Goal: Communication & Community: Answer question/provide support

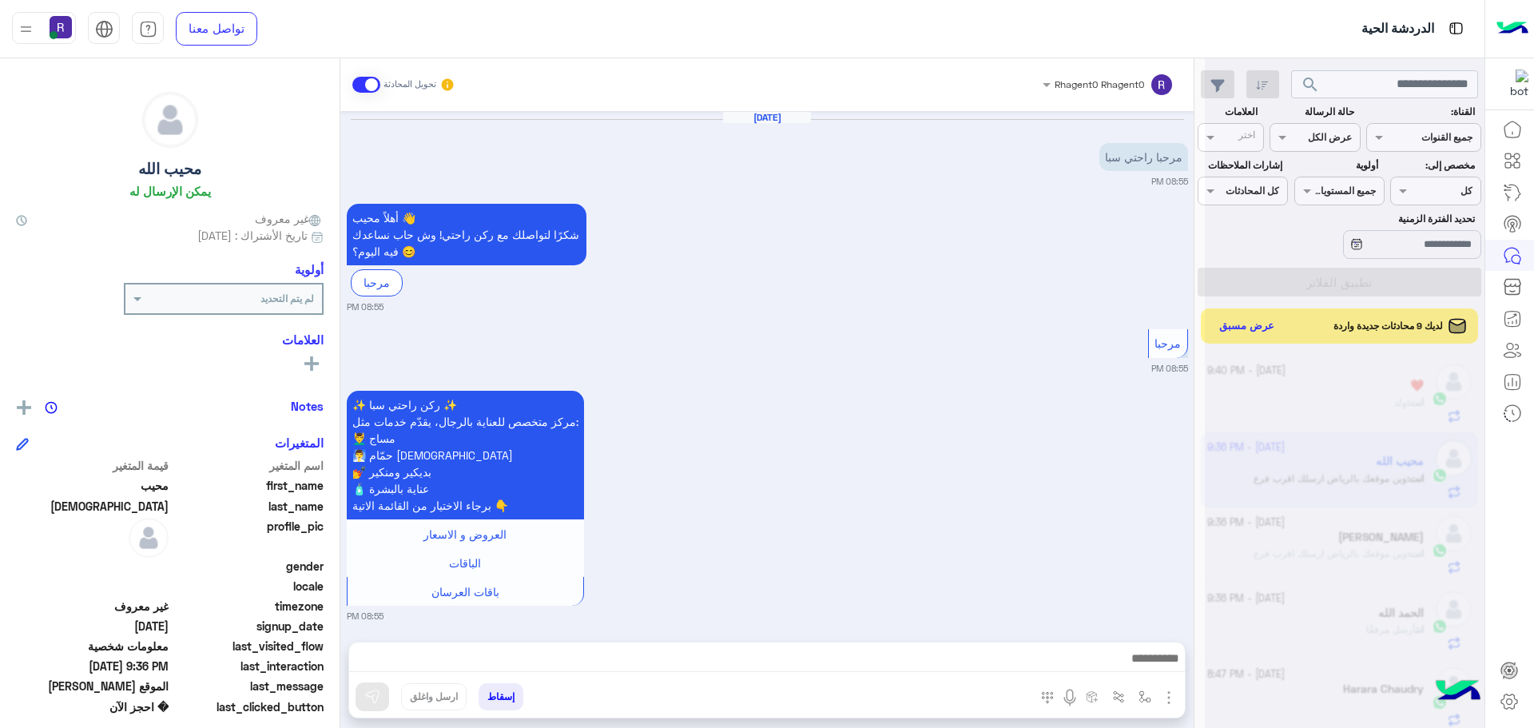
scroll to position [602, 0]
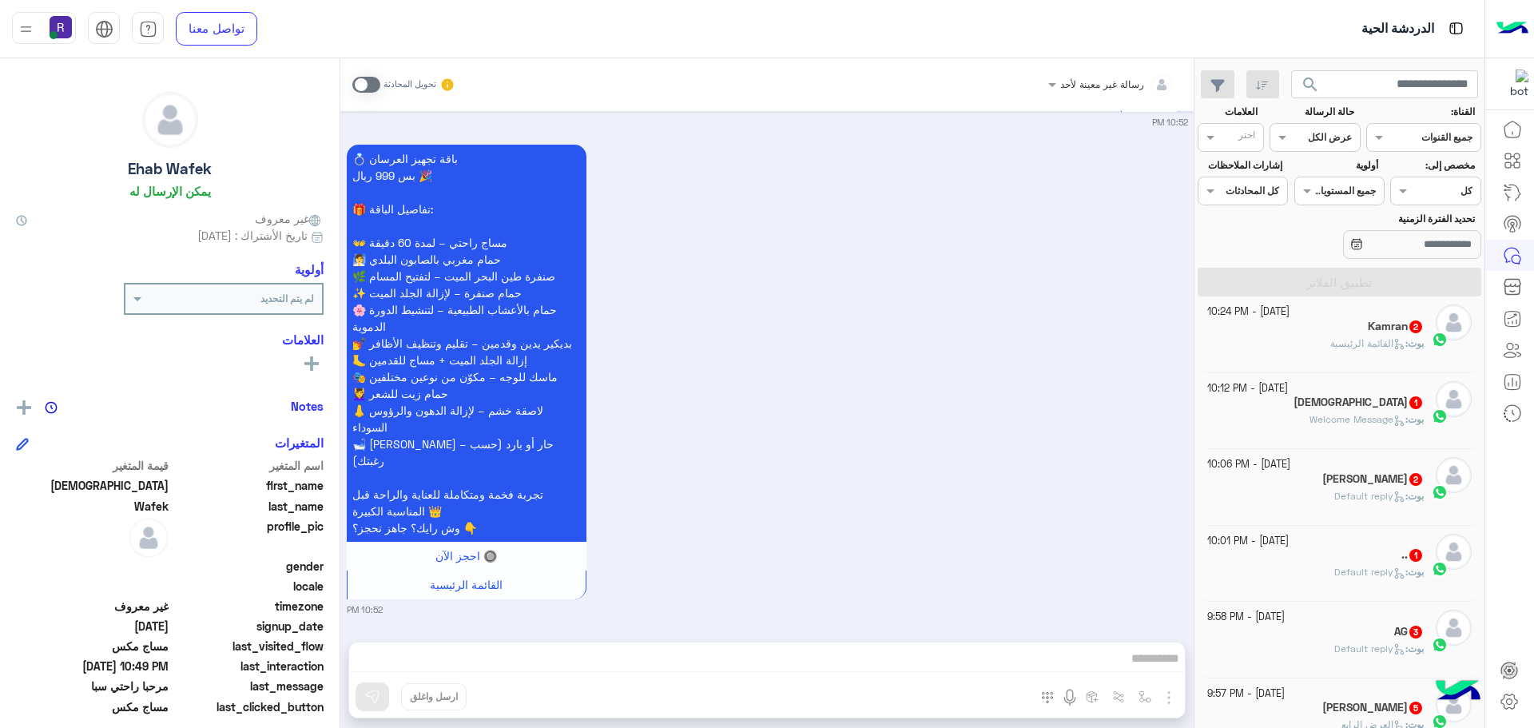
scroll to position [479, 0]
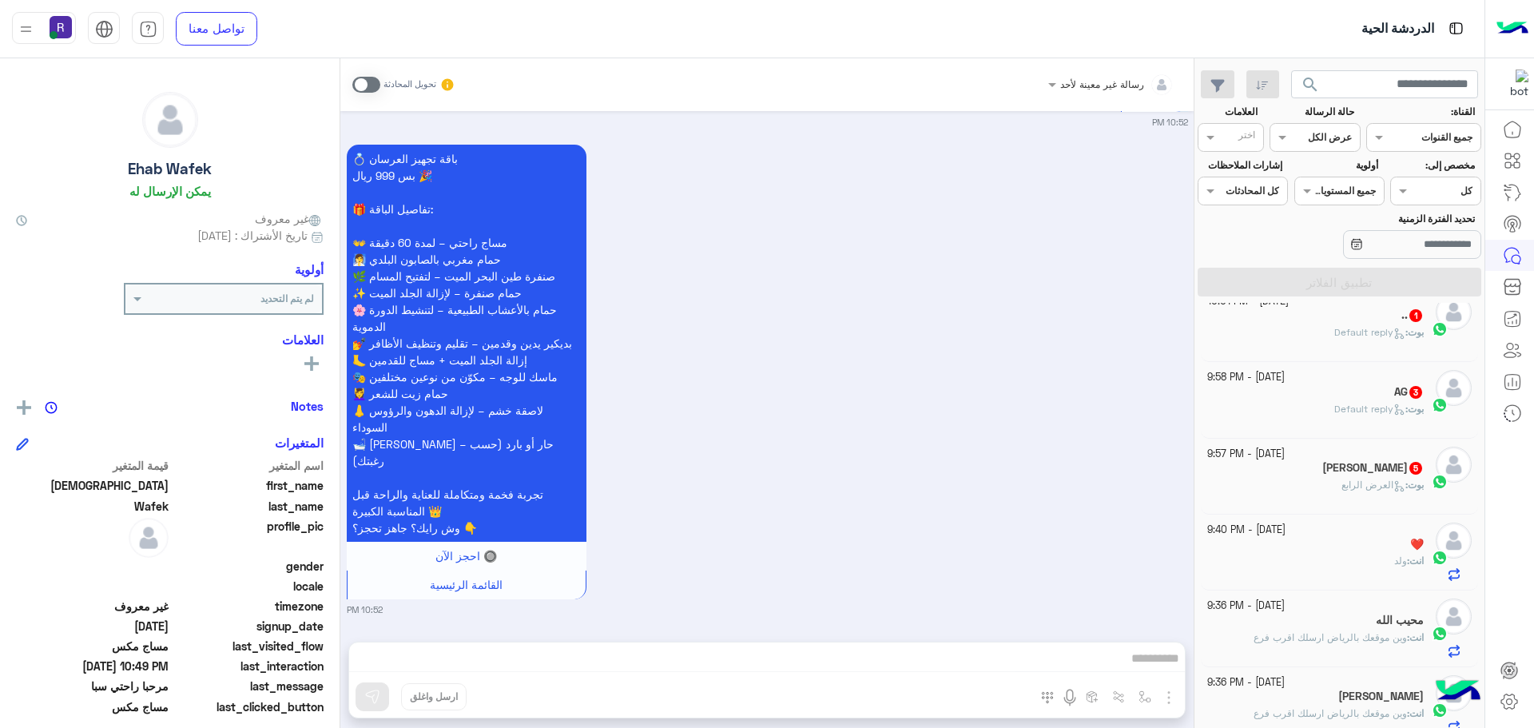
click at [1370, 491] on p "بوت : العرض الرابع" at bounding box center [1382, 485] width 82 height 14
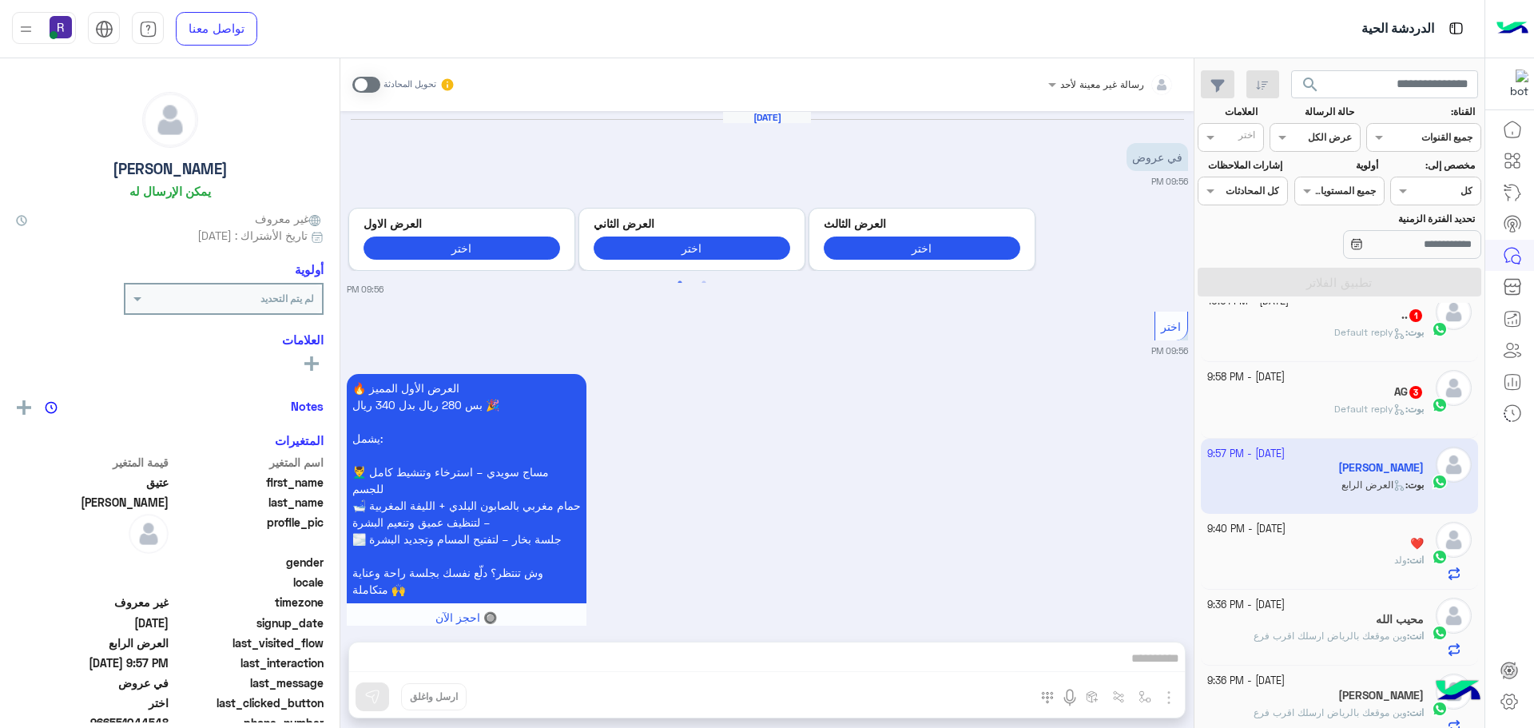
scroll to position [1478, 0]
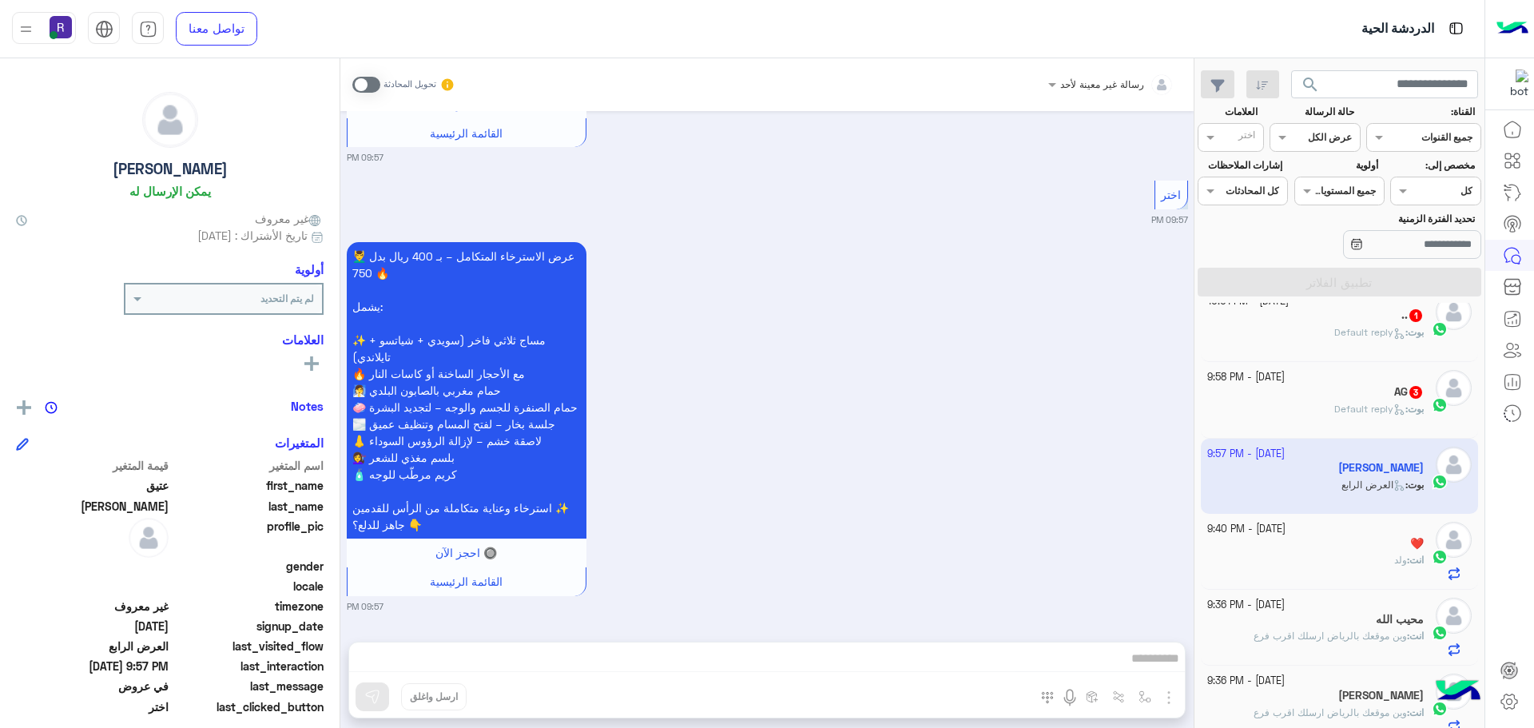
click at [368, 81] on span at bounding box center [366, 85] width 28 height 16
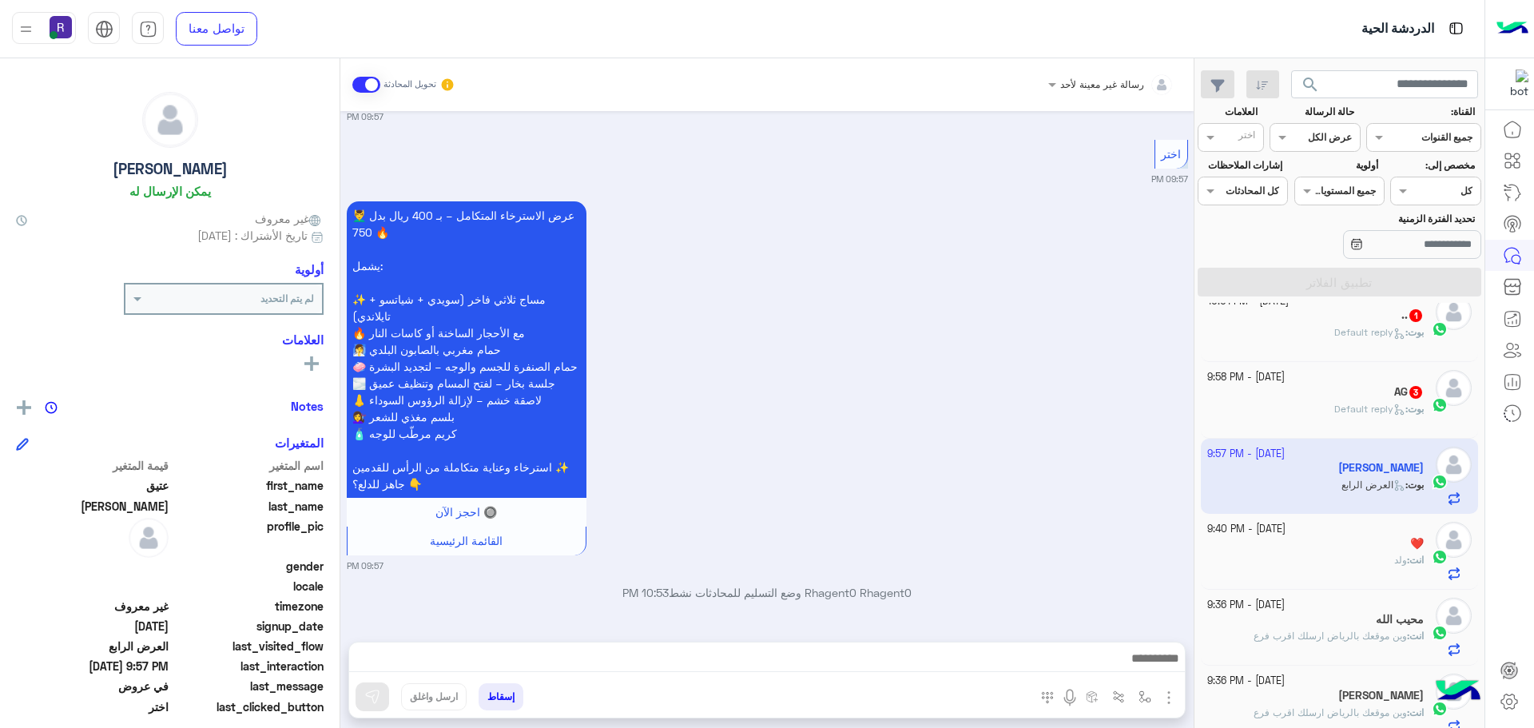
click at [1167, 697] on img "button" at bounding box center [1168, 697] width 19 height 19
click at [1152, 665] on span "الصور" at bounding box center [1138, 662] width 30 height 18
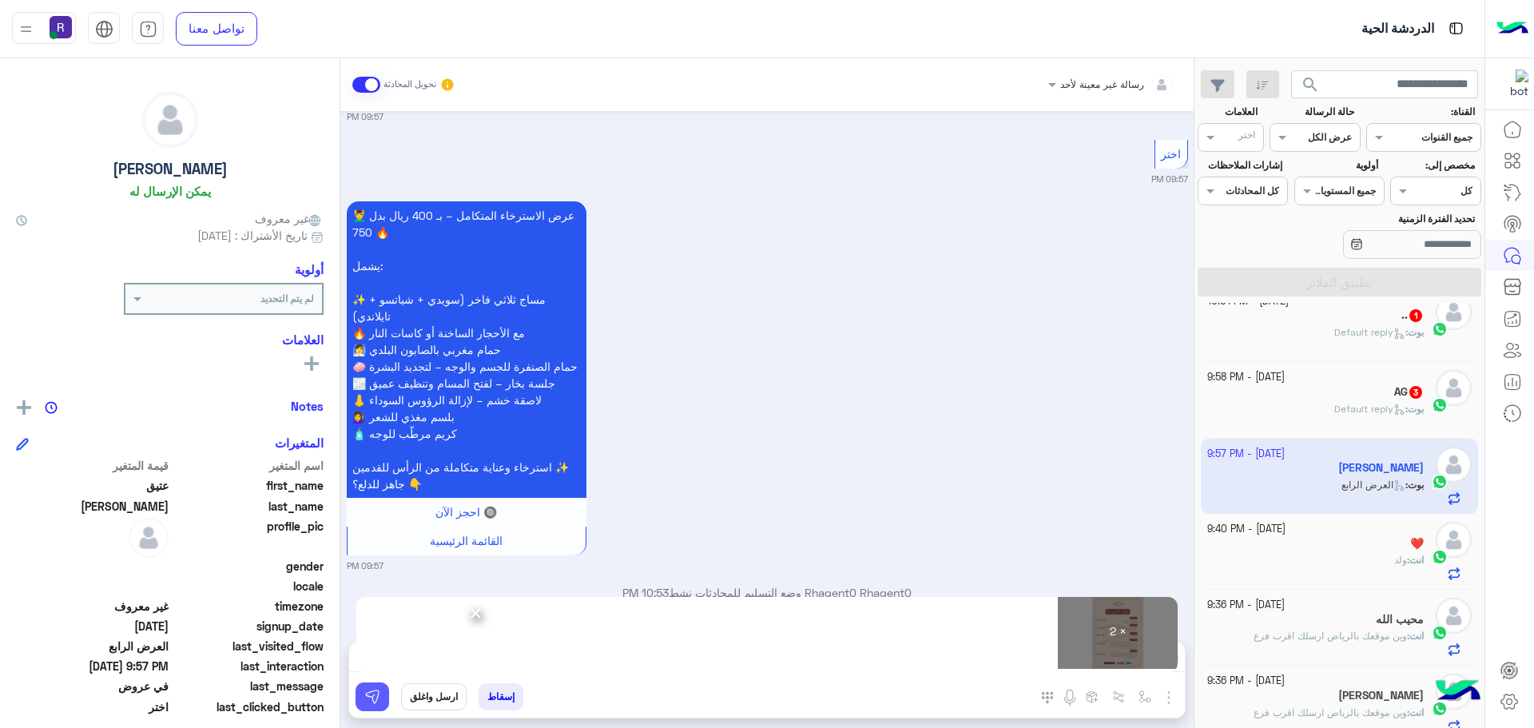
click at [363, 705] on button at bounding box center [372, 696] width 34 height 29
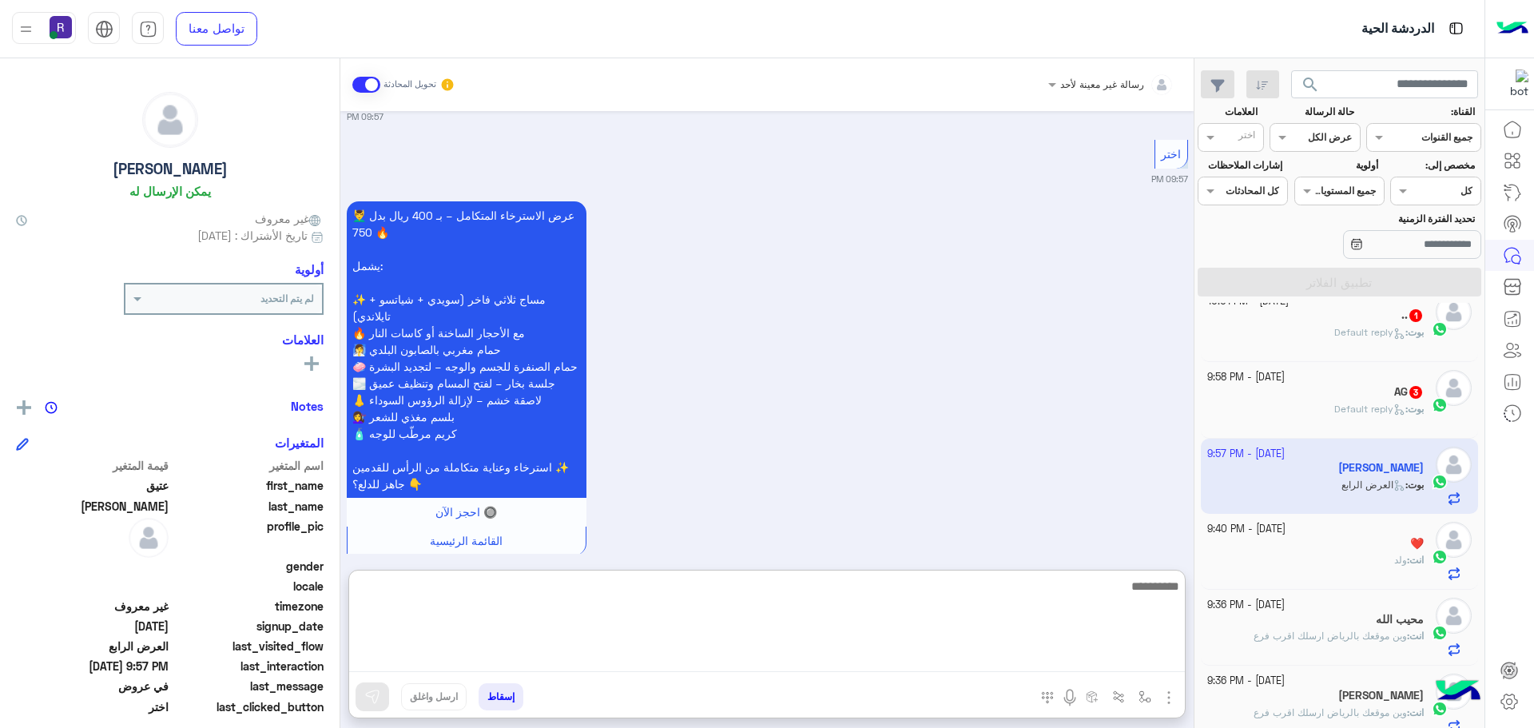
paste textarea "**********"
type textarea "**********"
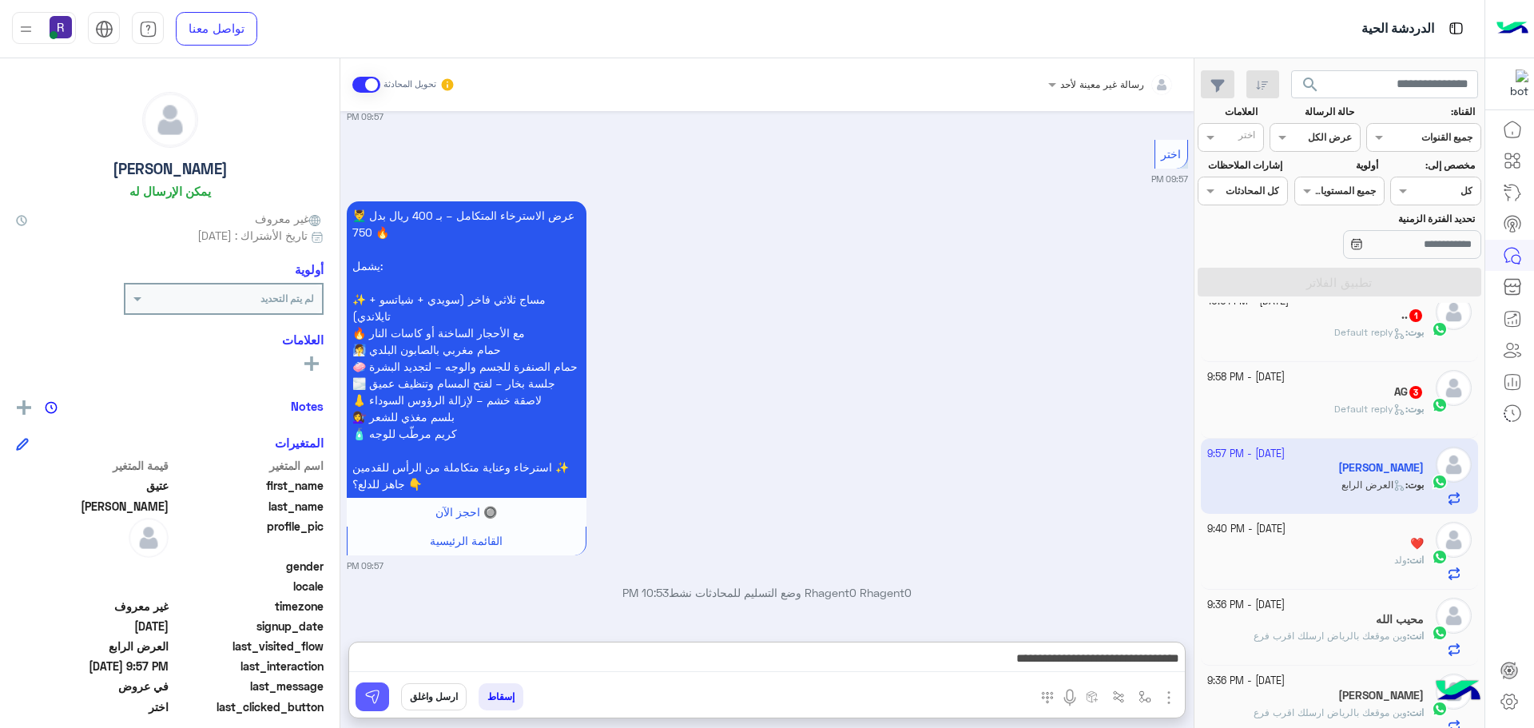
click at [370, 692] on img at bounding box center [372, 697] width 16 height 16
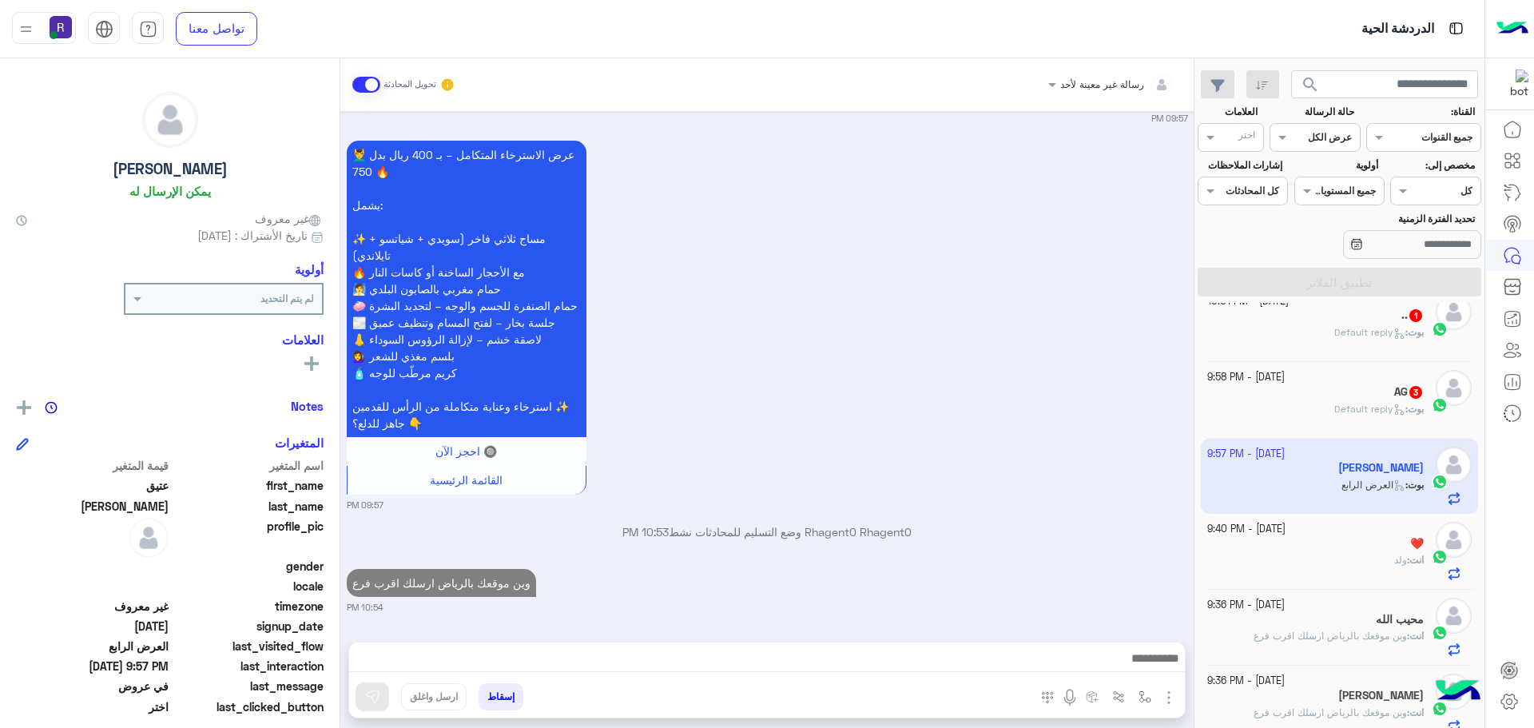
click at [1384, 379] on div "[DATE] - 9:58 PM" at bounding box center [1315, 377] width 217 height 15
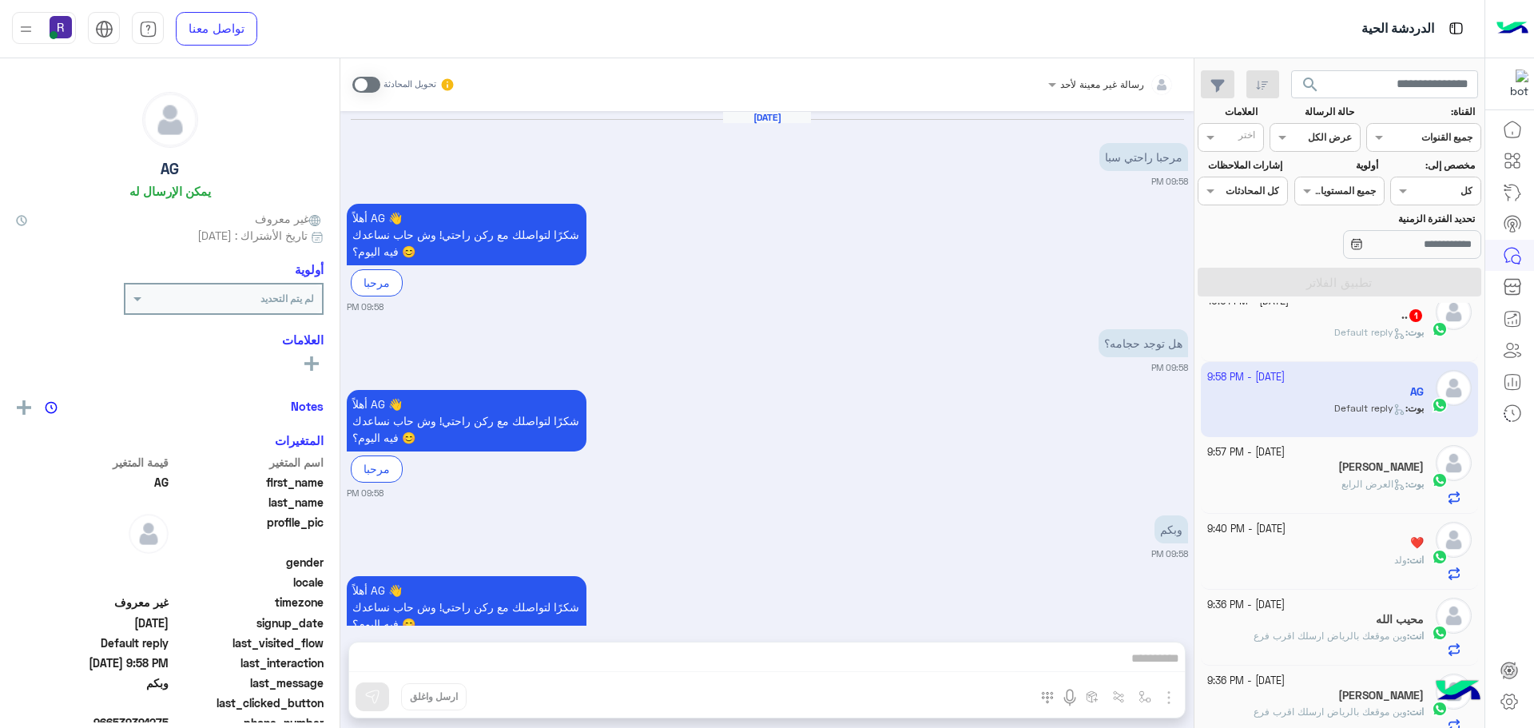
scroll to position [73, 0]
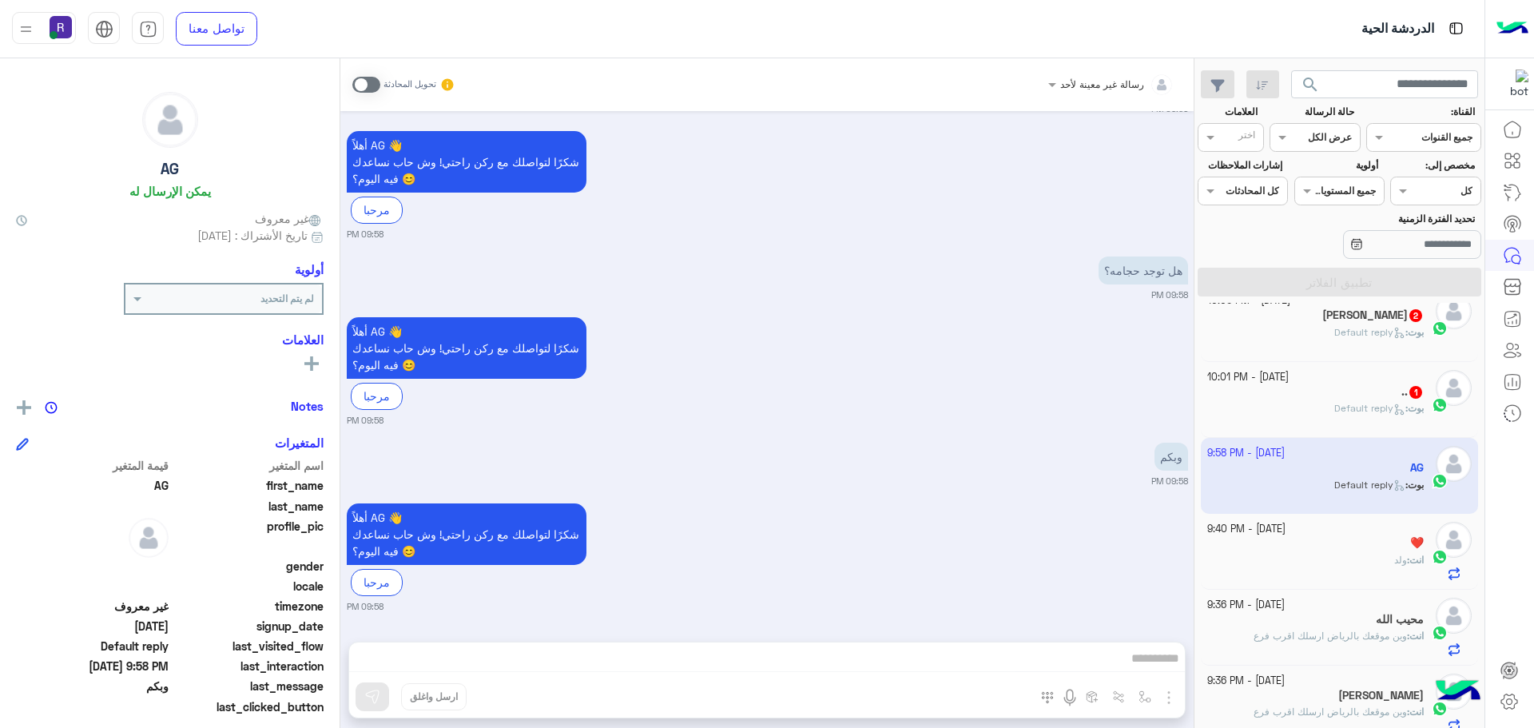
click at [1395, 400] on div ".. 1" at bounding box center [1315, 393] width 217 height 17
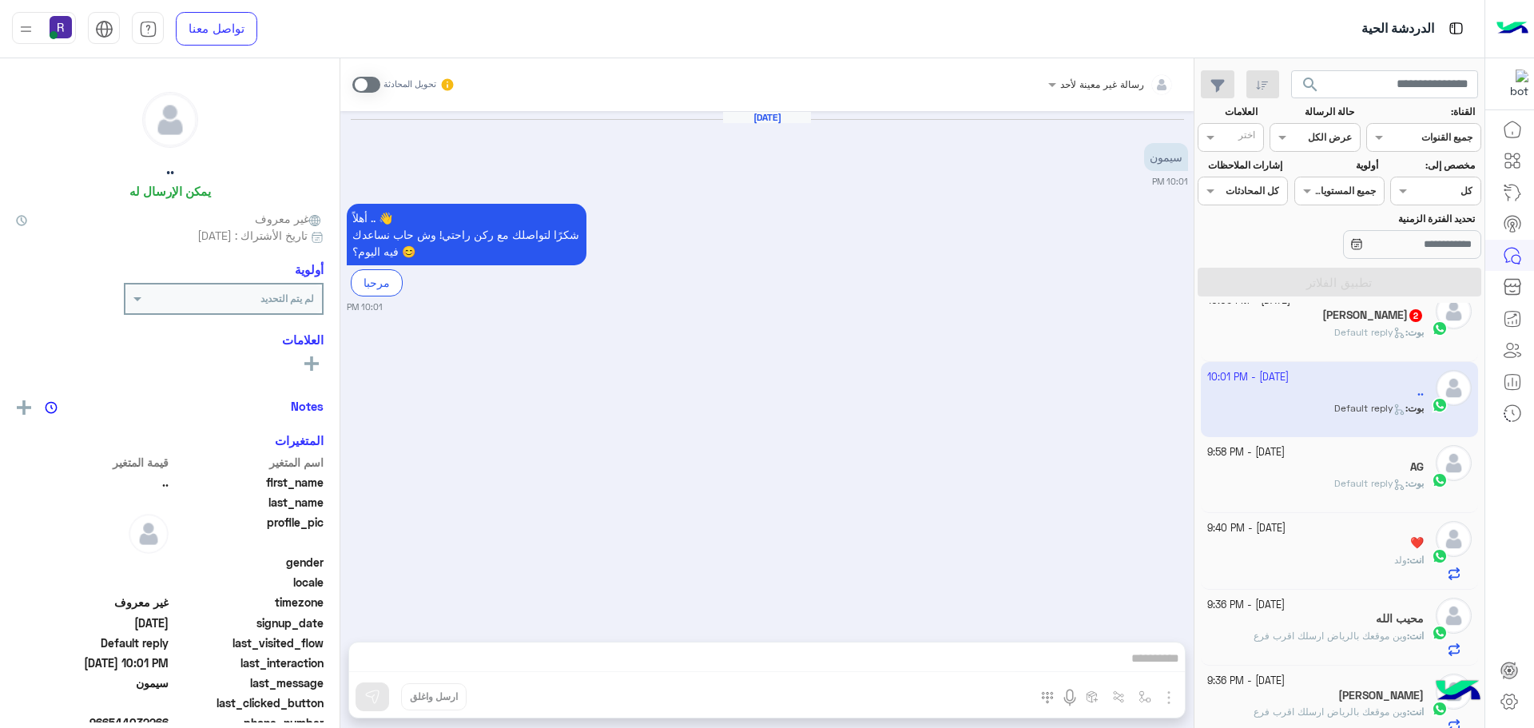
click at [374, 85] on span at bounding box center [366, 85] width 28 height 16
click at [1169, 698] on img "button" at bounding box center [1168, 697] width 19 height 19
click at [1156, 665] on button "الصور" at bounding box center [1144, 662] width 68 height 32
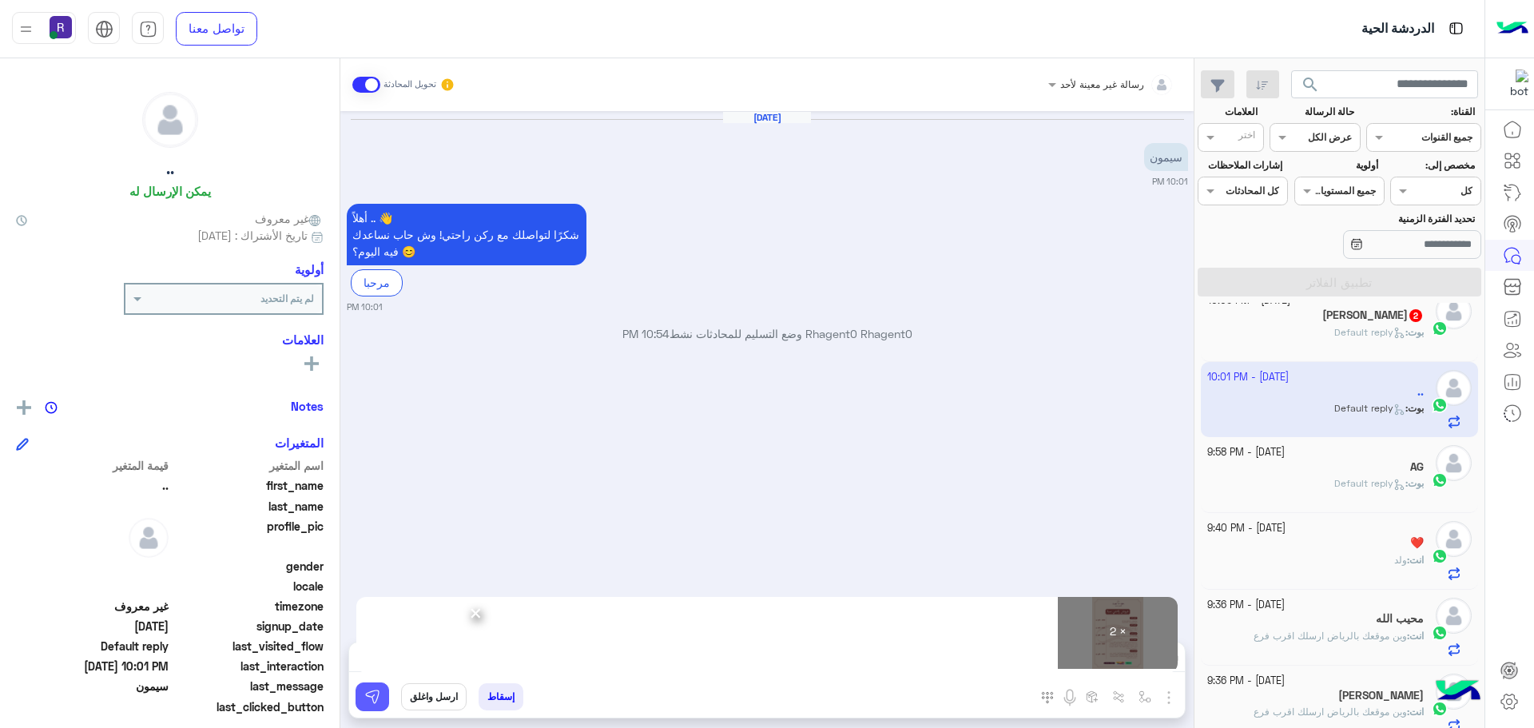
click at [367, 696] on img at bounding box center [372, 697] width 16 height 16
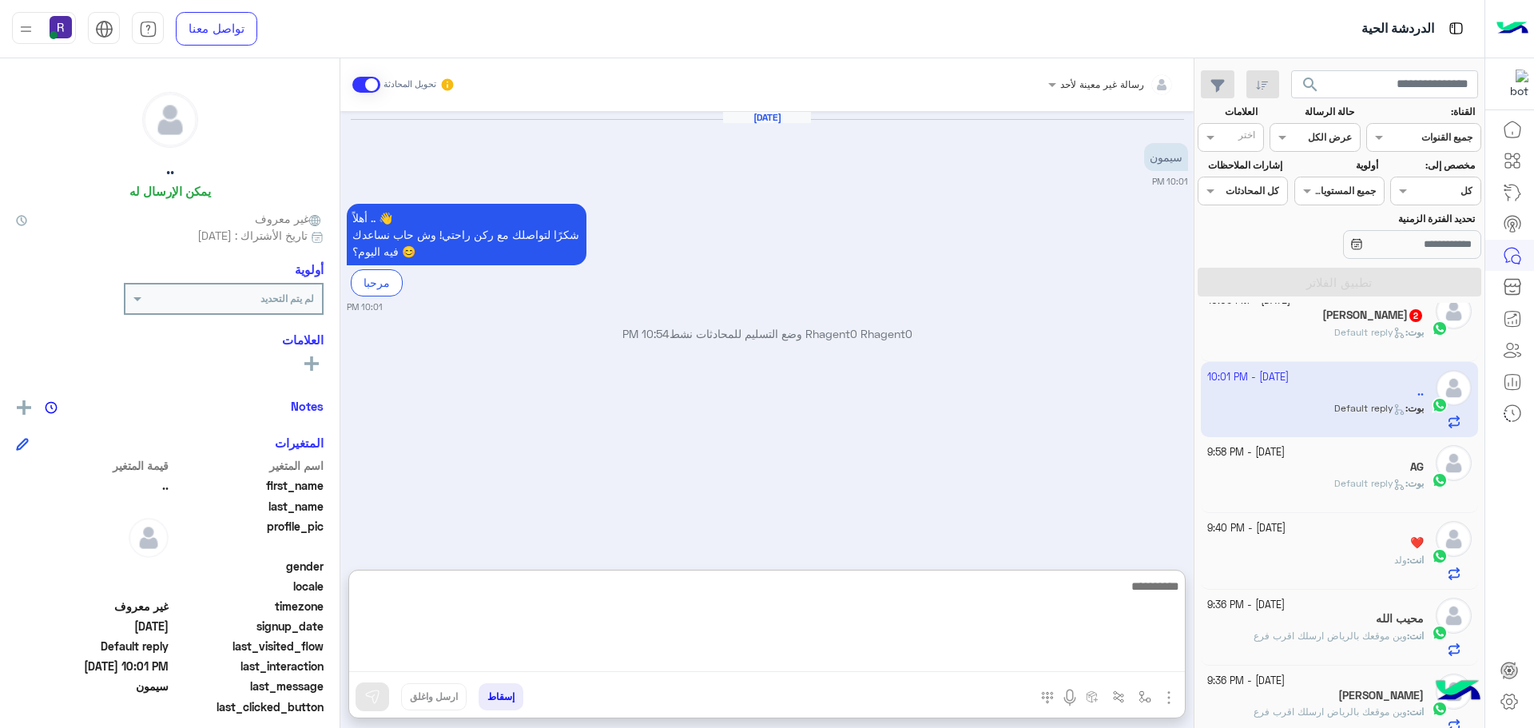
paste textarea "**********"
type textarea "**********"
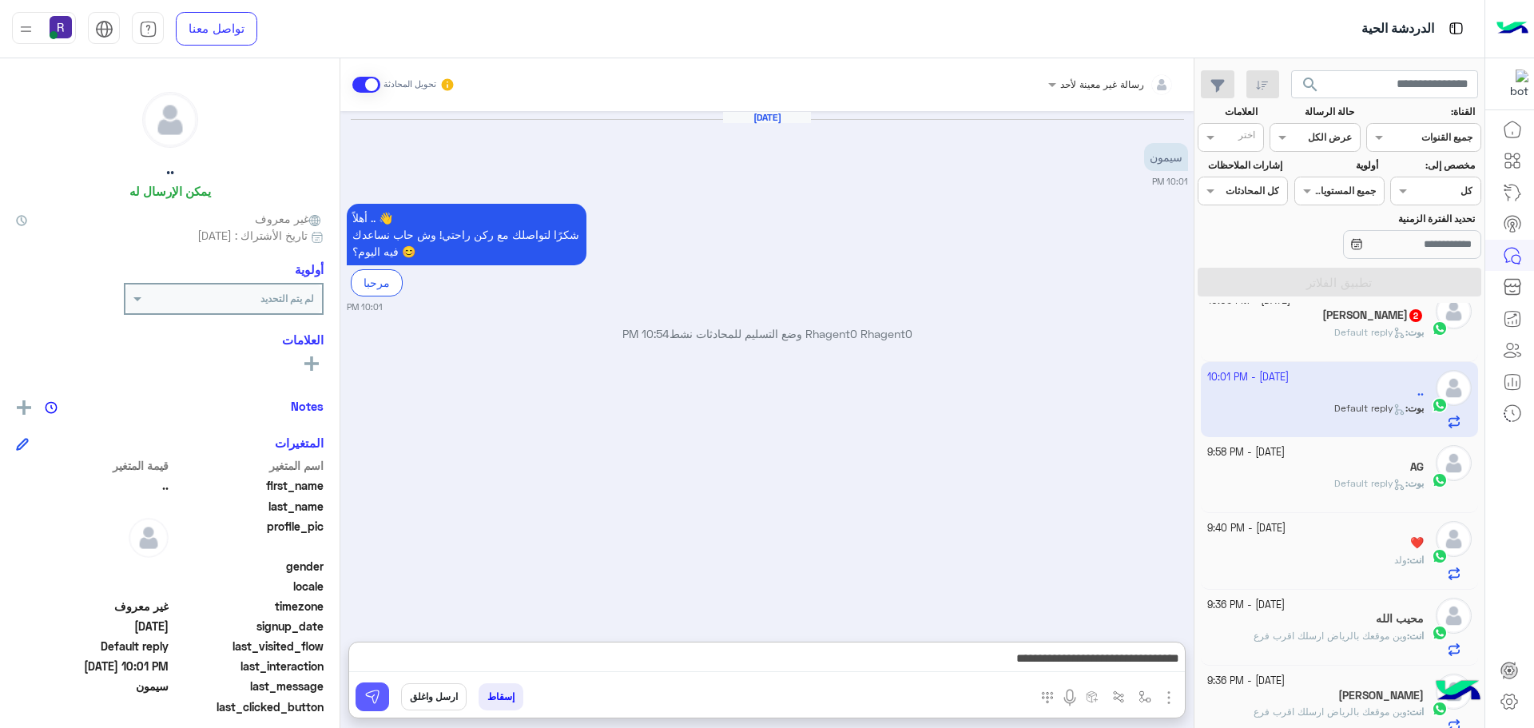
click at [374, 695] on img at bounding box center [372, 697] width 16 height 16
click at [1347, 302] on div "[DATE] - 10:06 PM" at bounding box center [1315, 300] width 217 height 15
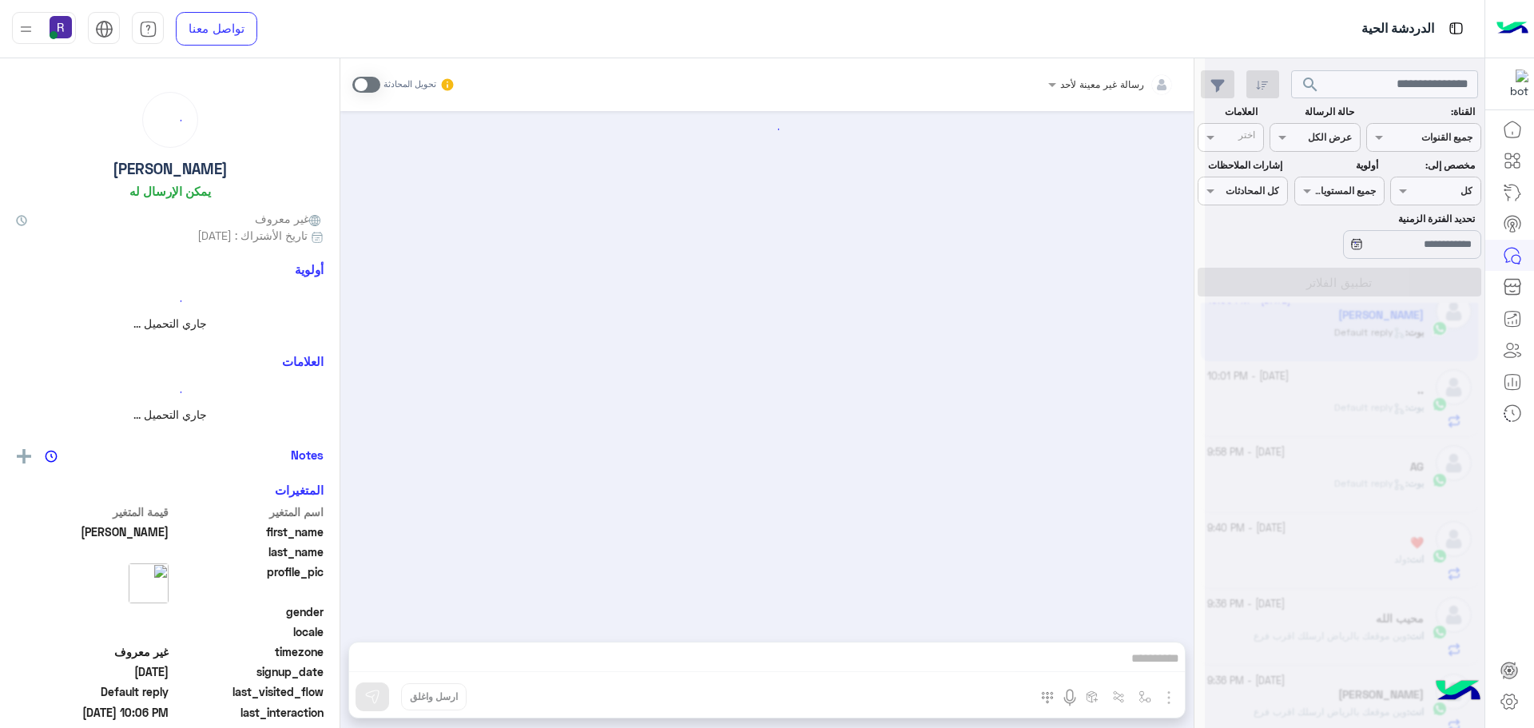
click at [1342, 318] on div at bounding box center [1345, 370] width 280 height 728
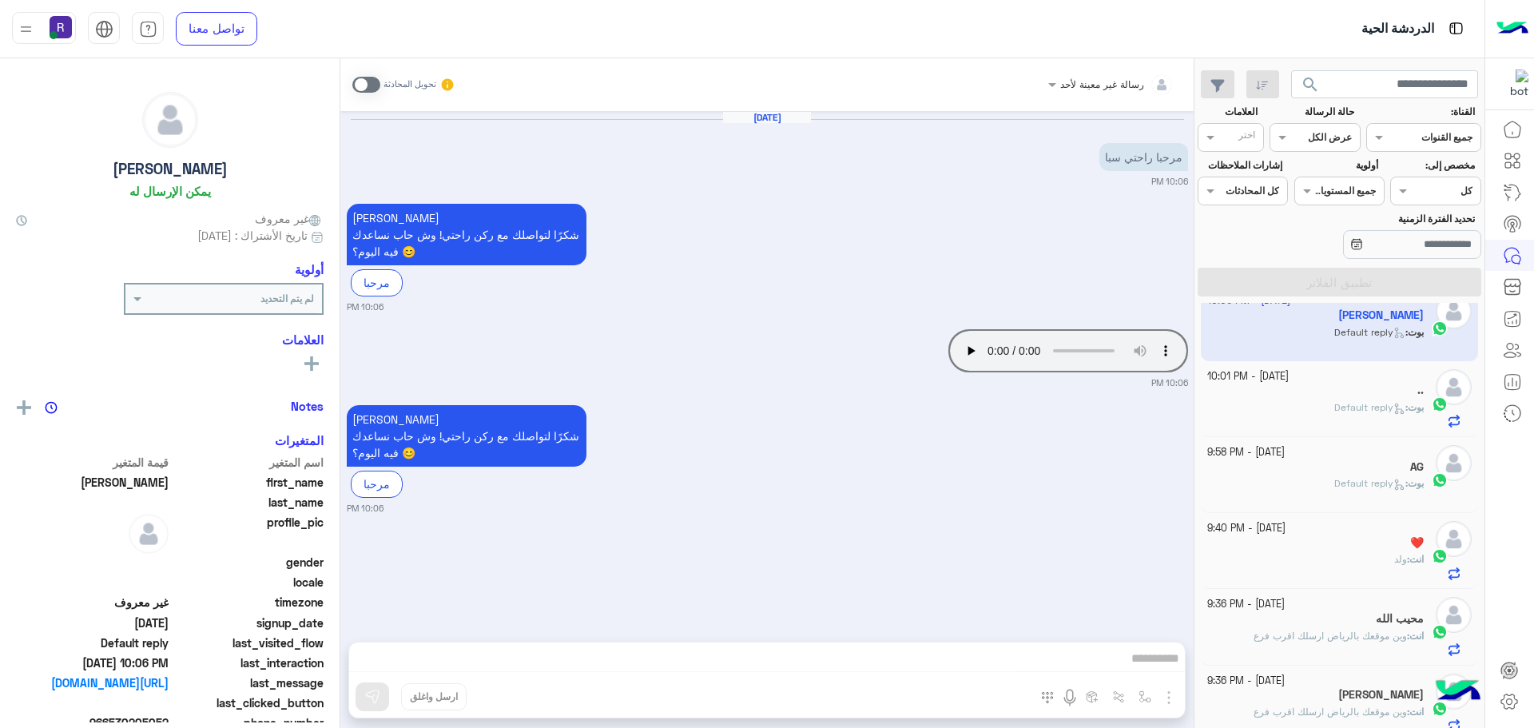
click at [370, 86] on span at bounding box center [366, 85] width 28 height 16
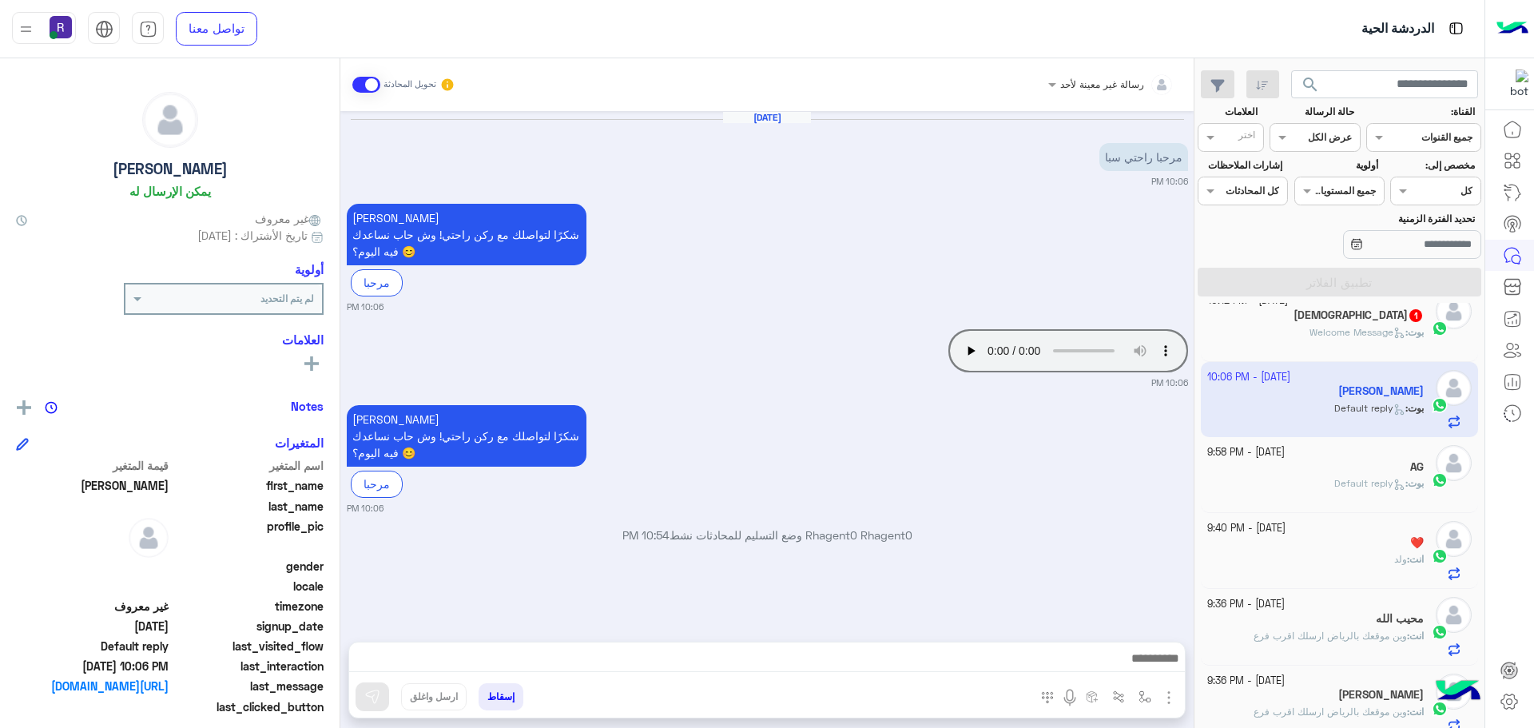
click at [1171, 696] on img "button" at bounding box center [1168, 697] width 19 height 19
click at [1157, 669] on button "الصور" at bounding box center [1144, 662] width 68 height 32
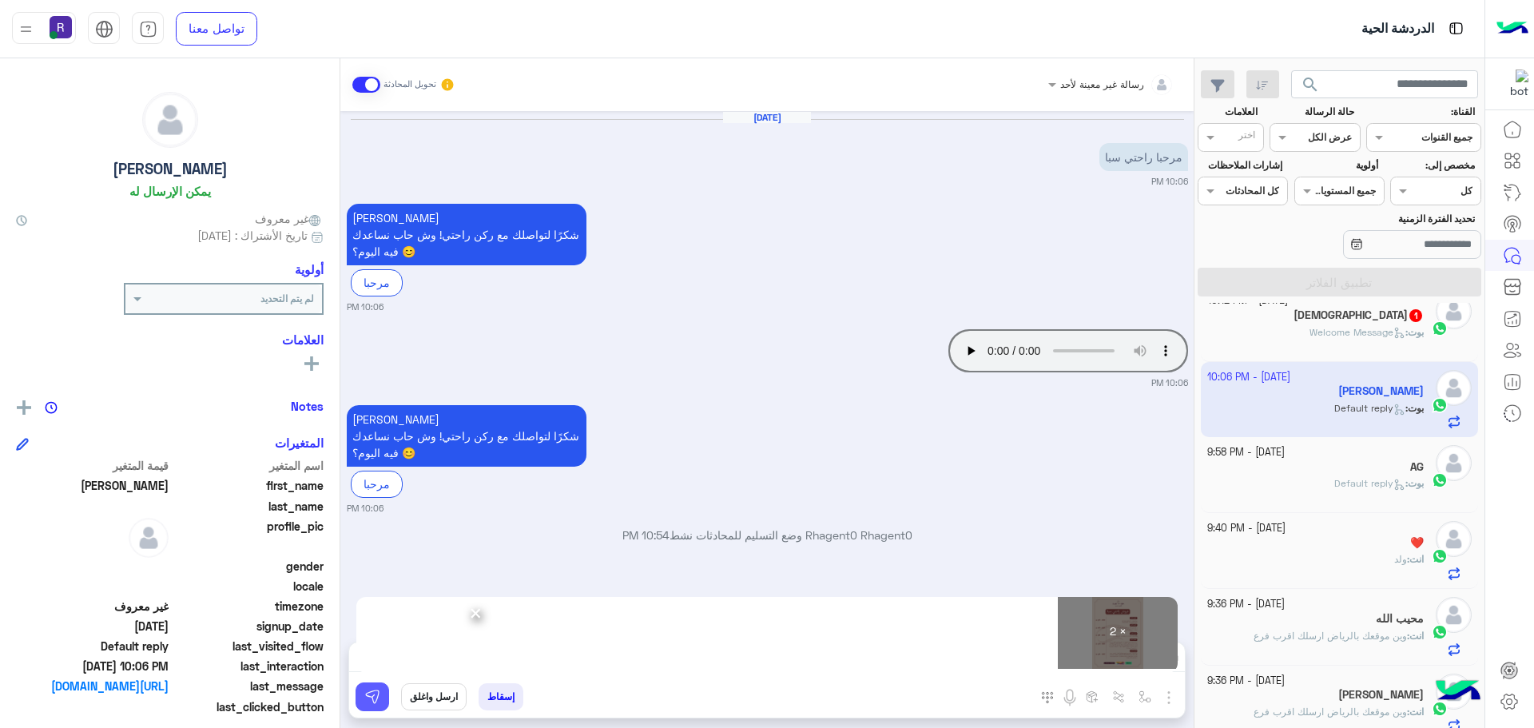
click at [375, 701] on img at bounding box center [372, 697] width 16 height 16
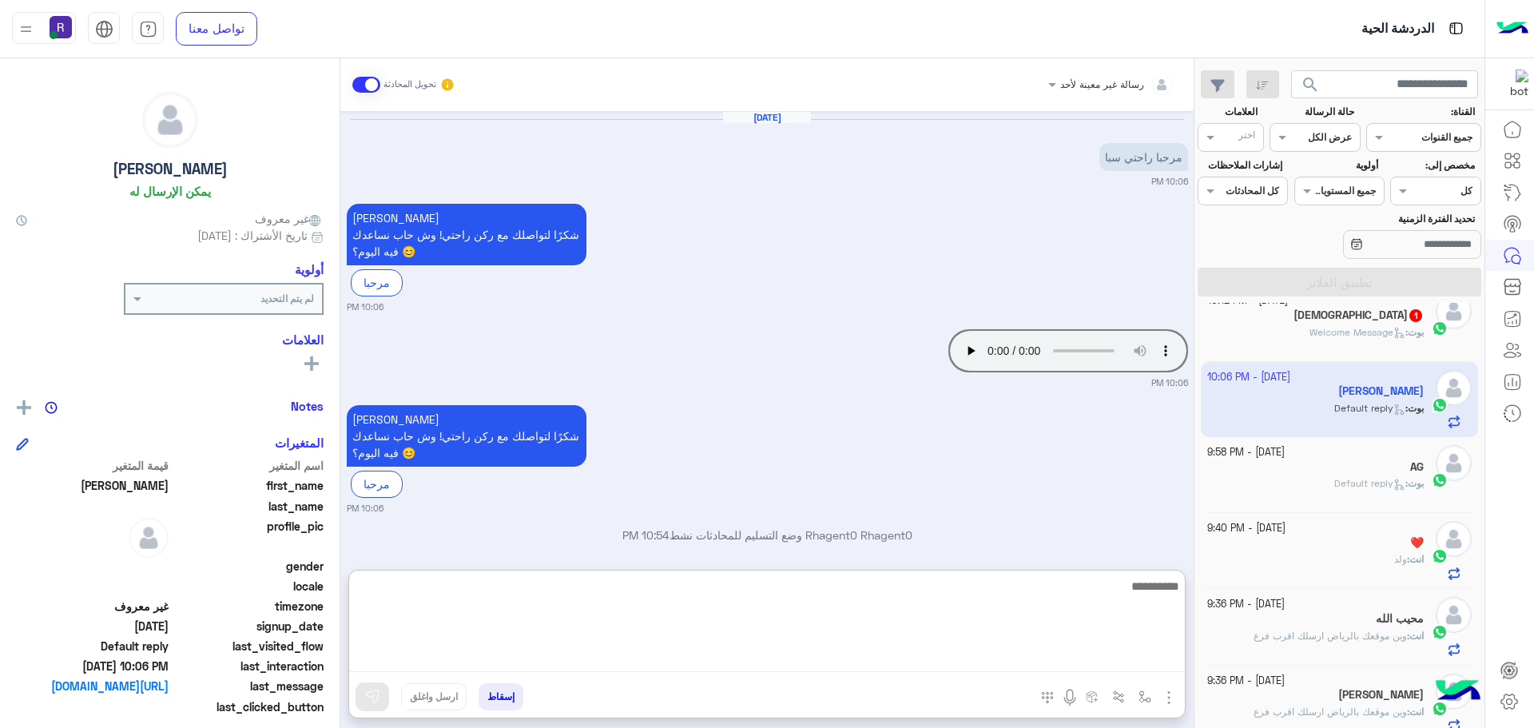
paste textarea "**********"
type textarea "**********"
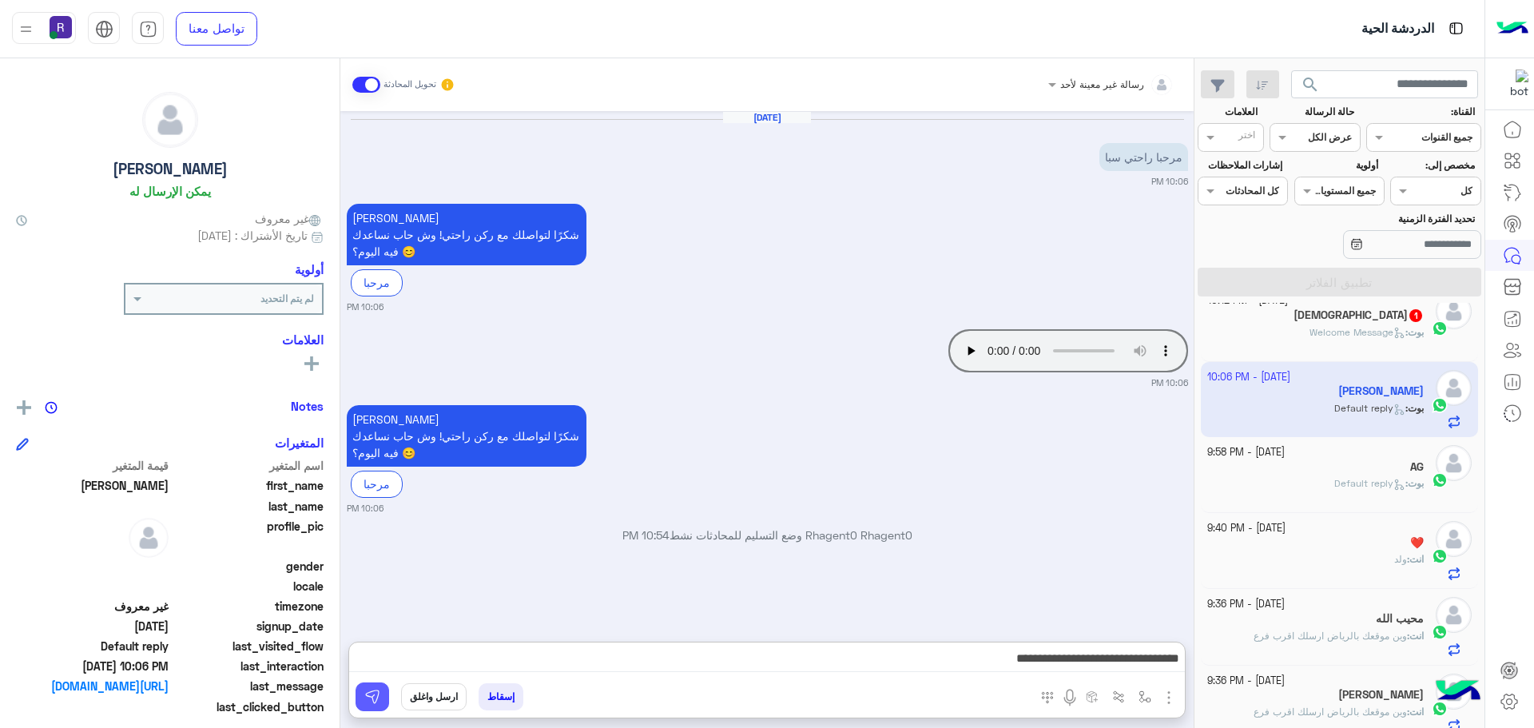
click at [376, 694] on img at bounding box center [372, 697] width 16 height 16
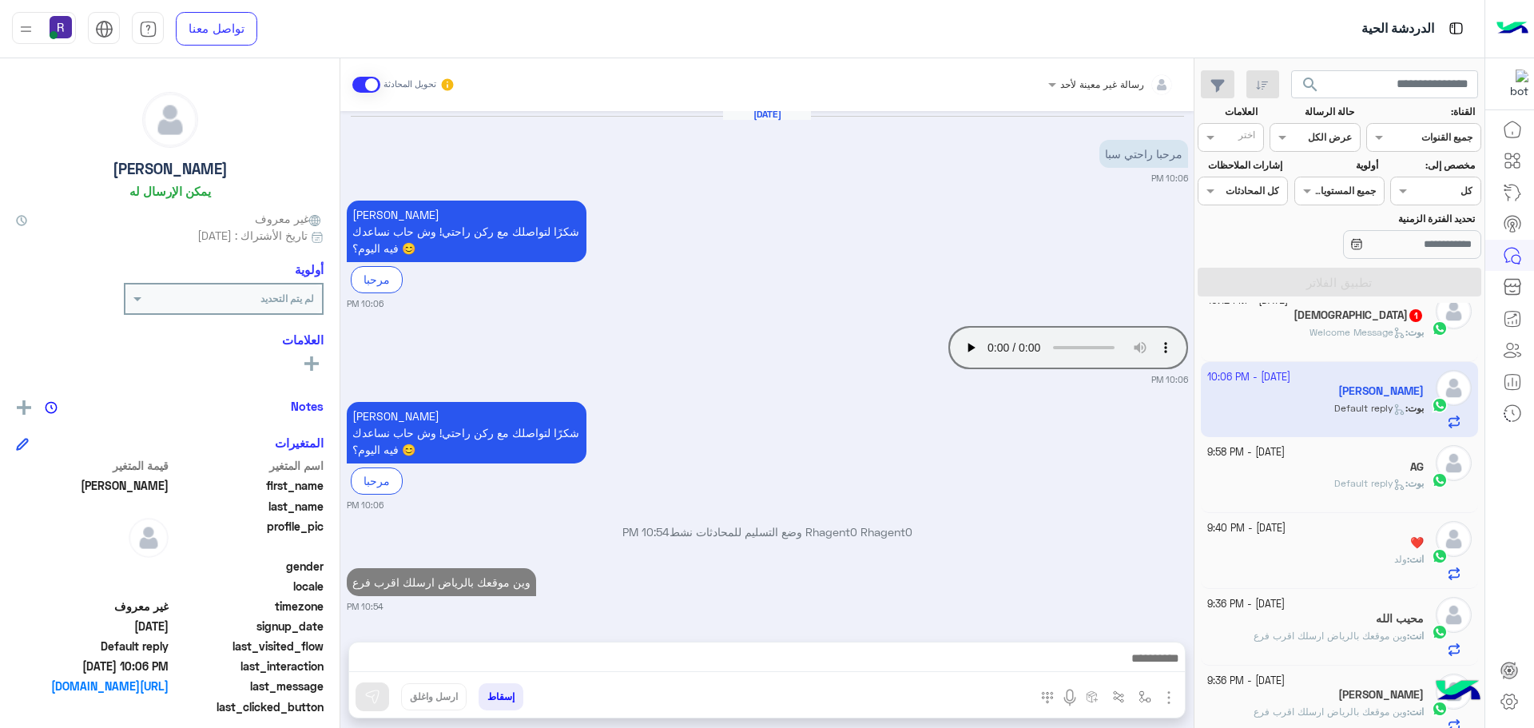
click at [1310, 341] on div "بوت : Welcome Message" at bounding box center [1315, 339] width 217 height 28
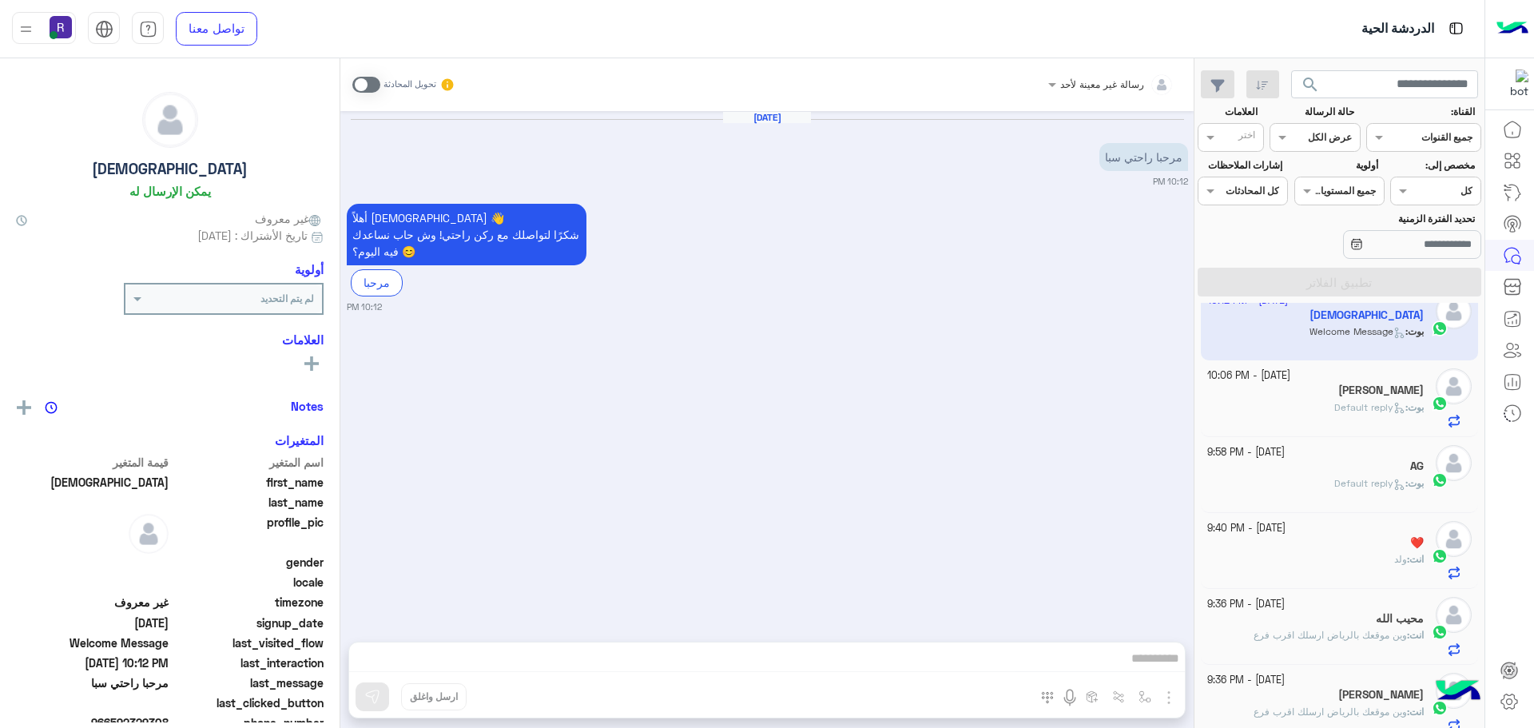
click at [375, 86] on span at bounding box center [366, 85] width 28 height 16
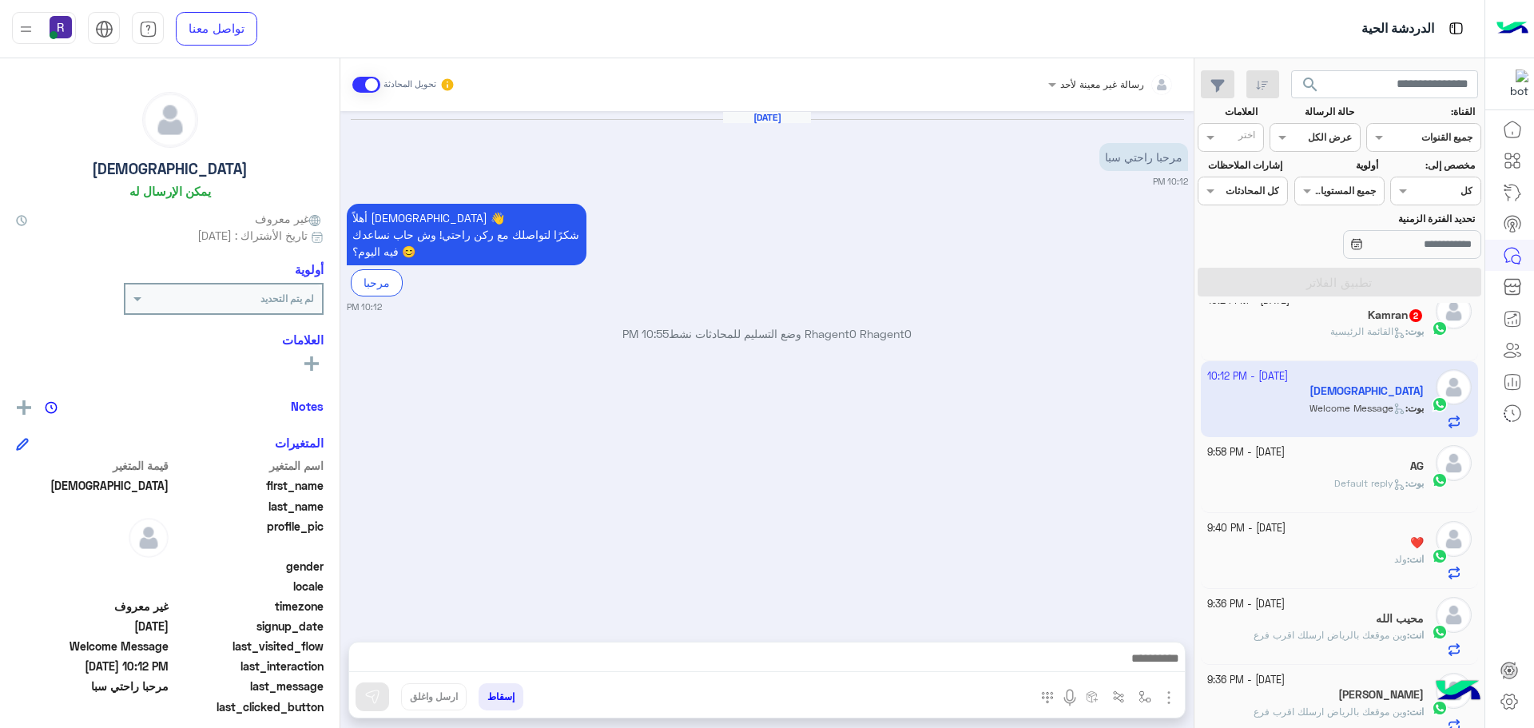
click at [1167, 696] on img "button" at bounding box center [1168, 697] width 19 height 19
click at [1157, 667] on button "الصور" at bounding box center [1144, 662] width 68 height 32
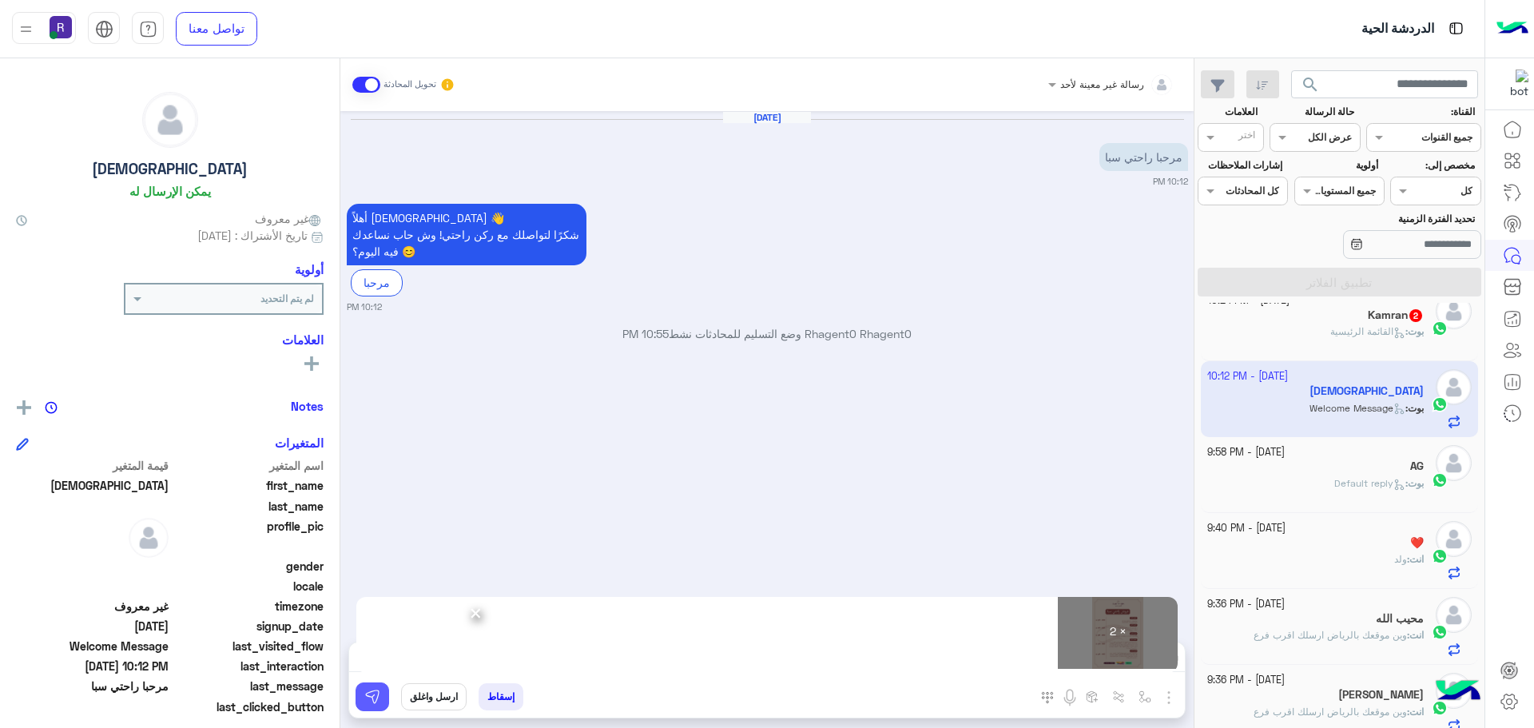
click at [364, 700] on img at bounding box center [372, 697] width 16 height 16
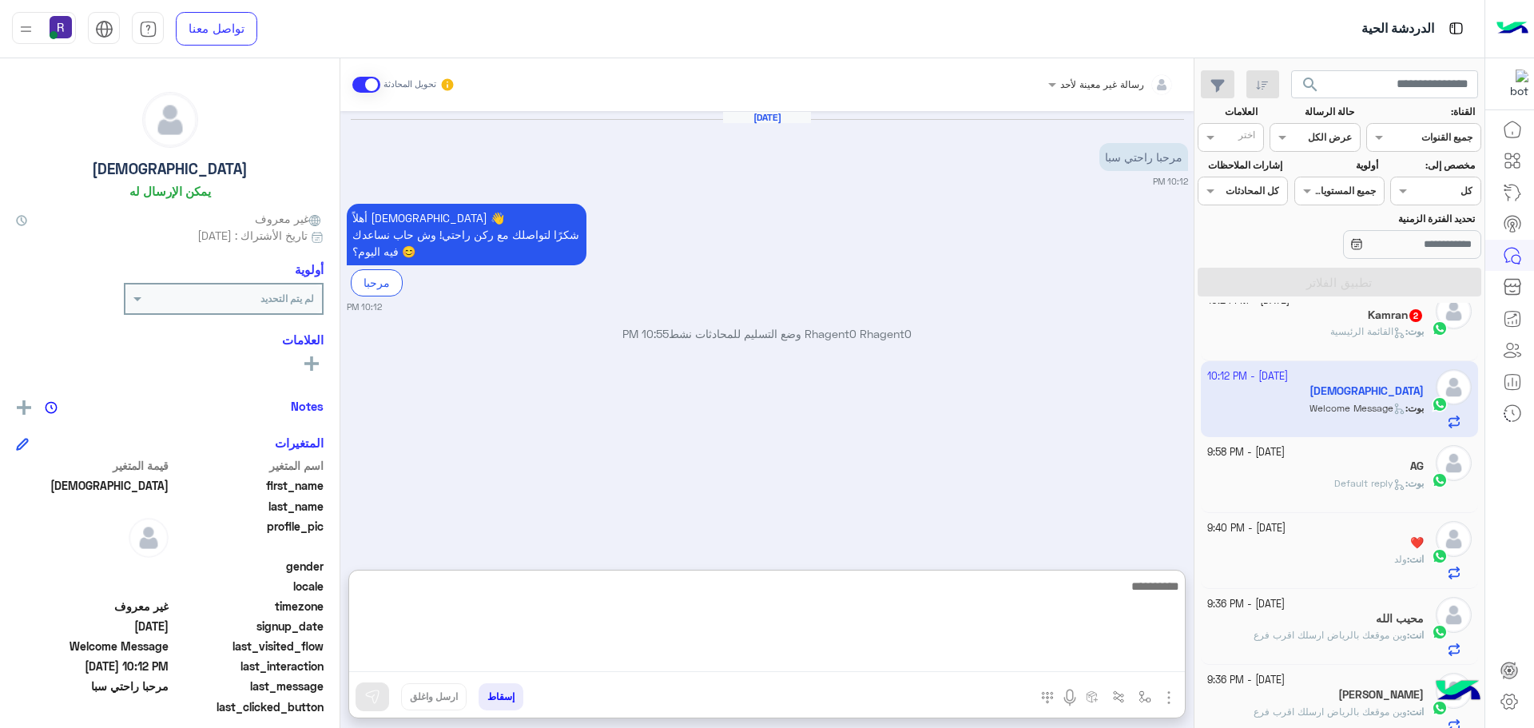
paste textarea "**********"
type textarea "**********"
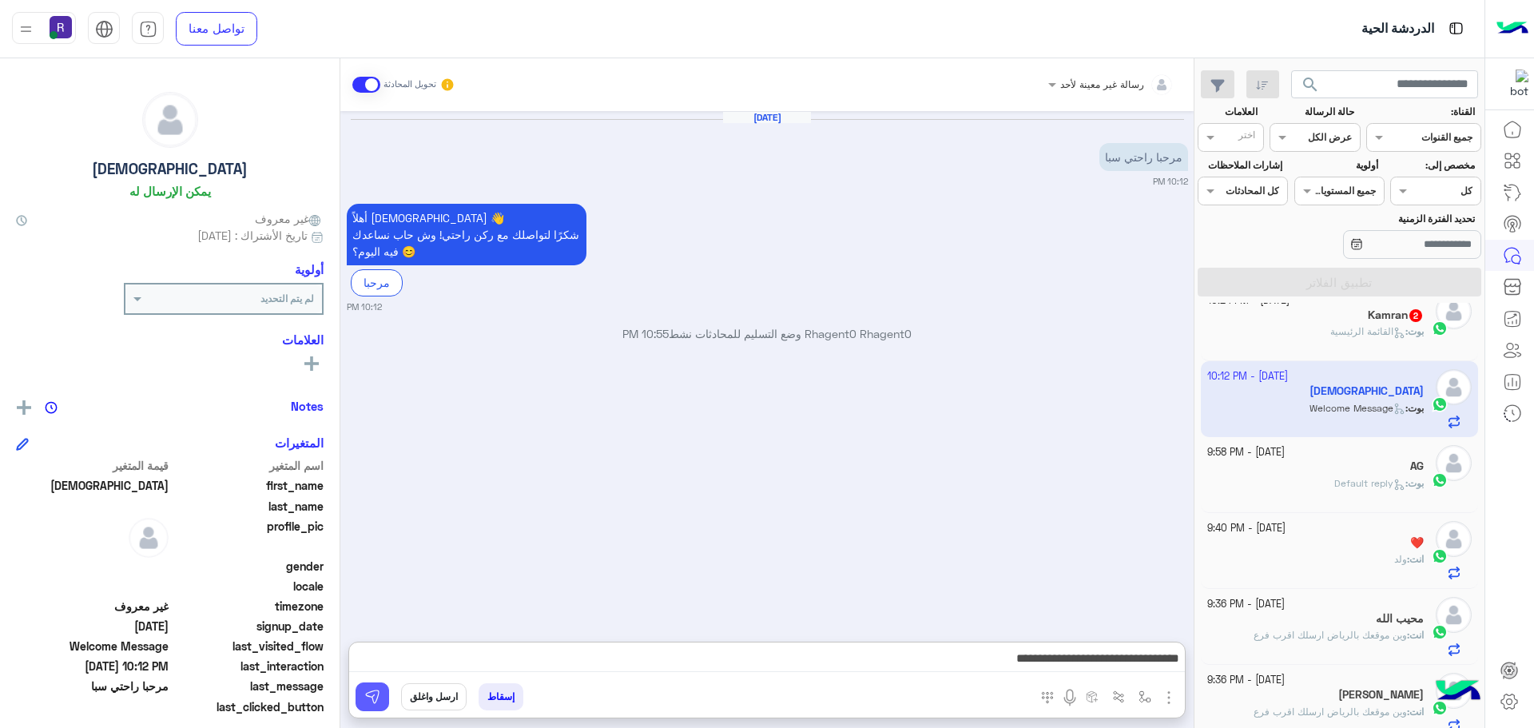
click at [377, 701] on img at bounding box center [372, 697] width 16 height 16
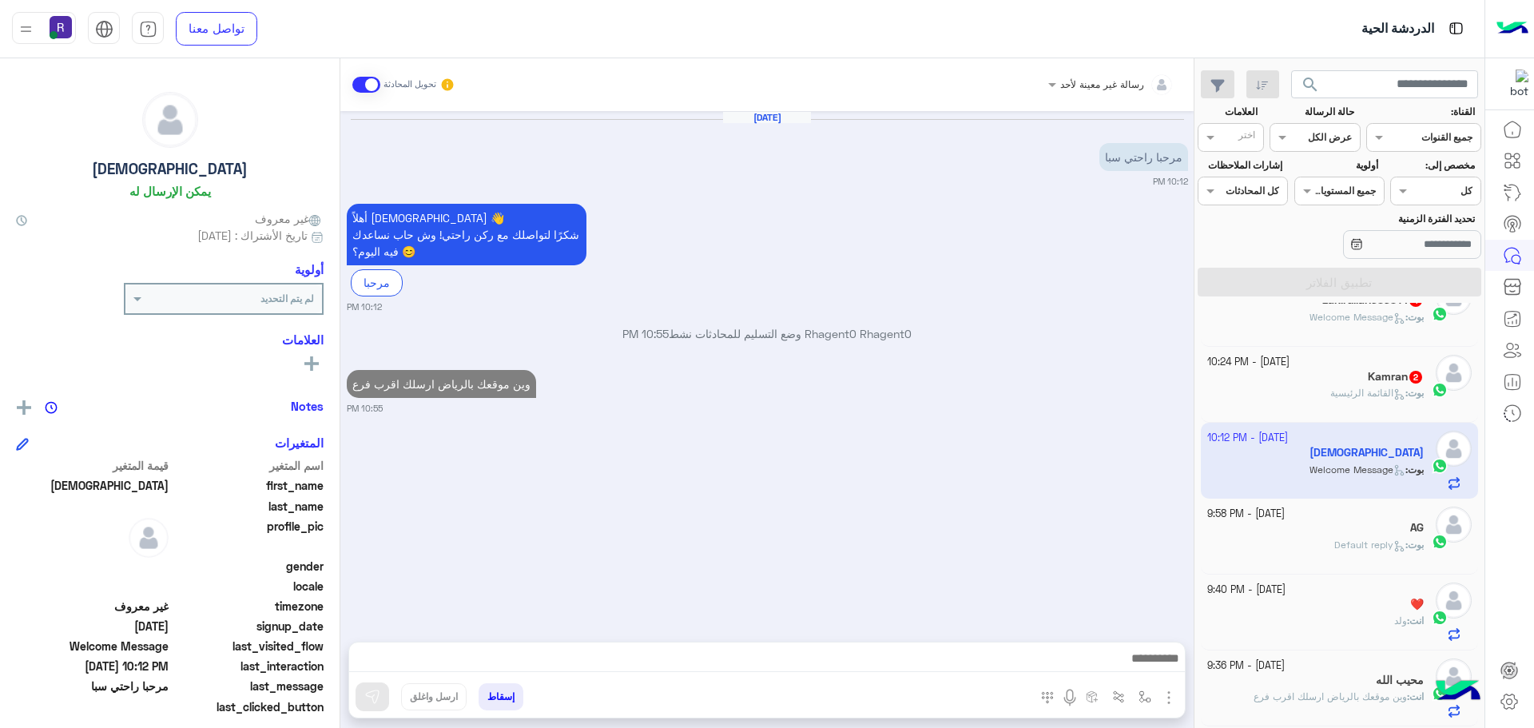
scroll to position [320, 0]
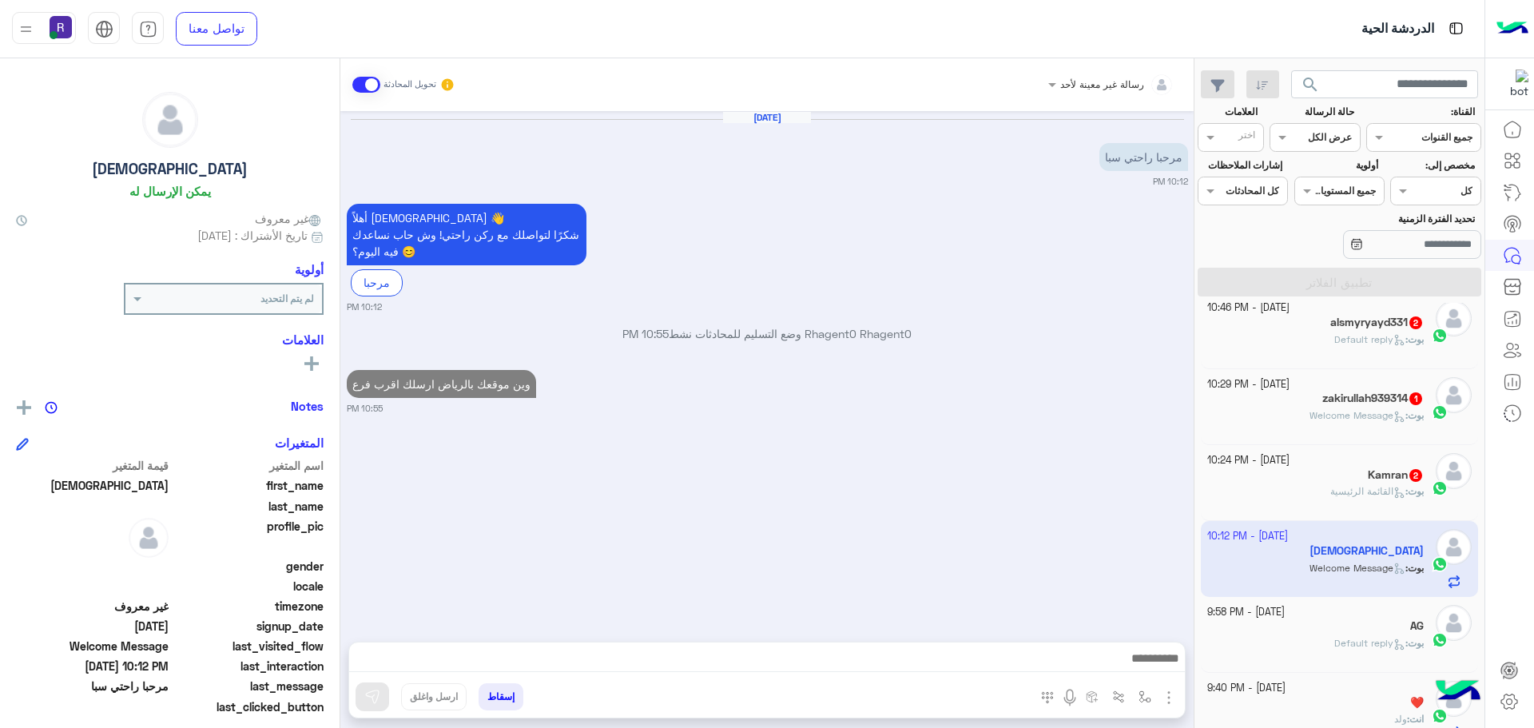
click at [1392, 480] on h5 "Kamran 2" at bounding box center [1396, 475] width 56 height 14
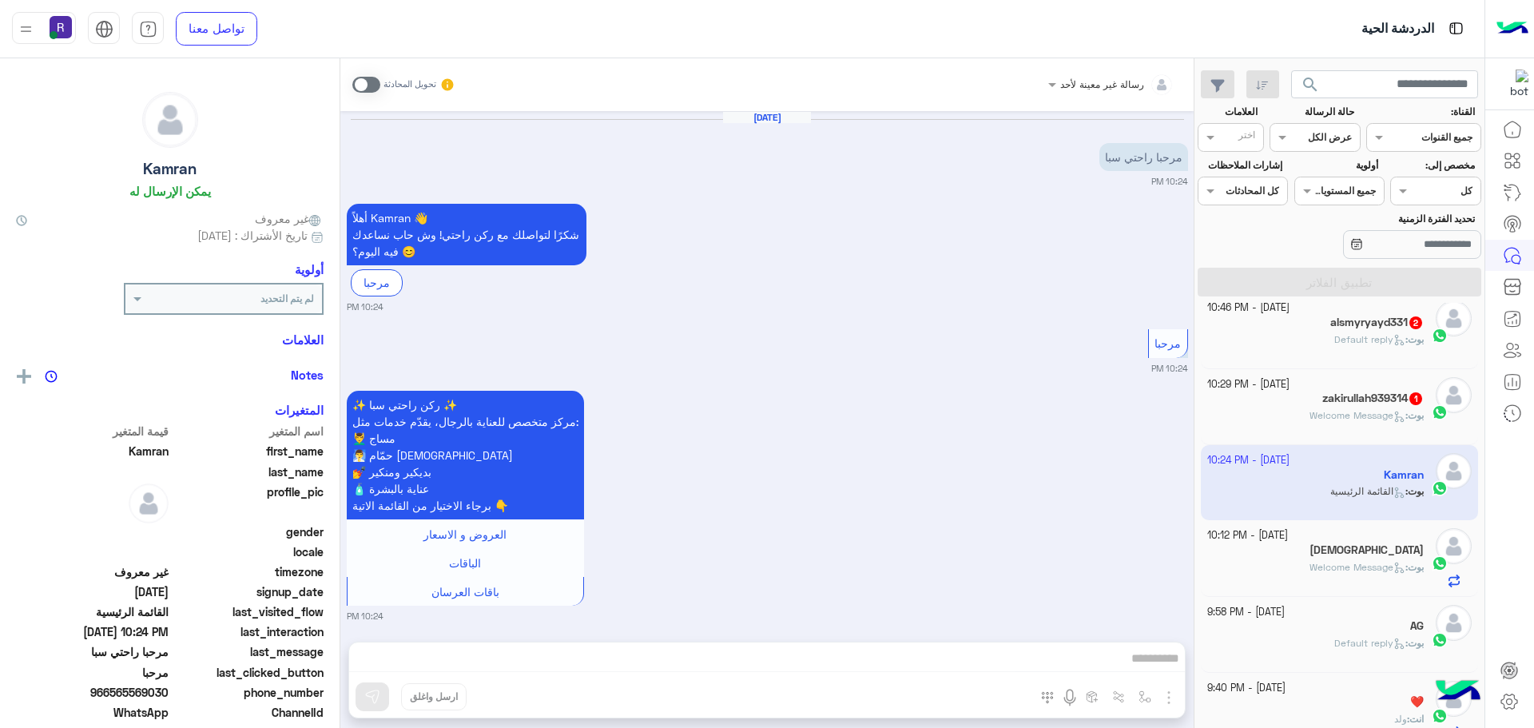
scroll to position [10, 0]
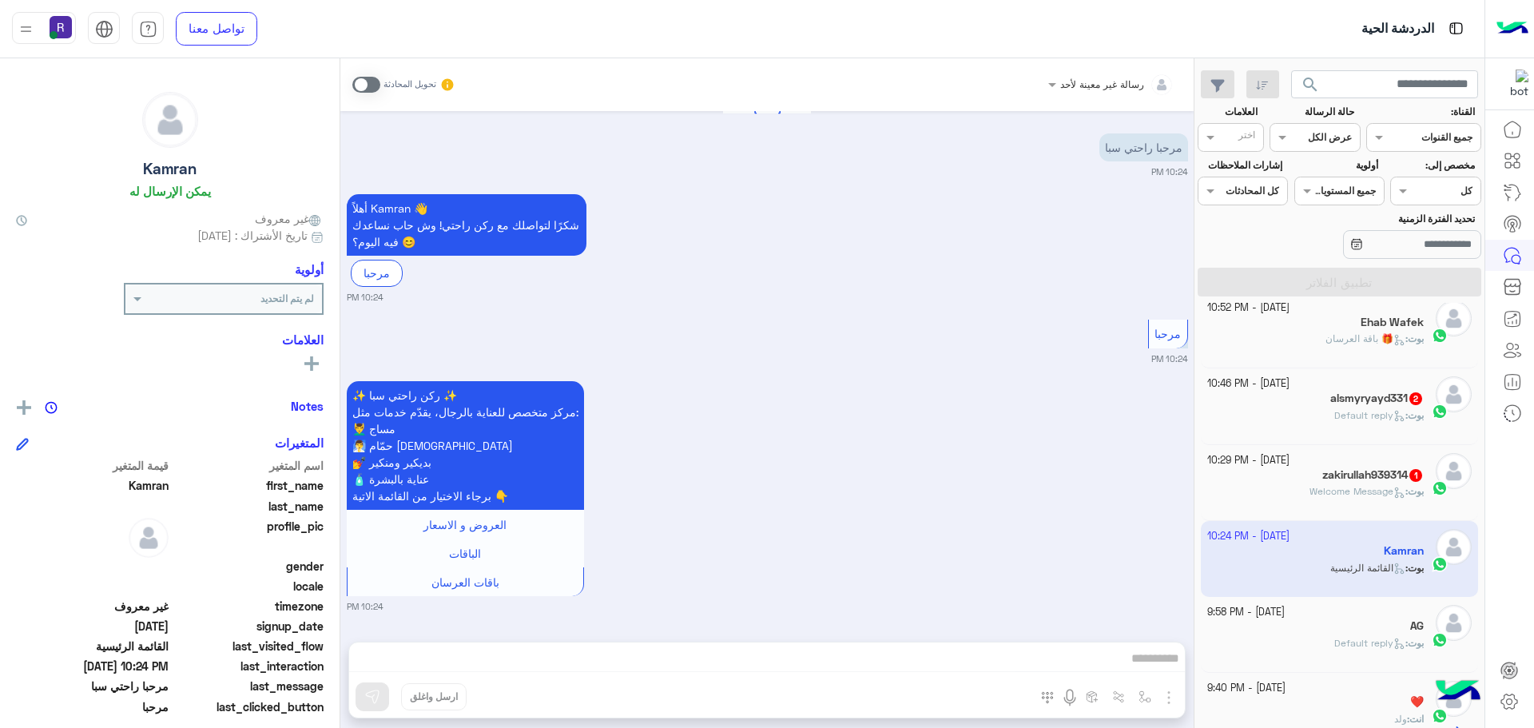
click at [373, 82] on span at bounding box center [366, 85] width 28 height 16
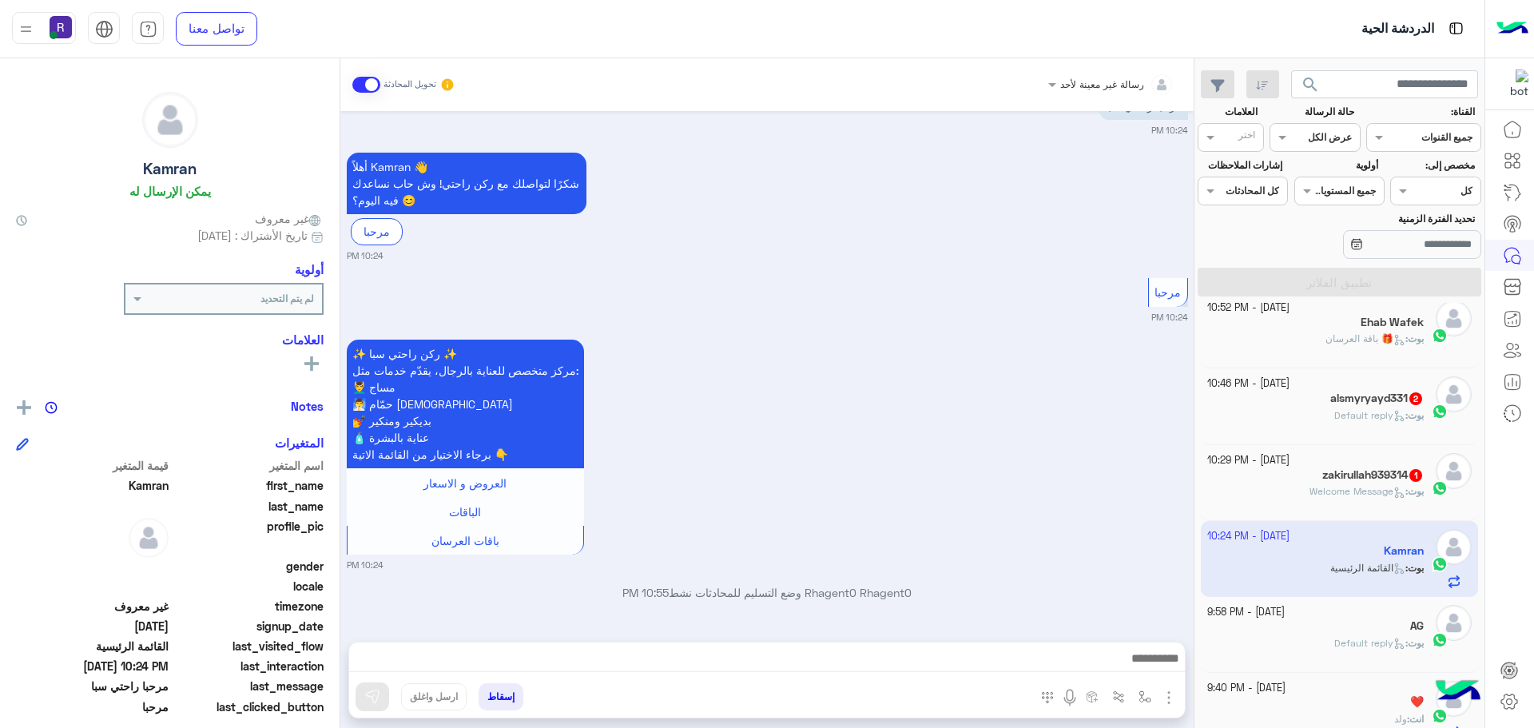
click at [1162, 697] on img "button" at bounding box center [1168, 697] width 19 height 19
click at [1145, 665] on span "الصور" at bounding box center [1138, 662] width 30 height 18
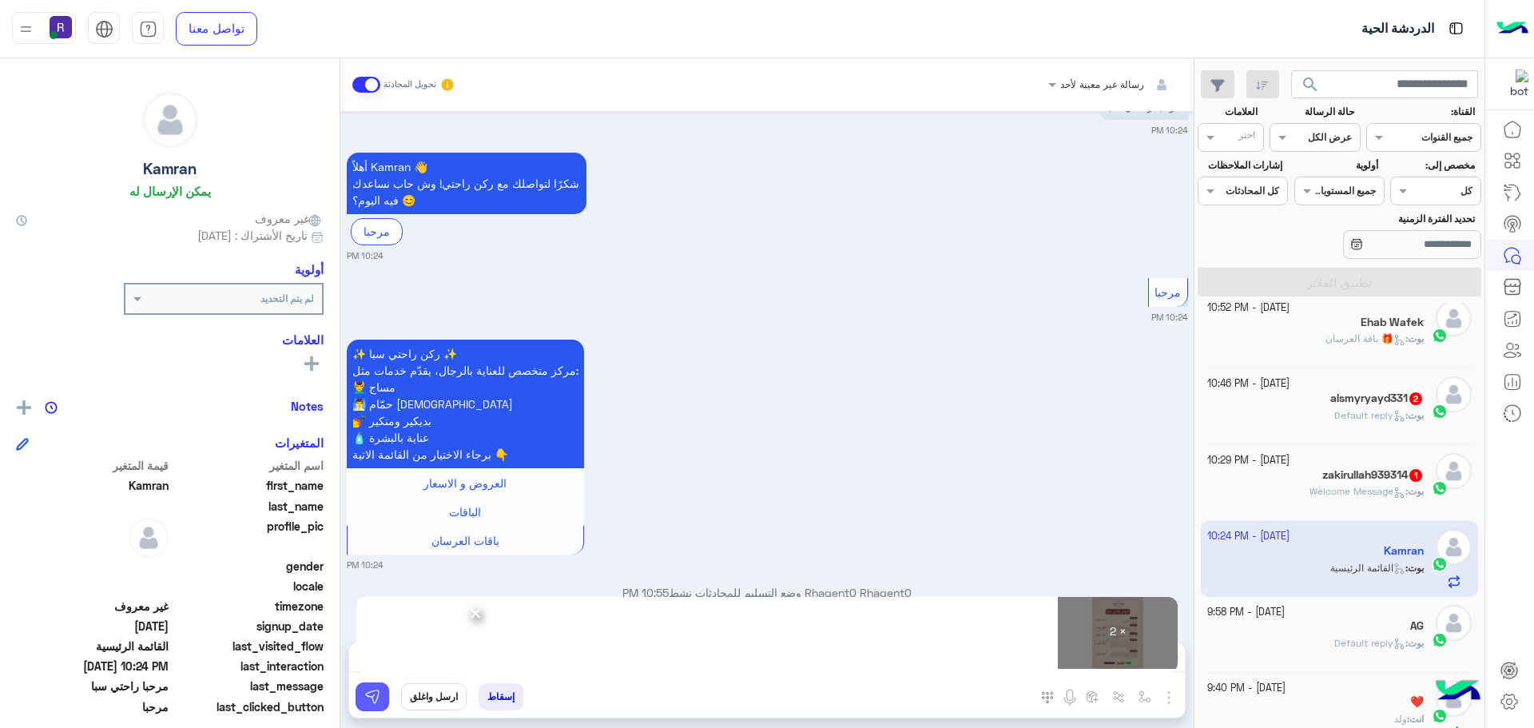
click at [371, 697] on img at bounding box center [372, 697] width 16 height 16
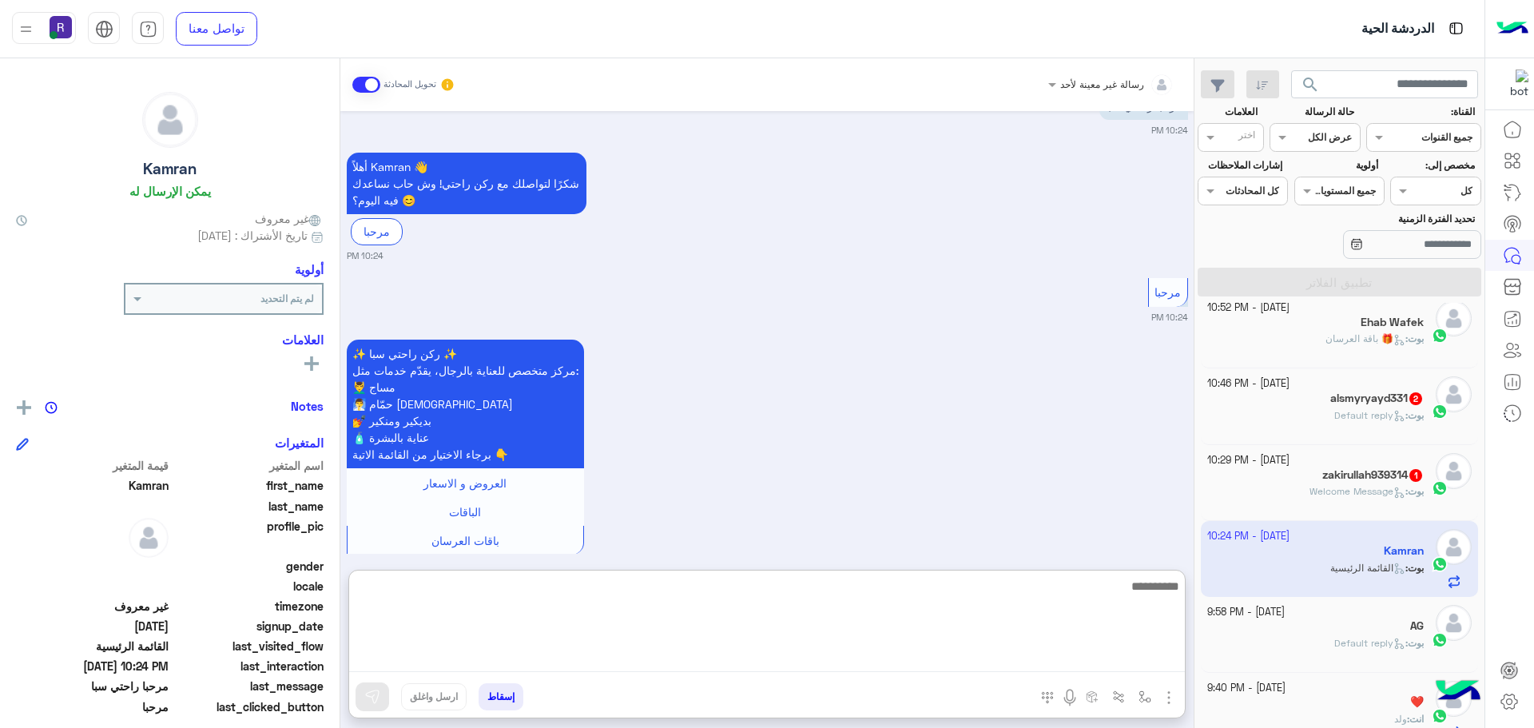
paste textarea "**********"
type textarea "**********"
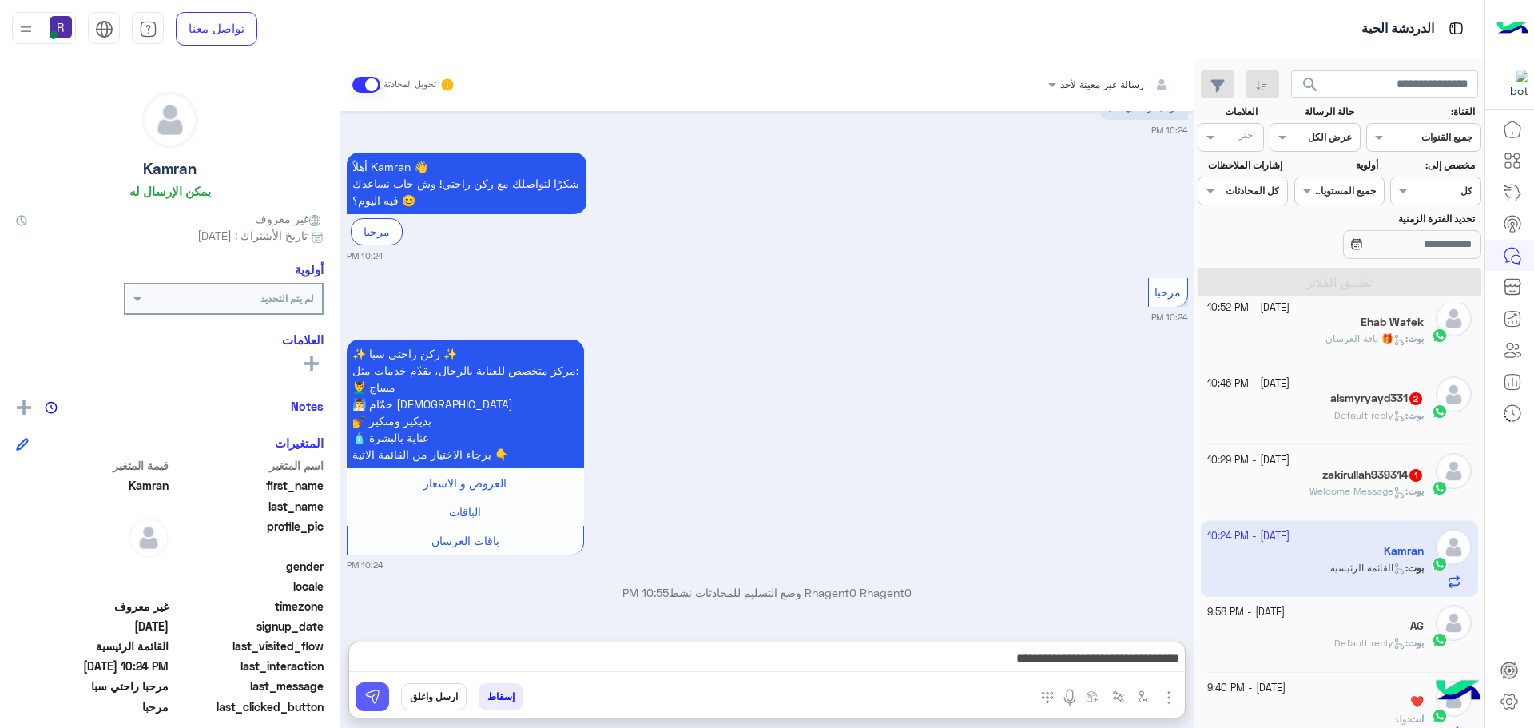
click at [375, 689] on img at bounding box center [372, 697] width 16 height 16
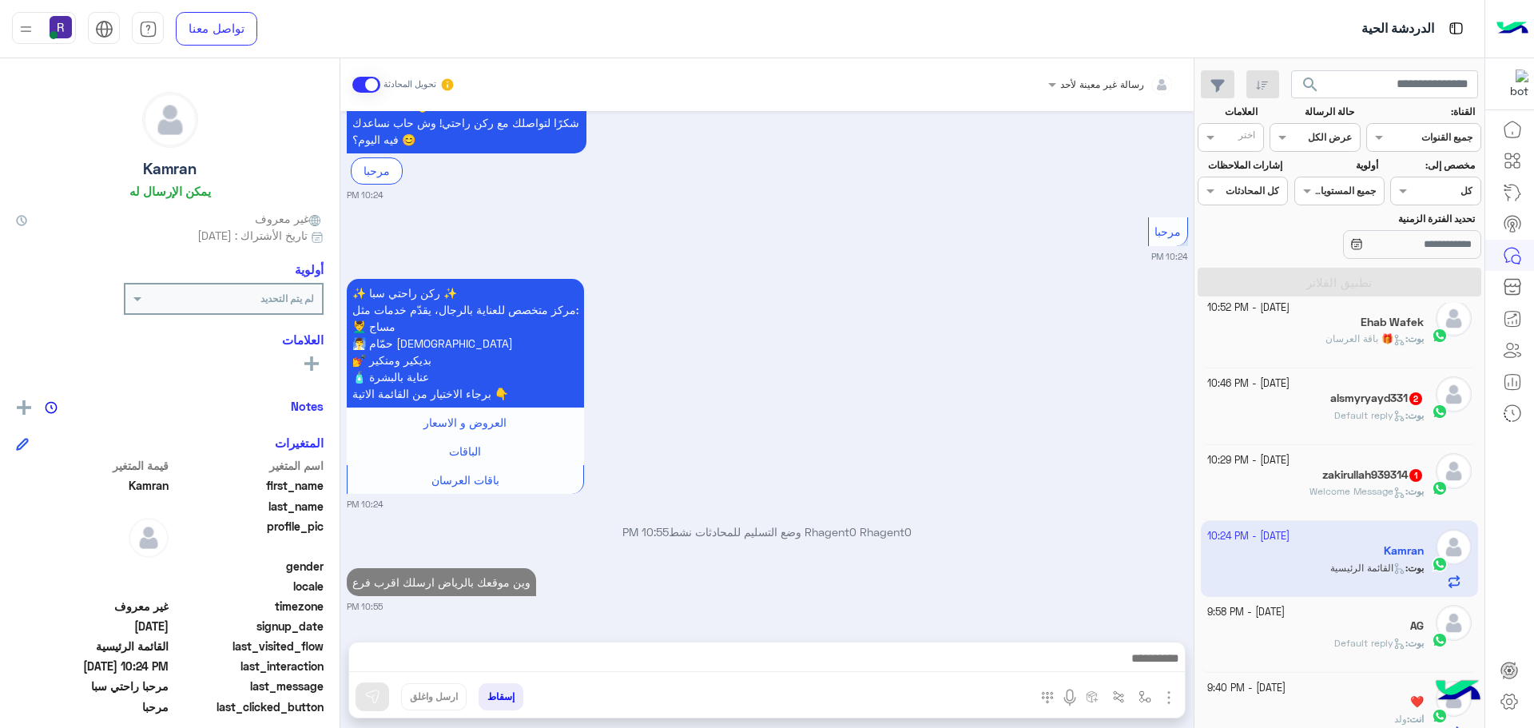
click at [1359, 470] on h5 "zakirullah939314 1" at bounding box center [1372, 475] width 101 height 14
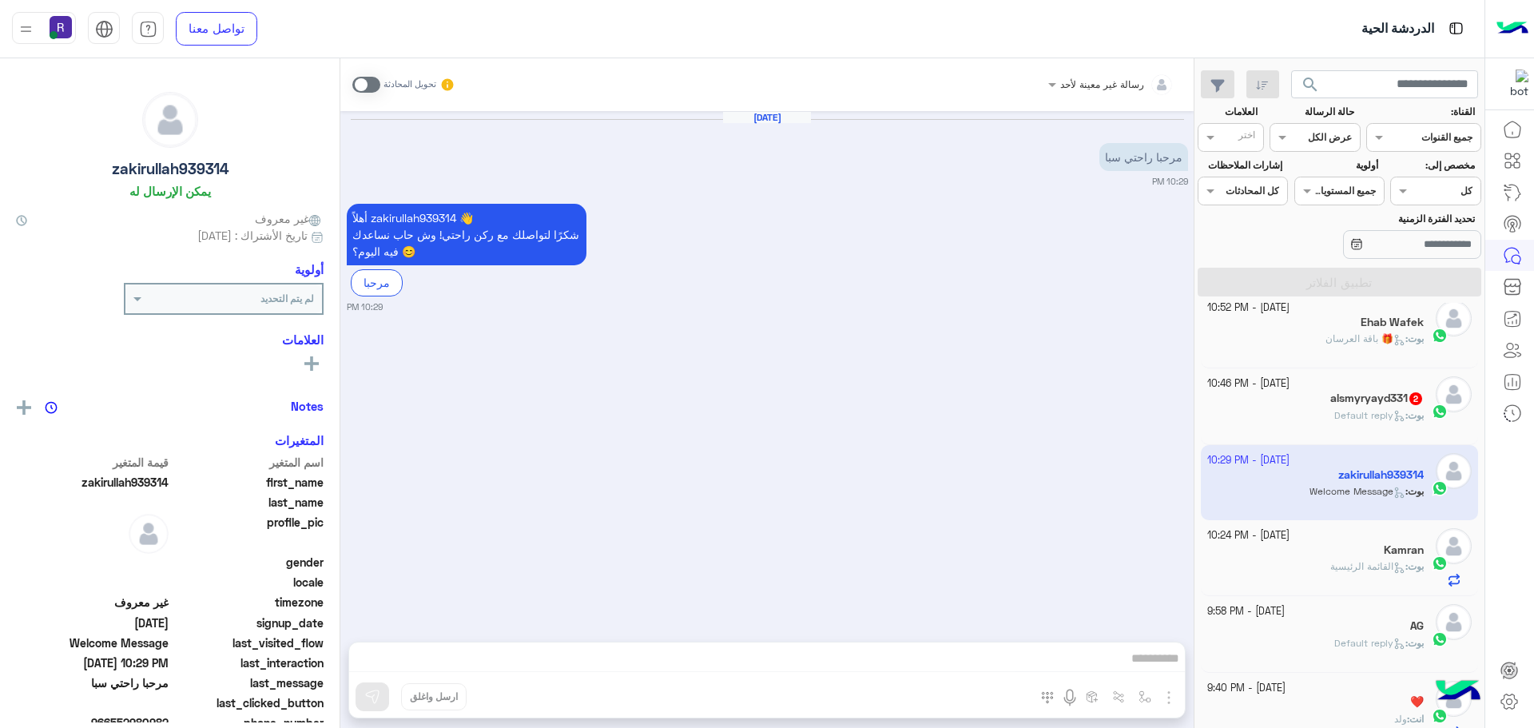
click at [369, 84] on span at bounding box center [366, 85] width 28 height 16
click at [1174, 700] on img "button" at bounding box center [1168, 697] width 19 height 19
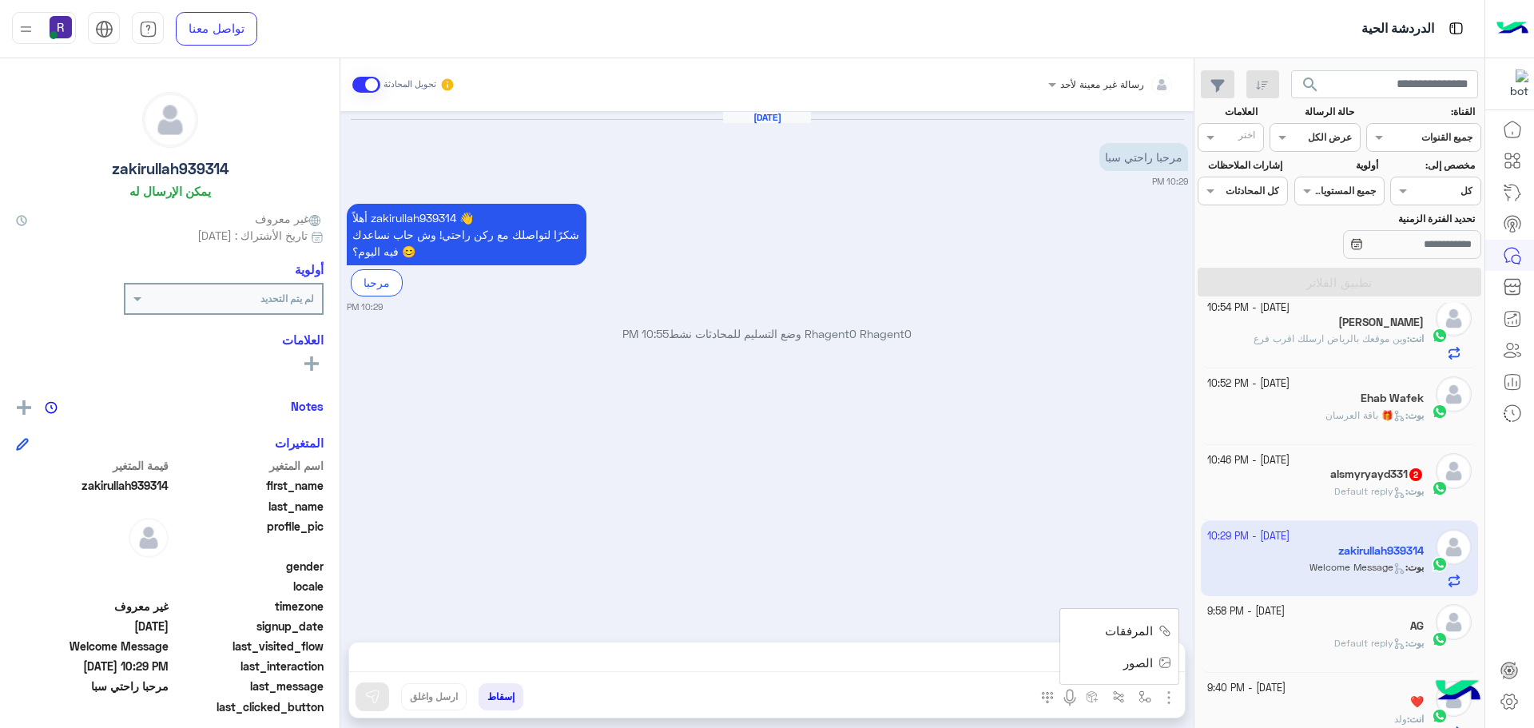
click at [1153, 667] on button "الصور" at bounding box center [1144, 662] width 68 height 32
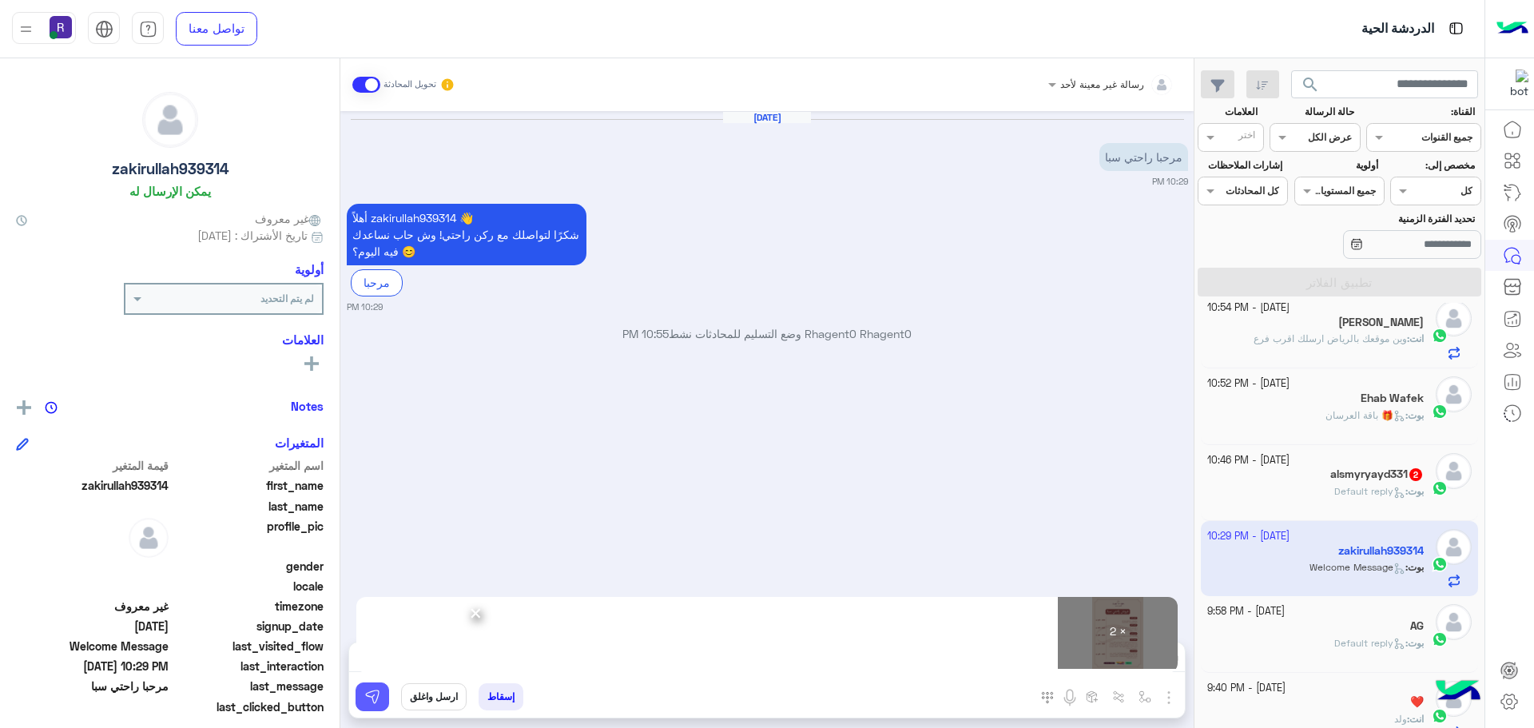
click at [370, 693] on img at bounding box center [372, 697] width 16 height 16
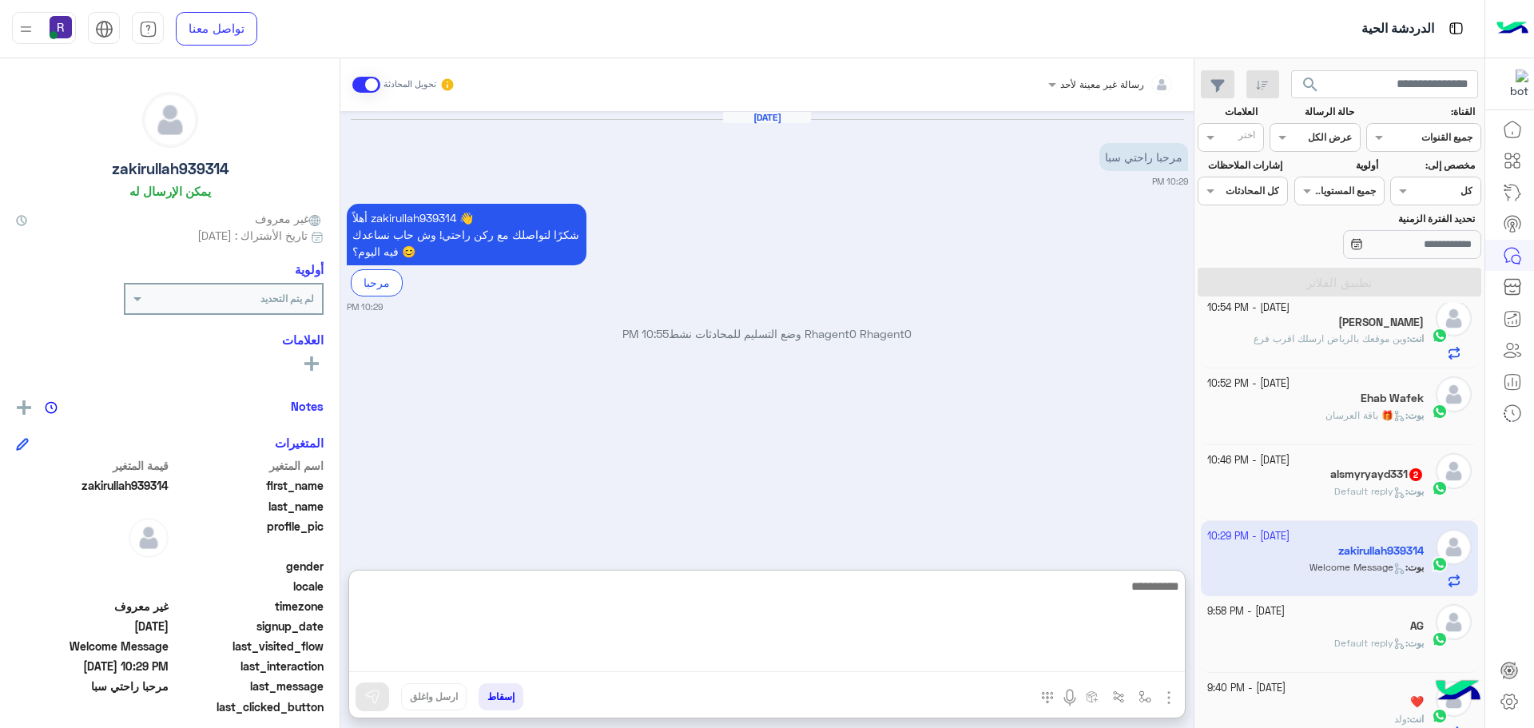
paste textarea "**********"
type textarea "**********"
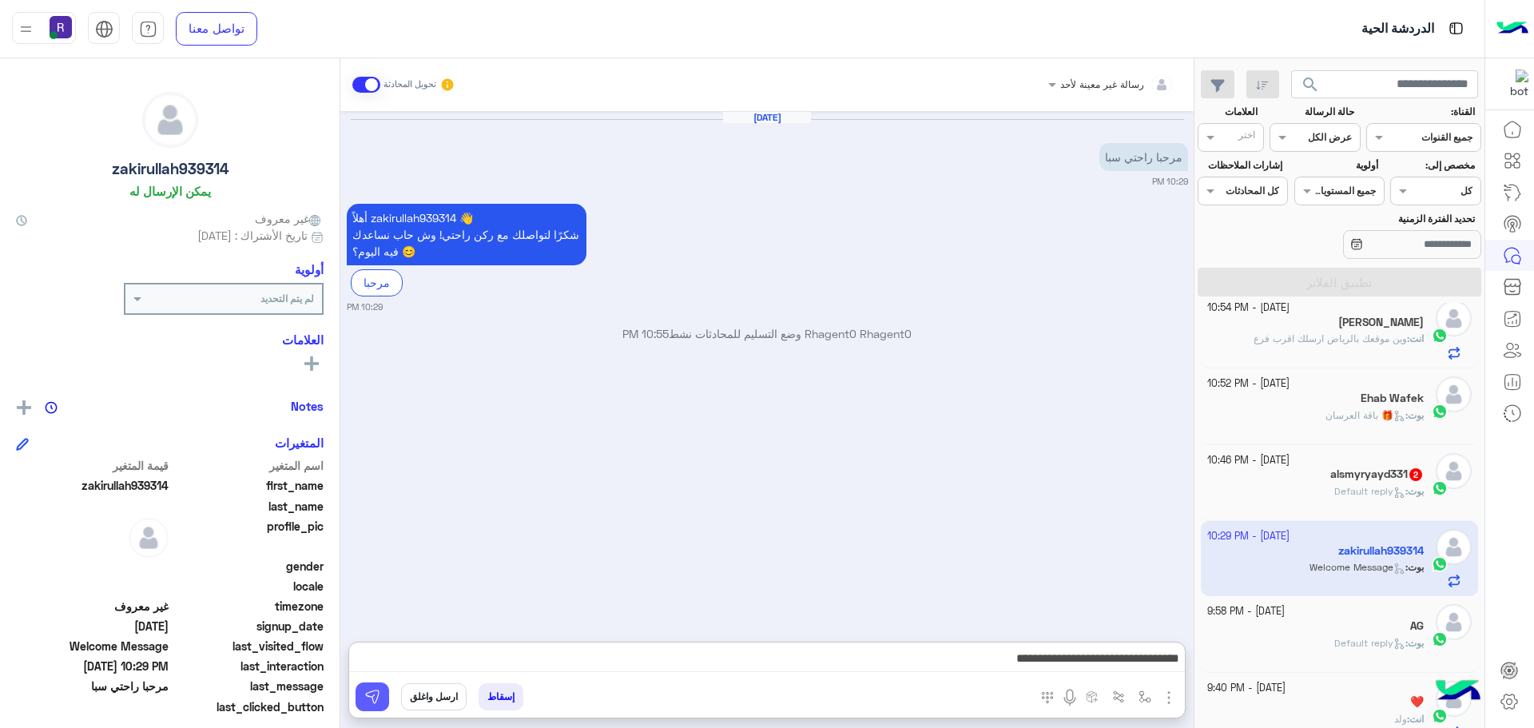
click at [386, 696] on button at bounding box center [372, 696] width 34 height 29
click at [1366, 482] on div "alsmyryayd331 2" at bounding box center [1315, 475] width 217 height 17
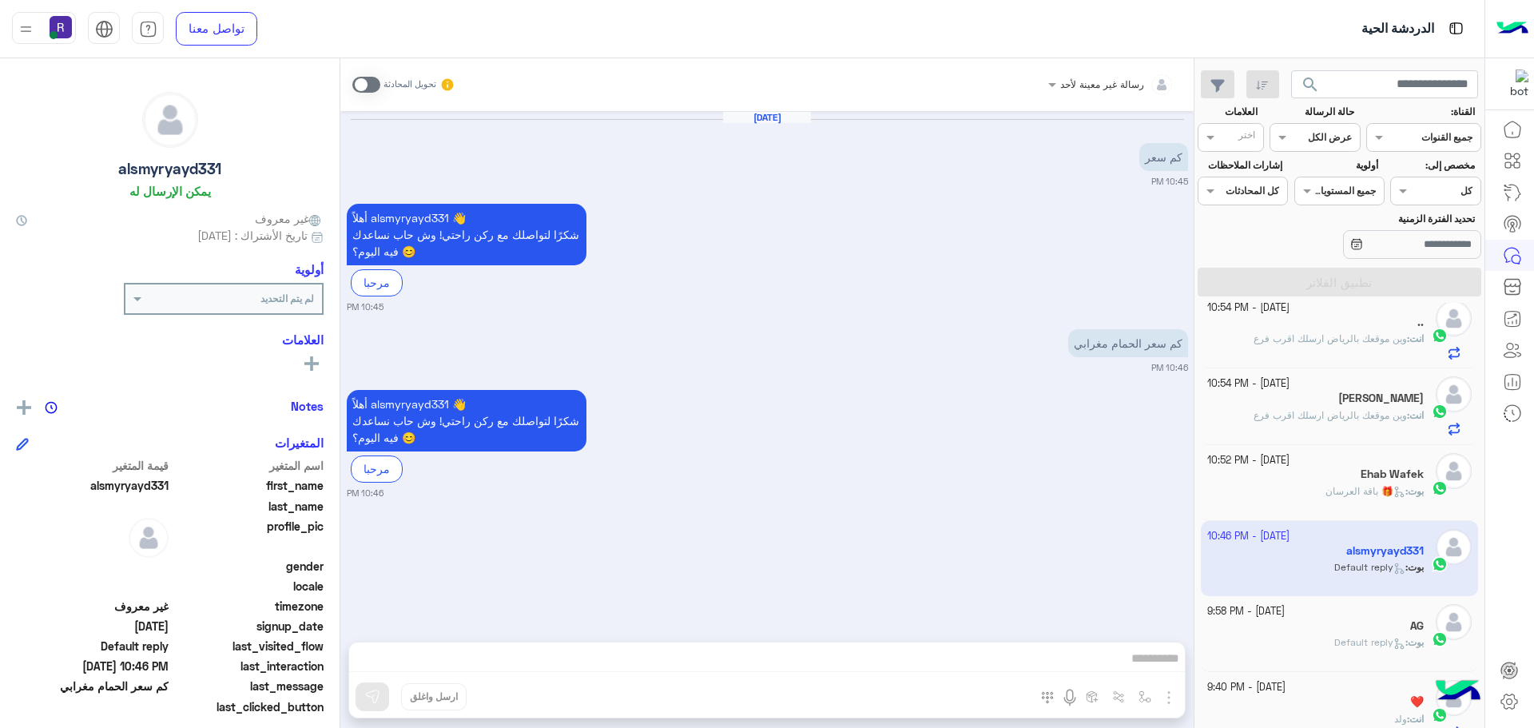
click at [369, 82] on span at bounding box center [366, 85] width 28 height 16
click at [1165, 694] on img "button" at bounding box center [1168, 697] width 19 height 19
click at [1149, 669] on span "الصور" at bounding box center [1138, 662] width 30 height 18
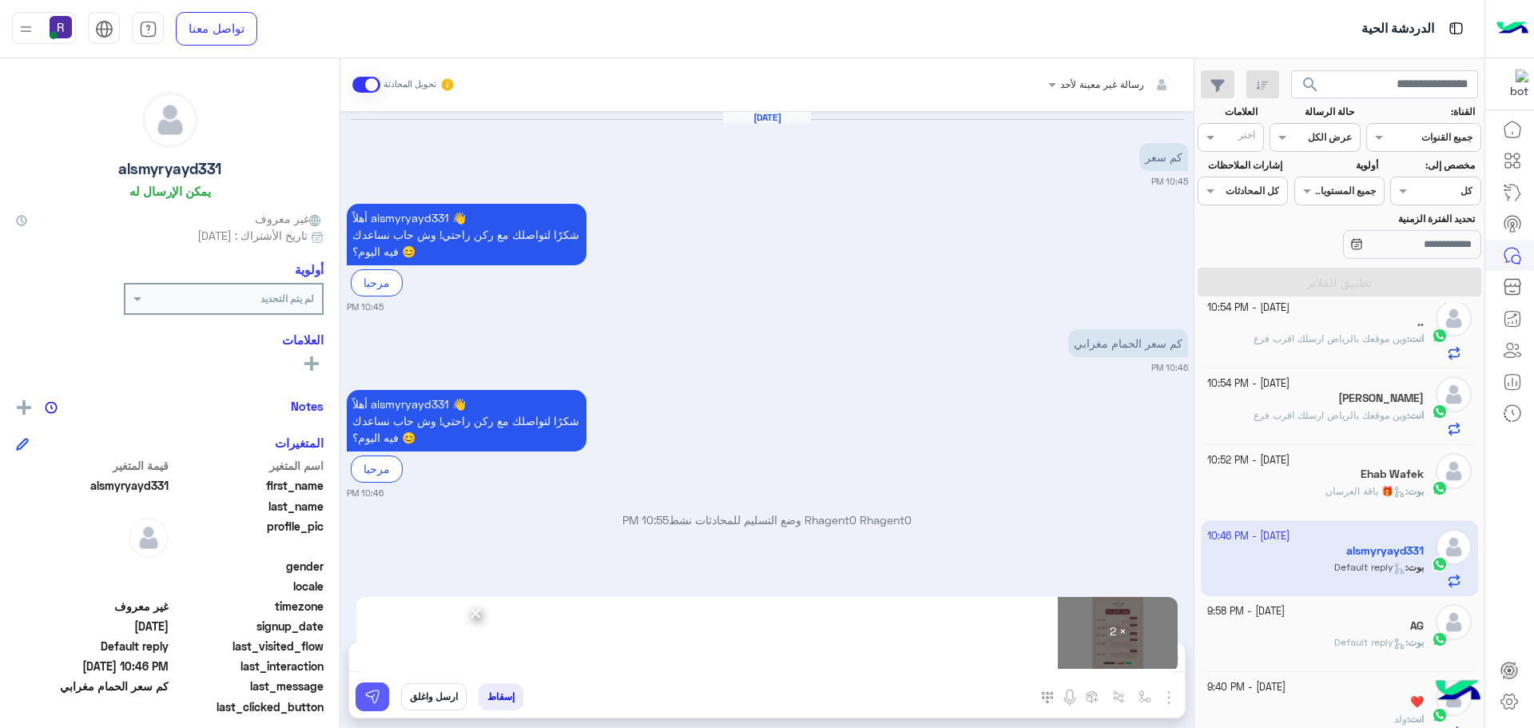
click at [379, 697] on img at bounding box center [372, 697] width 16 height 16
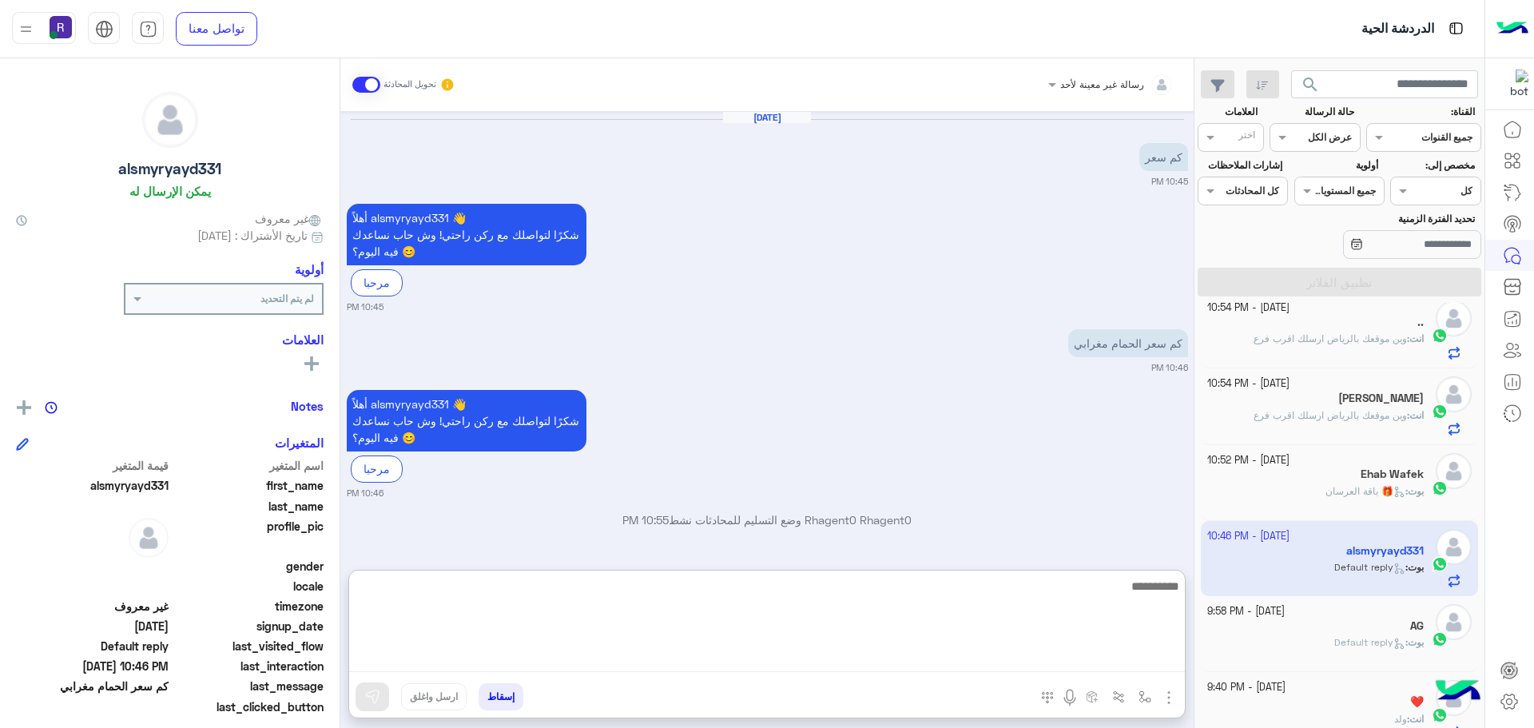
paste textarea "**********"
type textarea "**********"
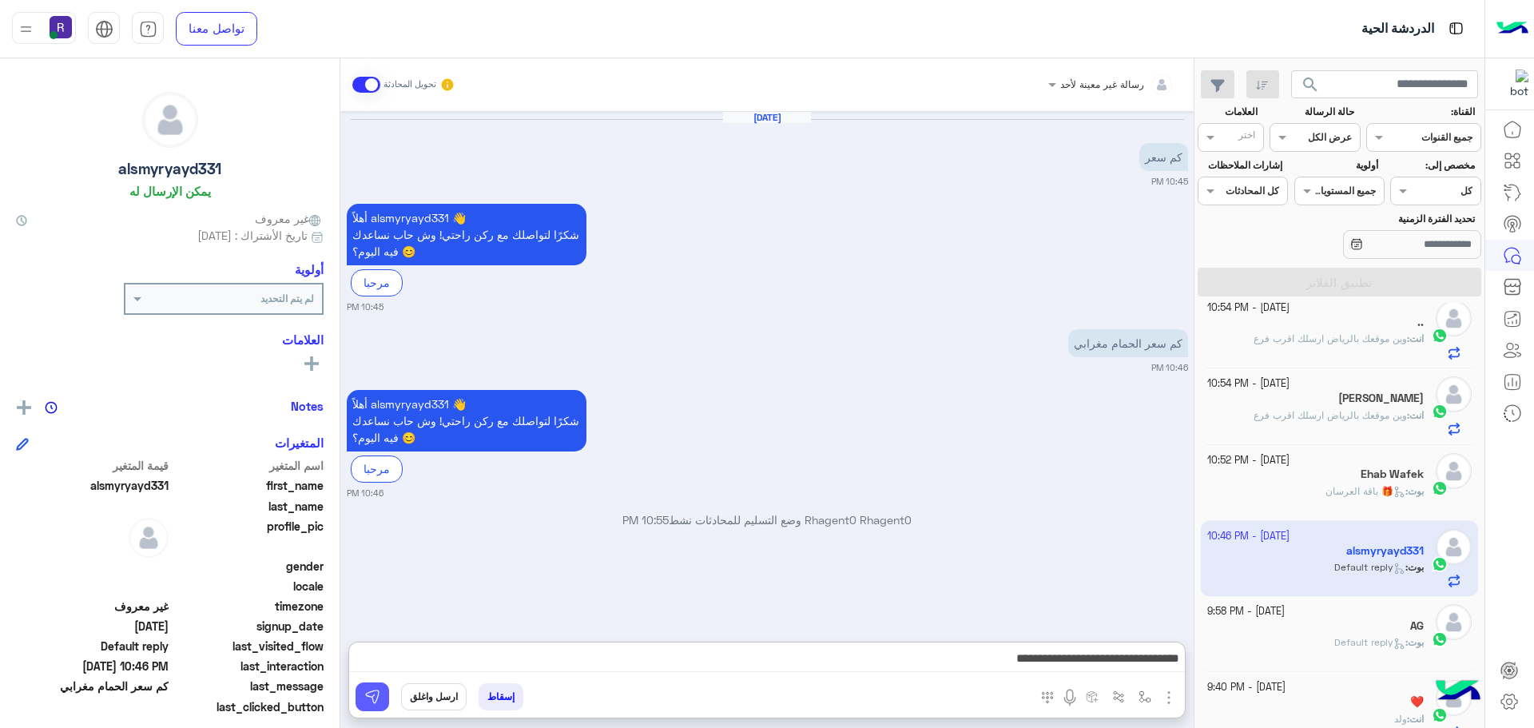
click at [379, 689] on img at bounding box center [372, 697] width 16 height 16
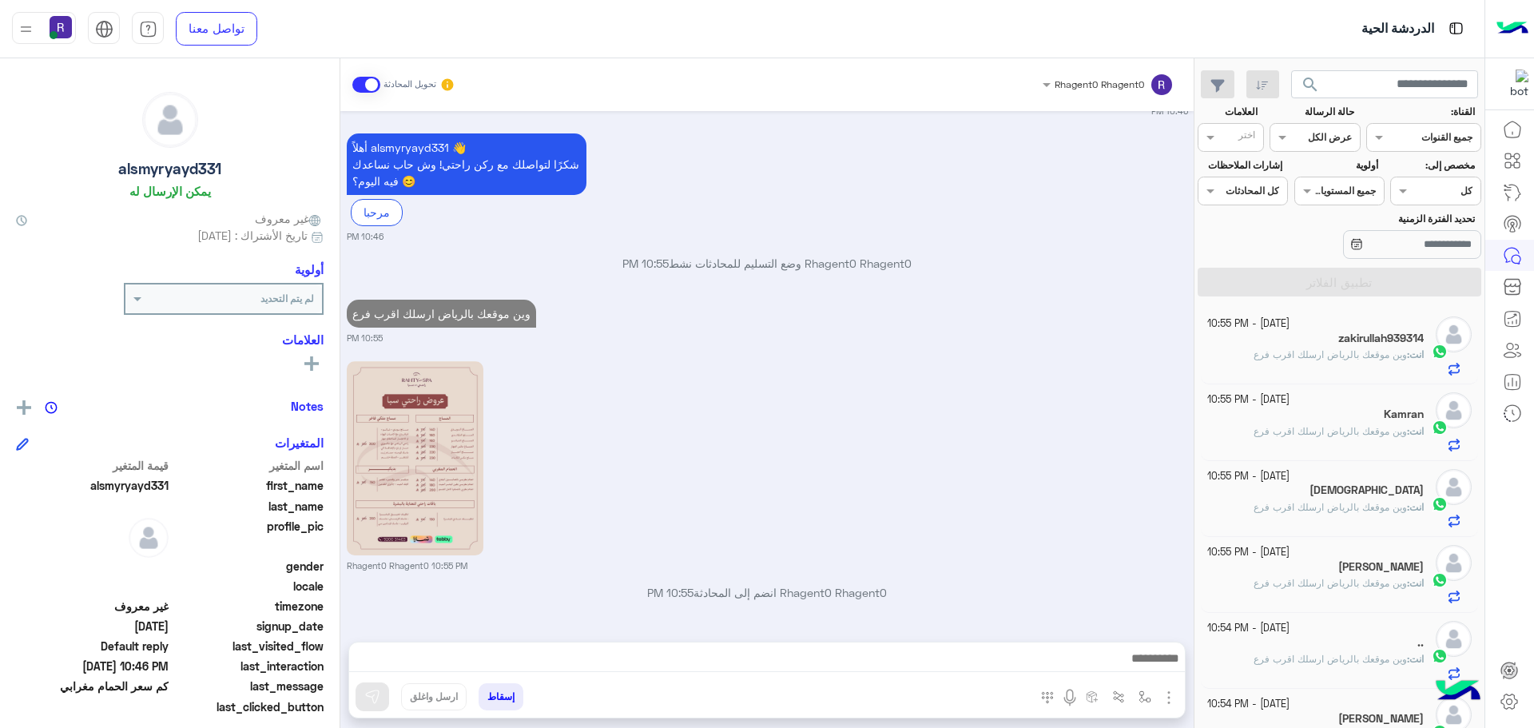
scroll to position [483, 0]
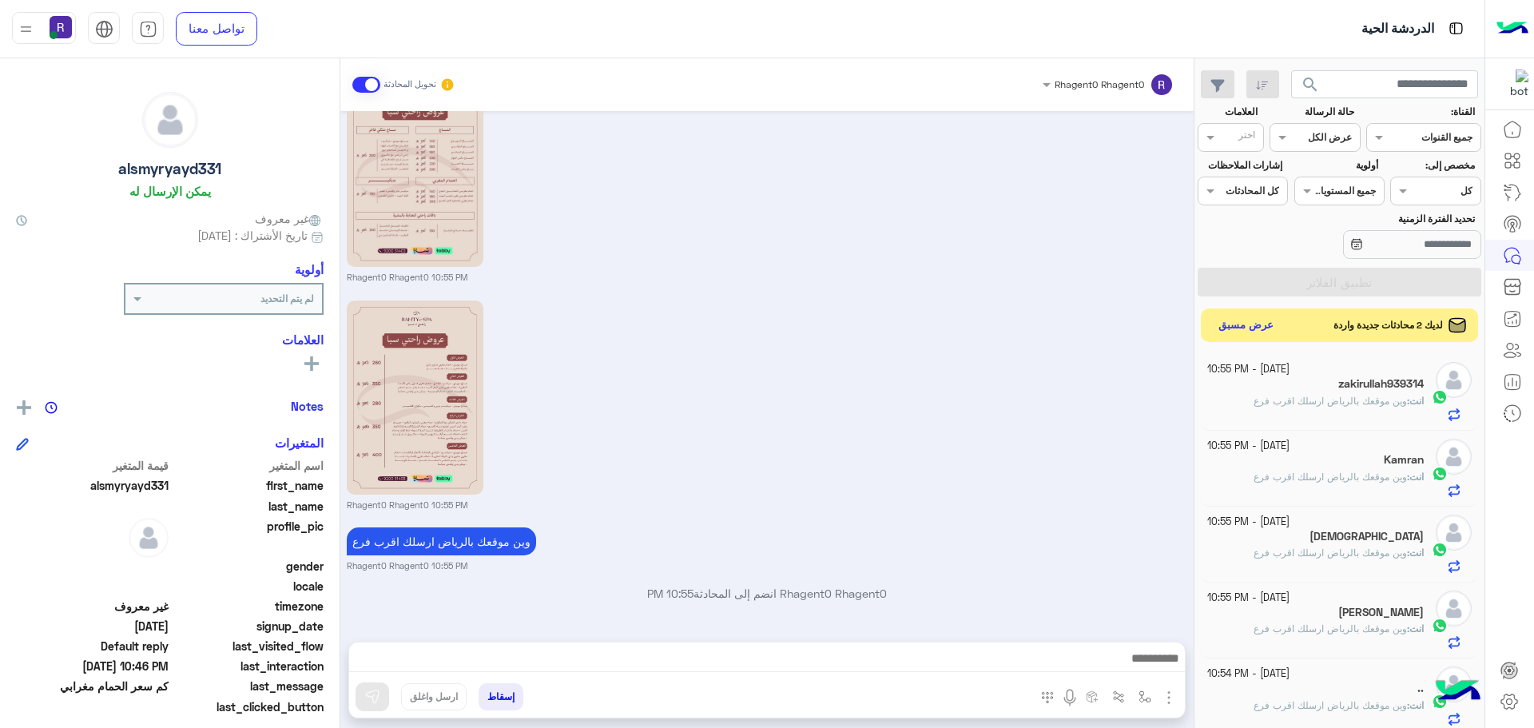
click at [1256, 325] on button "عرض مسبق" at bounding box center [1246, 326] width 67 height 22
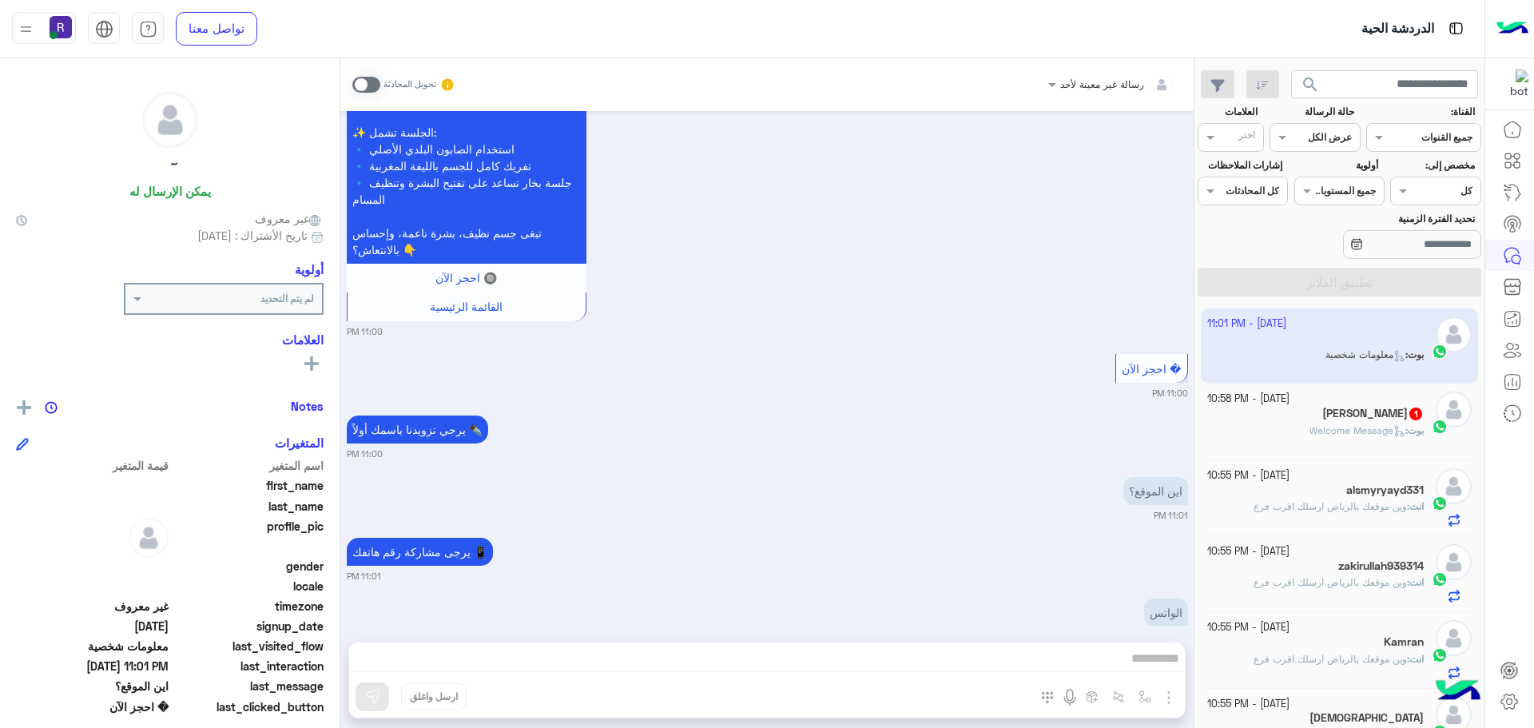
scroll to position [2265, 0]
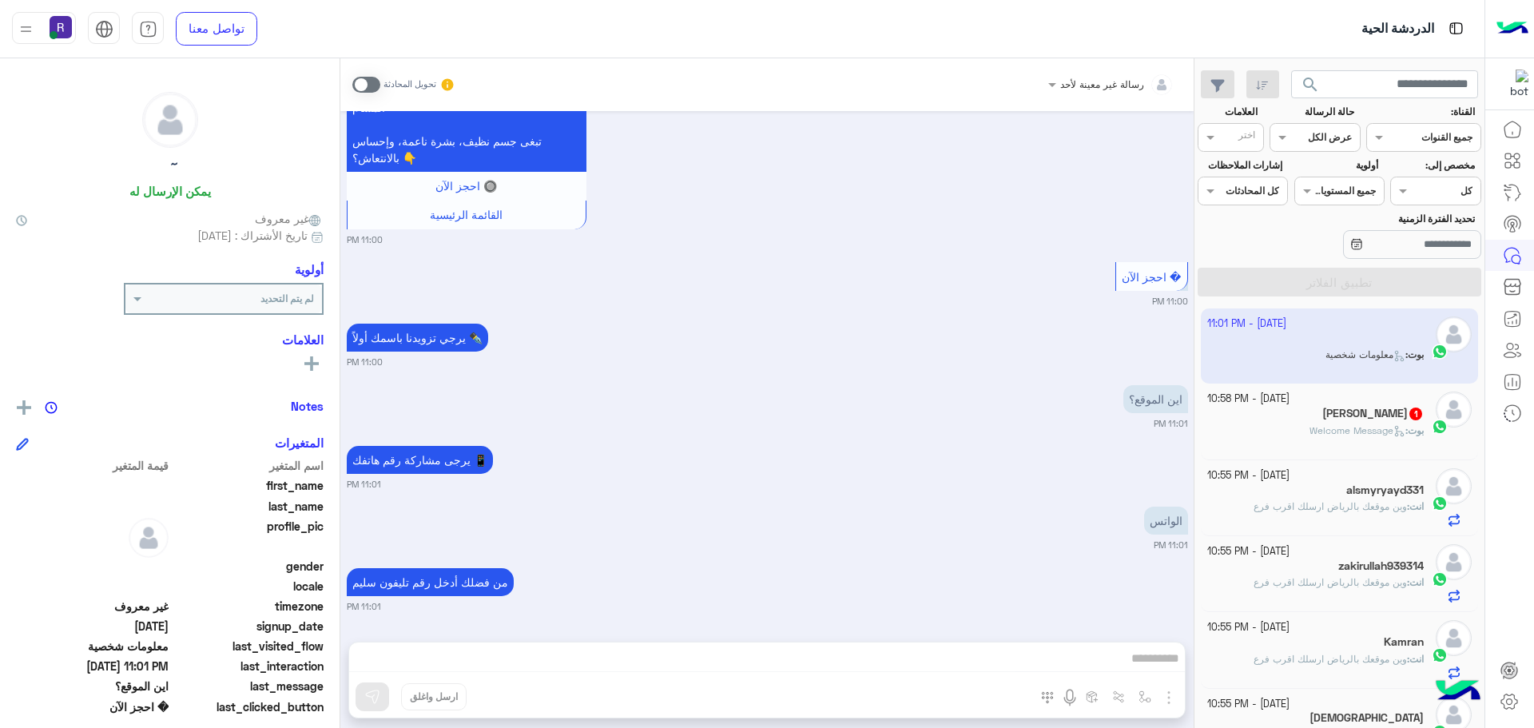
click at [375, 81] on span at bounding box center [366, 85] width 28 height 16
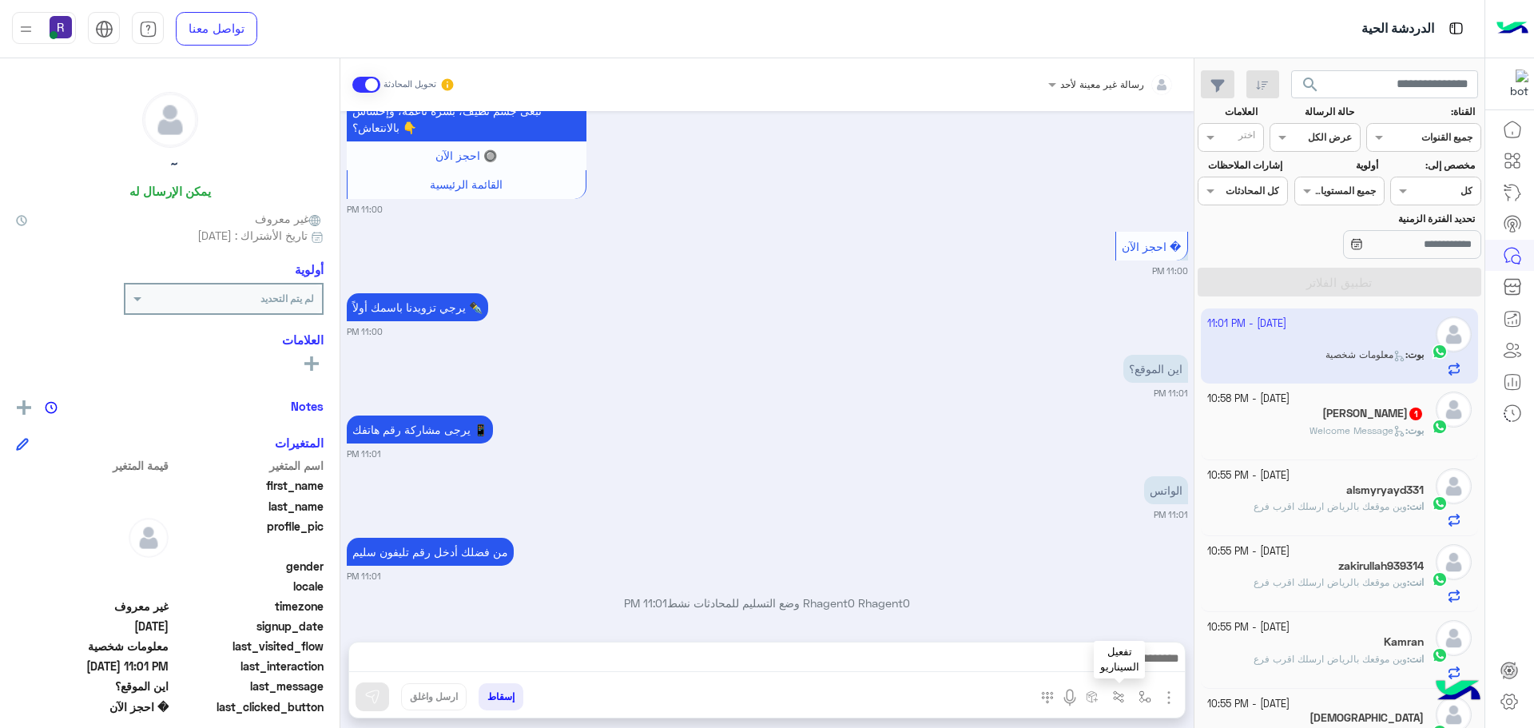
scroll to position [2305, 0]
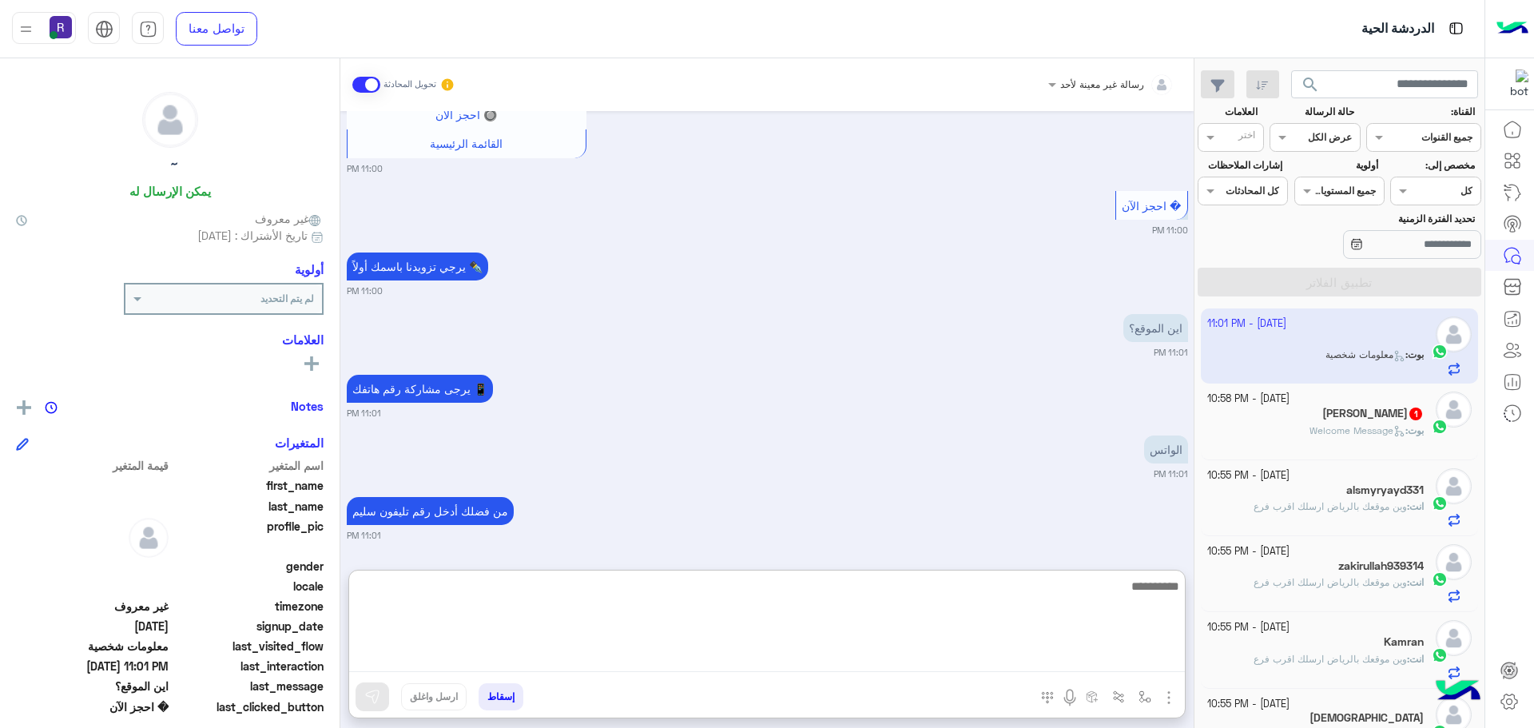
paste textarea "**********"
type textarea "**********"
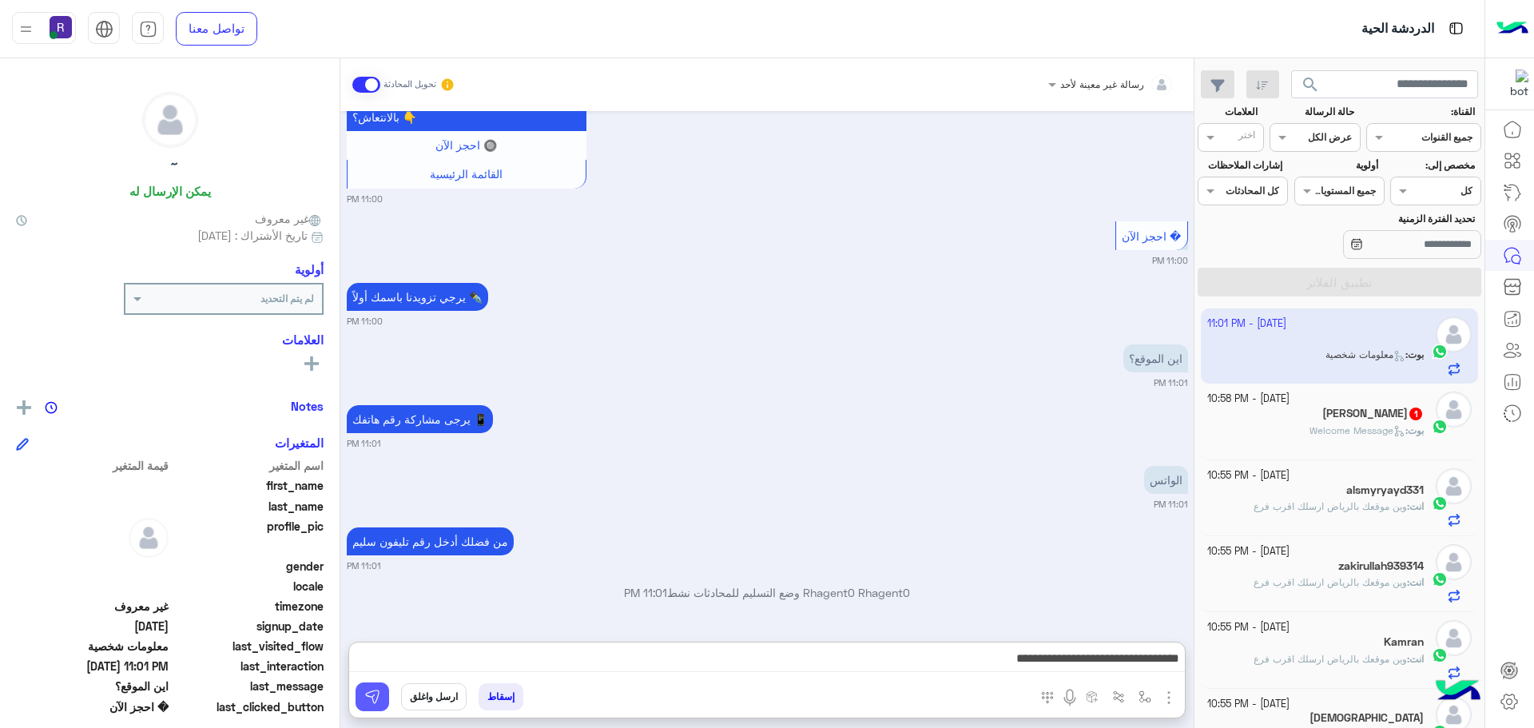
click at [379, 701] on img at bounding box center [372, 697] width 16 height 16
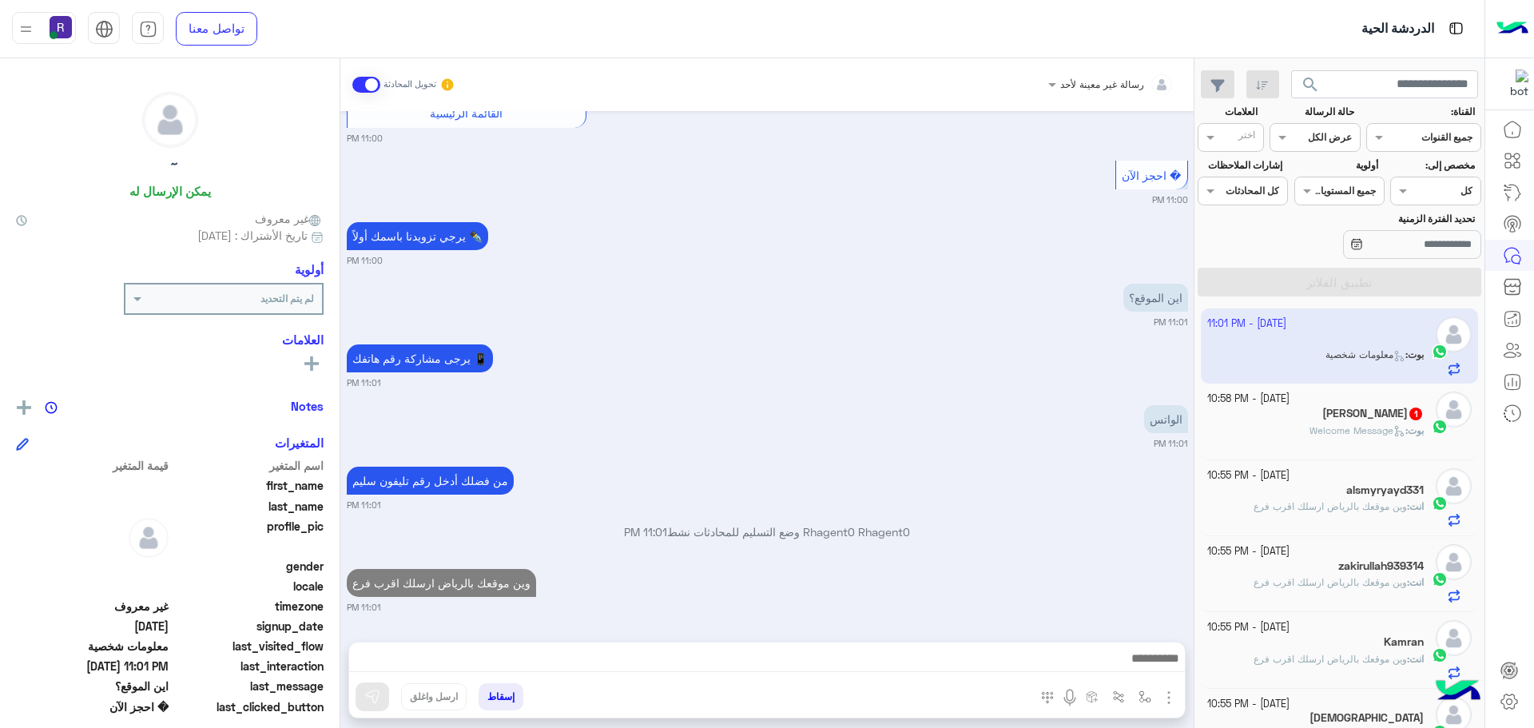
click at [1332, 422] on div "Mustaqeem Saleem 1" at bounding box center [1315, 415] width 217 height 17
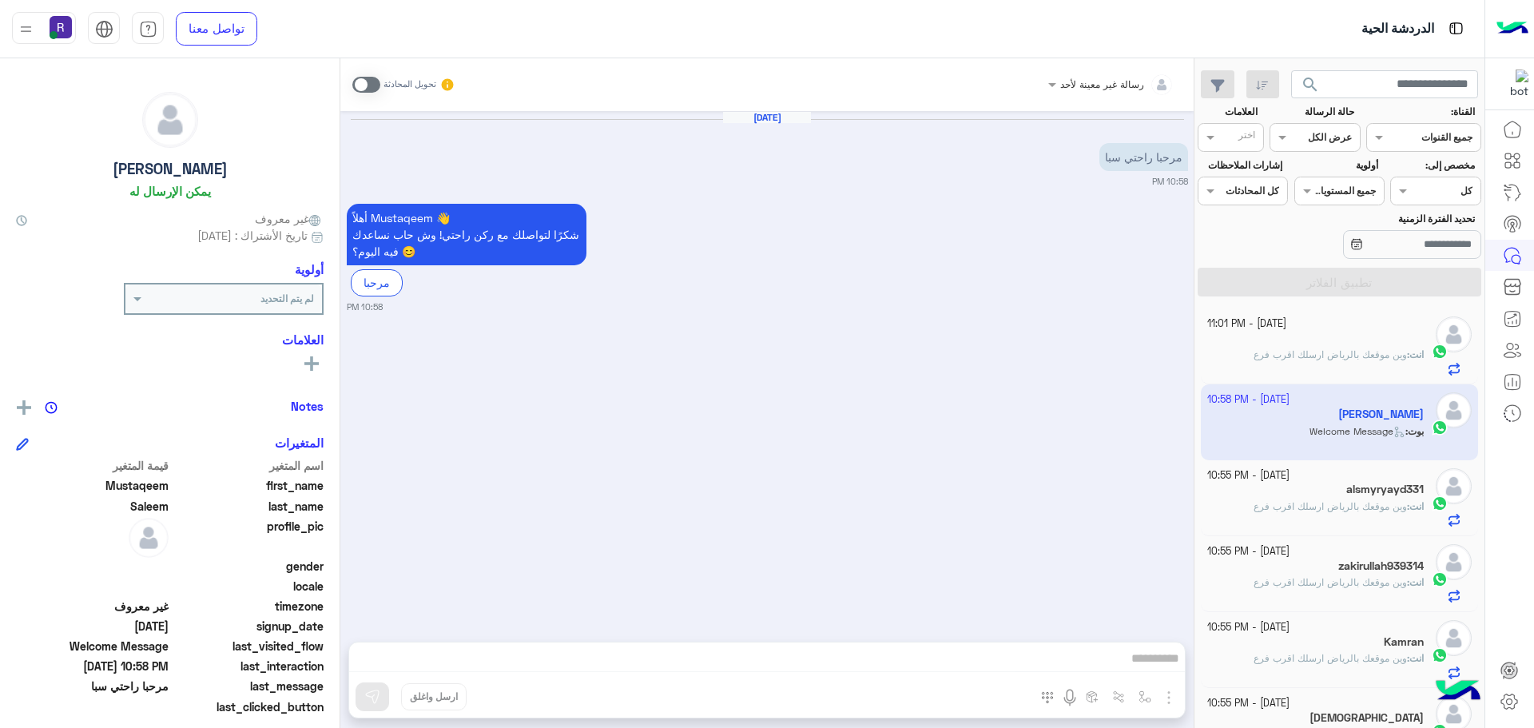
click at [375, 85] on span at bounding box center [366, 85] width 28 height 16
click at [1171, 697] on img "button" at bounding box center [1168, 697] width 19 height 19
click at [1156, 665] on button "الصور" at bounding box center [1144, 662] width 68 height 32
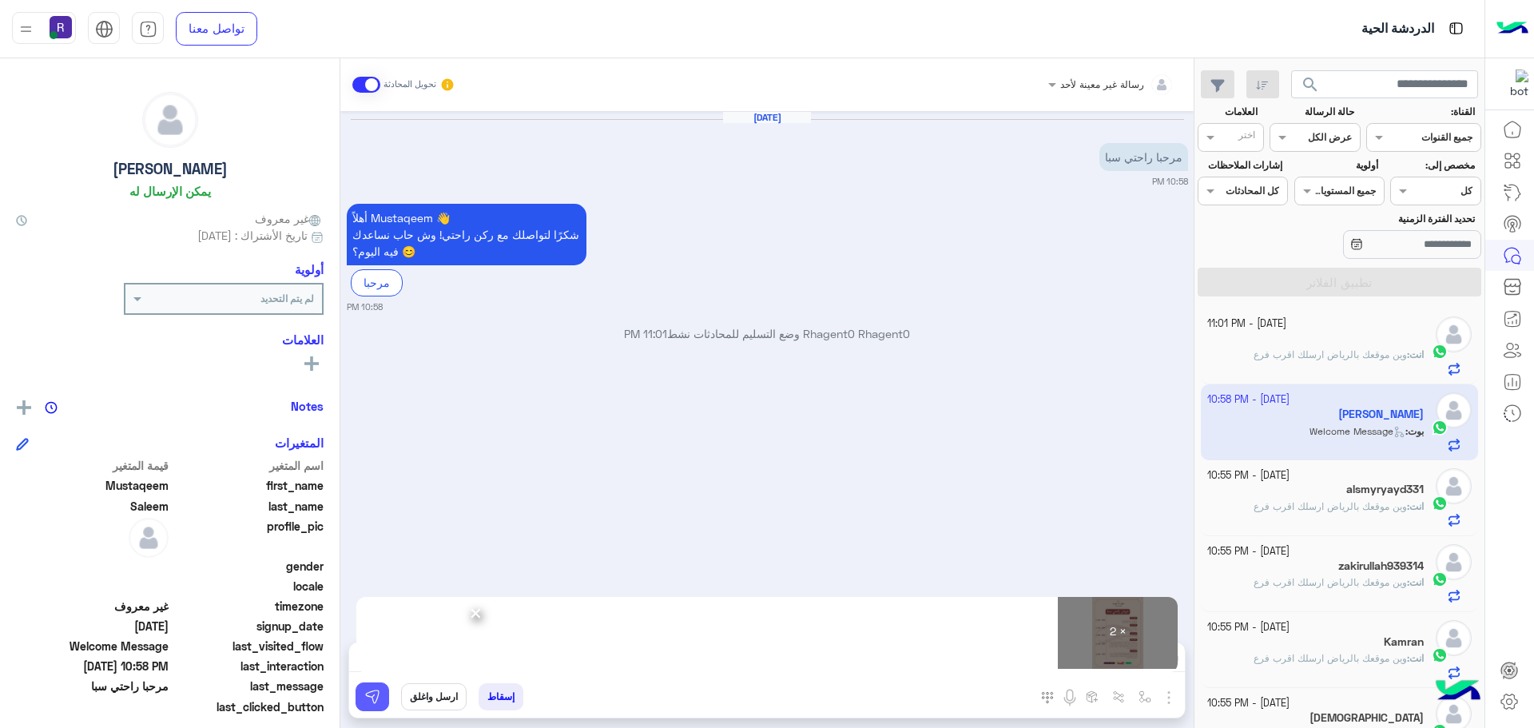
click at [380, 702] on button at bounding box center [372, 696] width 34 height 29
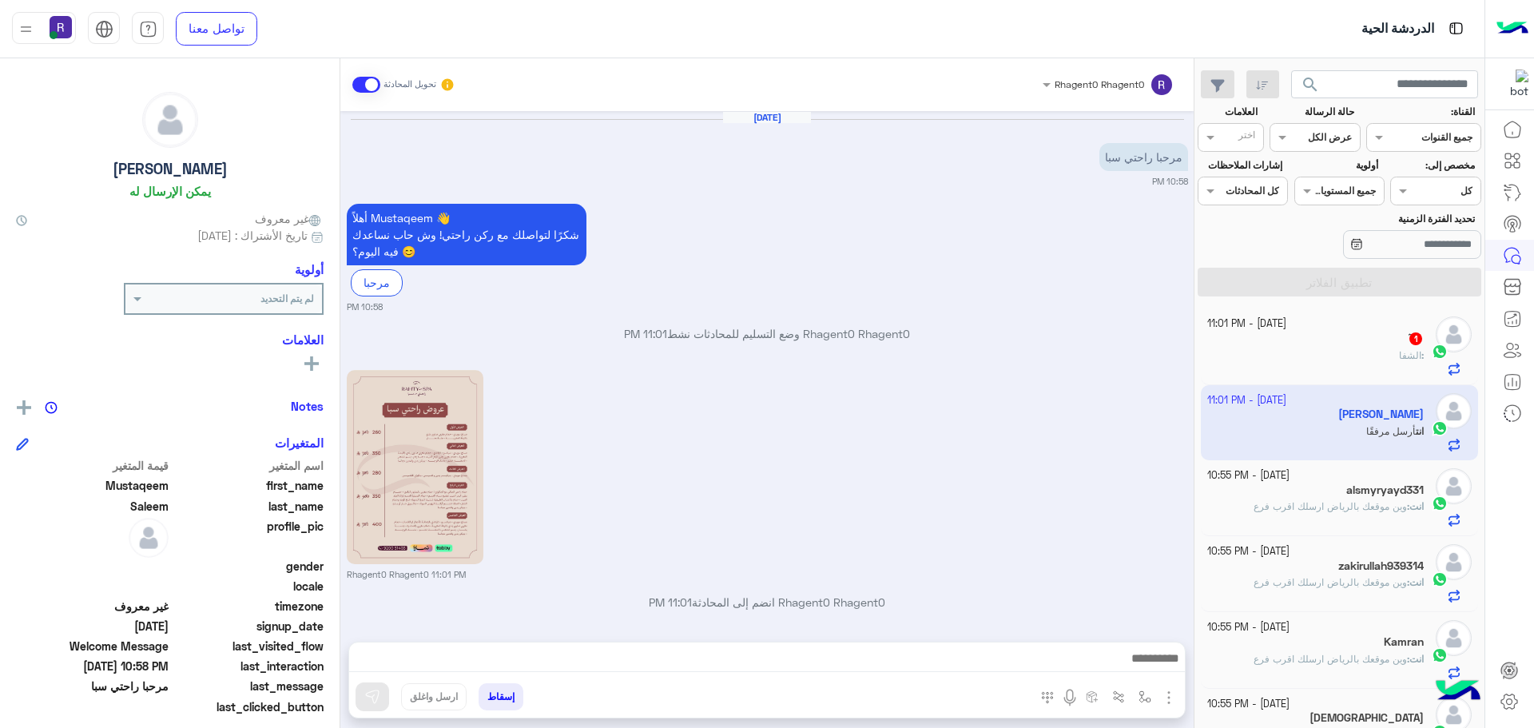
scroll to position [236, 0]
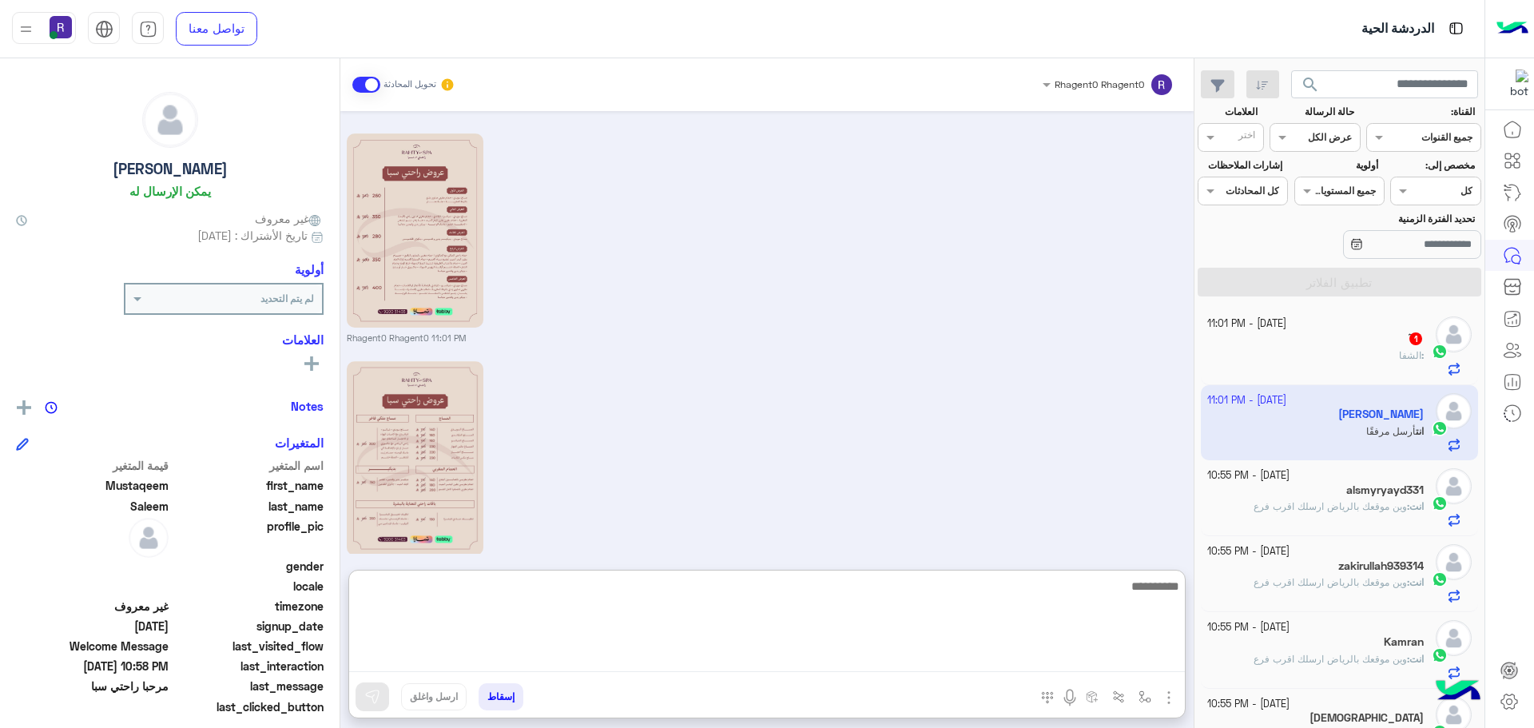
paste textarea "**********"
type textarea "**********"
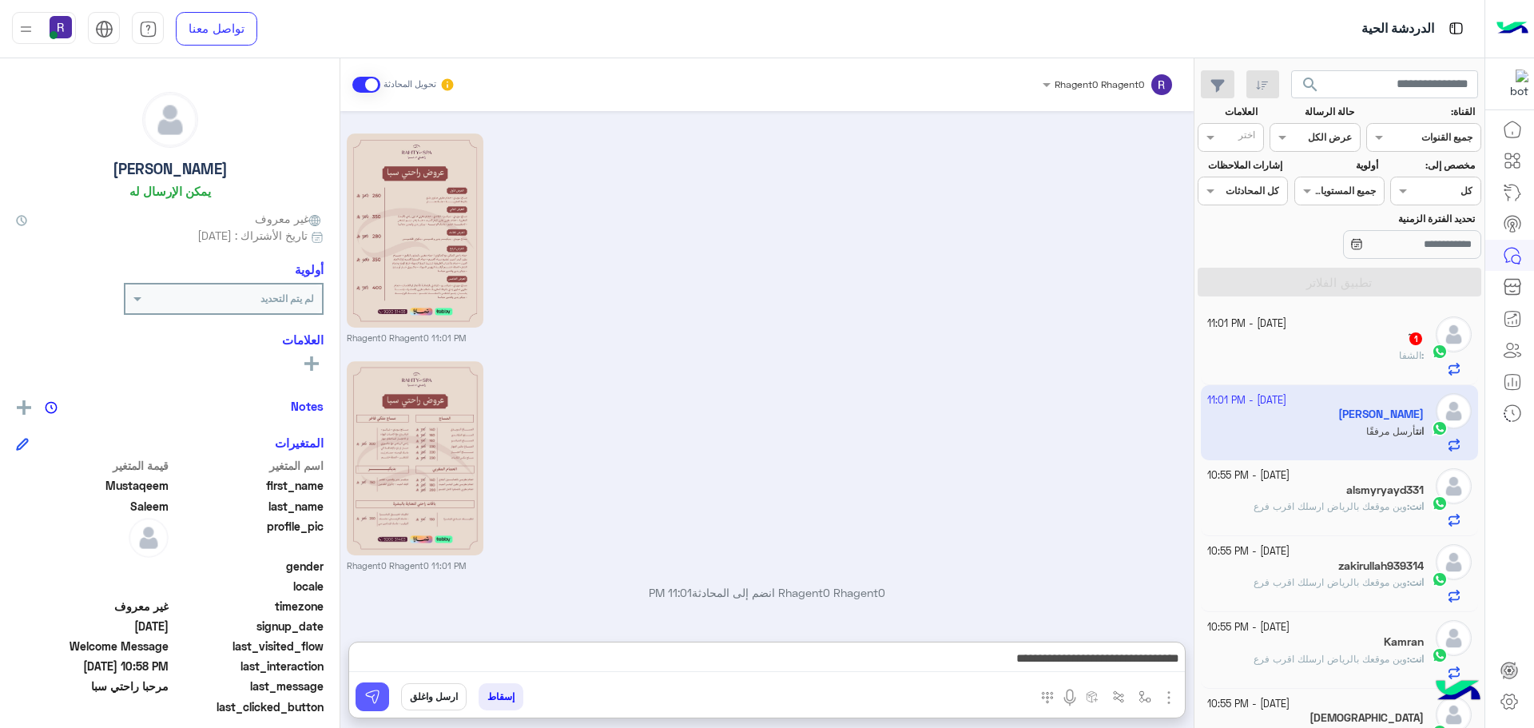
click at [373, 699] on img at bounding box center [372, 697] width 16 height 16
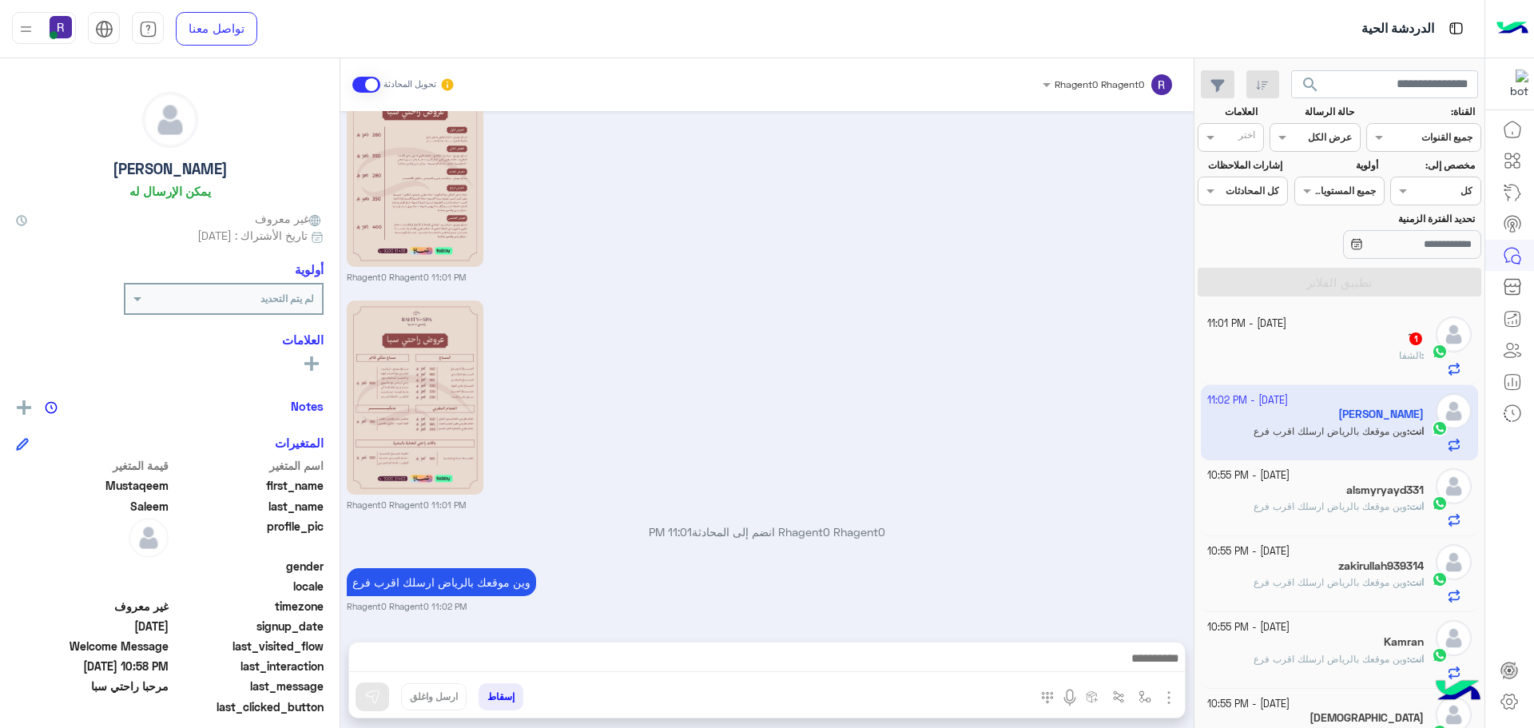
click at [1396, 338] on div "ٓ 1" at bounding box center [1315, 339] width 217 height 17
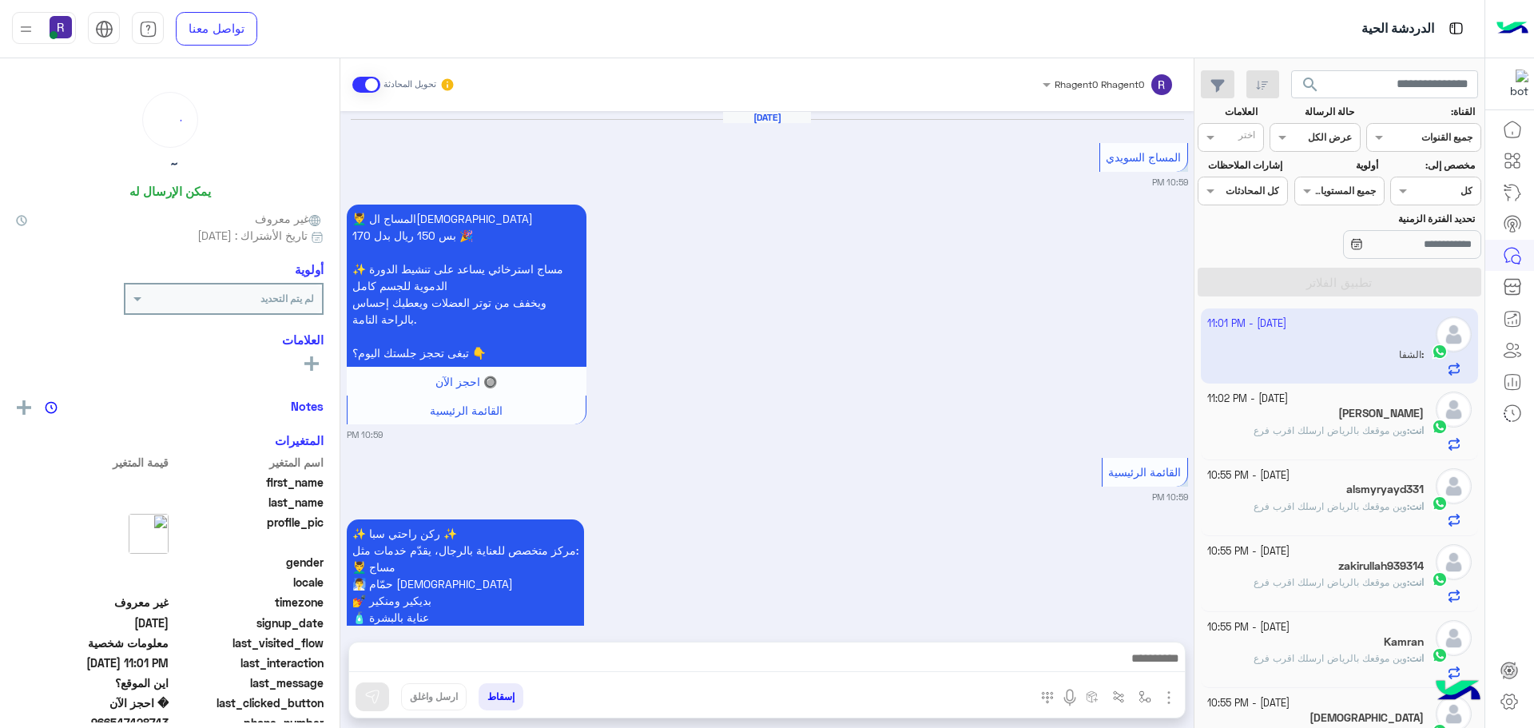
scroll to position [1800, 0]
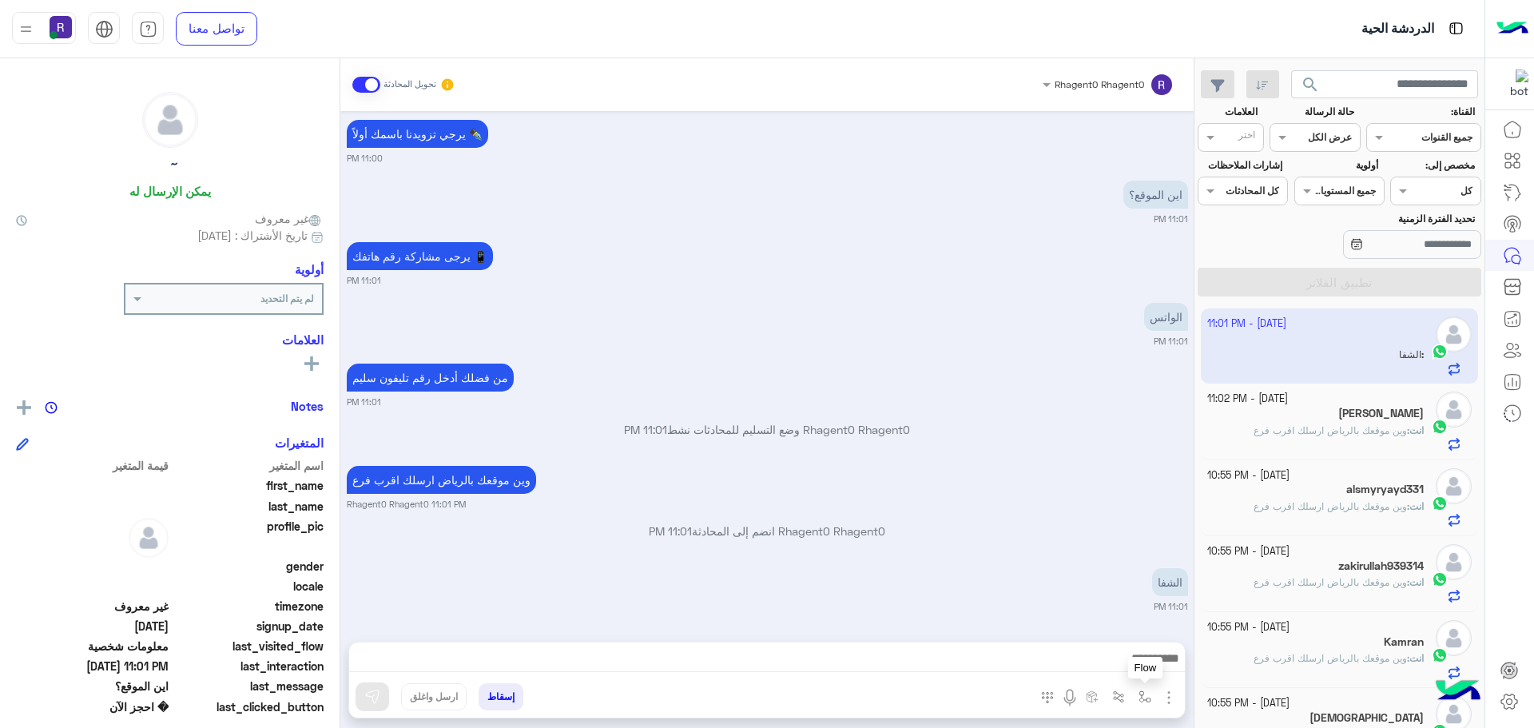
click at [1143, 701] on img "button" at bounding box center [1144, 696] width 13 height 13
click at [1133, 666] on div "أدخل اسم مجموعة الرسائل" at bounding box center [1094, 661] width 109 height 14
click at [1114, 602] on div "الشفا" at bounding box center [1088, 612] width 137 height 31
type textarea "*****"
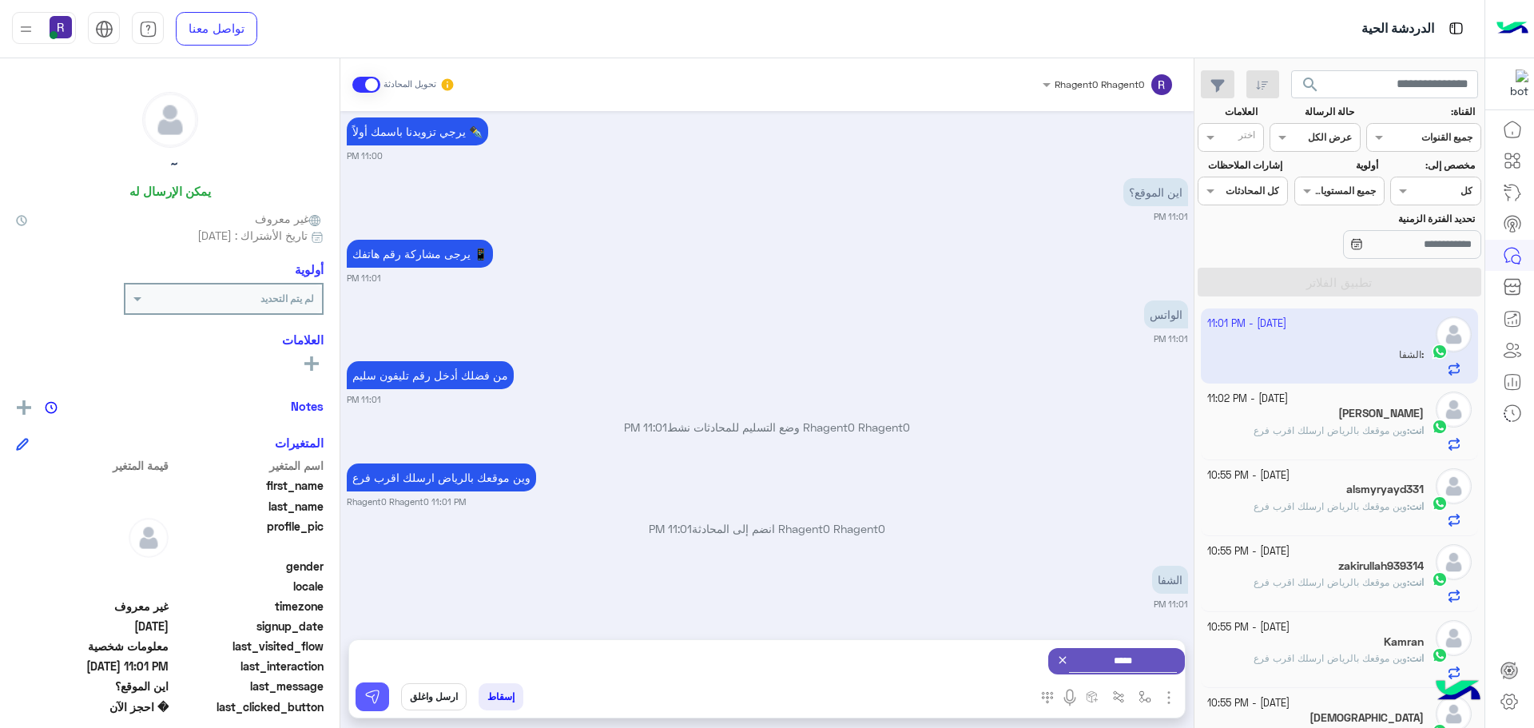
click at [375, 699] on img at bounding box center [372, 697] width 16 height 16
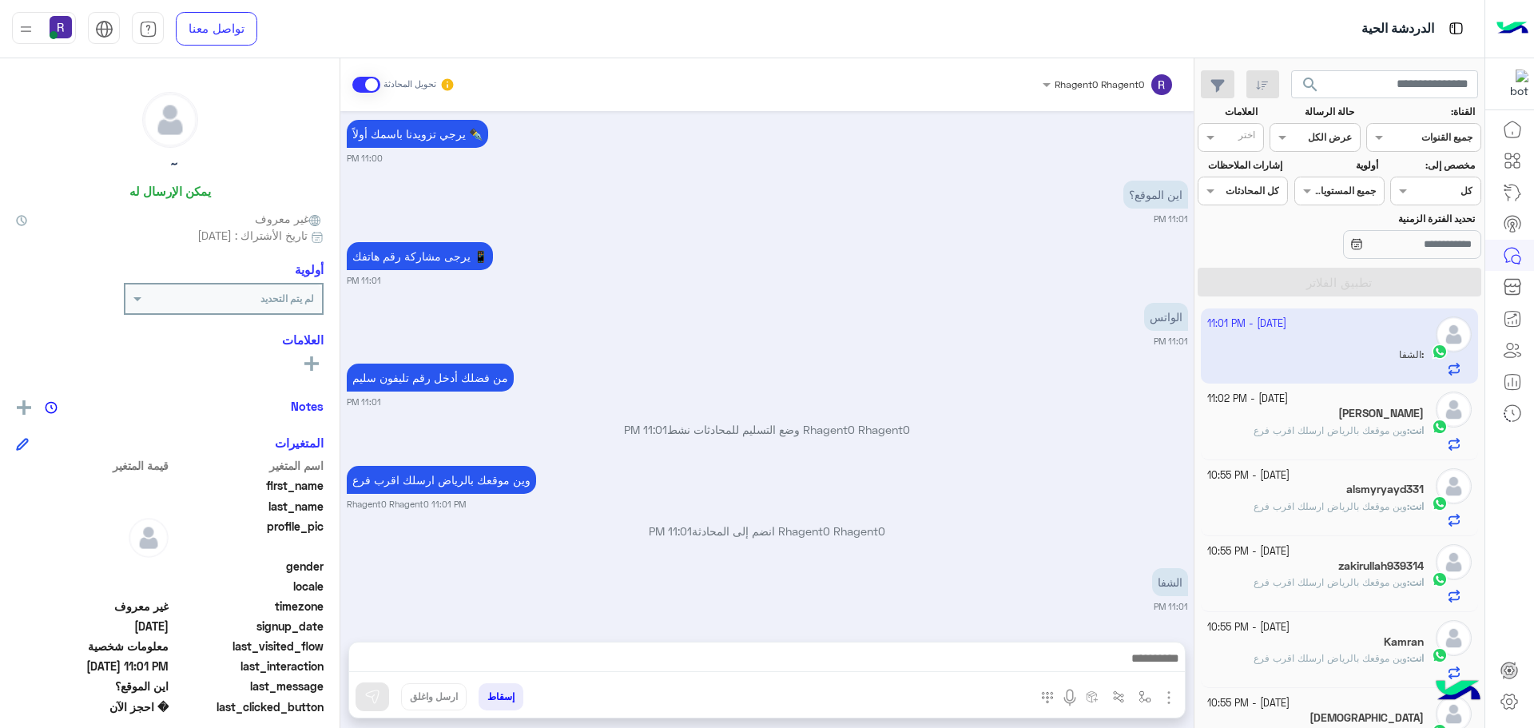
scroll to position [1951, 0]
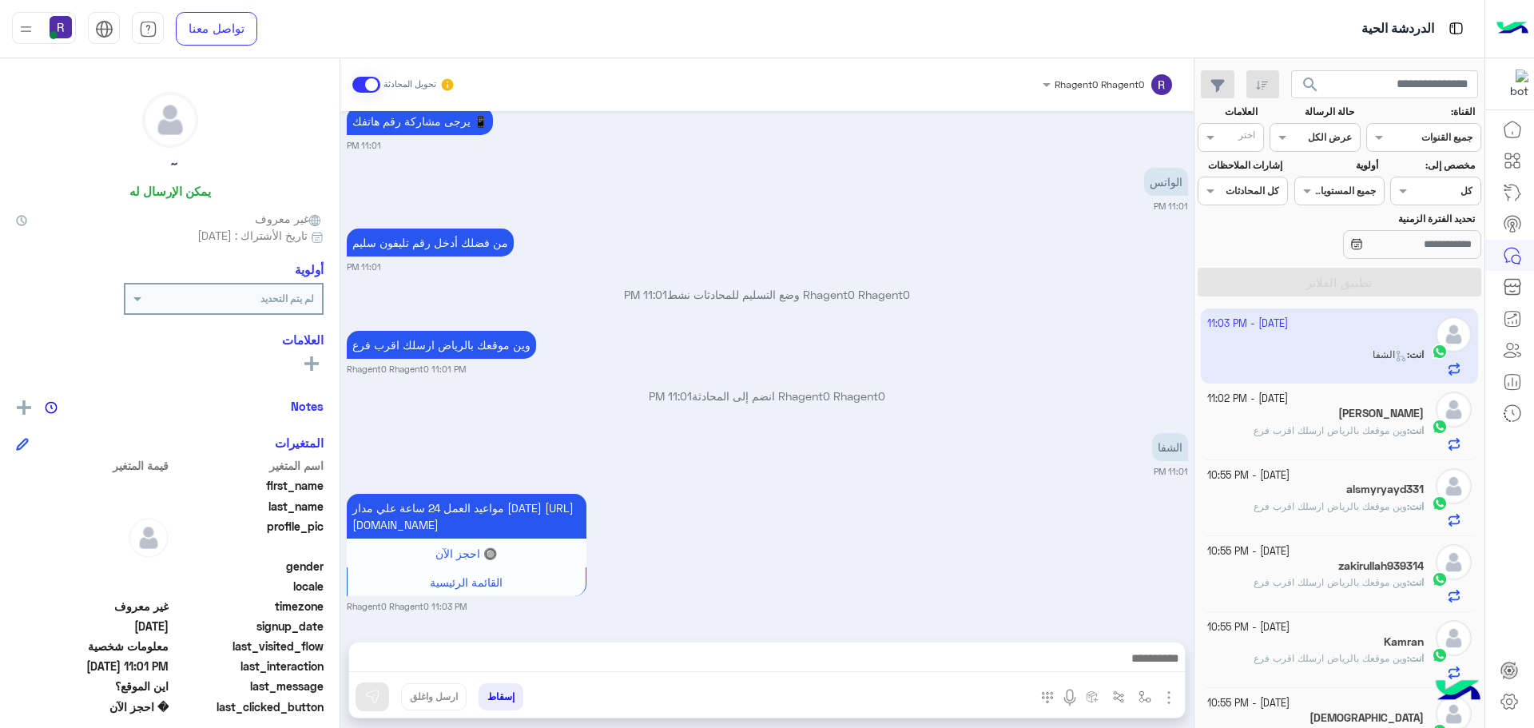
click at [1376, 424] on span "وين موقعك بالرياض ارسلك اقرب فرع" at bounding box center [1329, 430] width 153 height 12
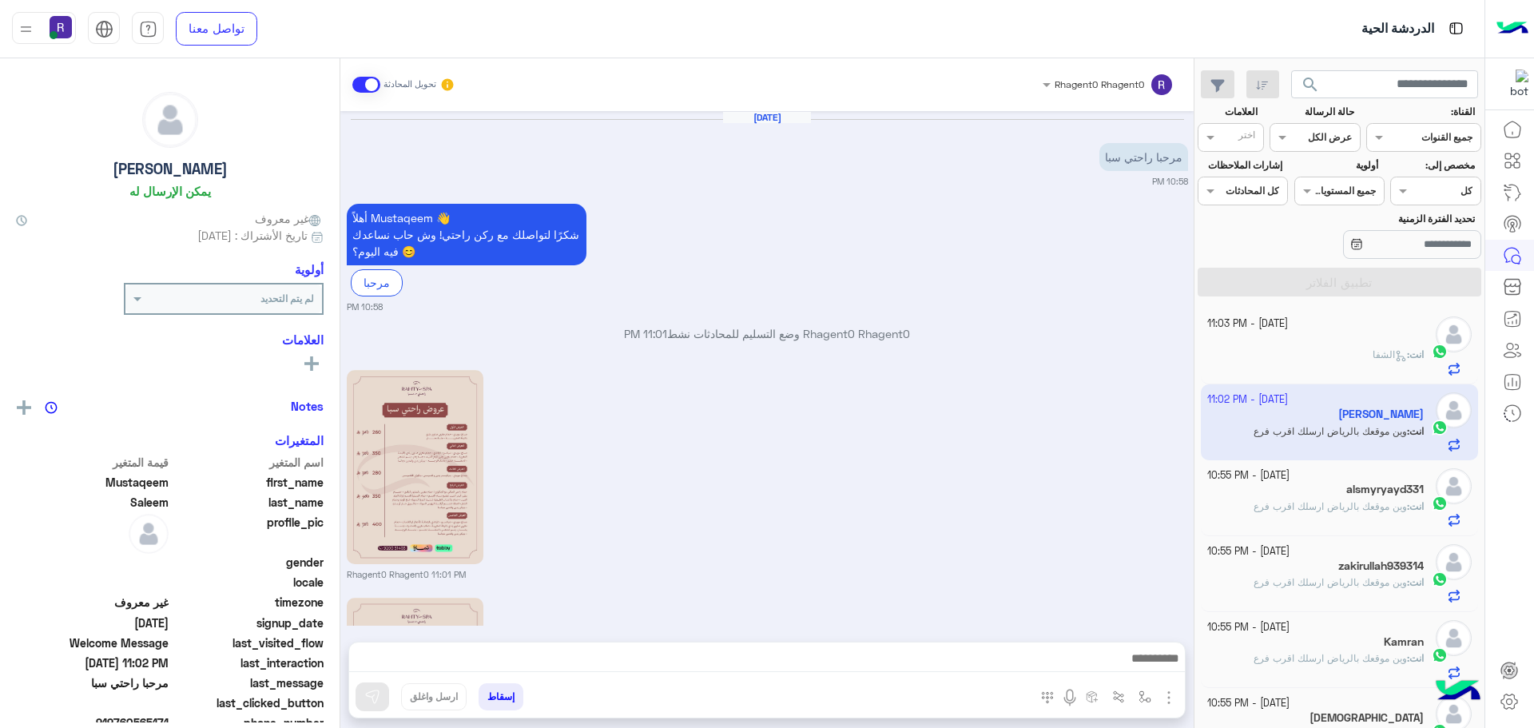
scroll to position [297, 0]
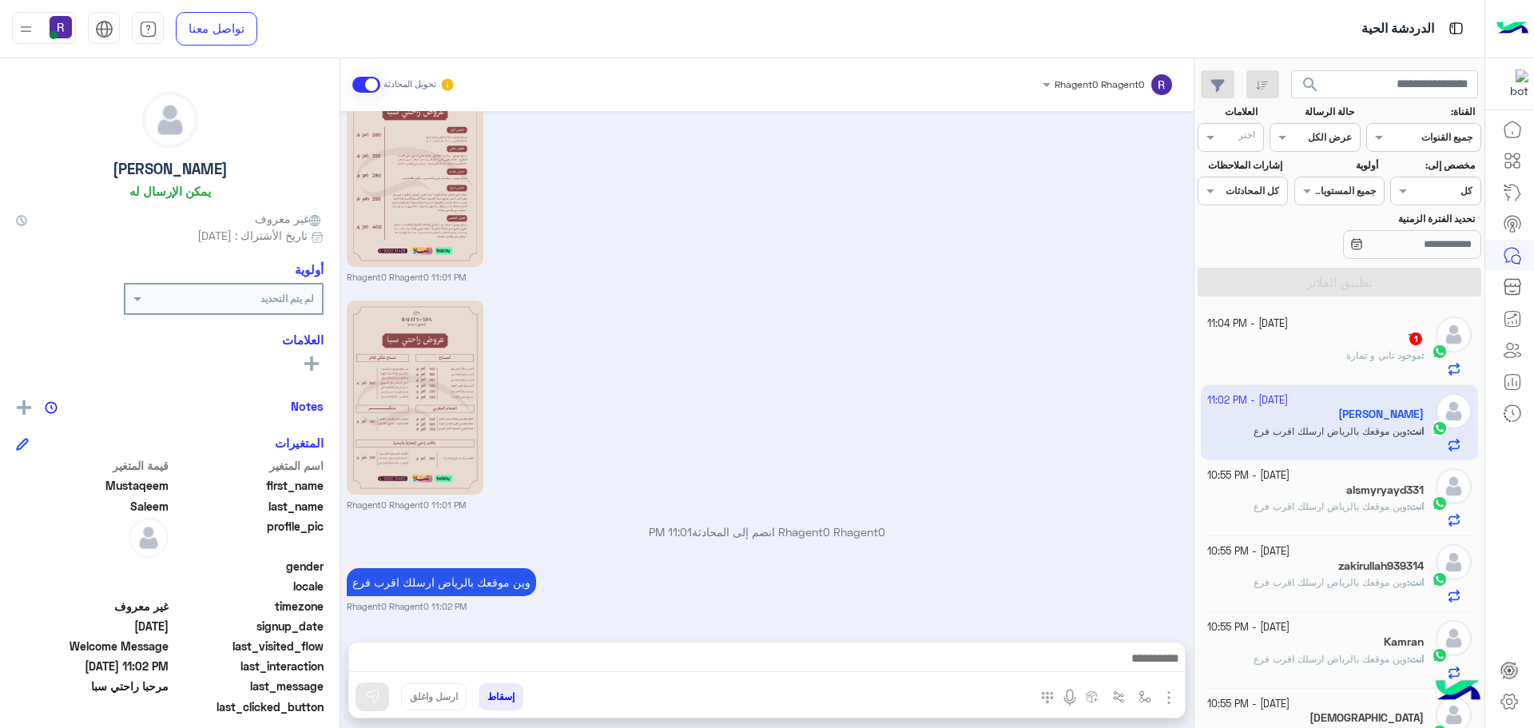
click at [1370, 354] on span "موجود تابي و تمارة" at bounding box center [1383, 355] width 75 height 12
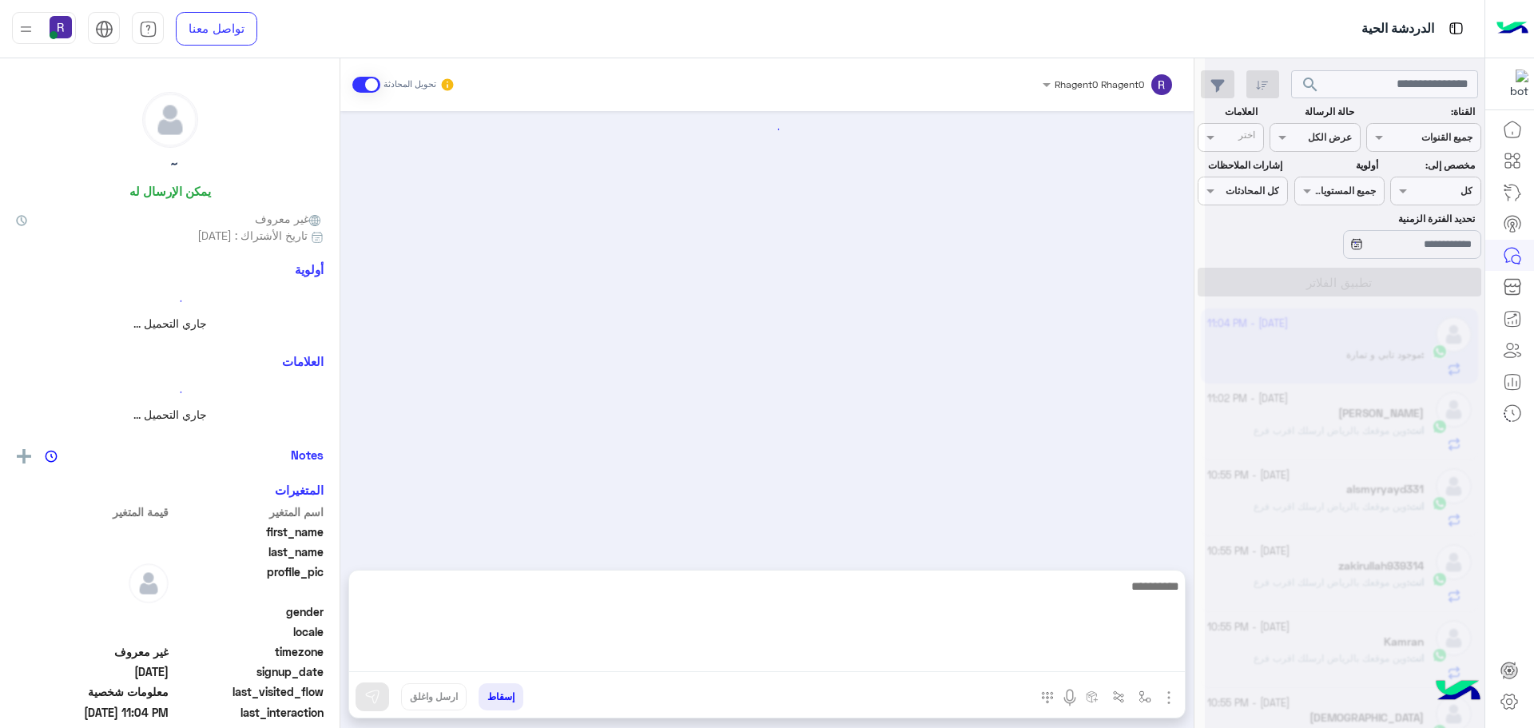
scroll to position [1698, 0]
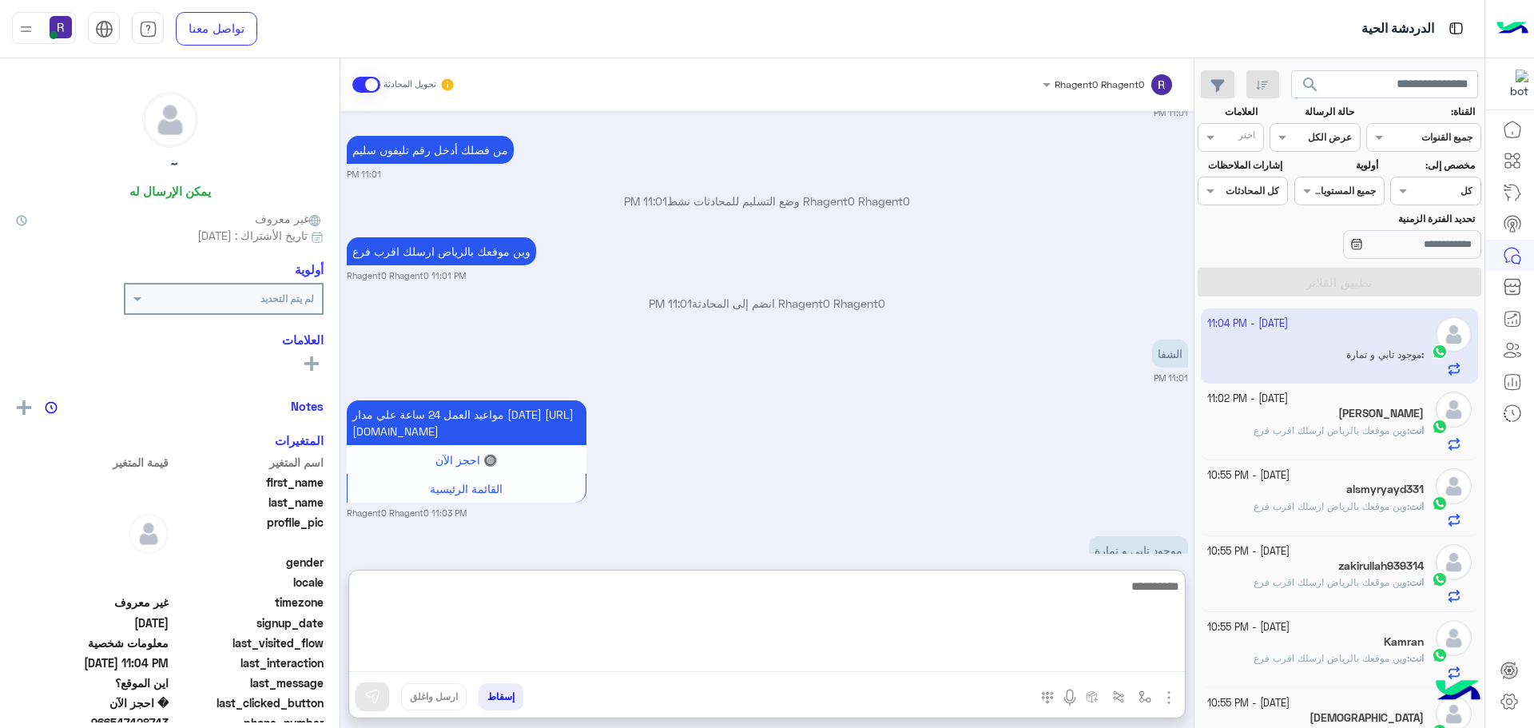
click at [825, 661] on textarea at bounding box center [767, 624] width 836 height 96
type textarea "*****"
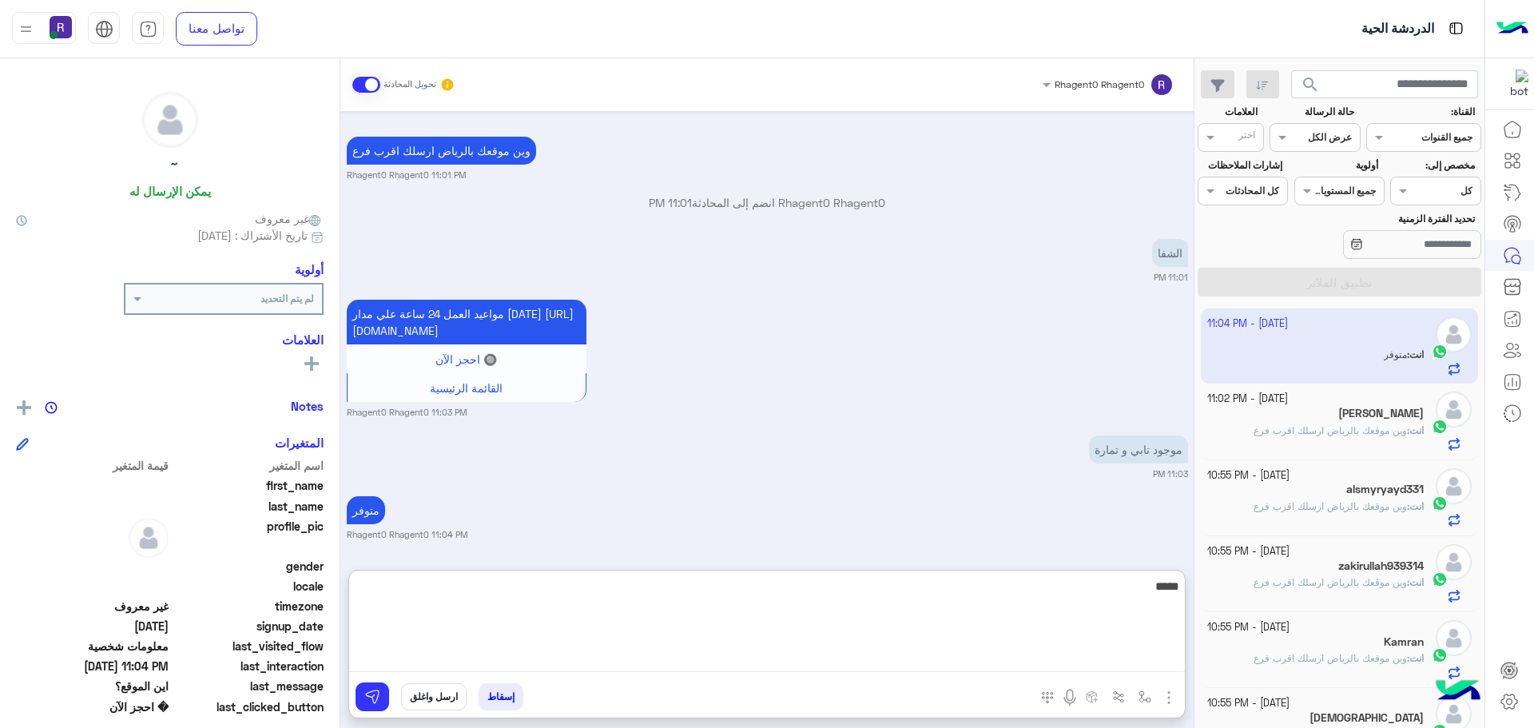
type textarea "******"
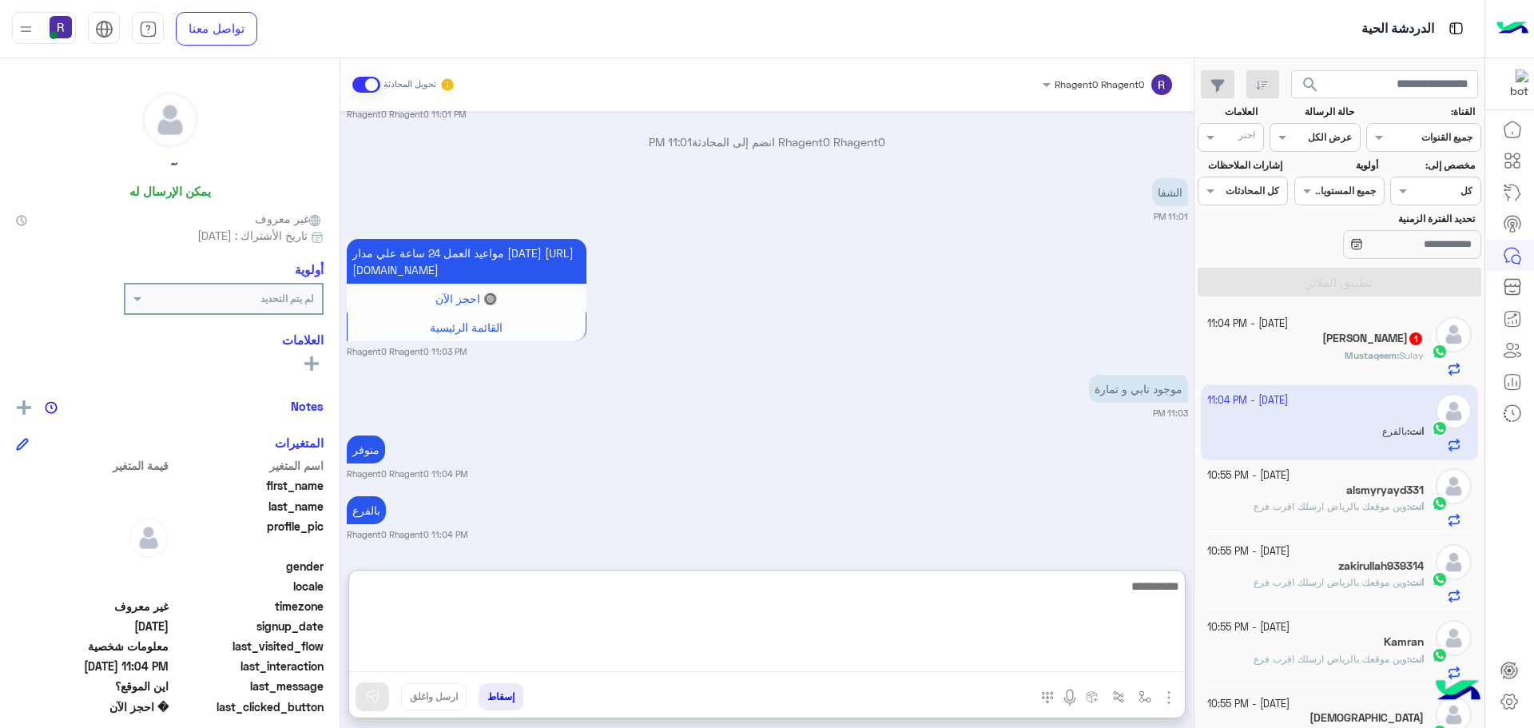
scroll to position [1953, 0]
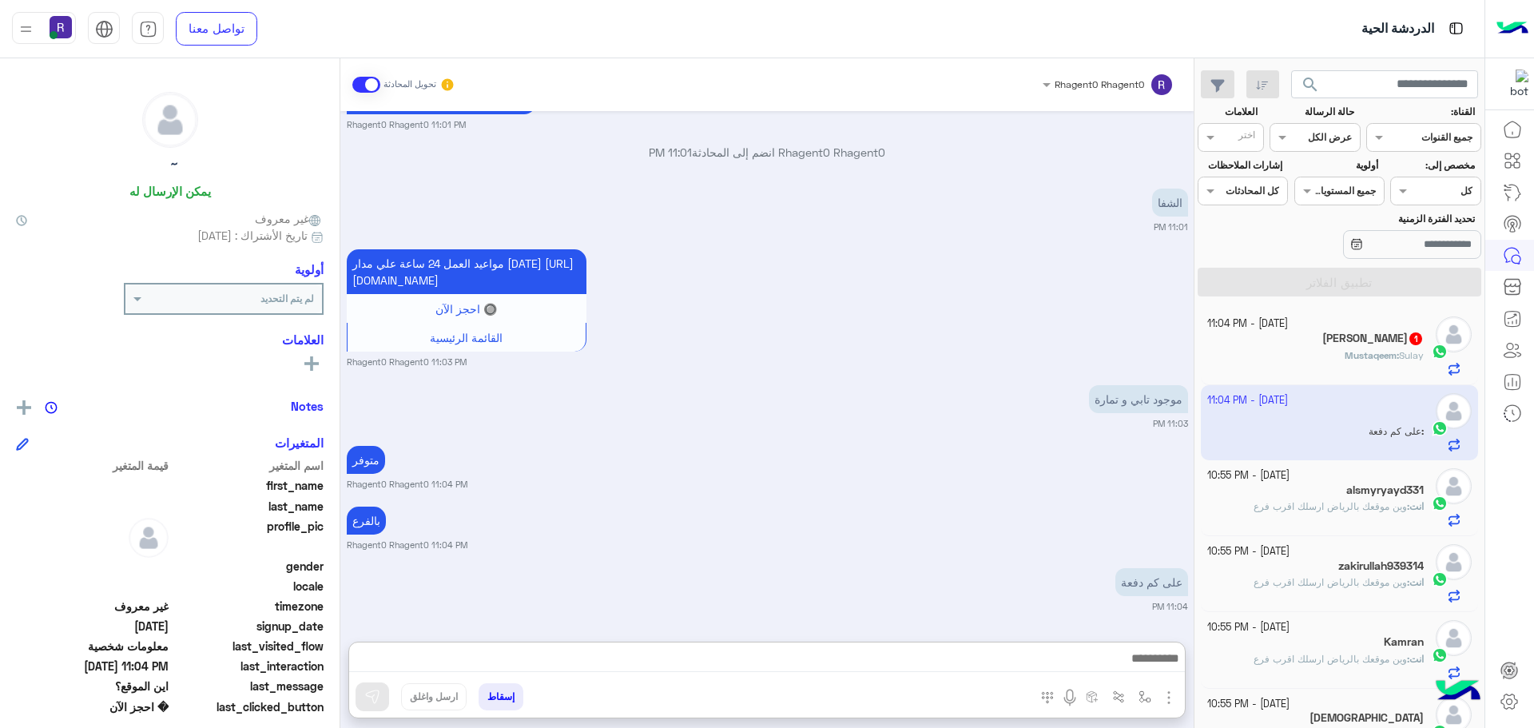
click at [809, 564] on div "على كم دفعة 11:04 PM" at bounding box center [767, 588] width 841 height 49
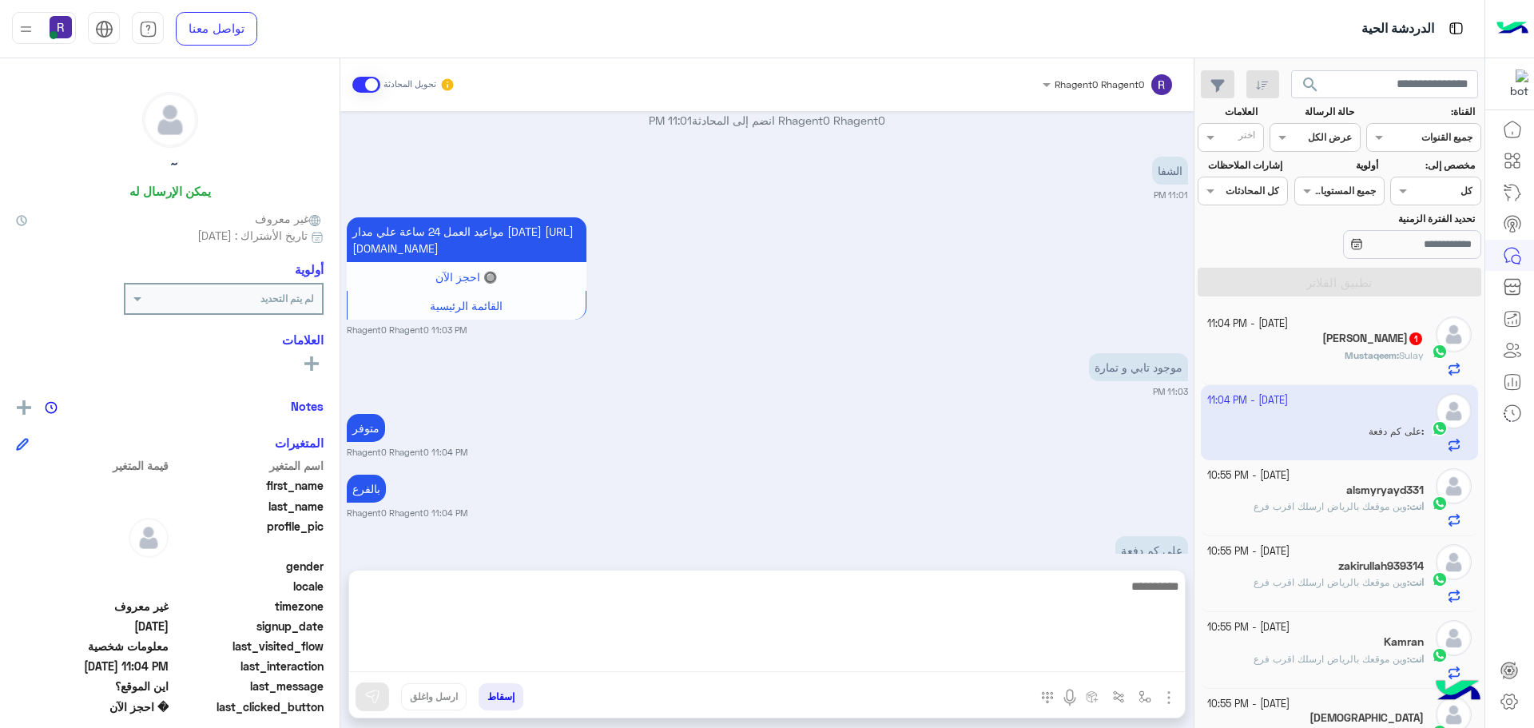
click at [661, 653] on textarea at bounding box center [767, 624] width 836 height 96
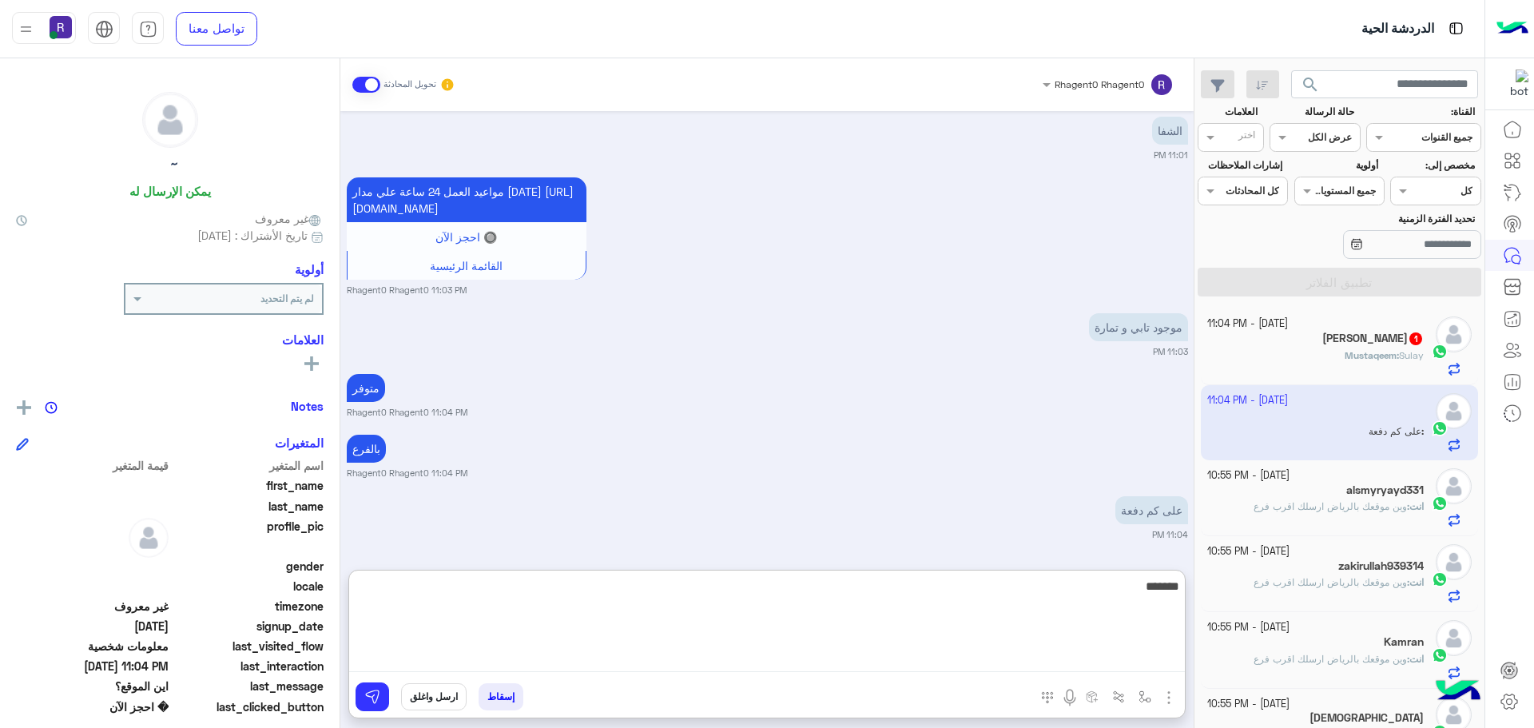
type textarea "*******"
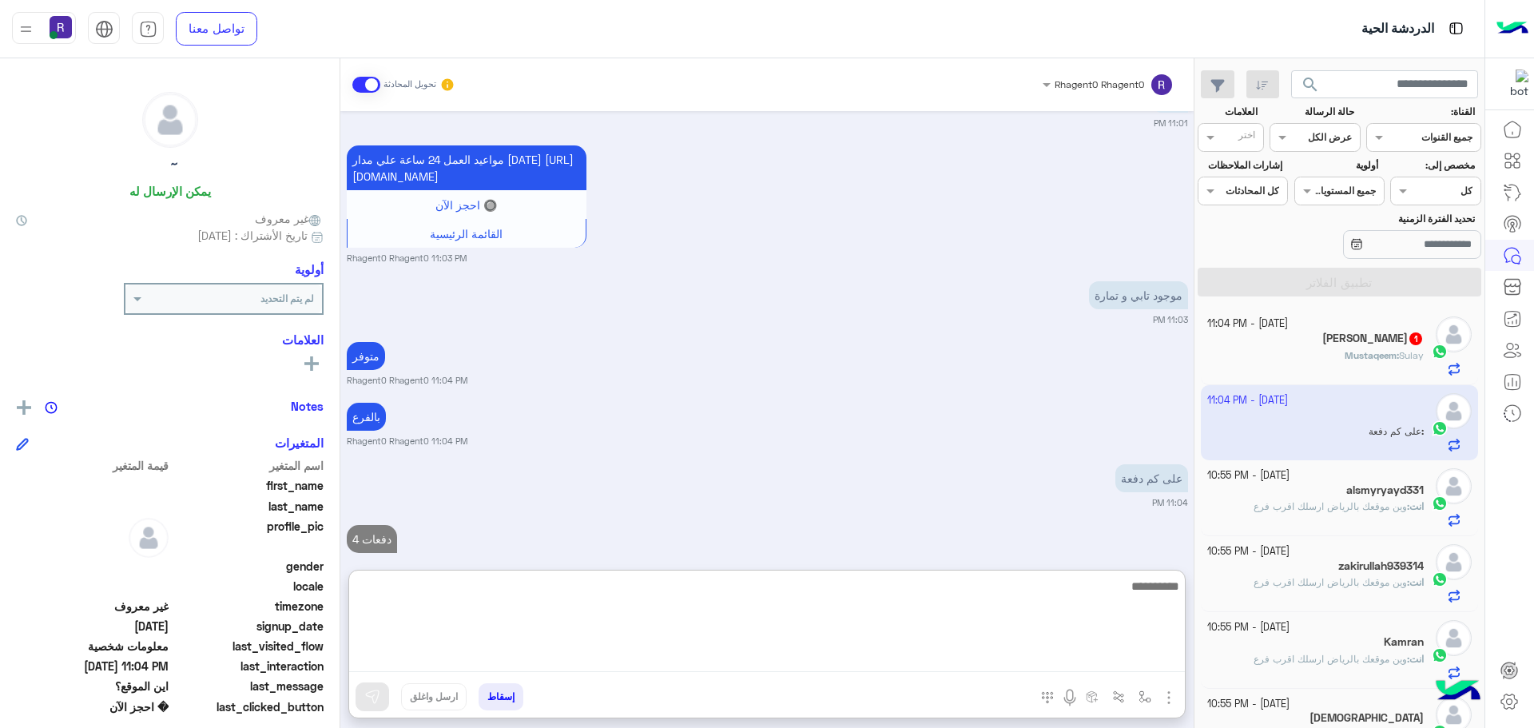
scroll to position [2014, 0]
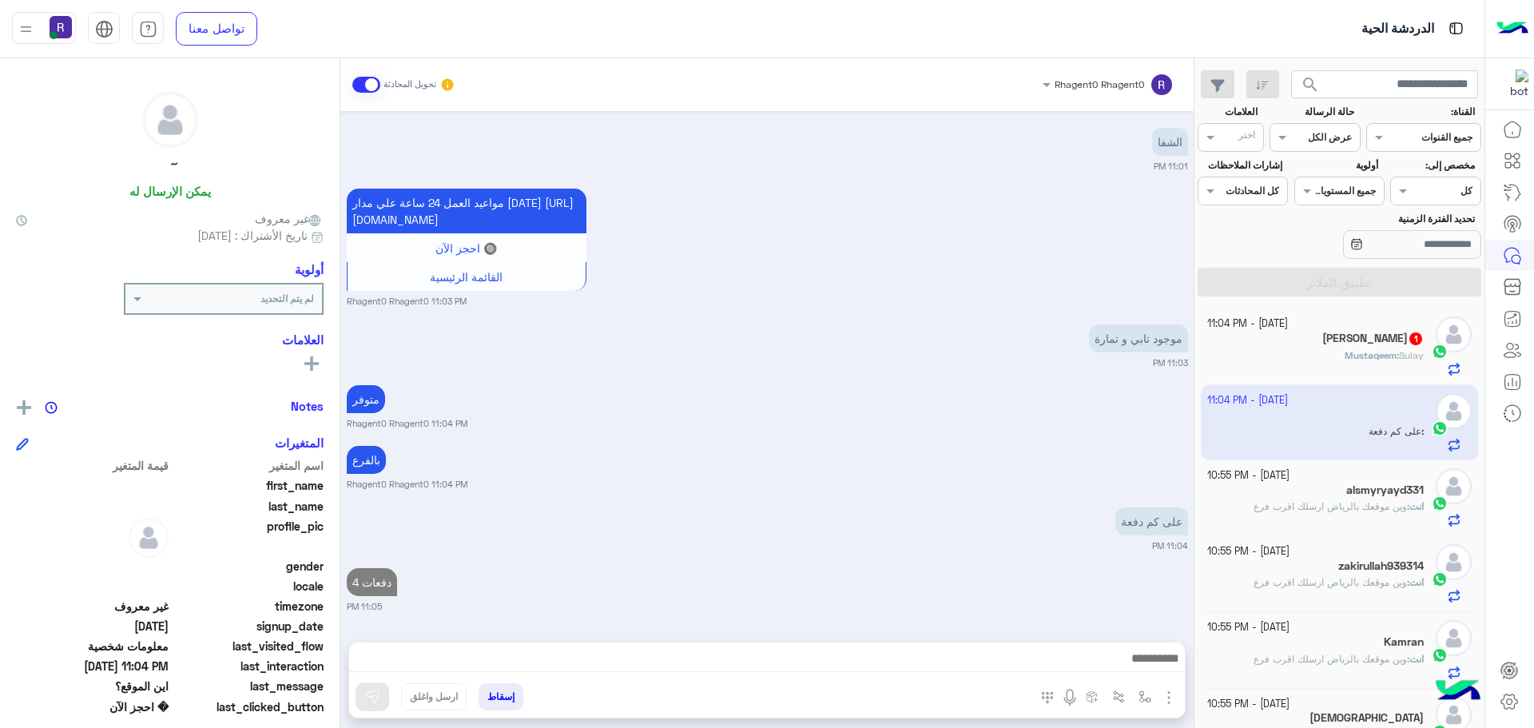
click at [1305, 367] on div "Mustaqeem : Sulay" at bounding box center [1315, 362] width 217 height 28
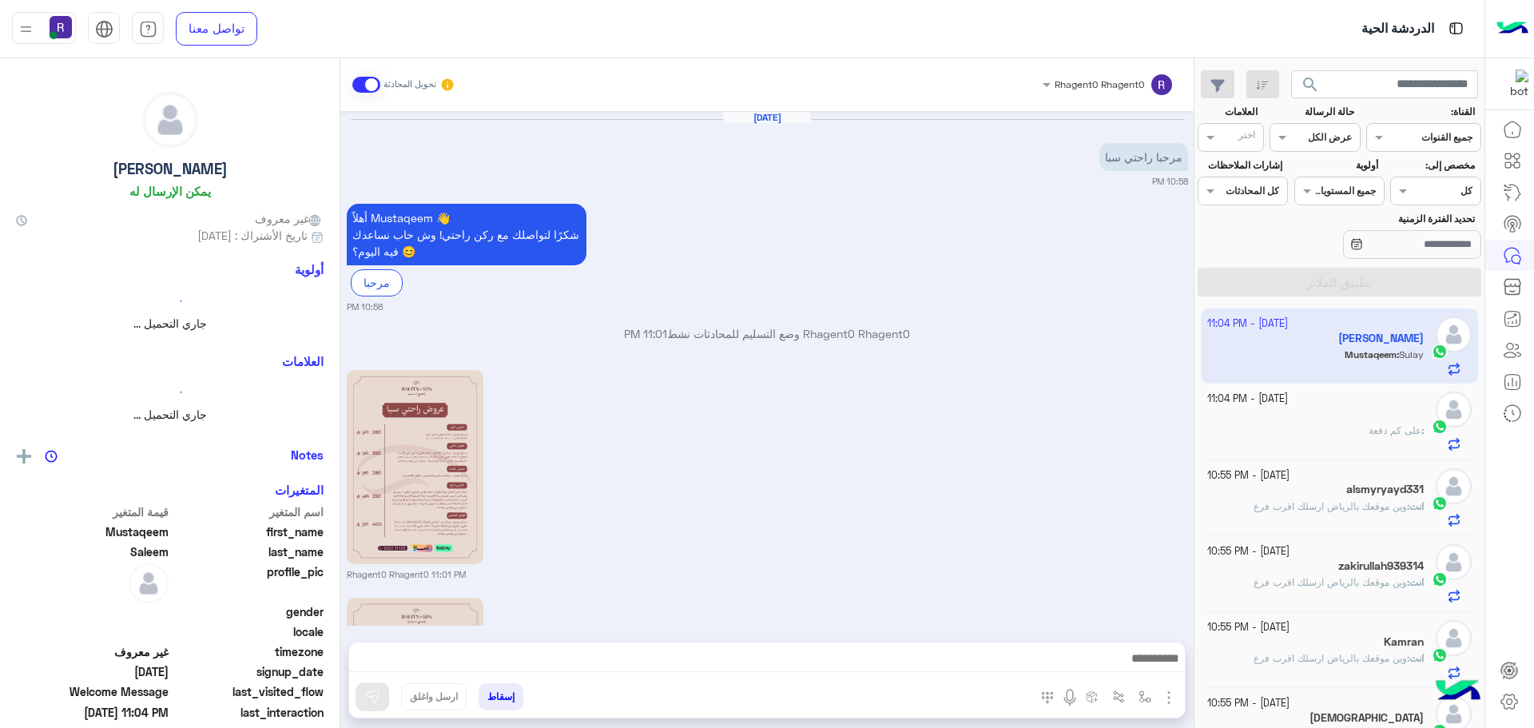
scroll to position [359, 0]
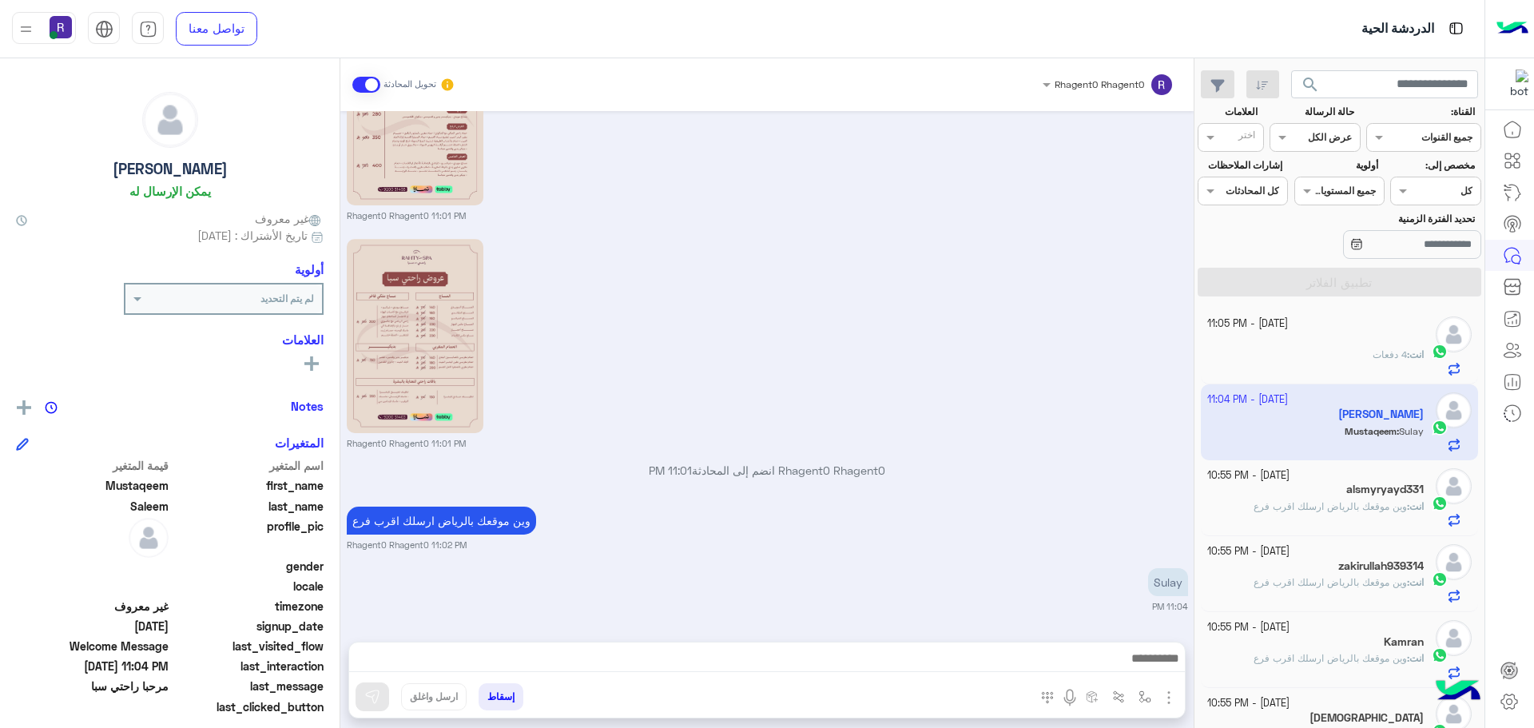
click at [1376, 360] on span "4 دفعات" at bounding box center [1389, 354] width 34 height 12
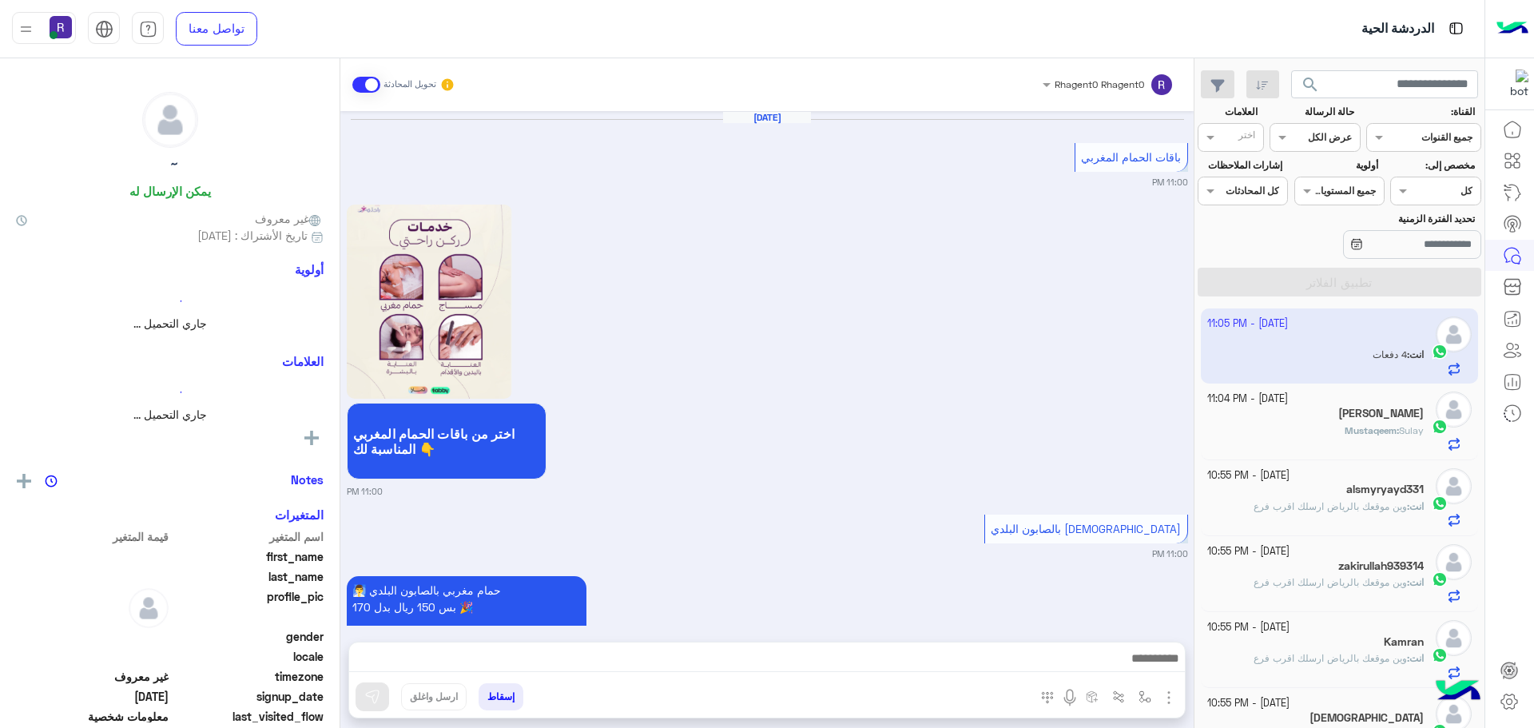
scroll to position [1261, 0]
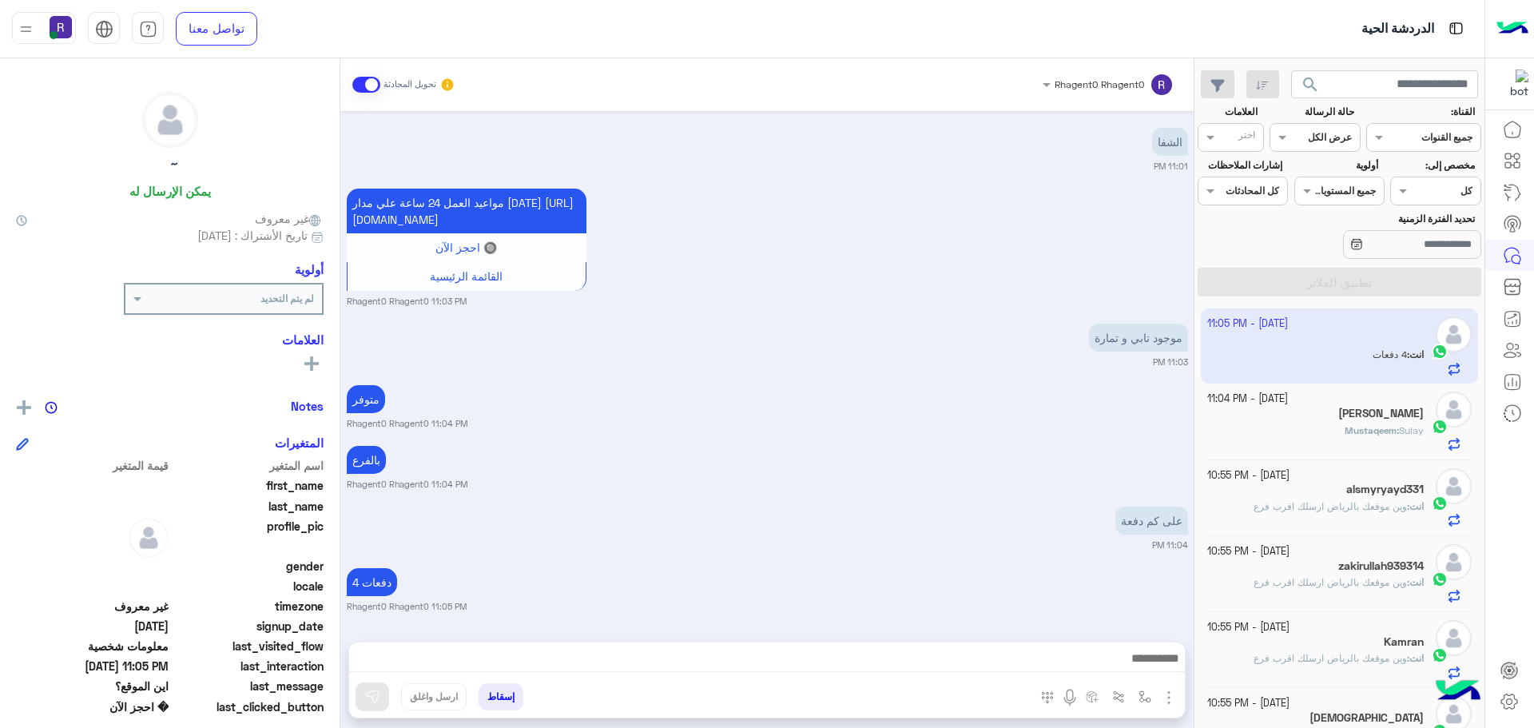
click at [1393, 419] on h5 "[PERSON_NAME]" at bounding box center [1380, 414] width 85 height 14
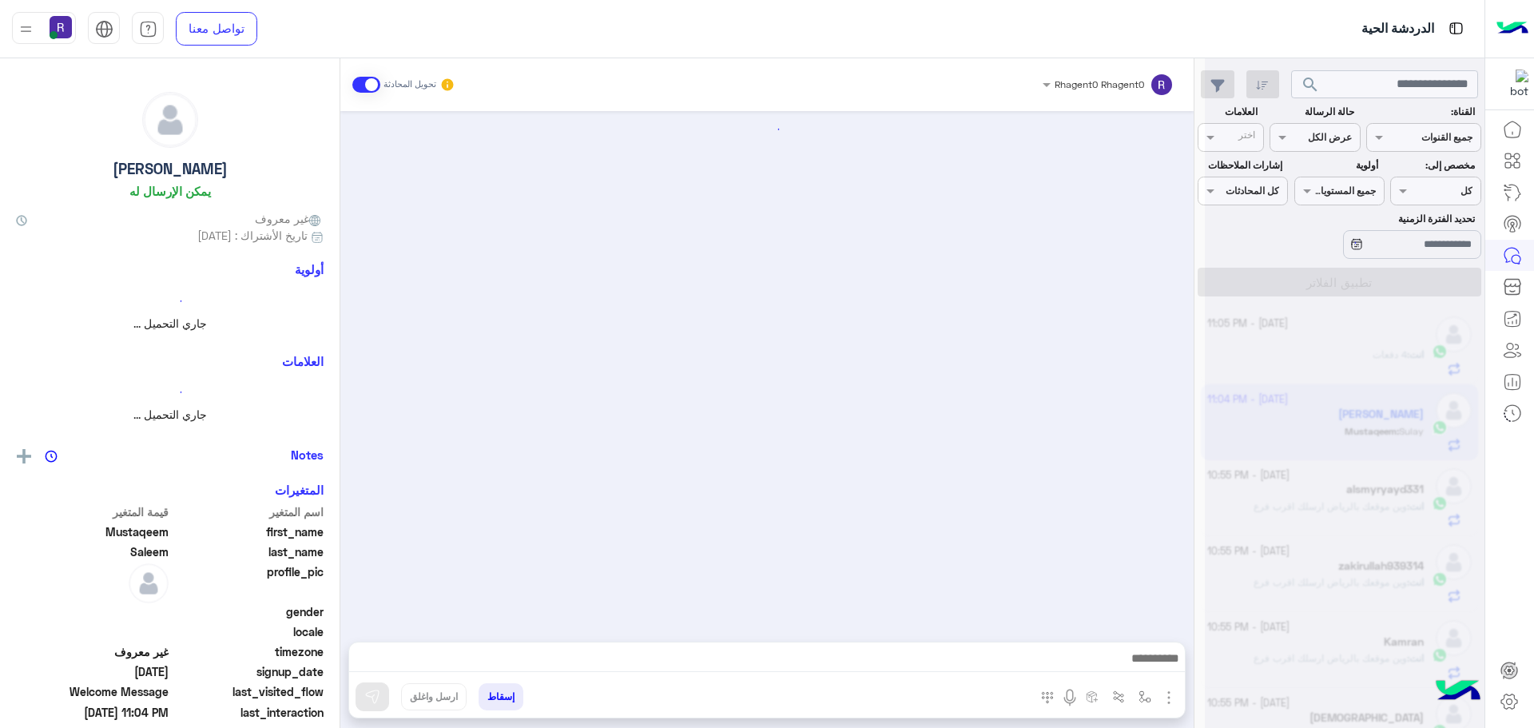
scroll to position [359, 0]
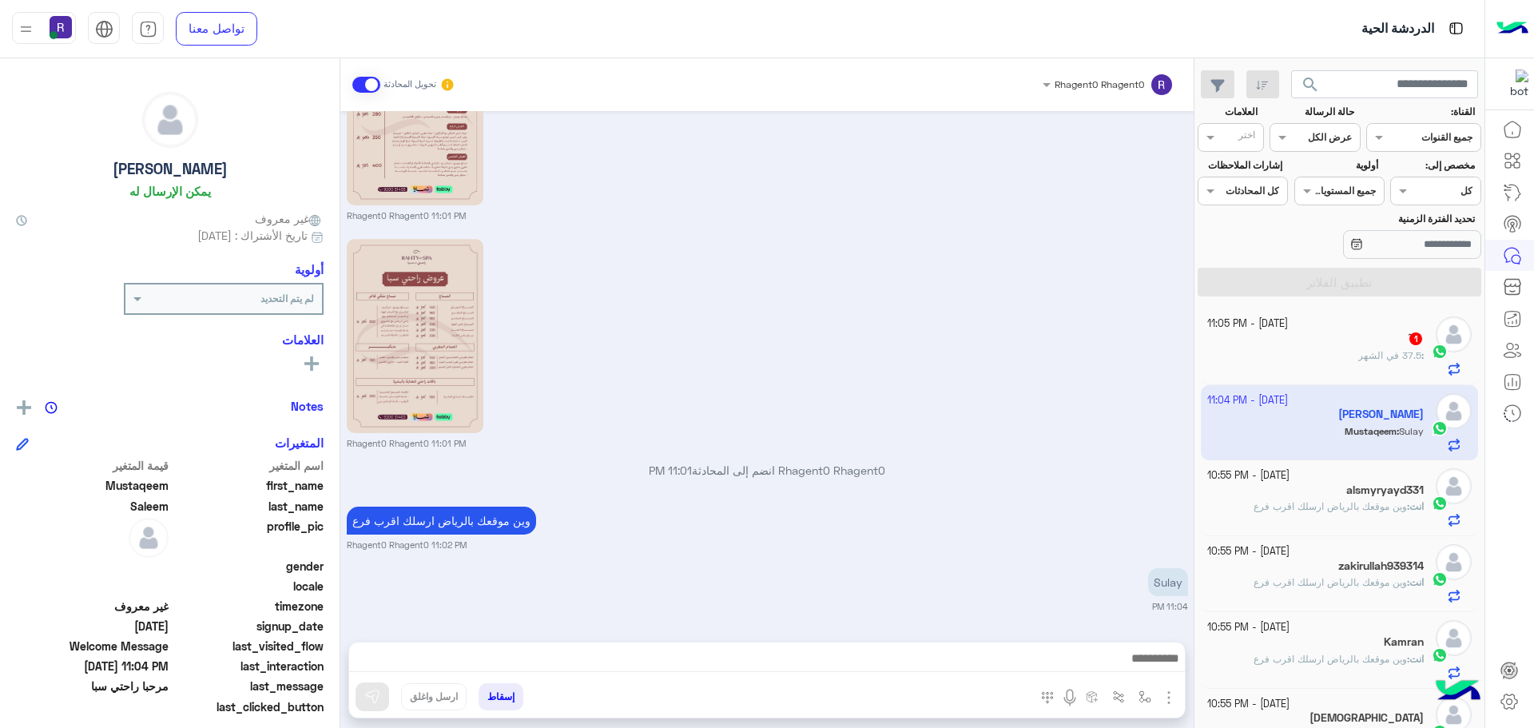
click at [1328, 360] on div "ٓ : 37.5 في الشهر" at bounding box center [1315, 362] width 217 height 28
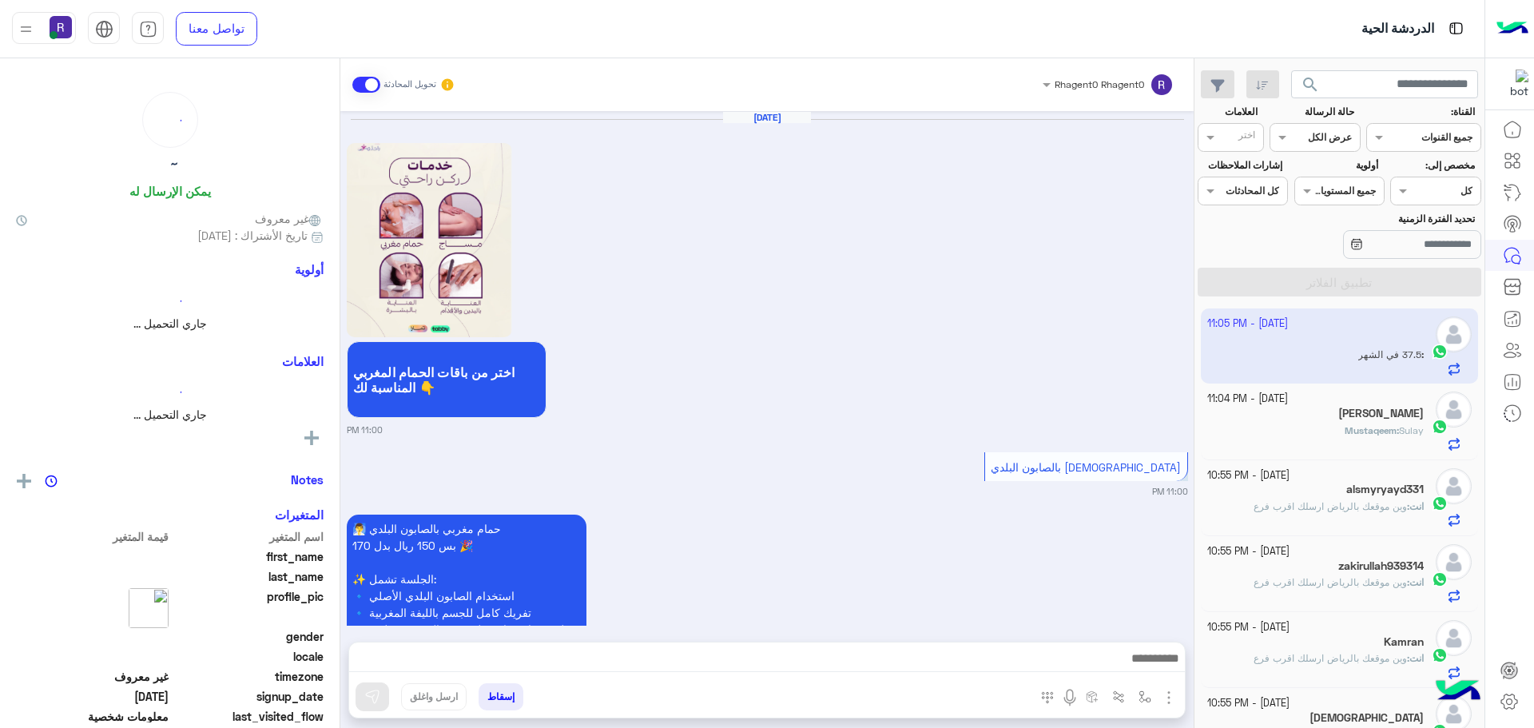
scroll to position [1320, 0]
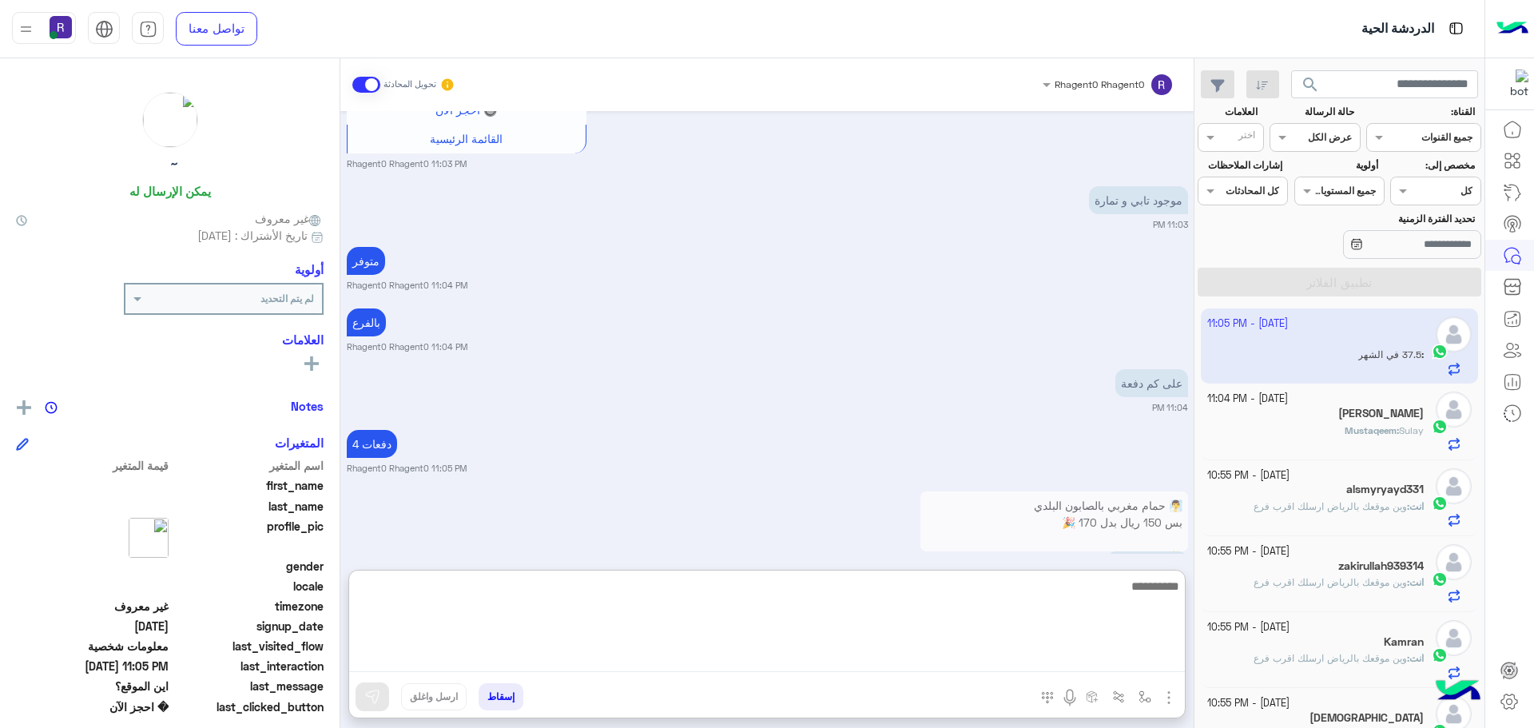
click at [831, 659] on textarea at bounding box center [767, 624] width 836 height 96
type textarea "****"
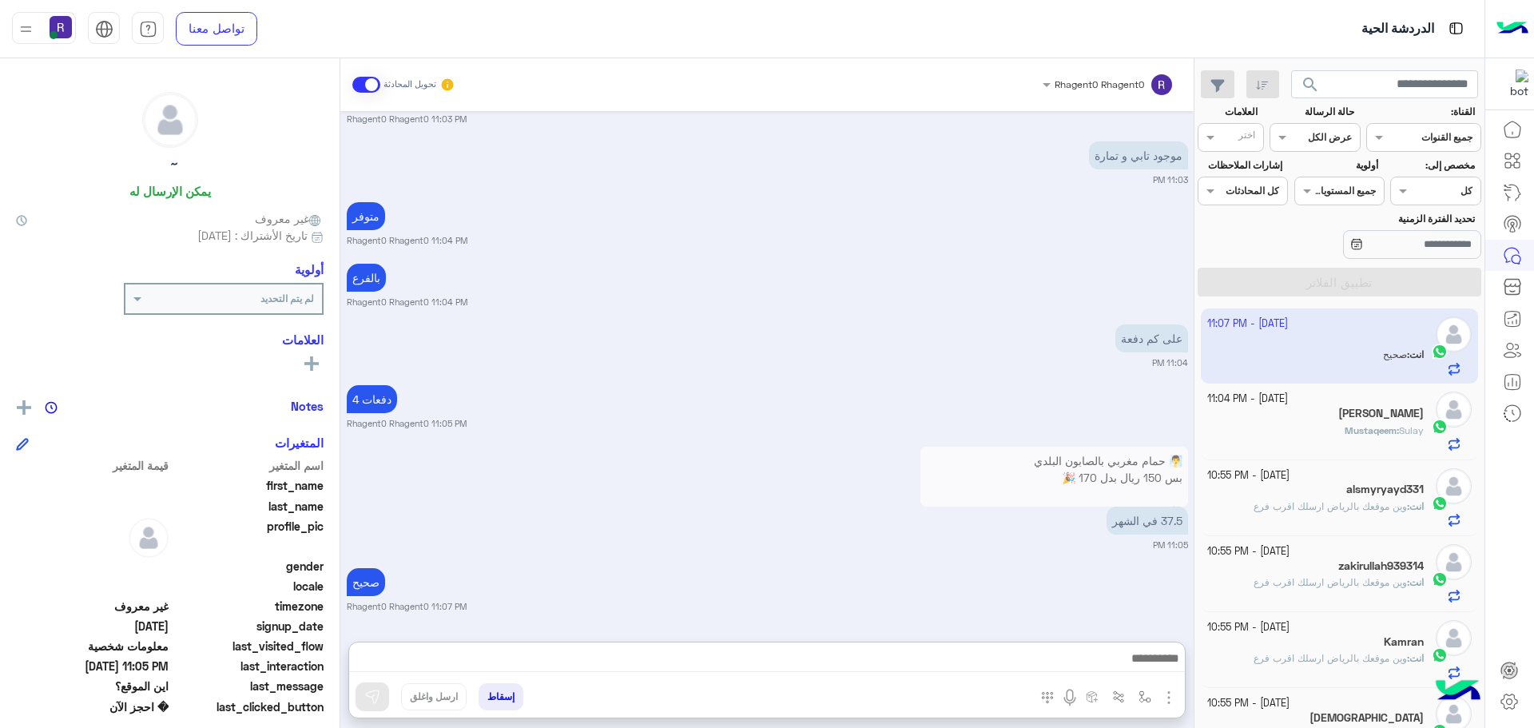
click at [1392, 511] on span "وين موقعك بالرياض ارسلك اقرب فرع" at bounding box center [1329, 506] width 153 height 12
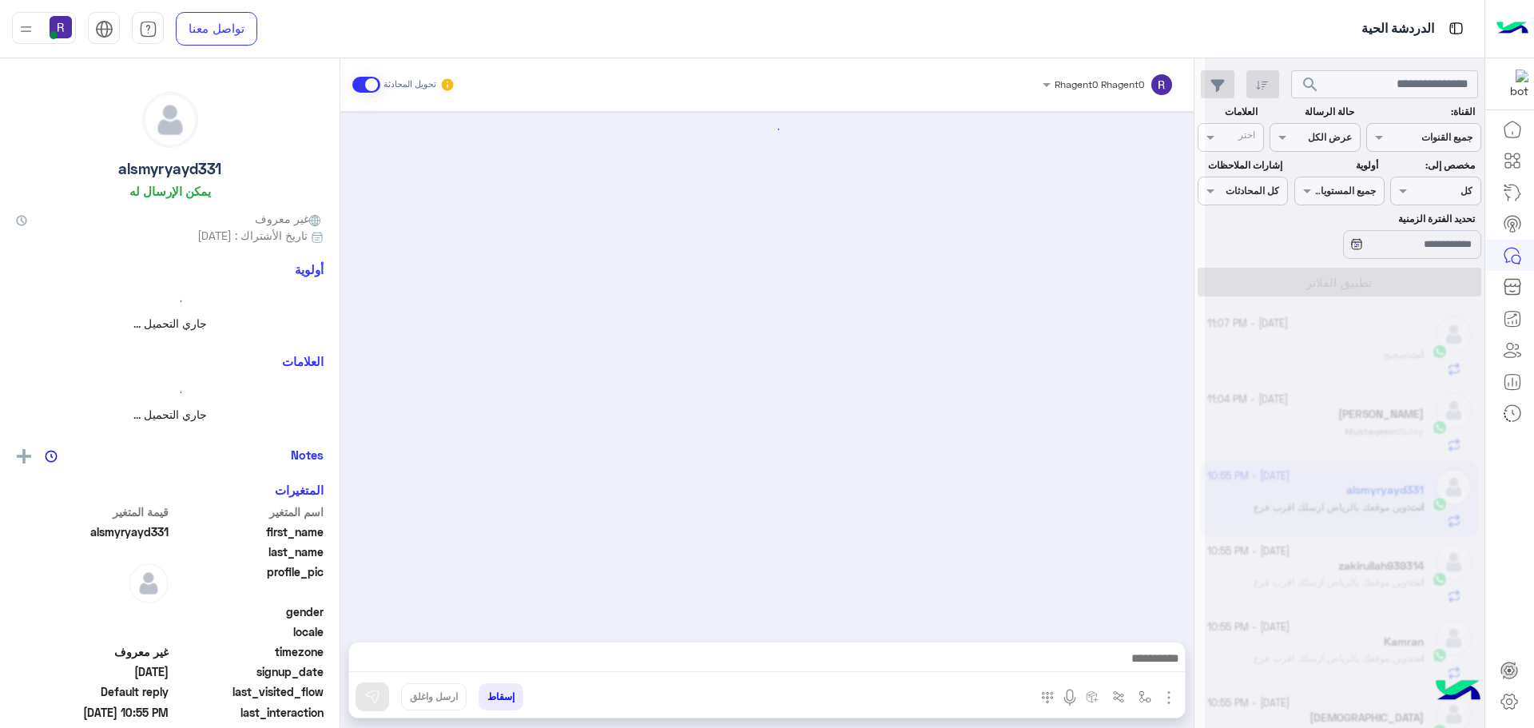
scroll to position [483, 0]
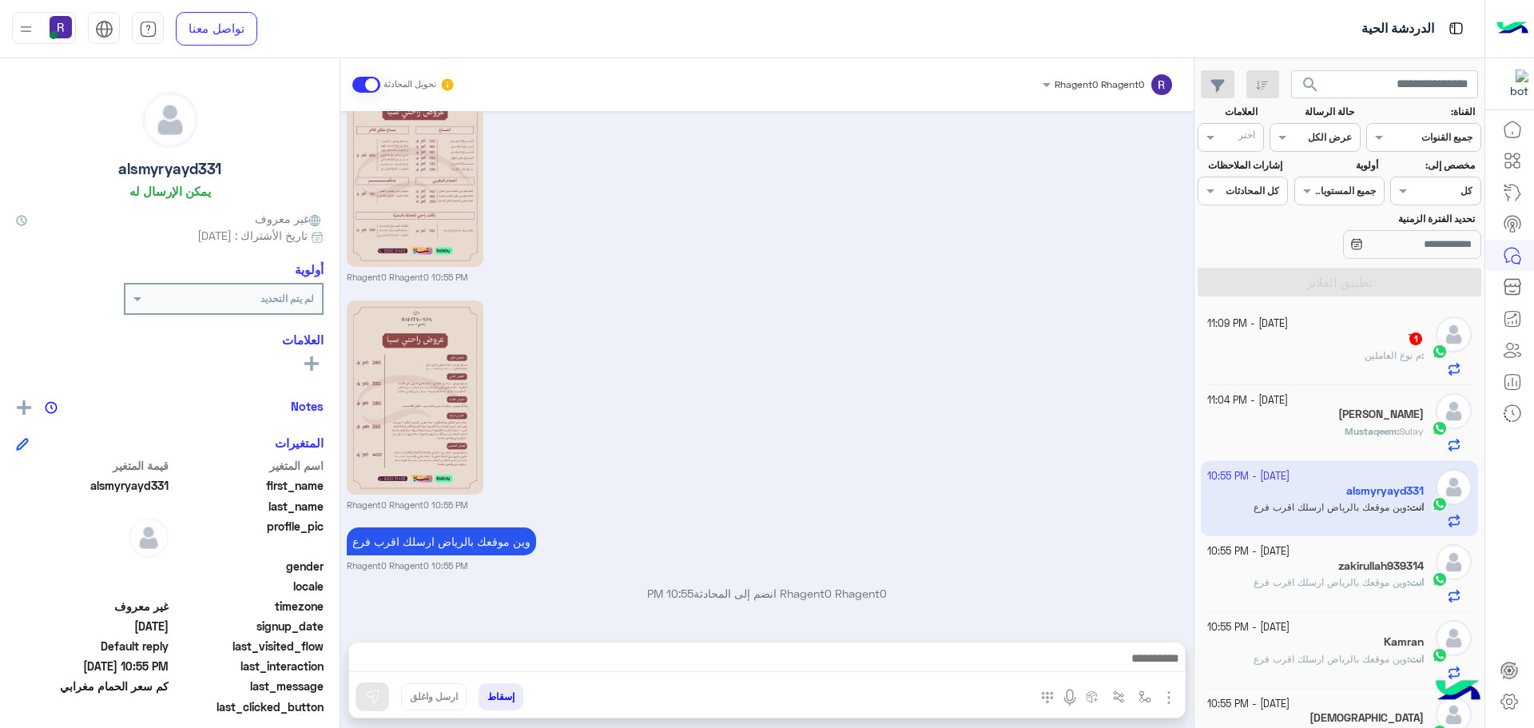
click at [1379, 350] on span "م نوع العاملين" at bounding box center [1392, 355] width 57 height 12
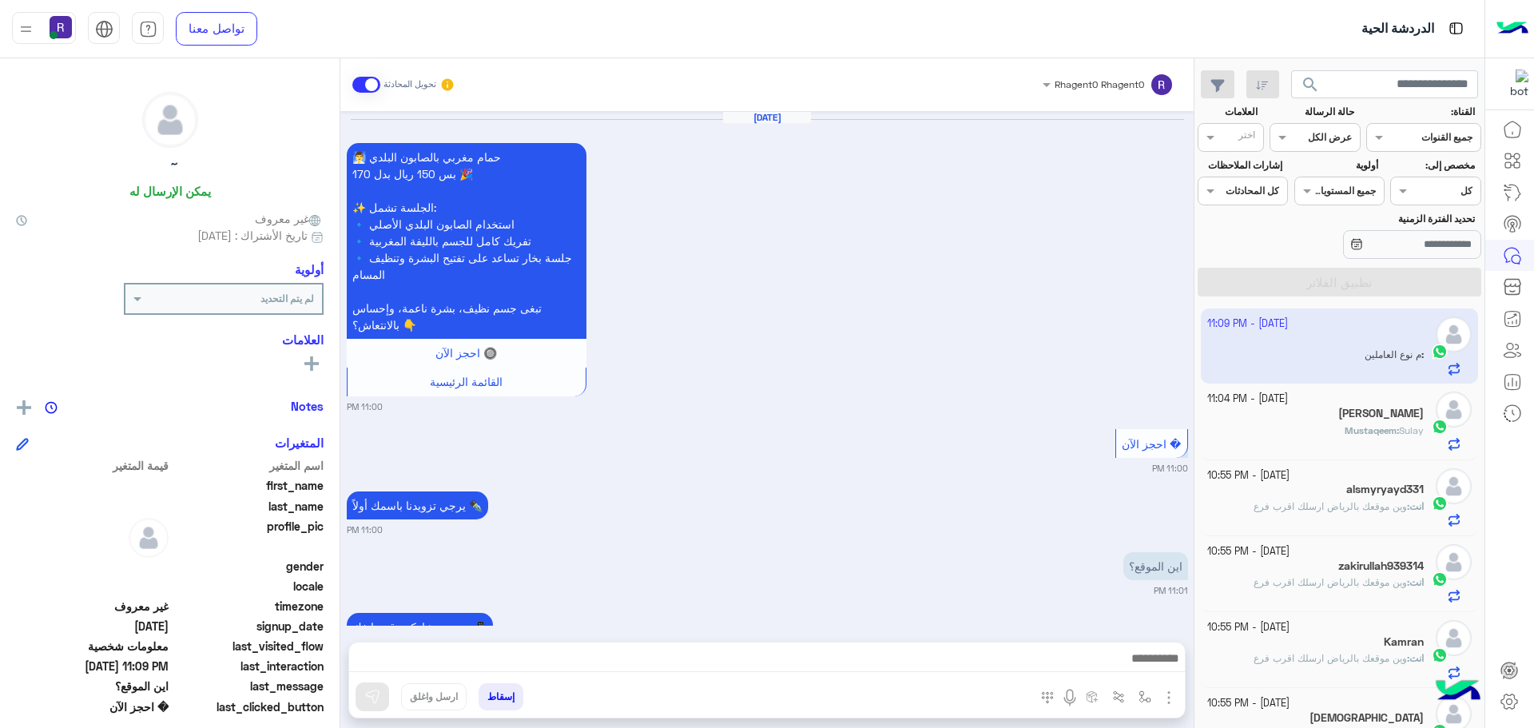
scroll to position [1071, 0]
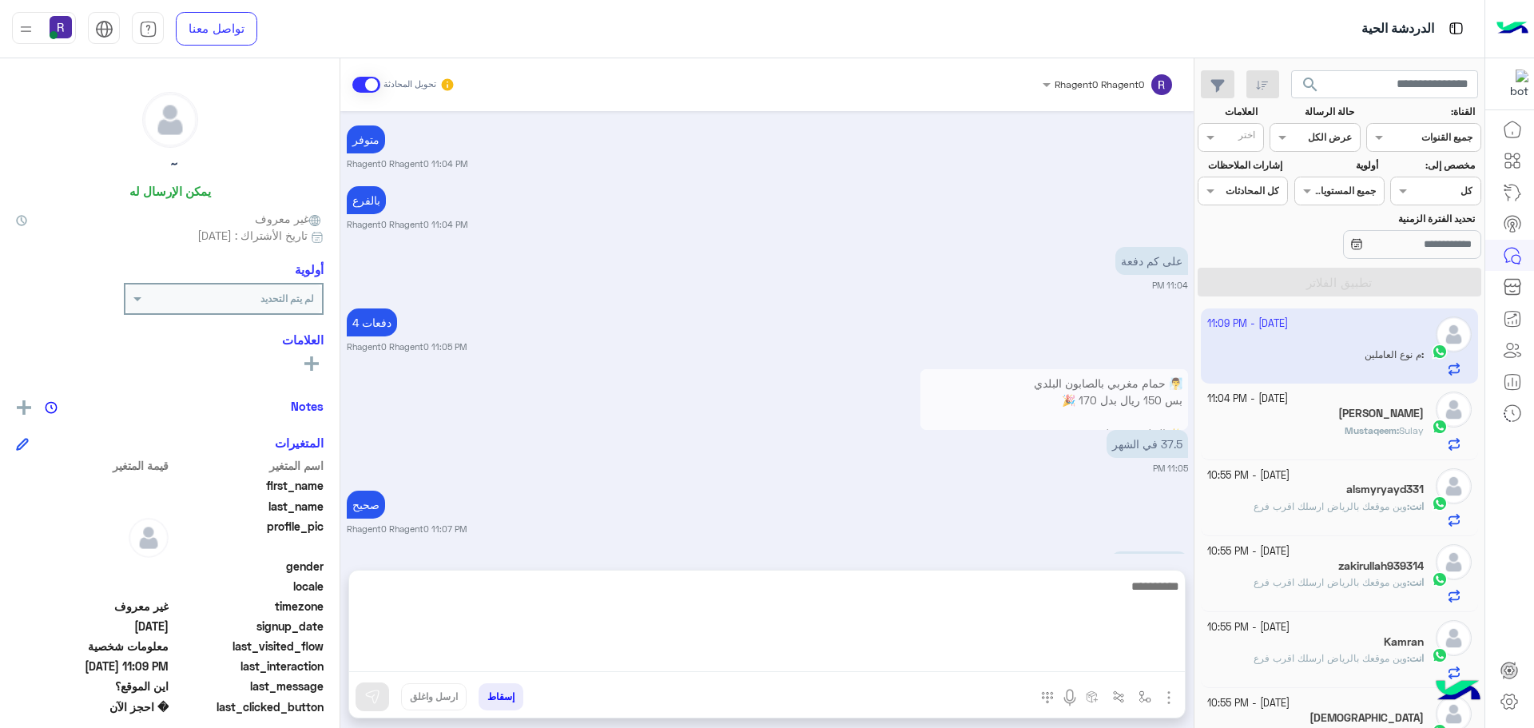
click at [848, 657] on textarea at bounding box center [767, 624] width 836 height 96
type textarea "**********"
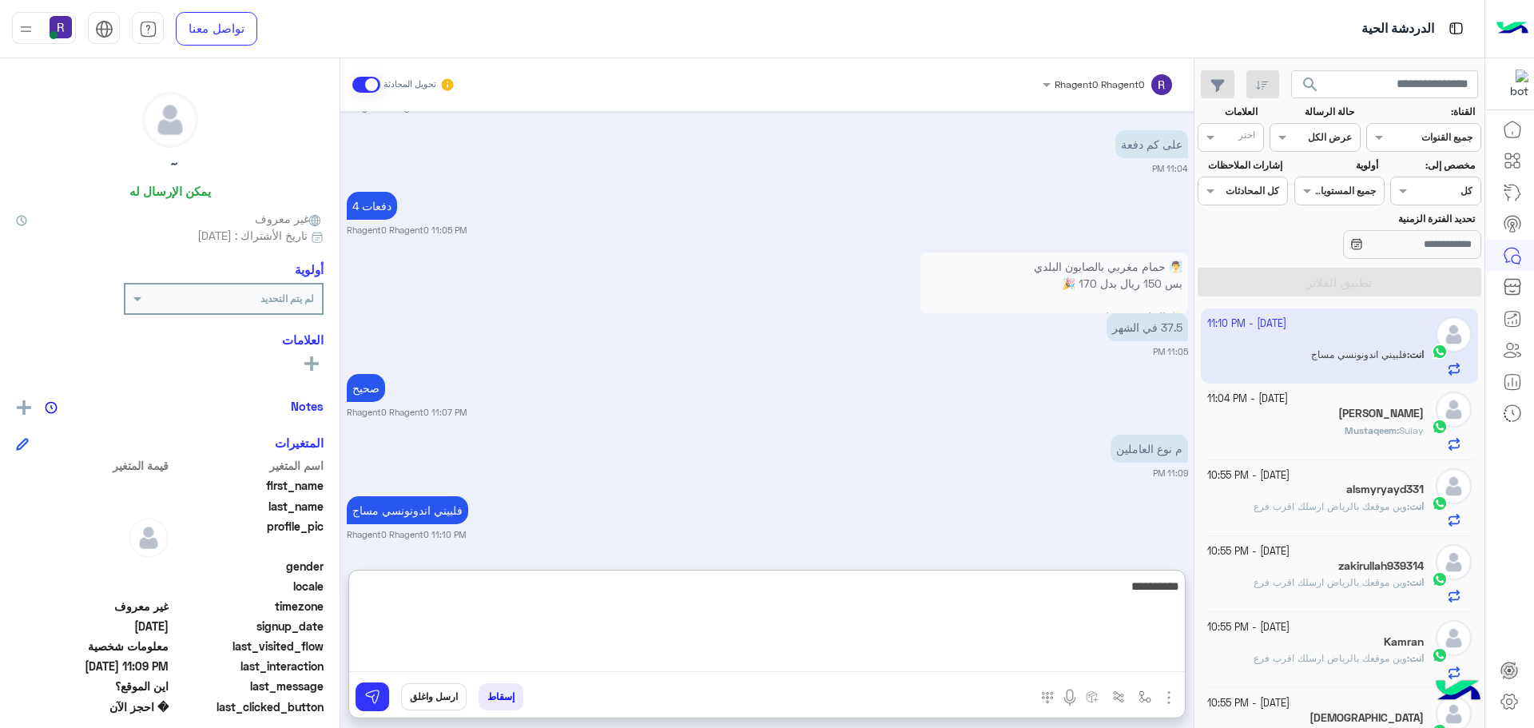
type textarea "**********"
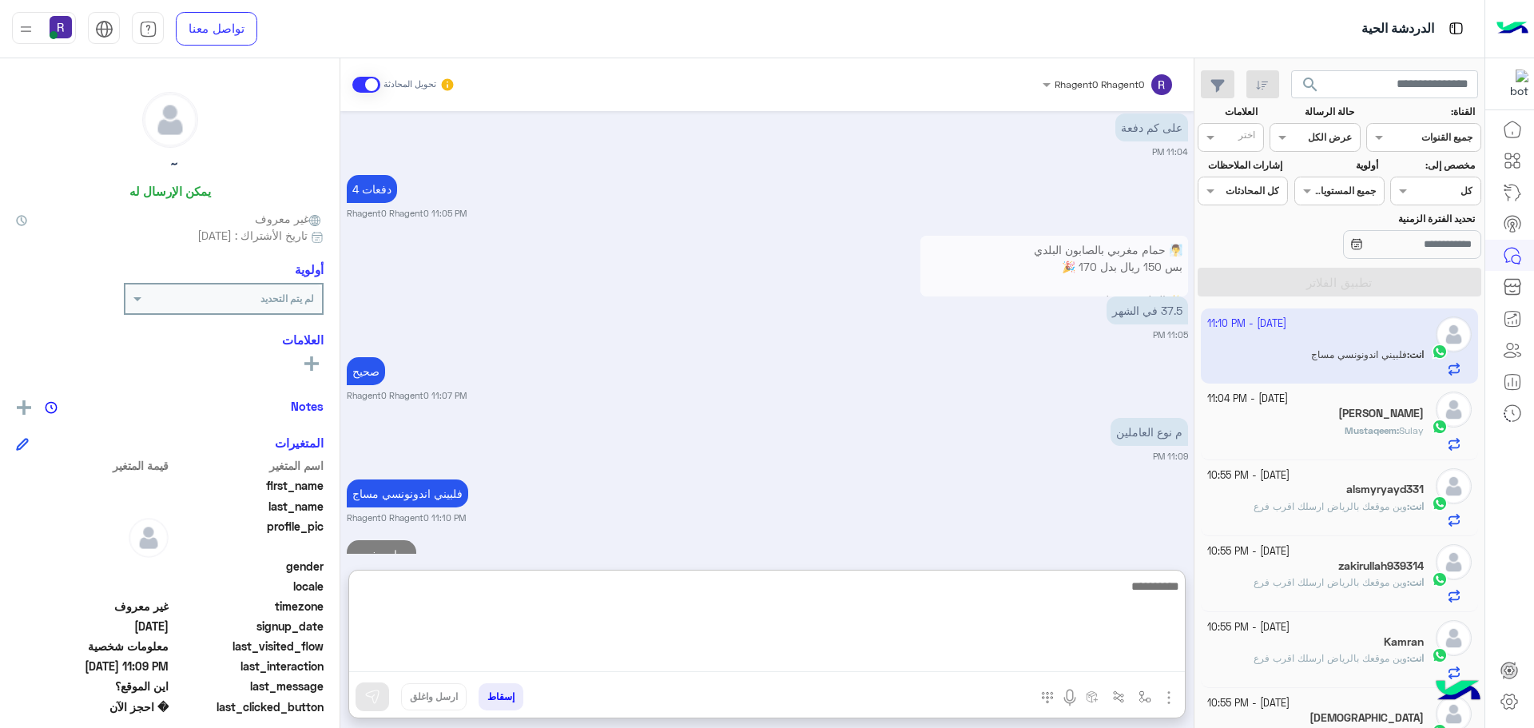
scroll to position [1265, 0]
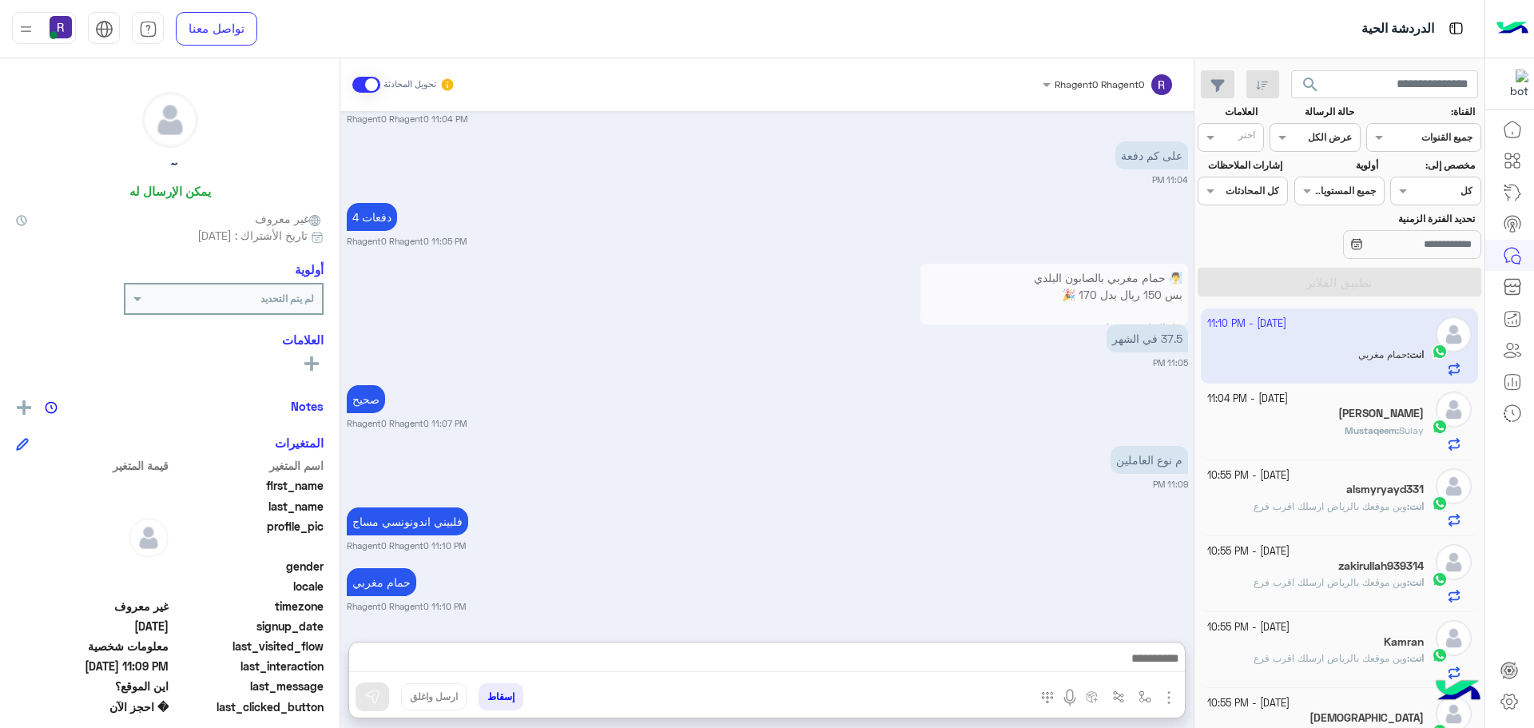
click at [749, 564] on div "حمام مغربي Rhagent0 Rhagent0 11:10 PM" at bounding box center [767, 588] width 841 height 49
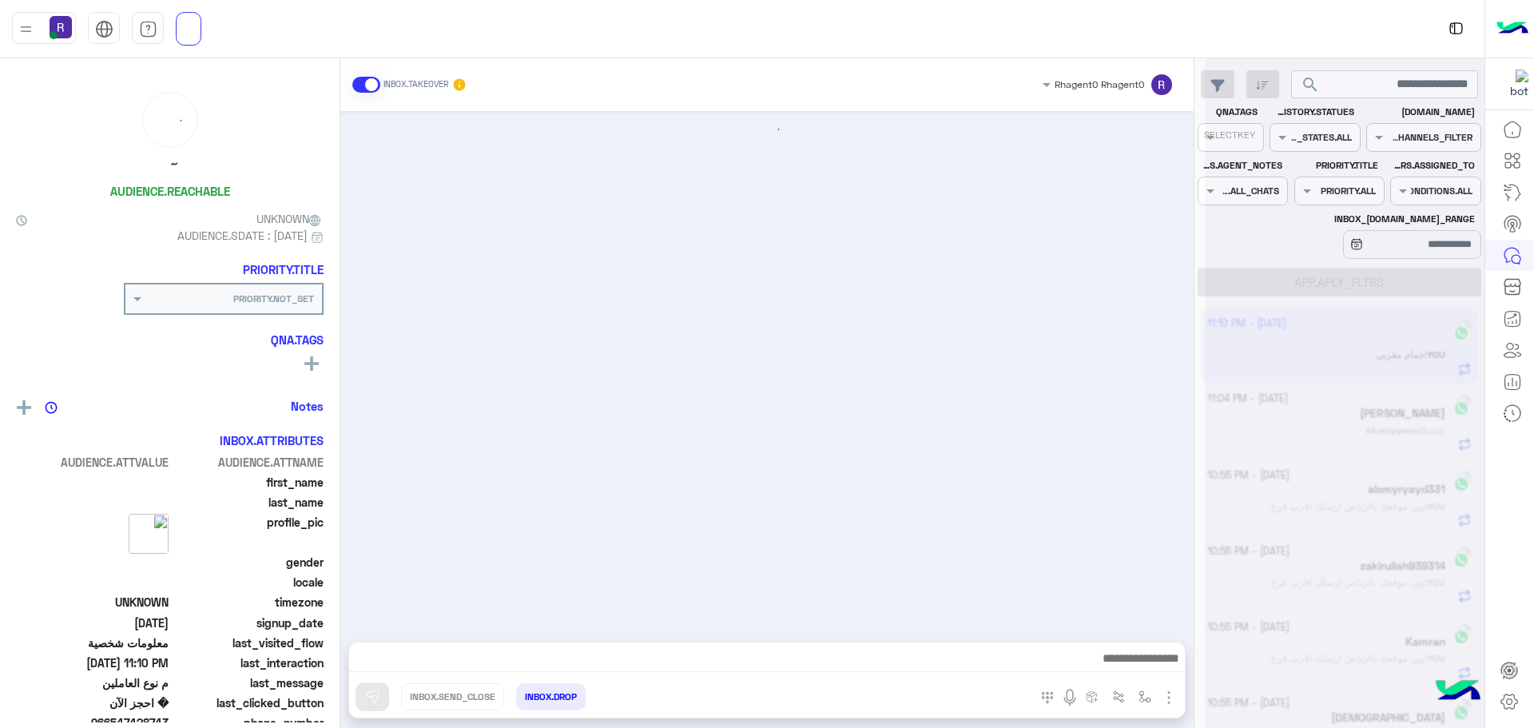
scroll to position [845, 0]
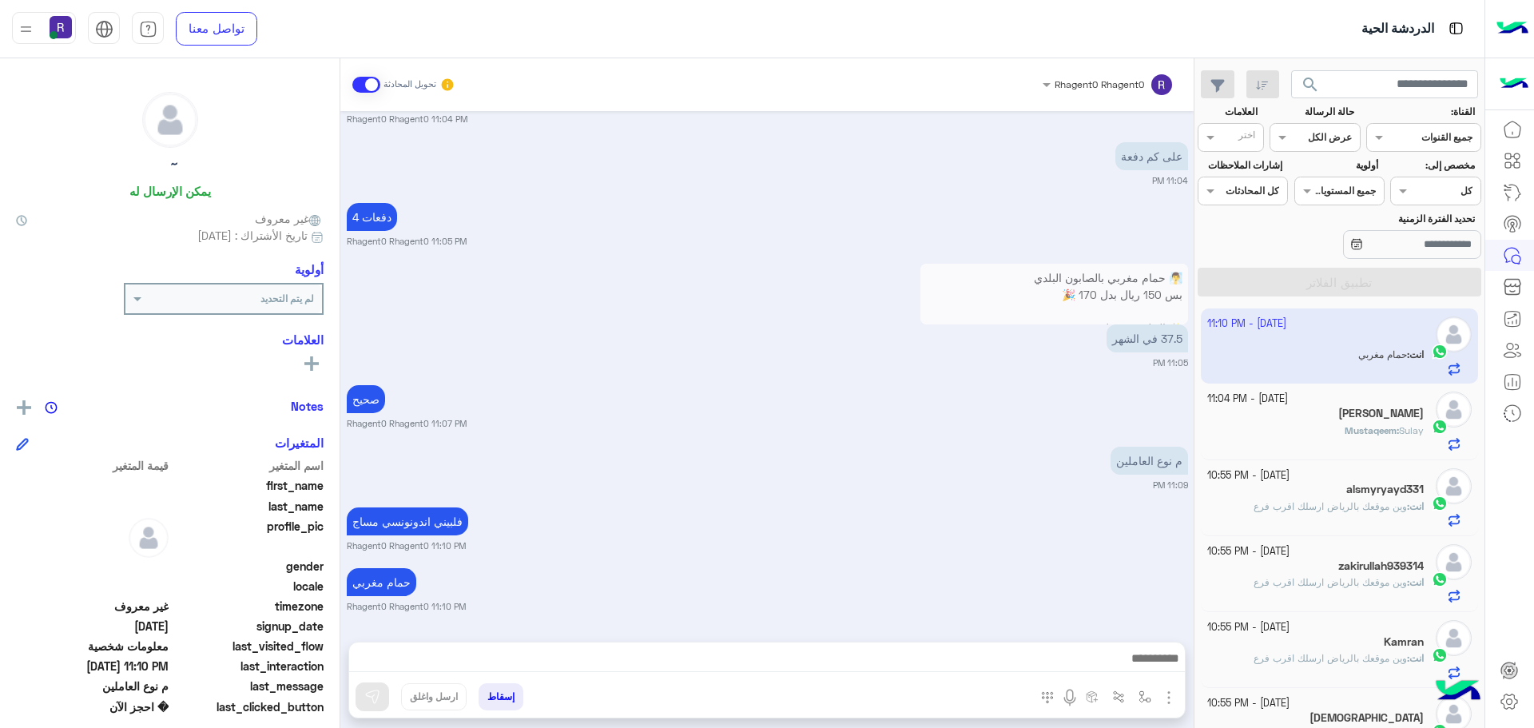
click at [1288, 425] on div "Mustaqeem : Sulay" at bounding box center [1315, 437] width 217 height 28
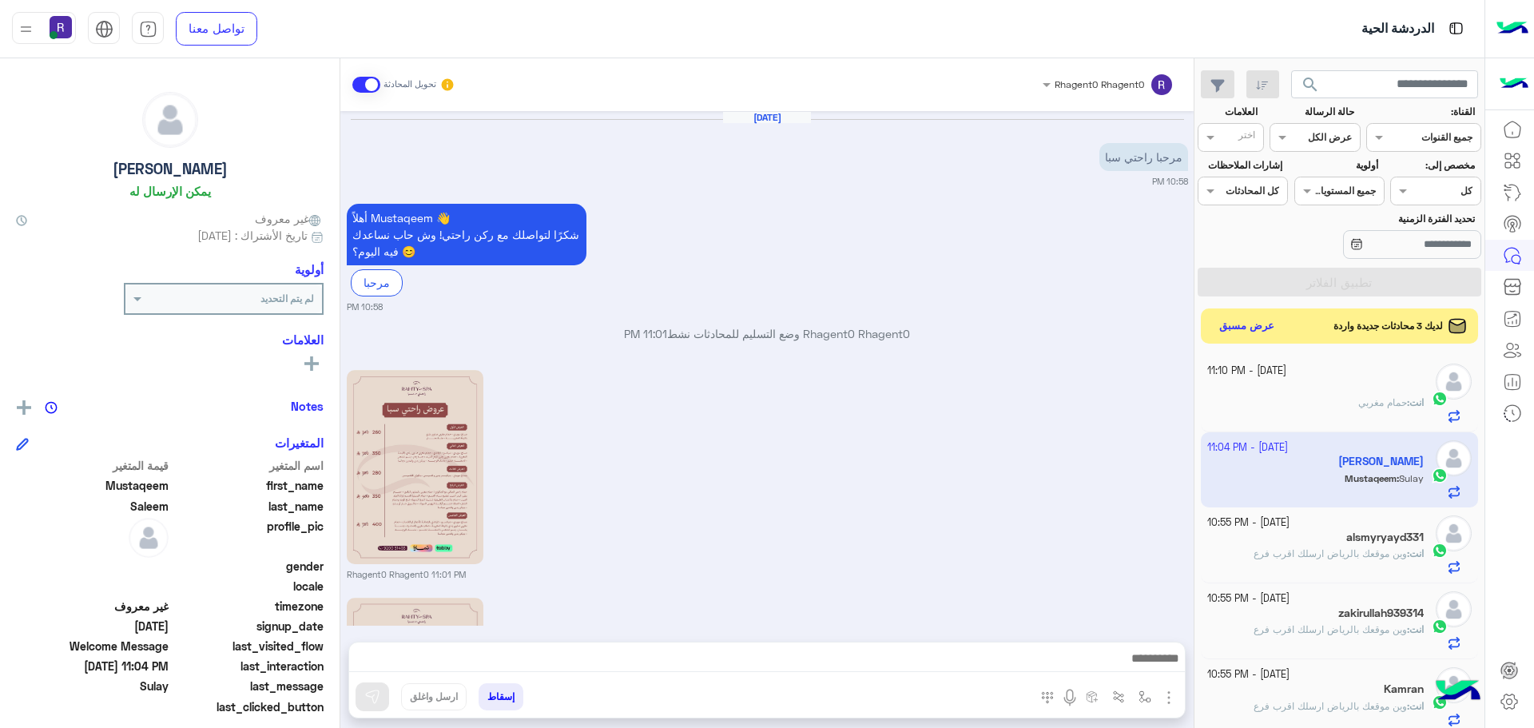
scroll to position [359, 0]
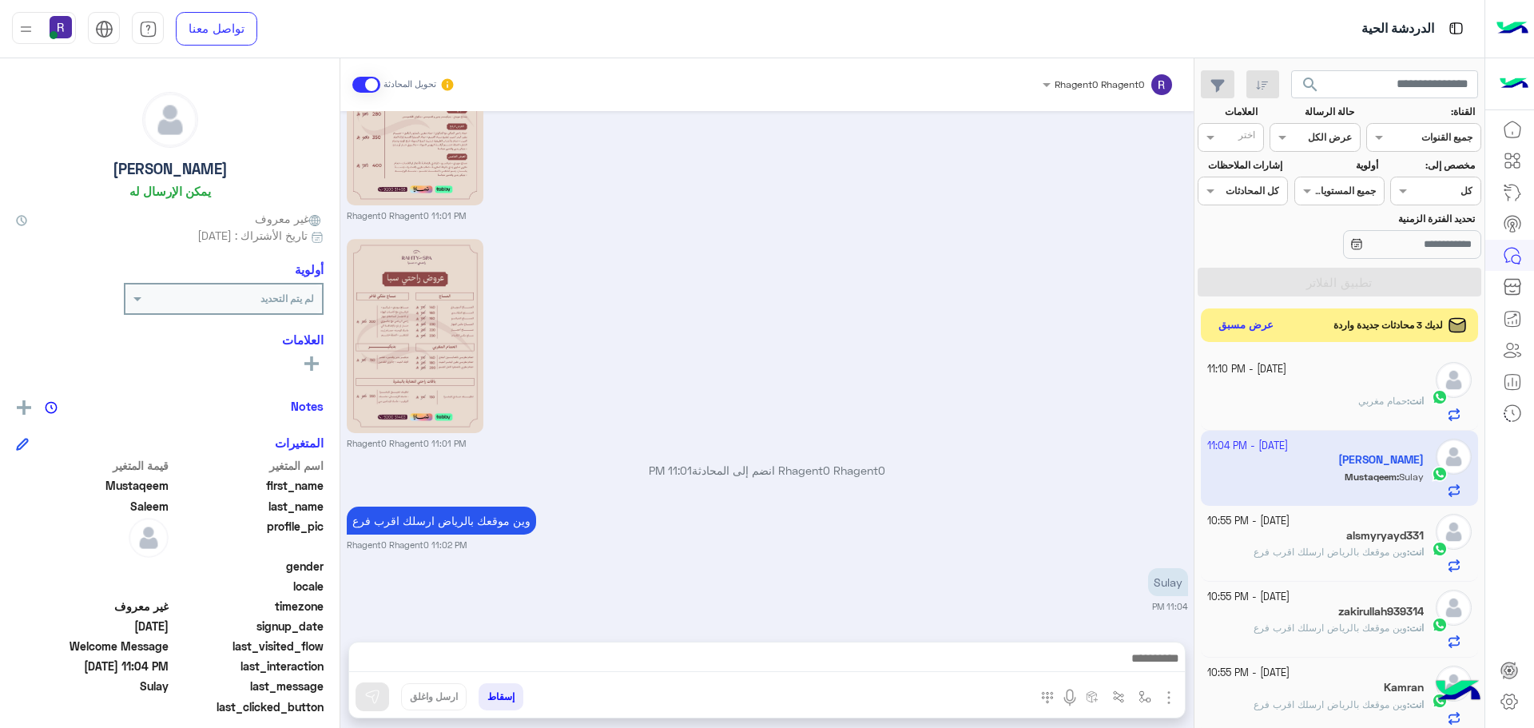
click at [1256, 328] on button "عرض مسبق" at bounding box center [1246, 326] width 67 height 22
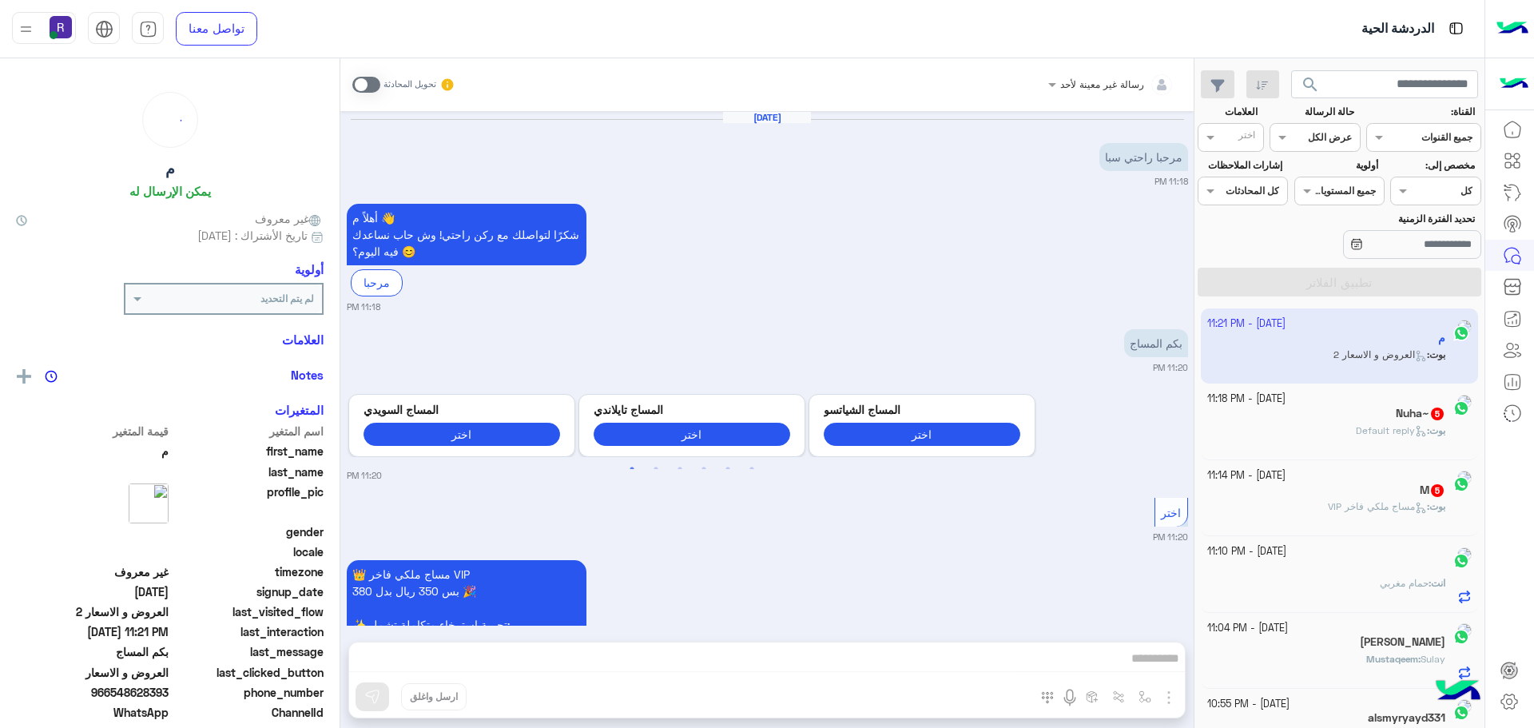
scroll to position [767, 0]
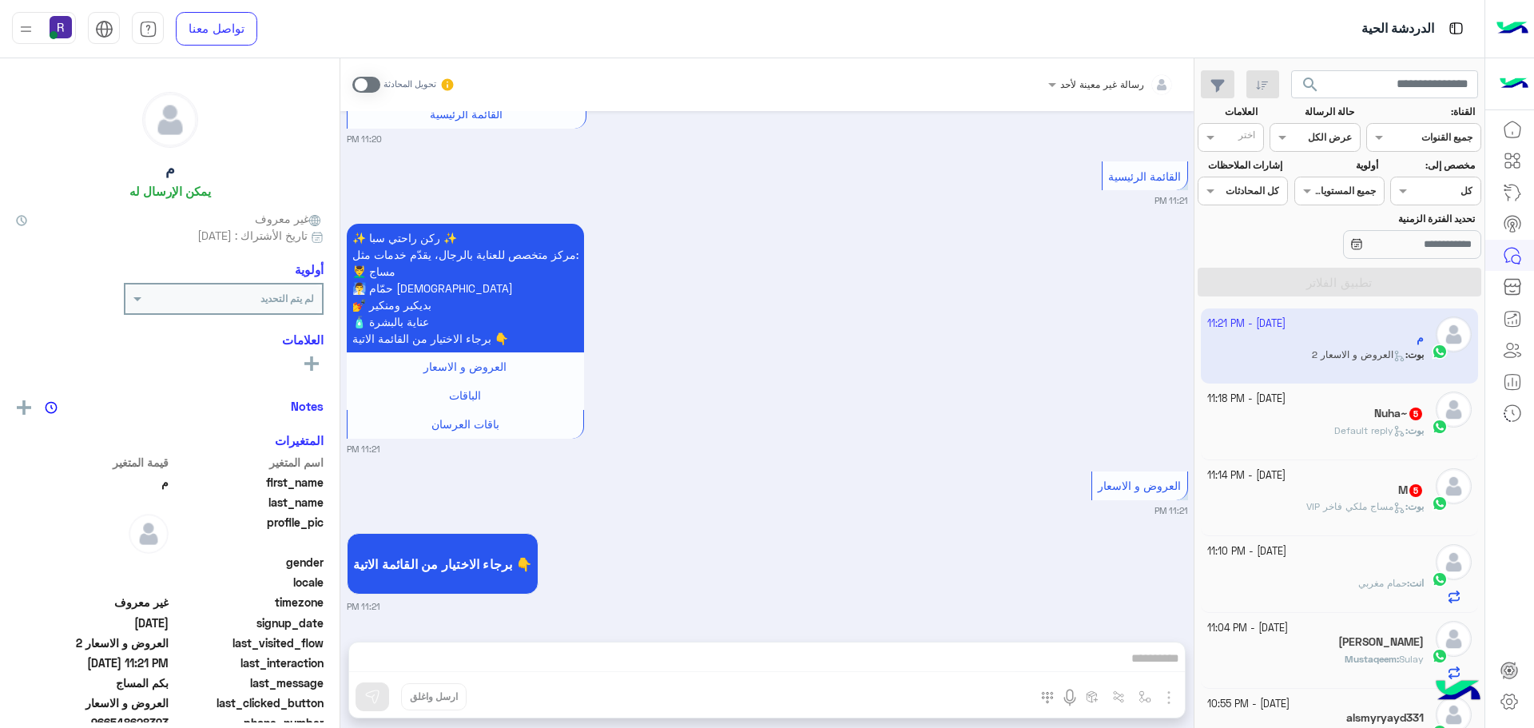
click at [1354, 499] on p "بوت : مساج ملكي فاخر VIP" at bounding box center [1364, 506] width 117 height 14
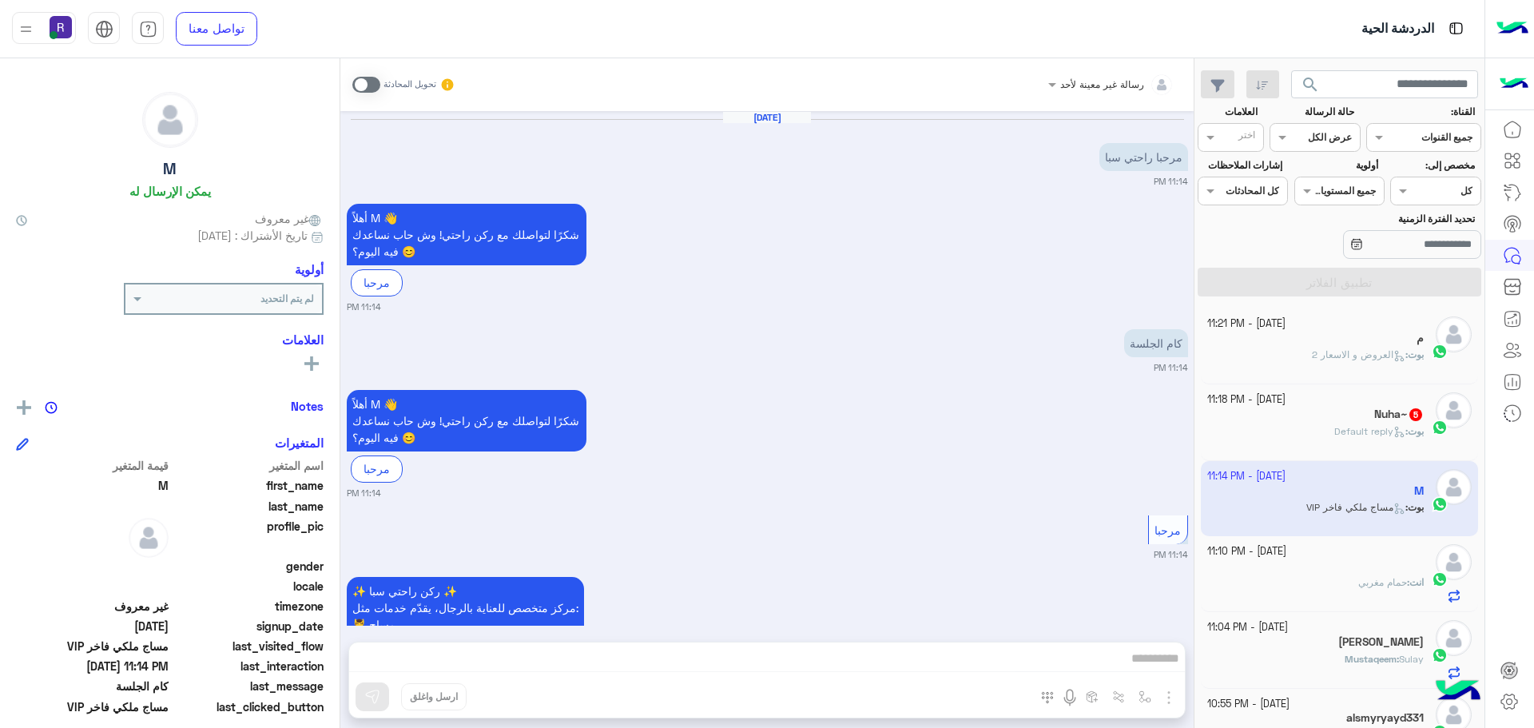
scroll to position [784, 0]
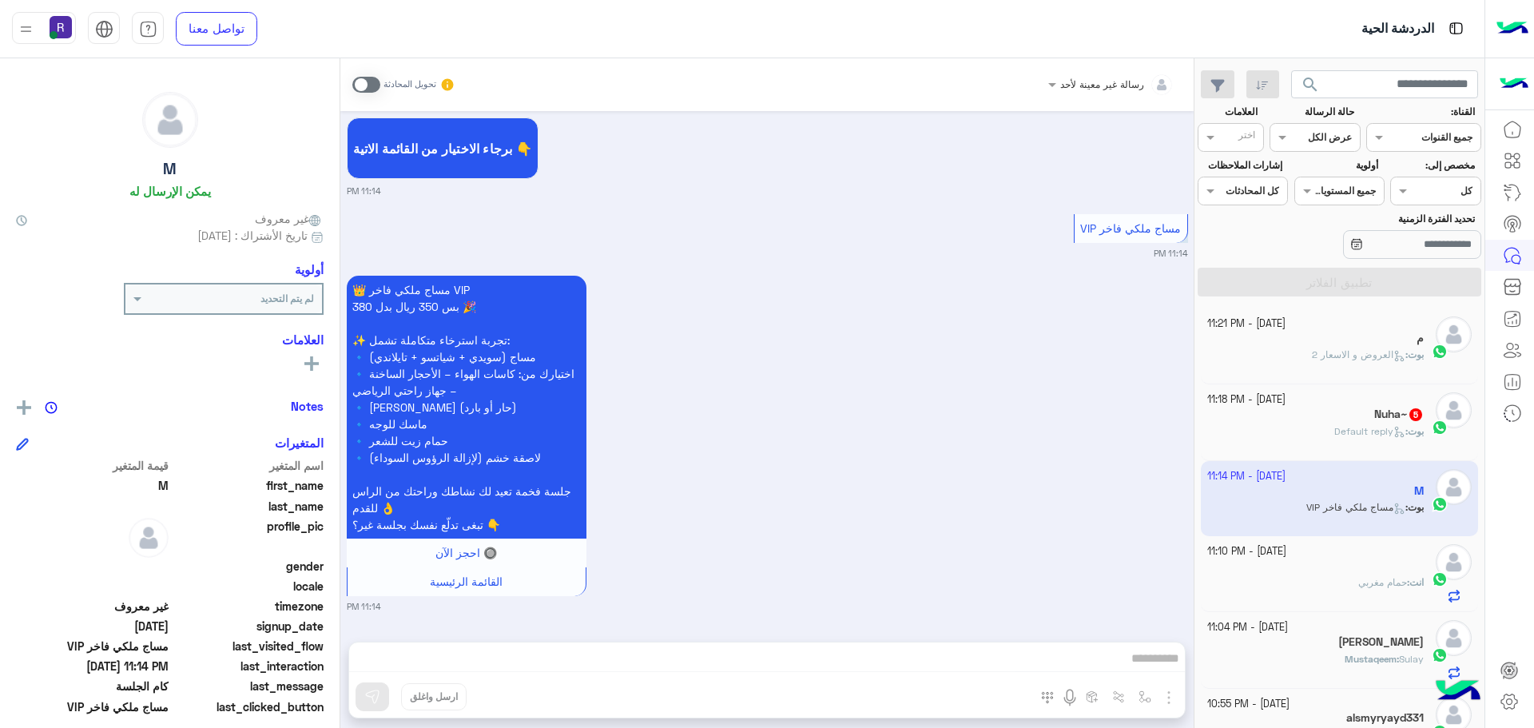
click at [375, 85] on span at bounding box center [366, 85] width 28 height 16
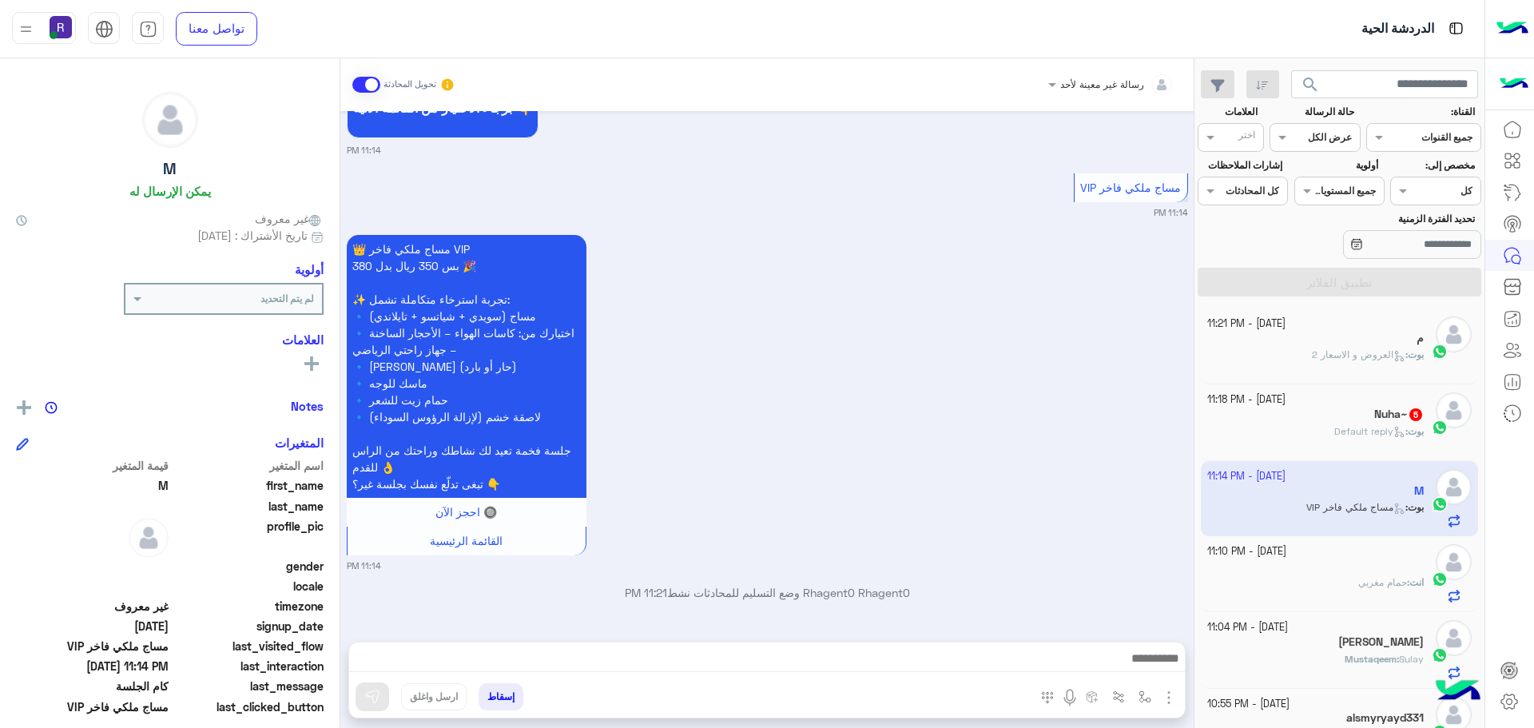
click at [1173, 698] on img "button" at bounding box center [1168, 697] width 19 height 19
click at [1148, 669] on span "الصور" at bounding box center [1138, 662] width 30 height 18
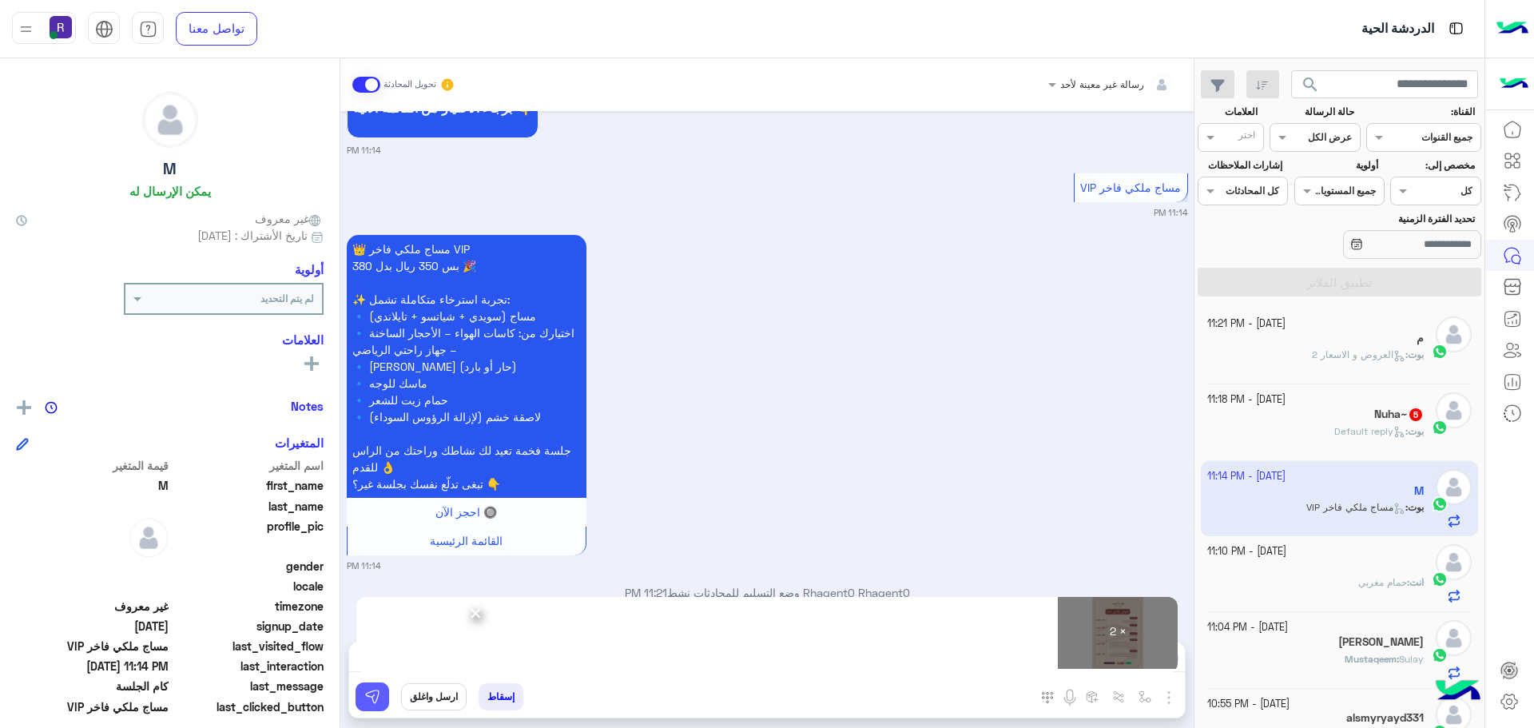
click at [375, 699] on img at bounding box center [372, 697] width 16 height 16
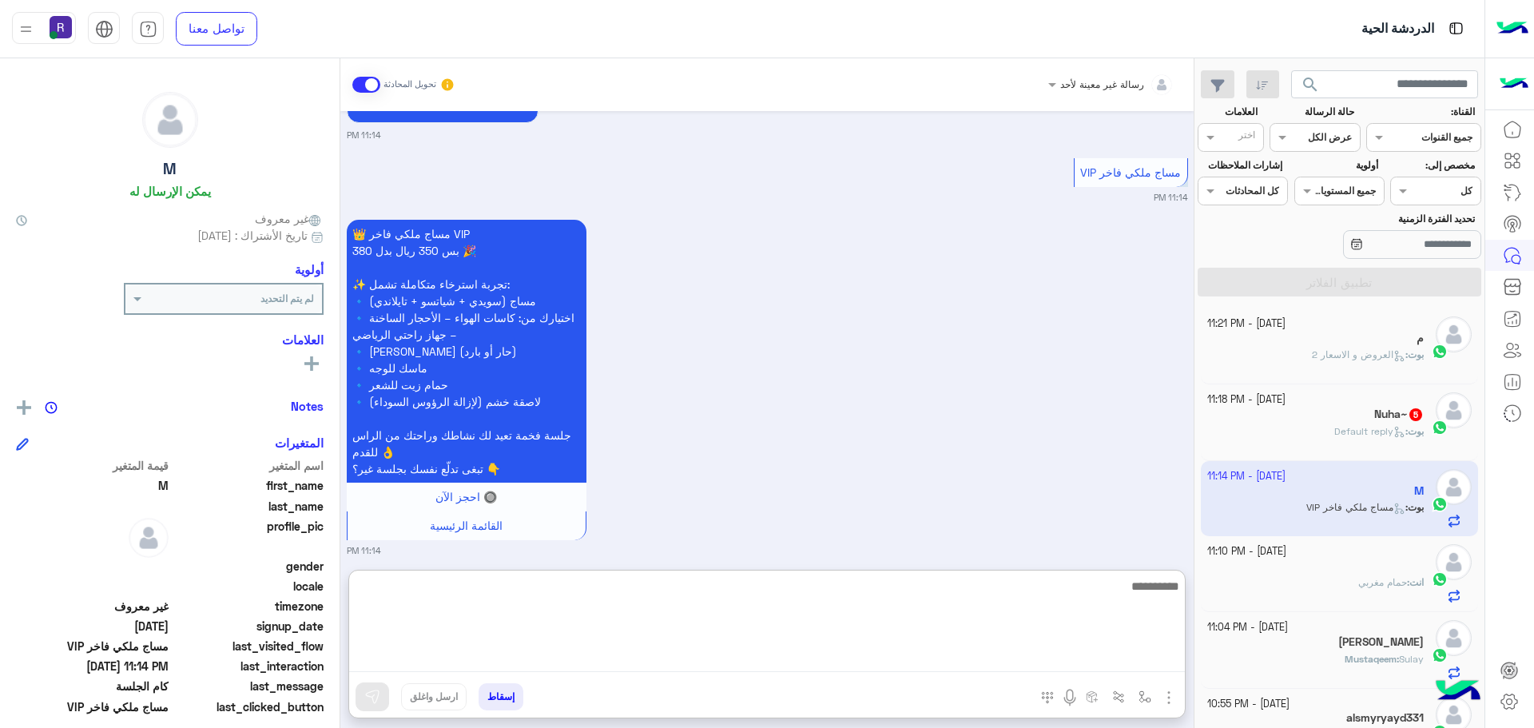
paste textarea "**********"
type textarea "**********"
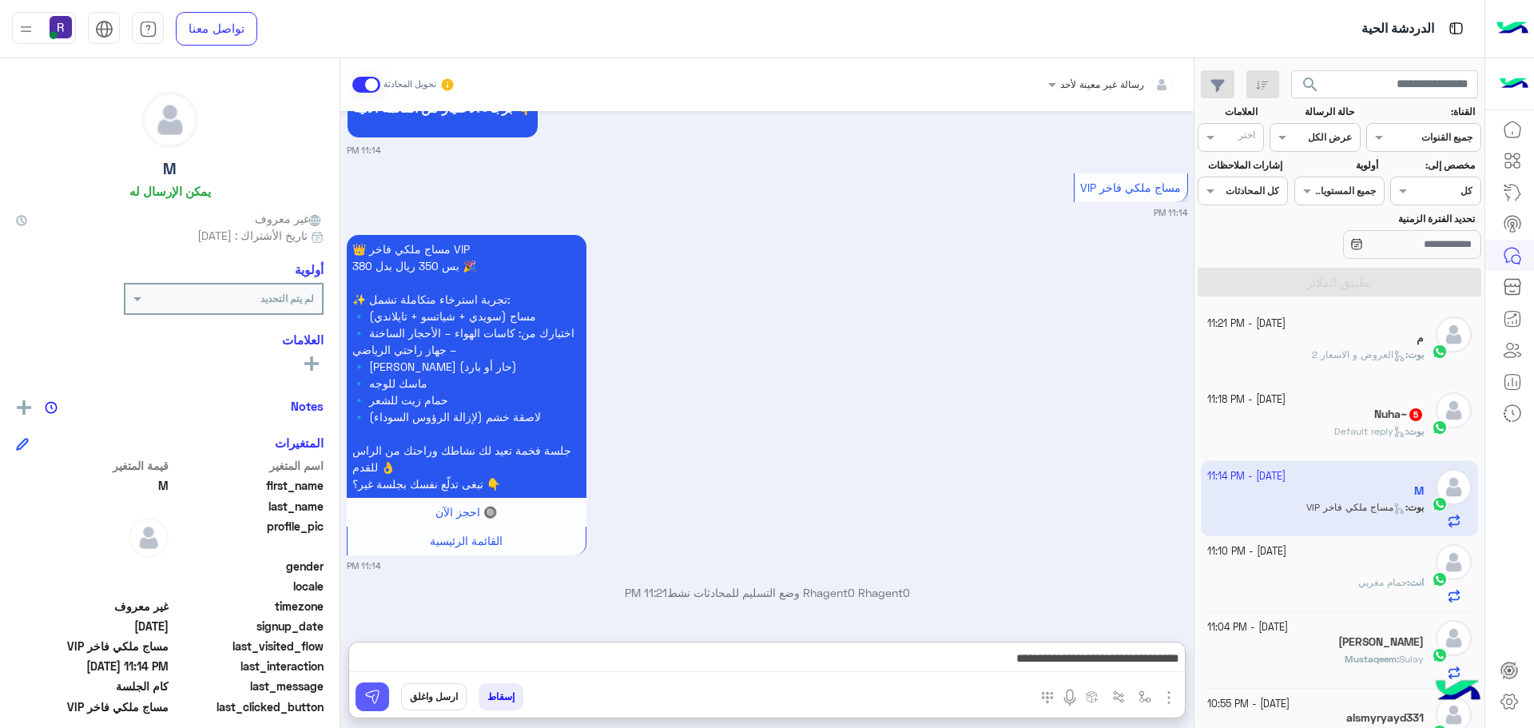
click at [379, 700] on img at bounding box center [372, 697] width 16 height 16
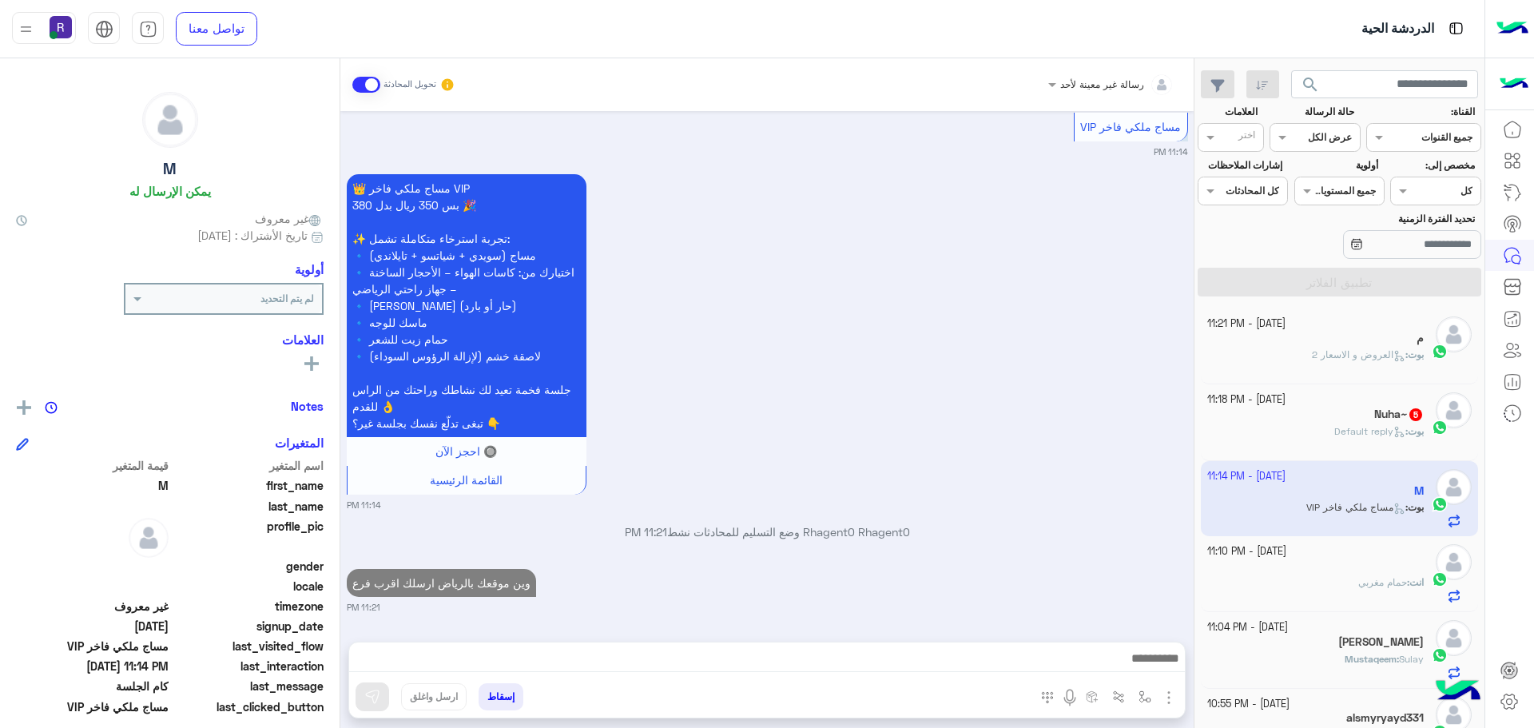
click at [1393, 433] on icon at bounding box center [1399, 432] width 12 height 12
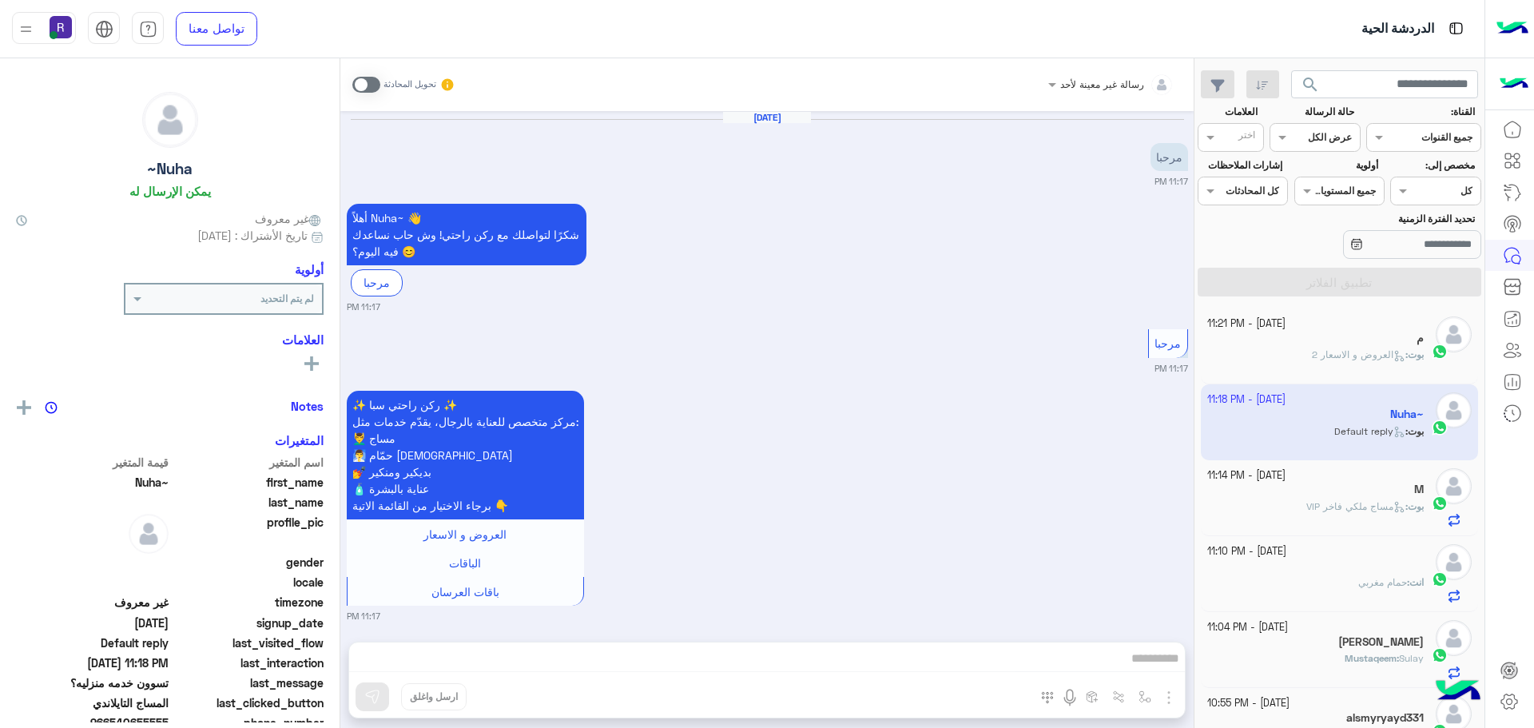
scroll to position [684, 0]
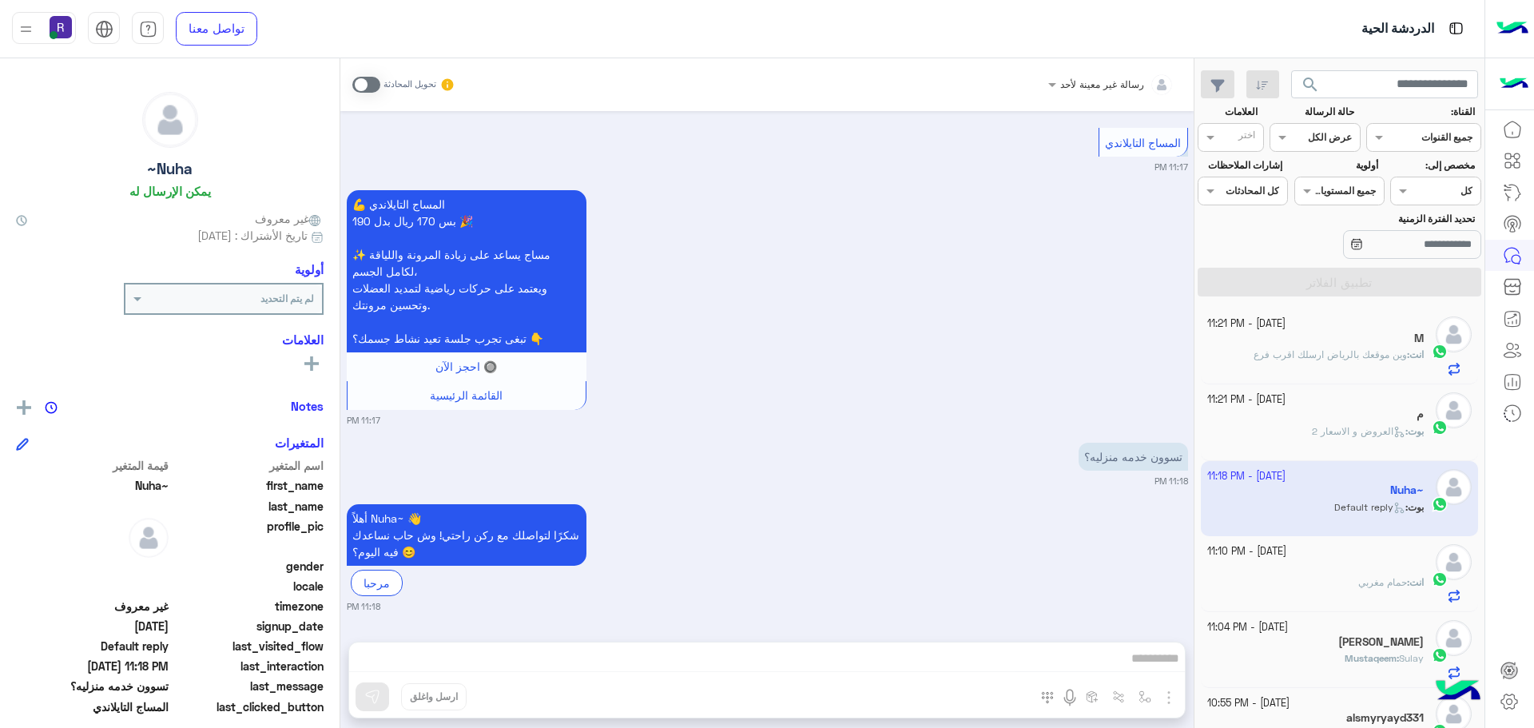
click at [372, 84] on span at bounding box center [366, 85] width 28 height 16
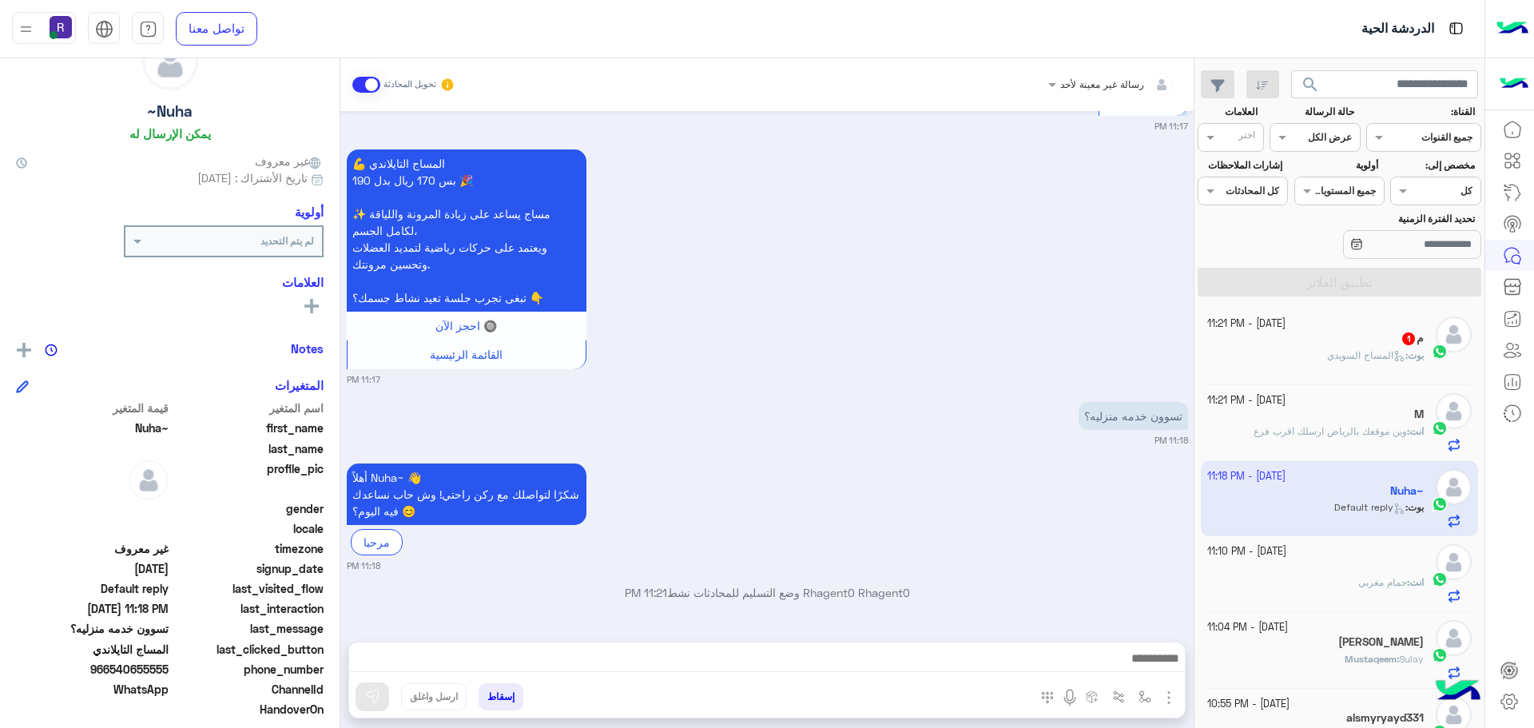
scroll to position [153, 0]
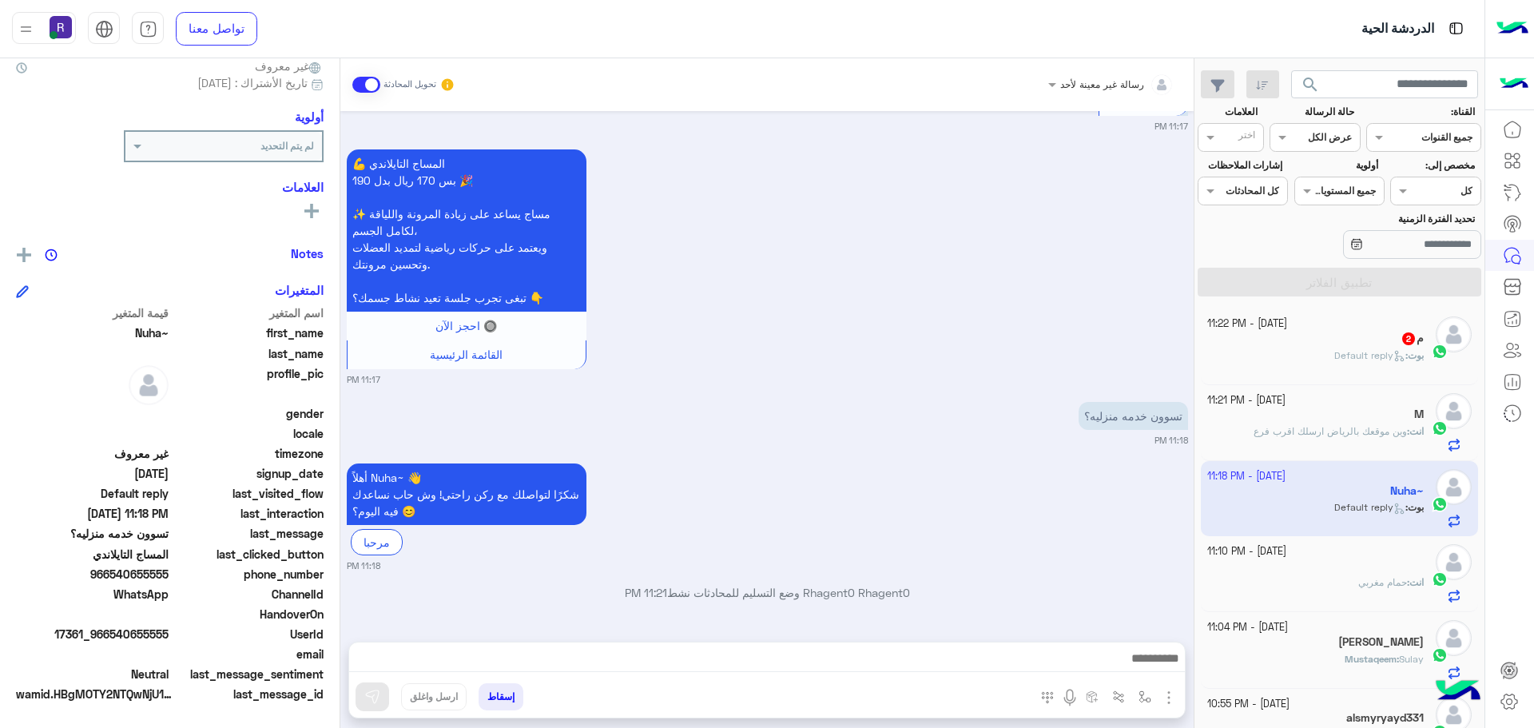
click at [1328, 345] on div "م 2" at bounding box center [1315, 339] width 217 height 17
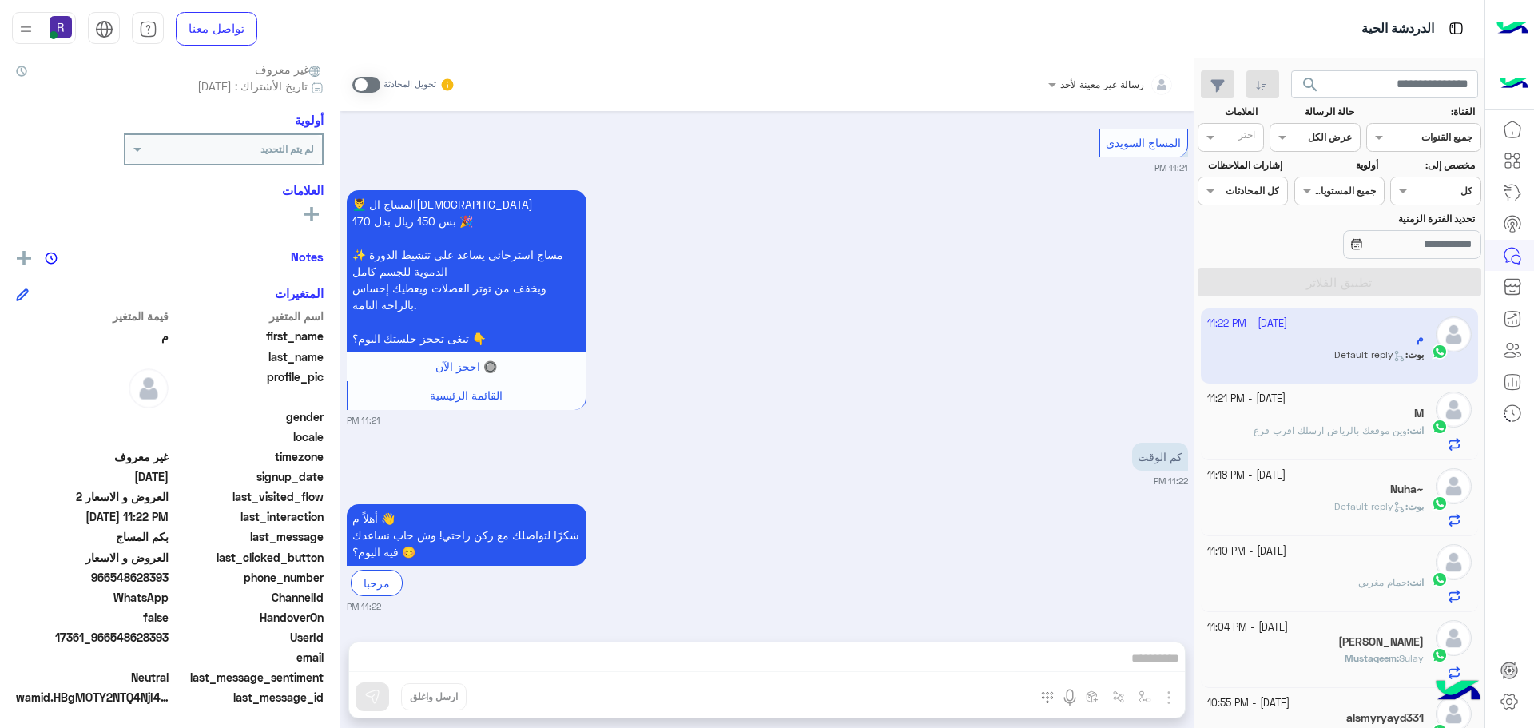
scroll to position [153, 0]
click at [375, 84] on span at bounding box center [366, 85] width 28 height 16
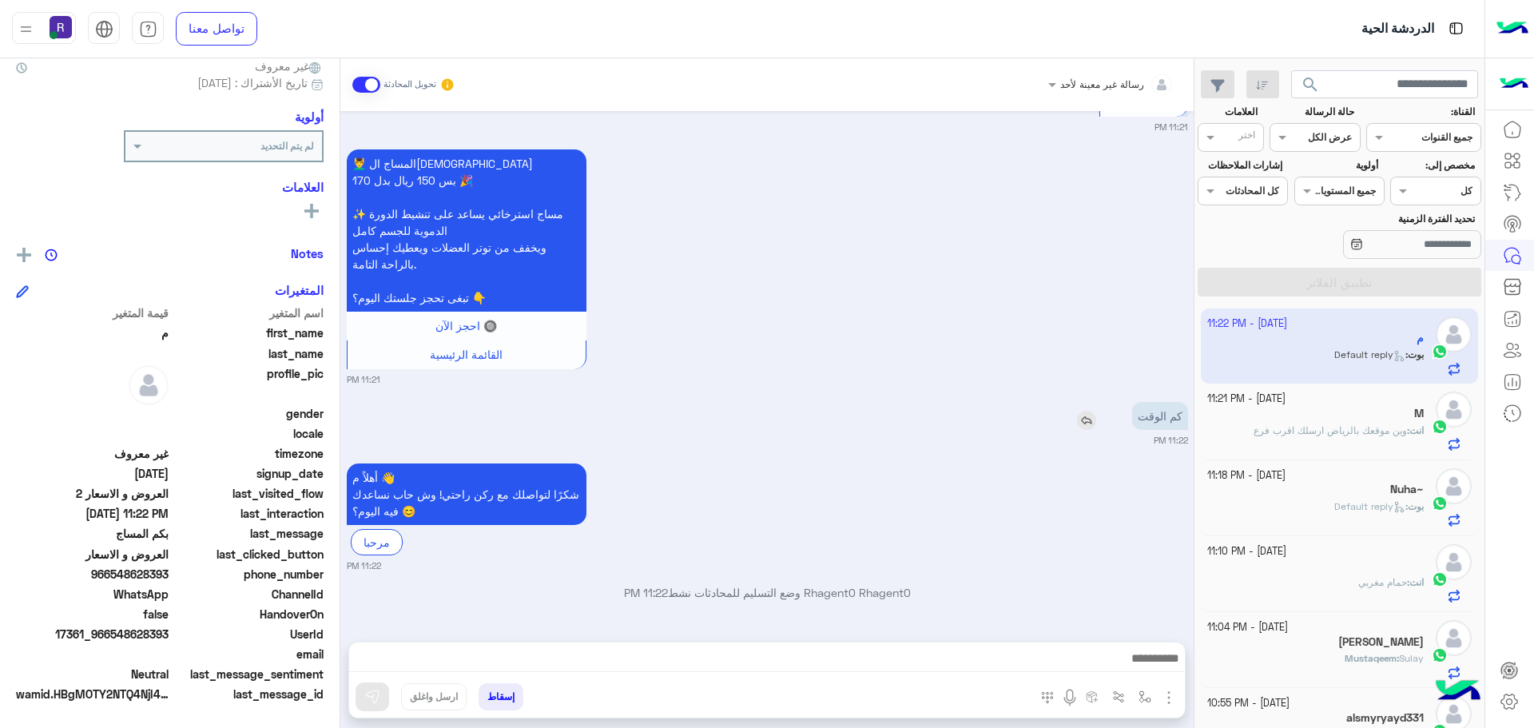
click at [1087, 419] on img at bounding box center [1086, 420] width 19 height 19
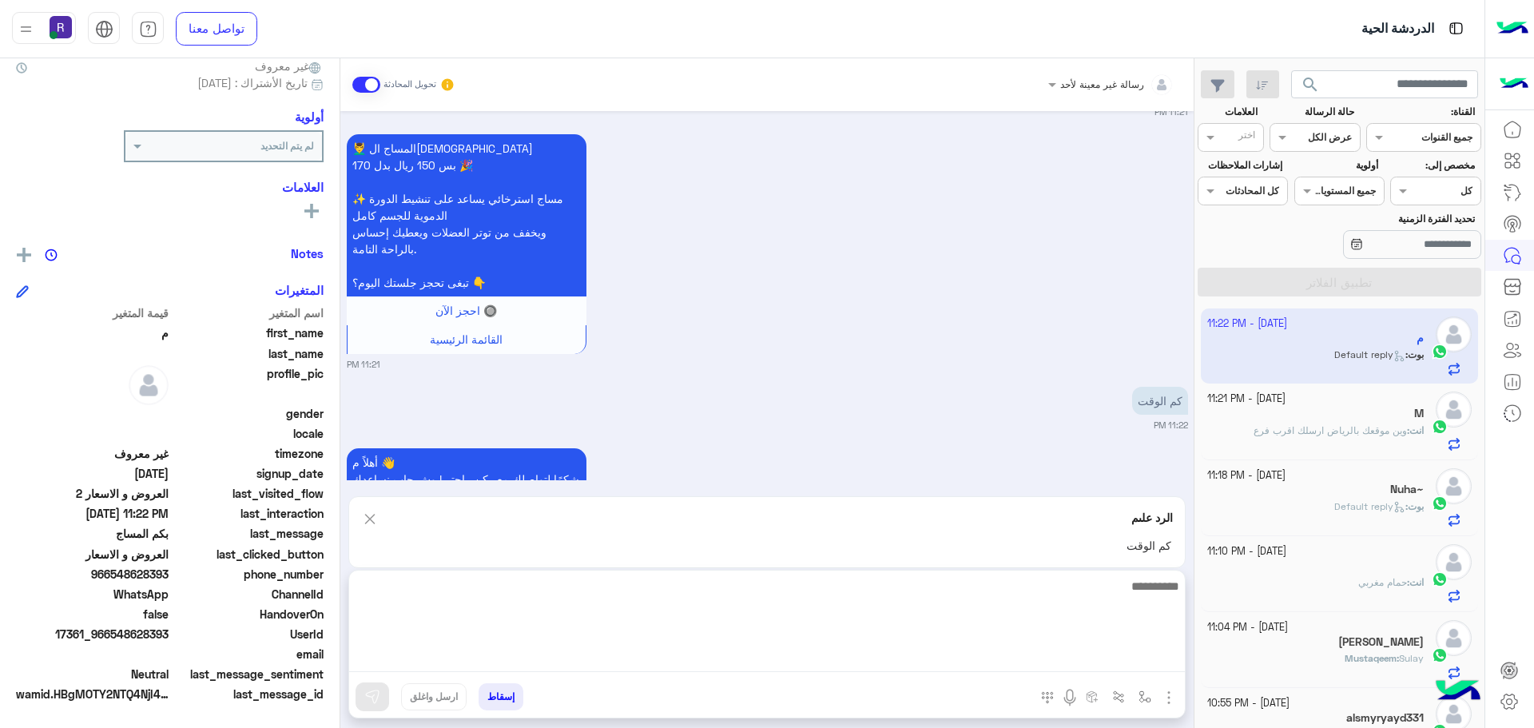
click at [702, 649] on textarea at bounding box center [767, 624] width 836 height 96
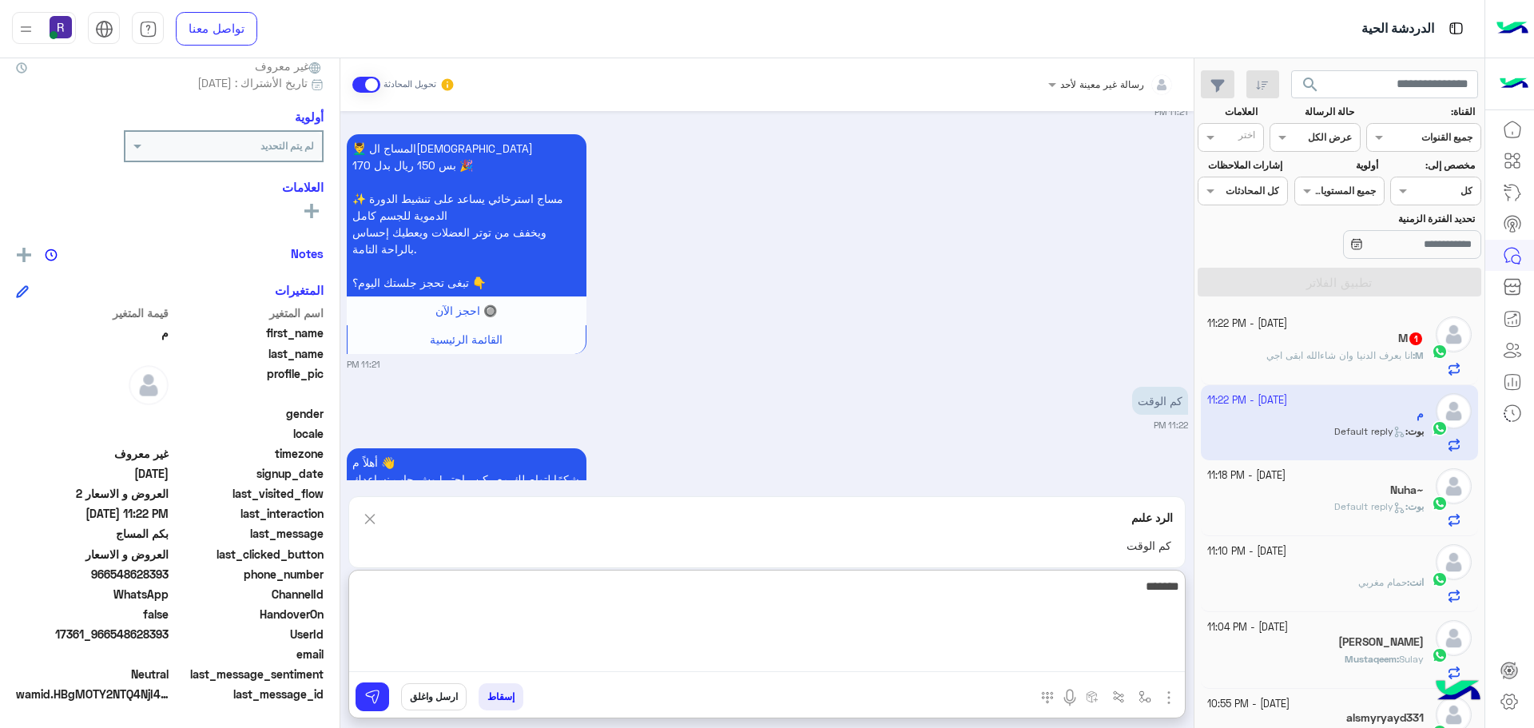
type textarea "********"
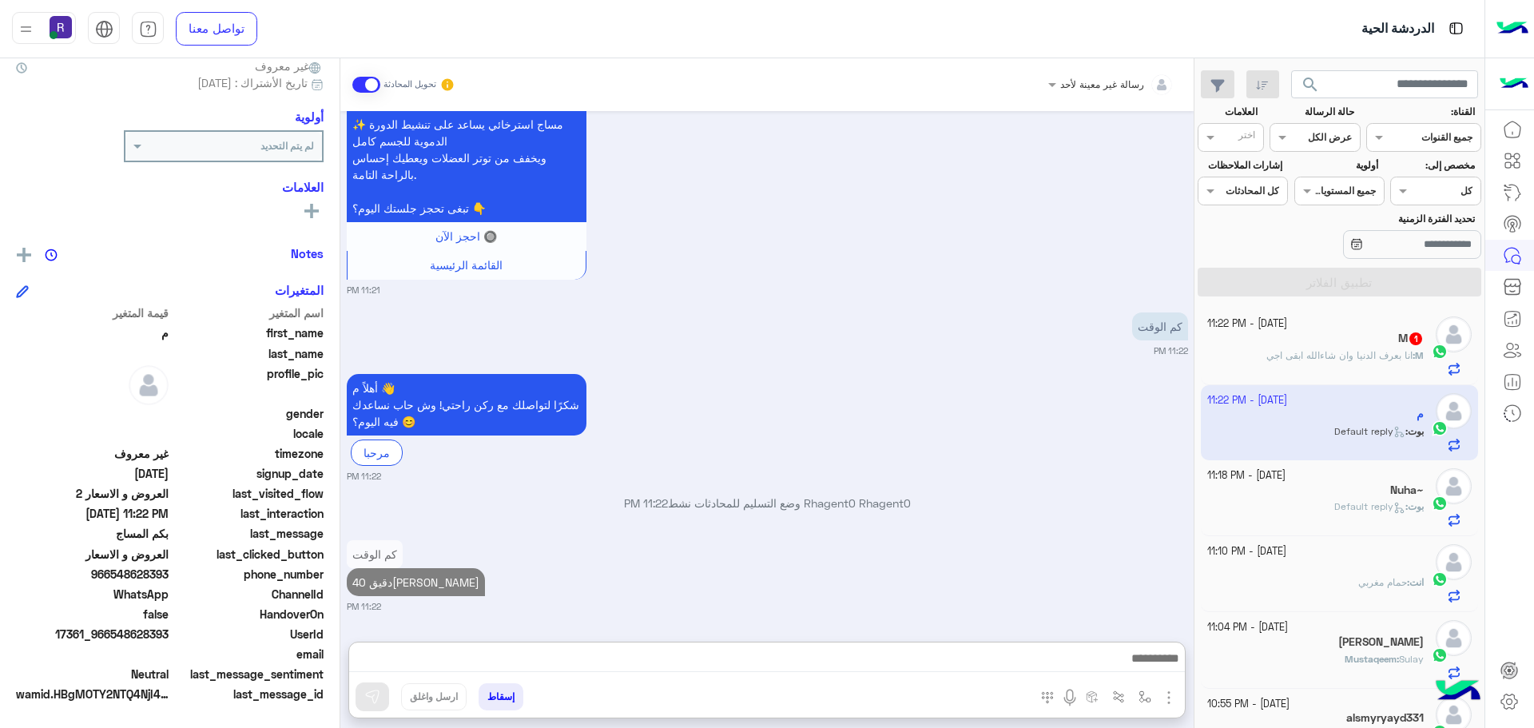
click at [1356, 356] on span "انا بعرف الدنيا وان شاءالله ابقى اجي" at bounding box center [1339, 355] width 146 height 12
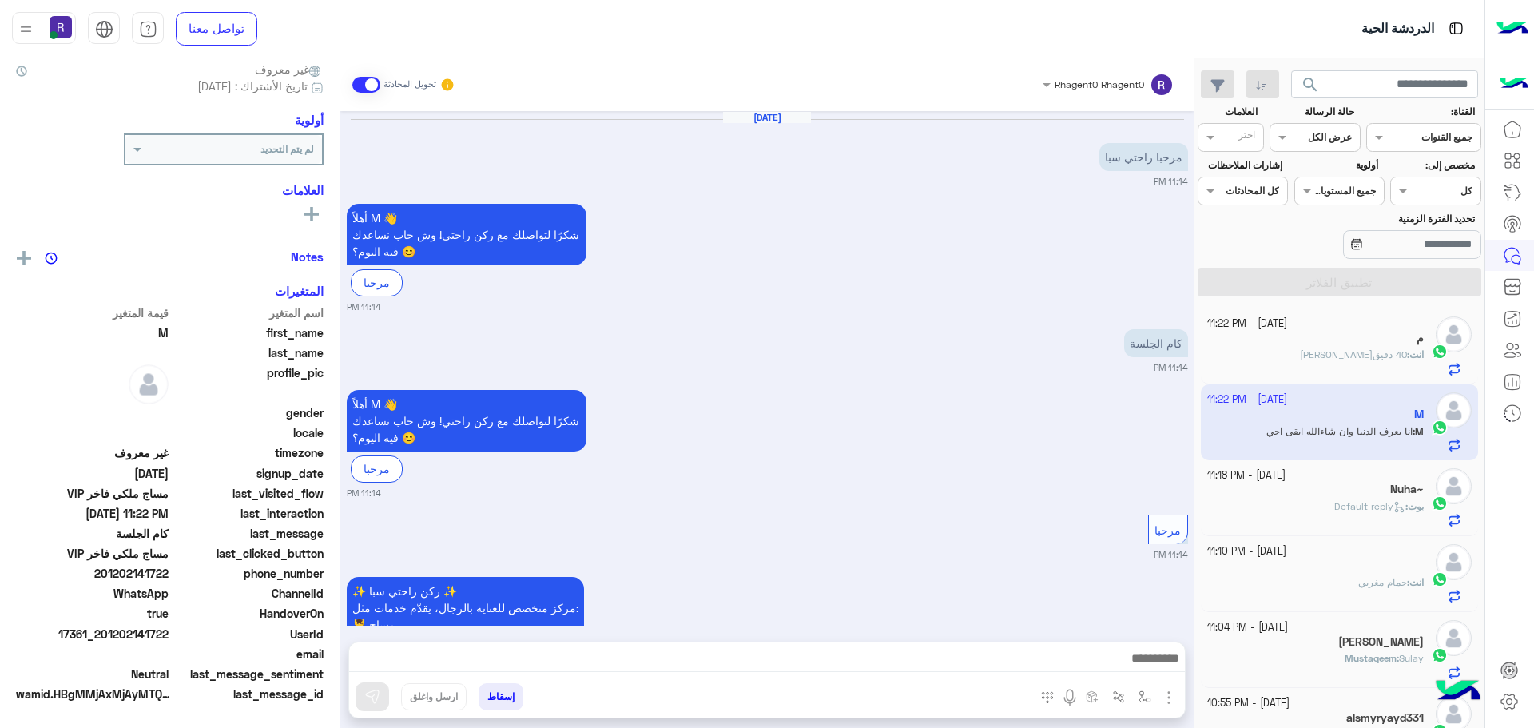
scroll to position [1443, 0]
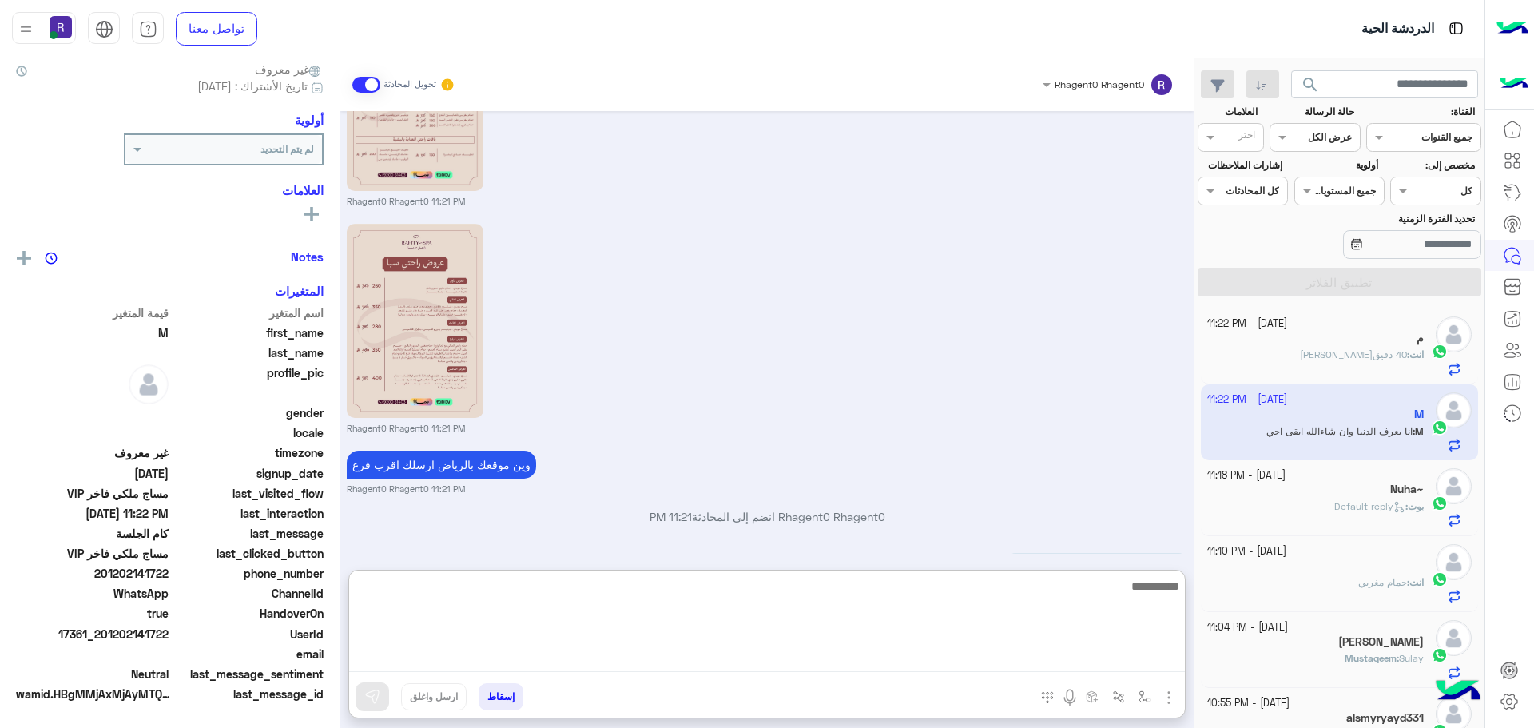
click at [685, 657] on textarea at bounding box center [767, 624] width 836 height 96
type textarea "**********"
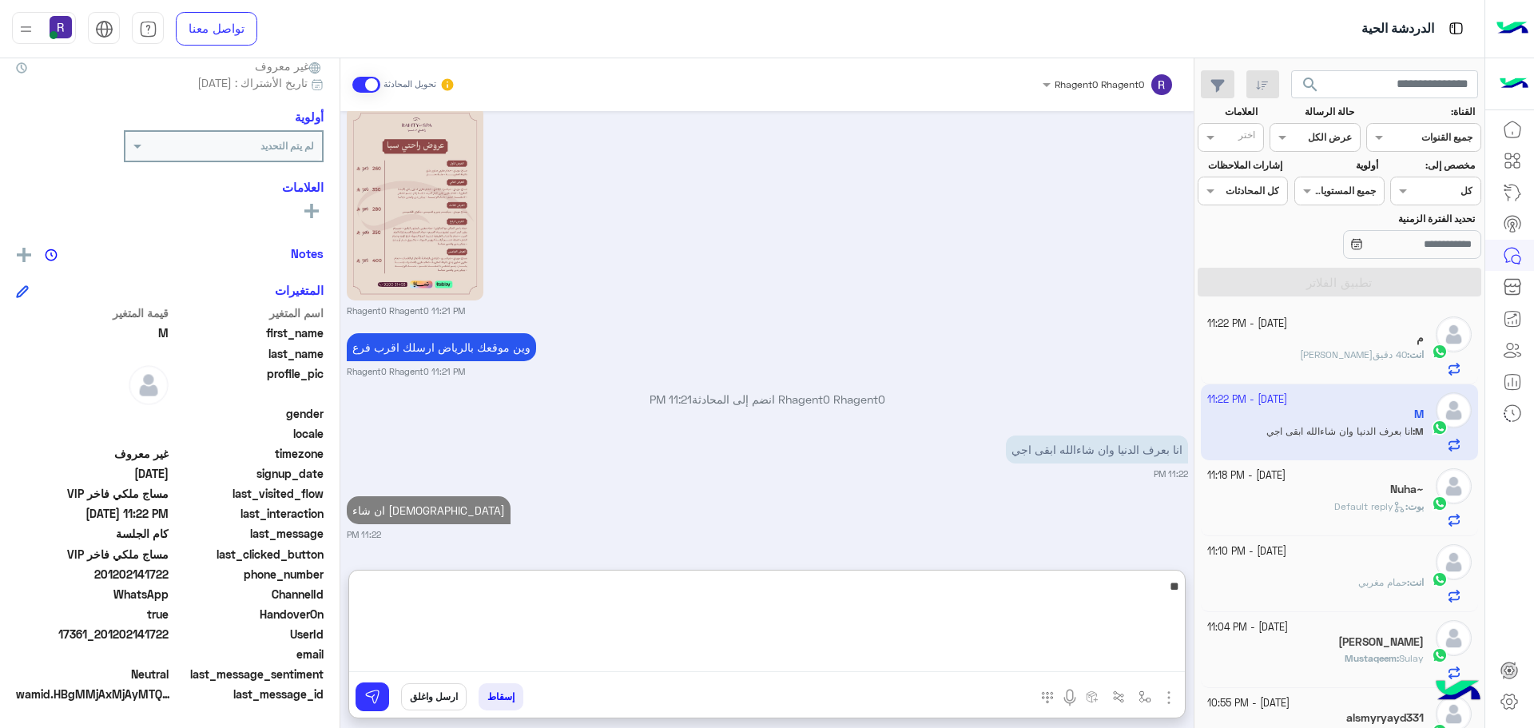
type textarea "**"
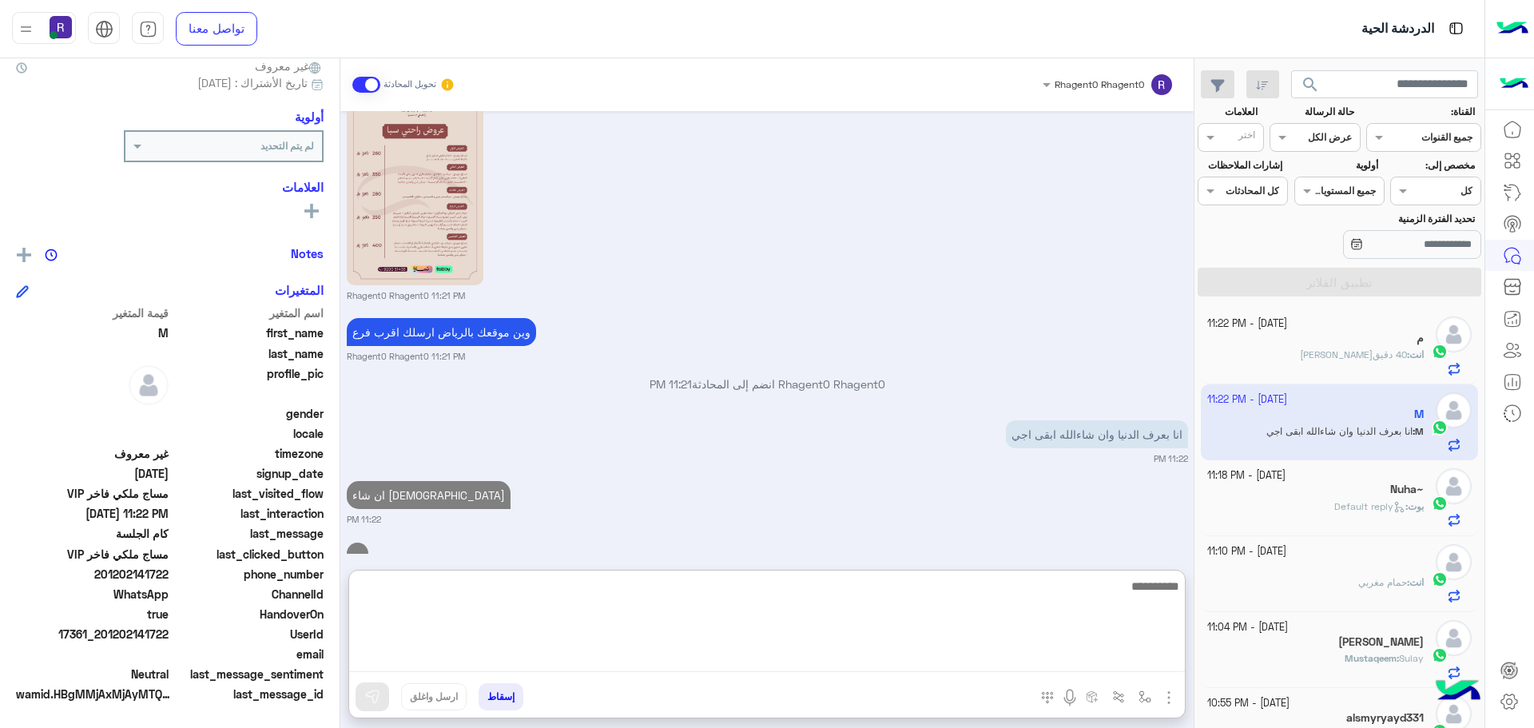
scroll to position [1637, 0]
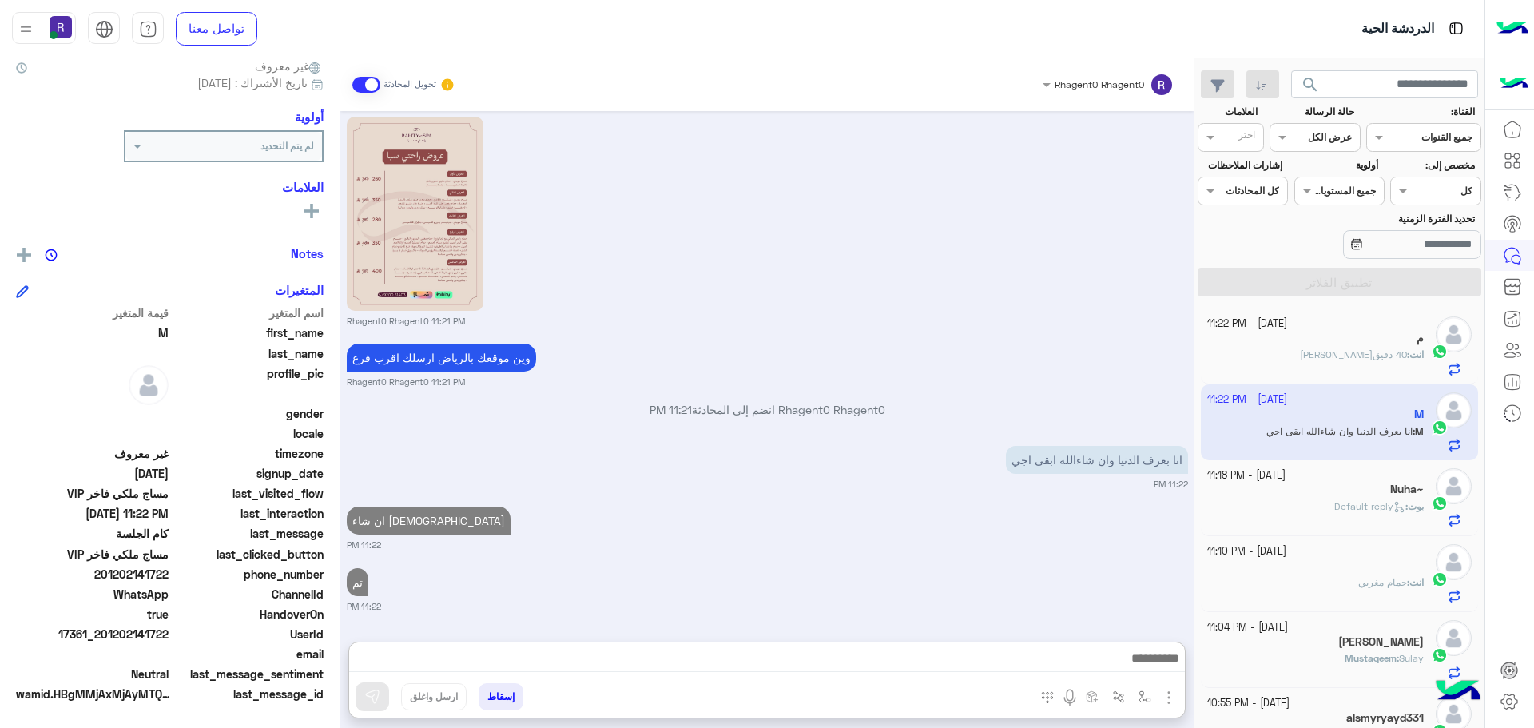
click at [1333, 492] on div "Nuha~" at bounding box center [1315, 490] width 217 height 17
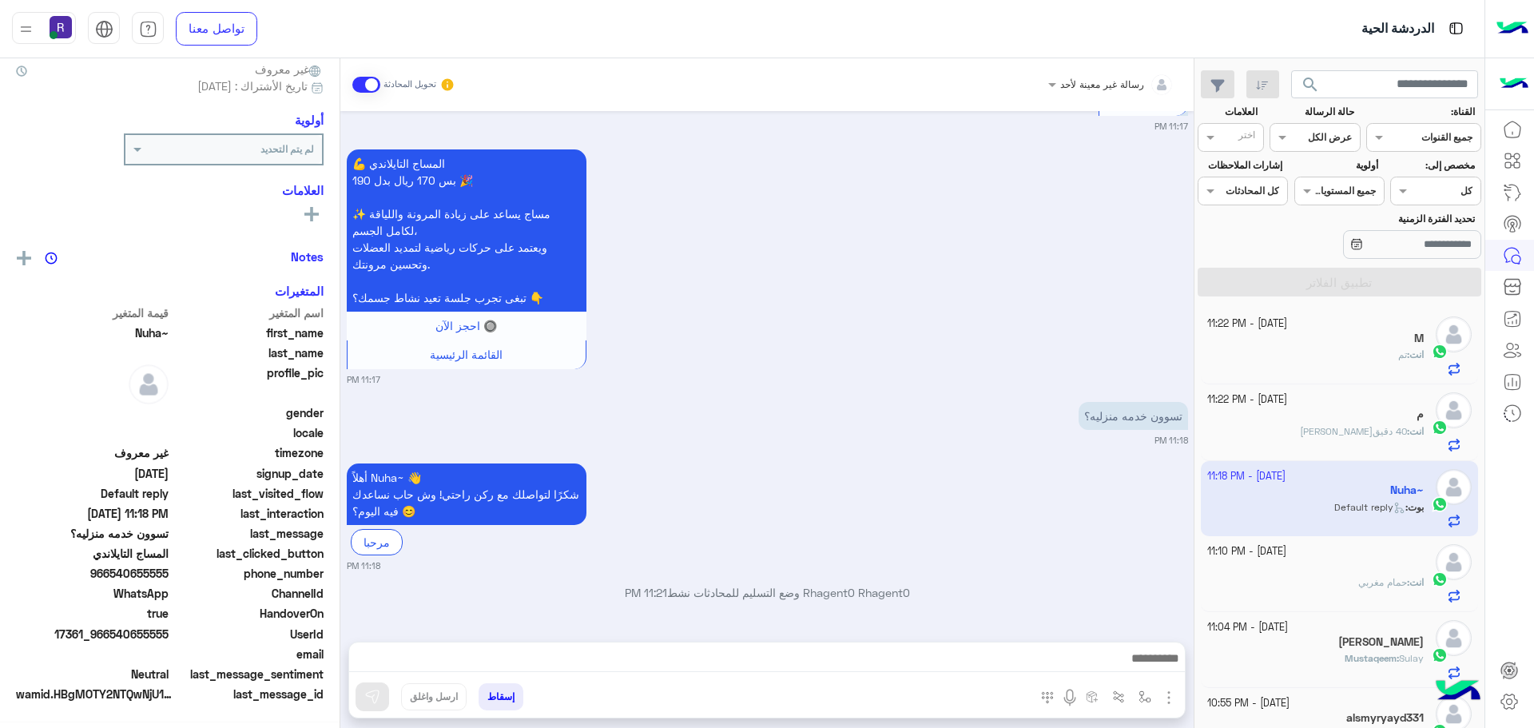
scroll to position [153, 0]
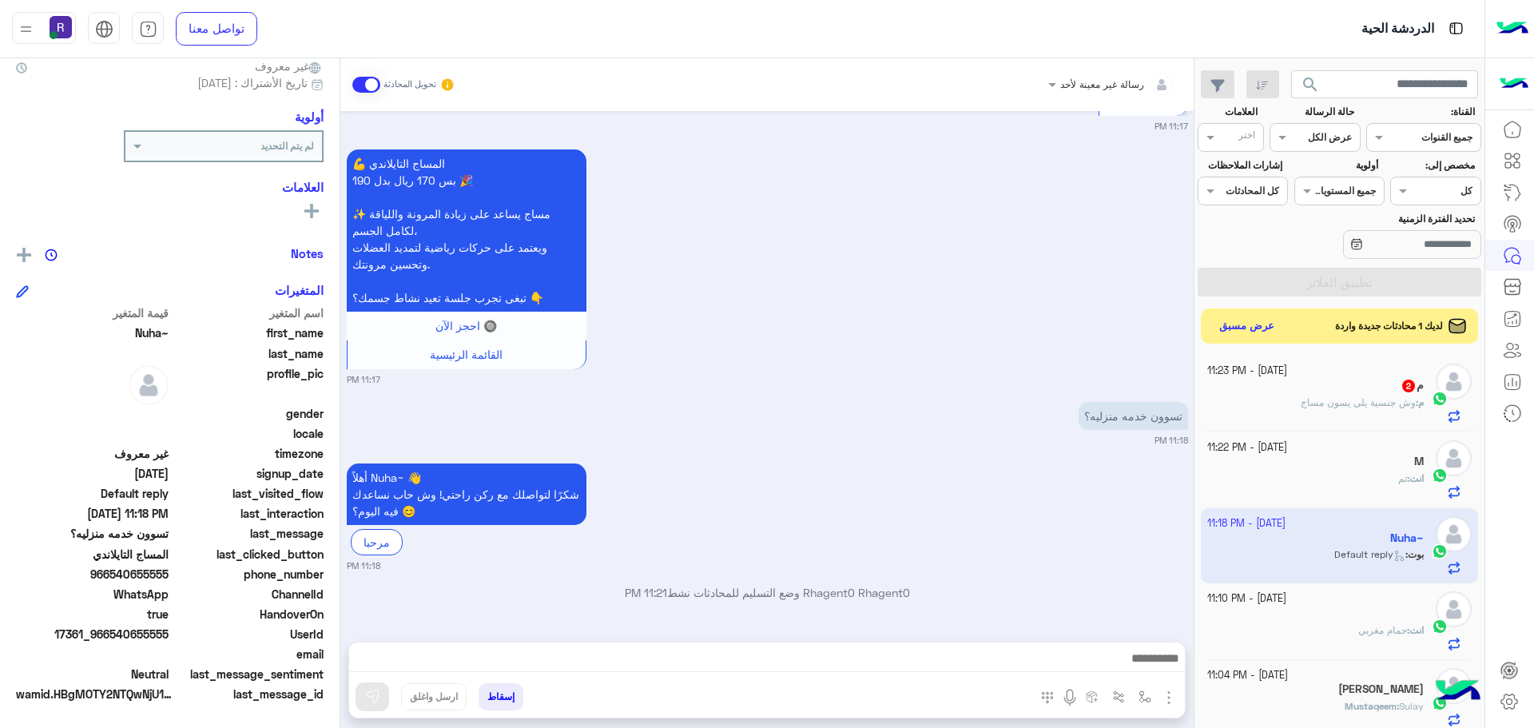
click at [1304, 637] on div "انت : حمام مغربي" at bounding box center [1315, 637] width 217 height 28
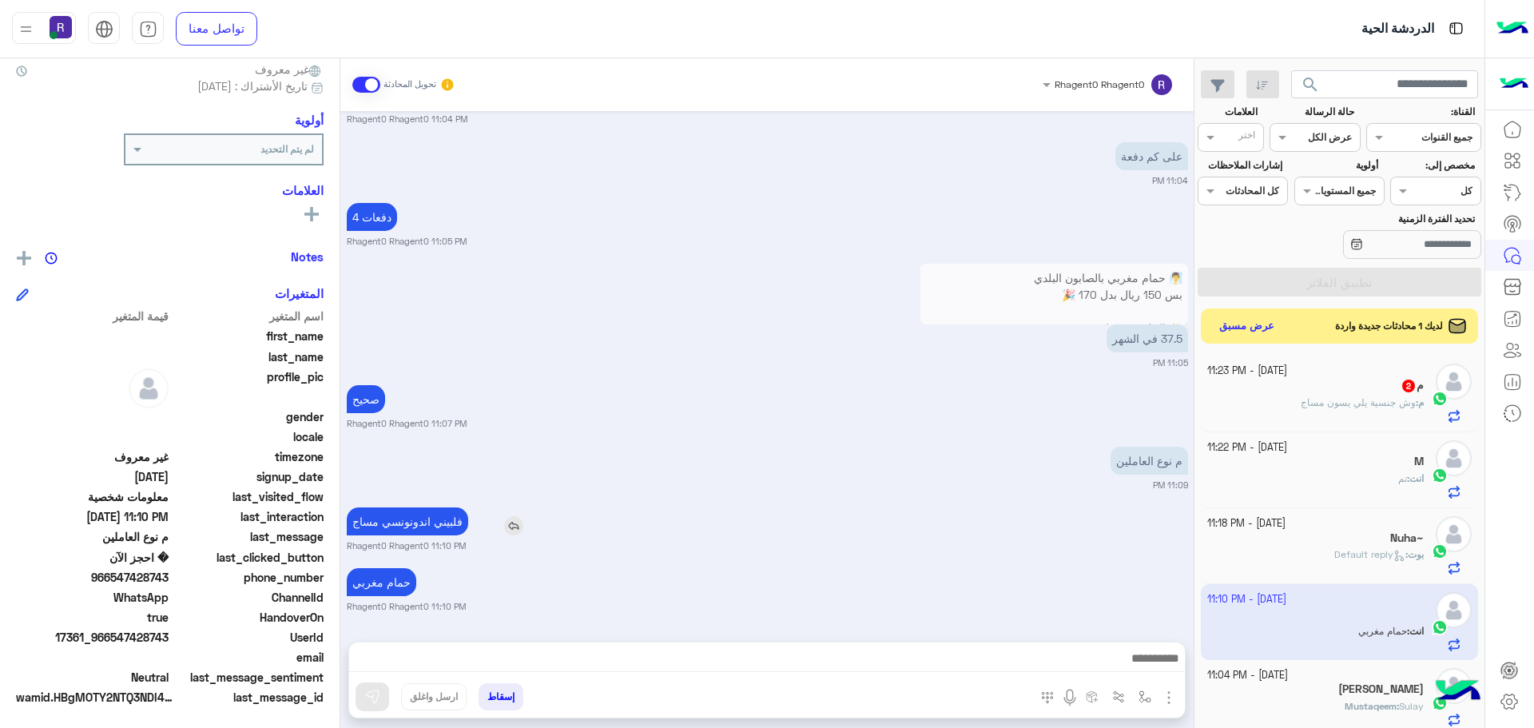
scroll to position [153, 0]
click at [419, 520] on p "فلبيني اندونونسي مساج" at bounding box center [407, 521] width 121 height 28
type textarea "*********"
click at [419, 520] on p "فلبيني اندونونسي مساج" at bounding box center [407, 521] width 121 height 28
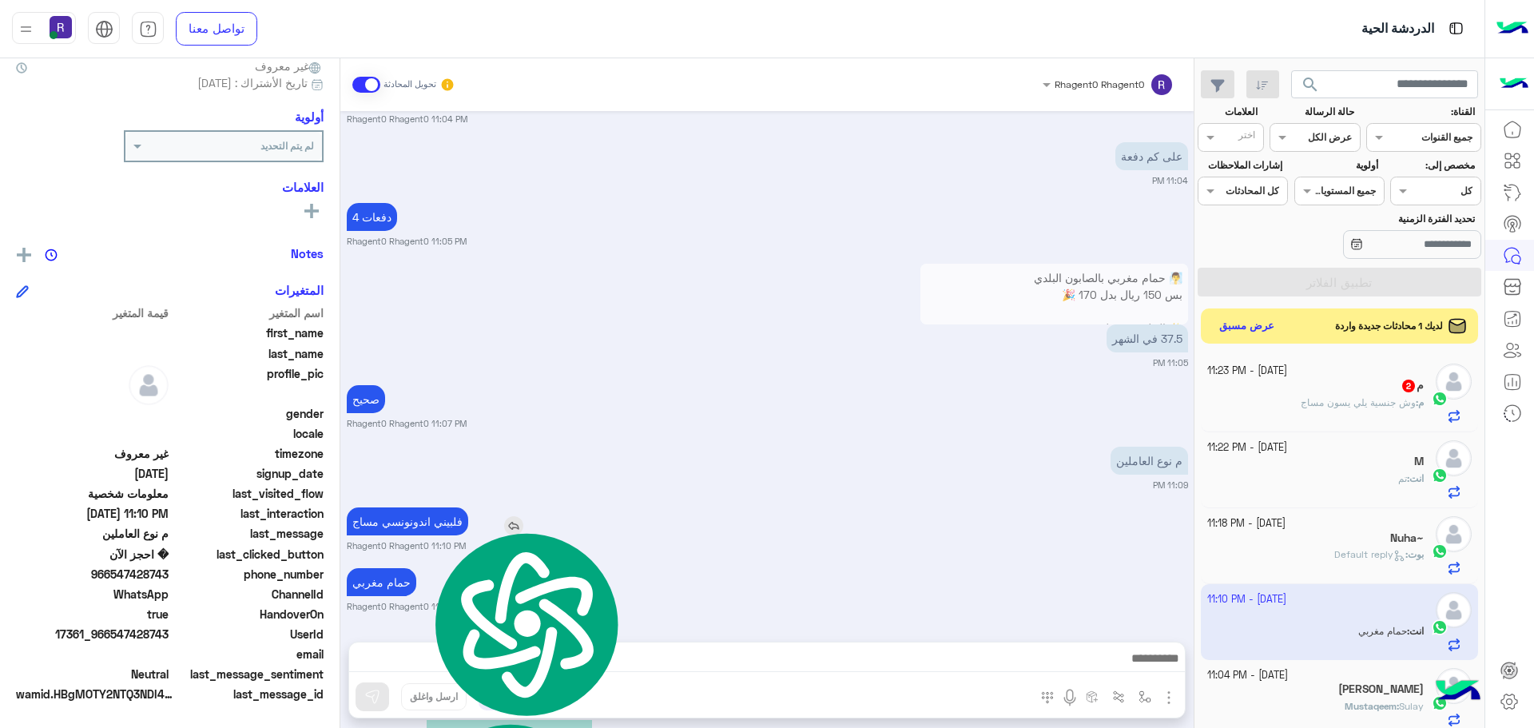
click at [419, 520] on p "فلبيني اندونونسي مساج" at bounding box center [407, 521] width 121 height 28
copy app-msgs-text
click at [1332, 407] on span "وش جنسية يلي يسون مساج" at bounding box center [1357, 402] width 115 height 12
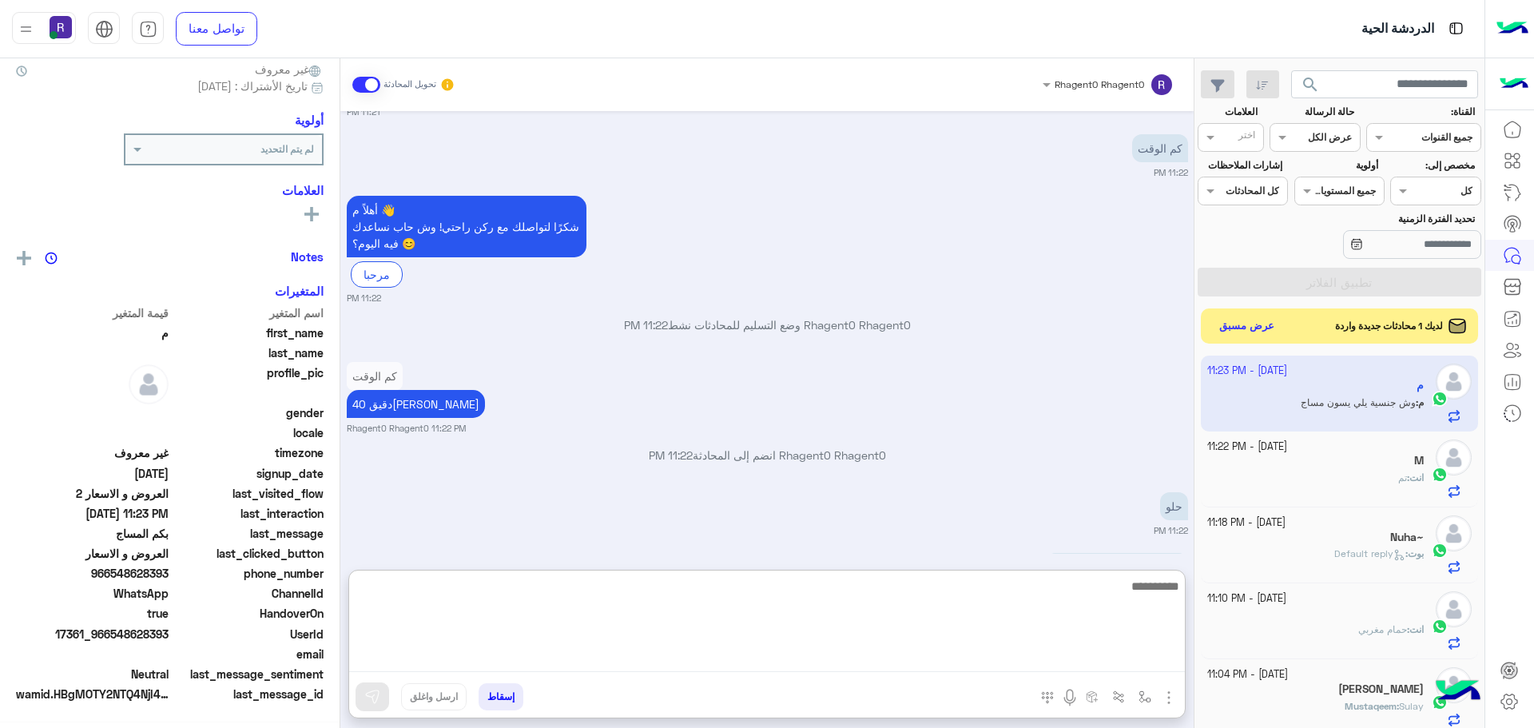
scroll to position [153, 0]
paste textarea "**********"
type textarea "**********"
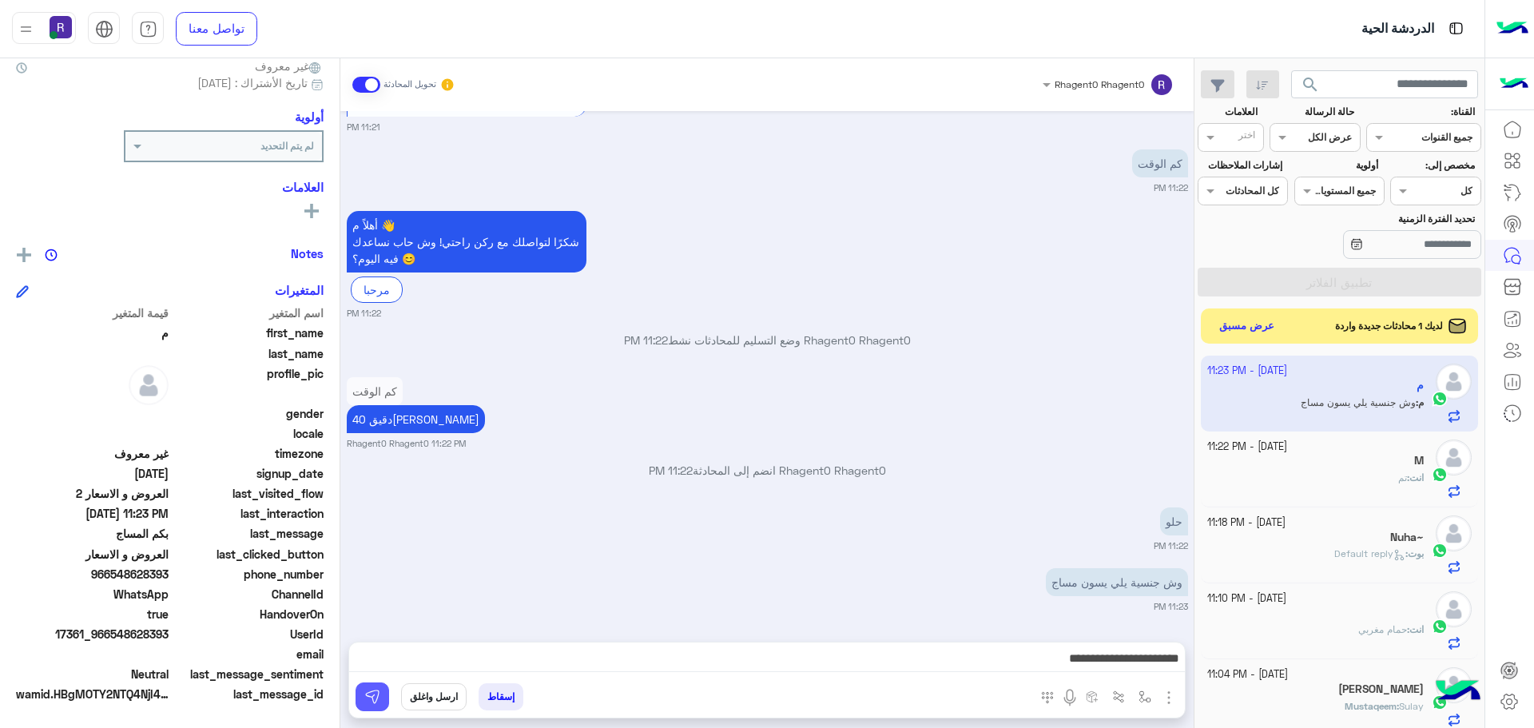
click at [368, 706] on button at bounding box center [372, 696] width 34 height 29
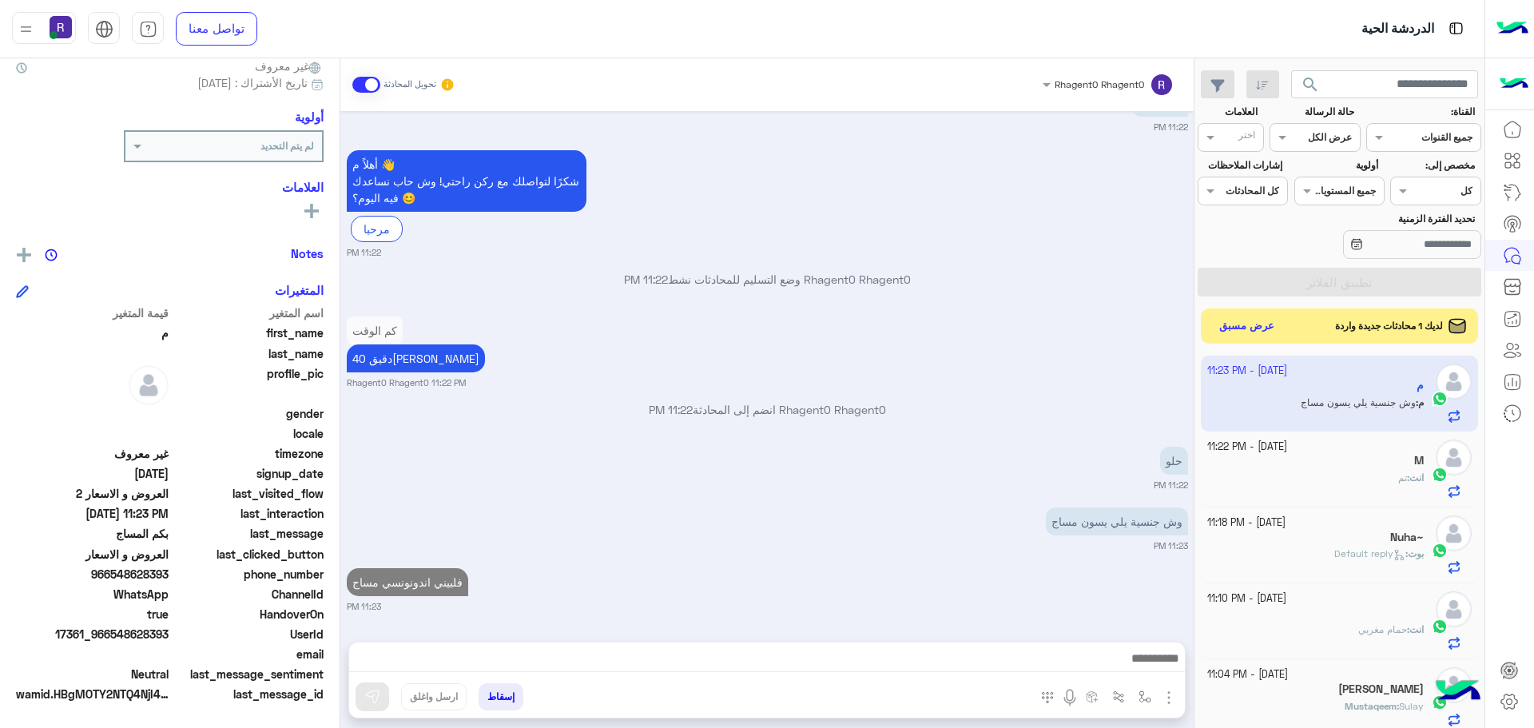
scroll to position [1622, 0]
click at [1257, 324] on button "عرض مسبق" at bounding box center [1246, 326] width 67 height 22
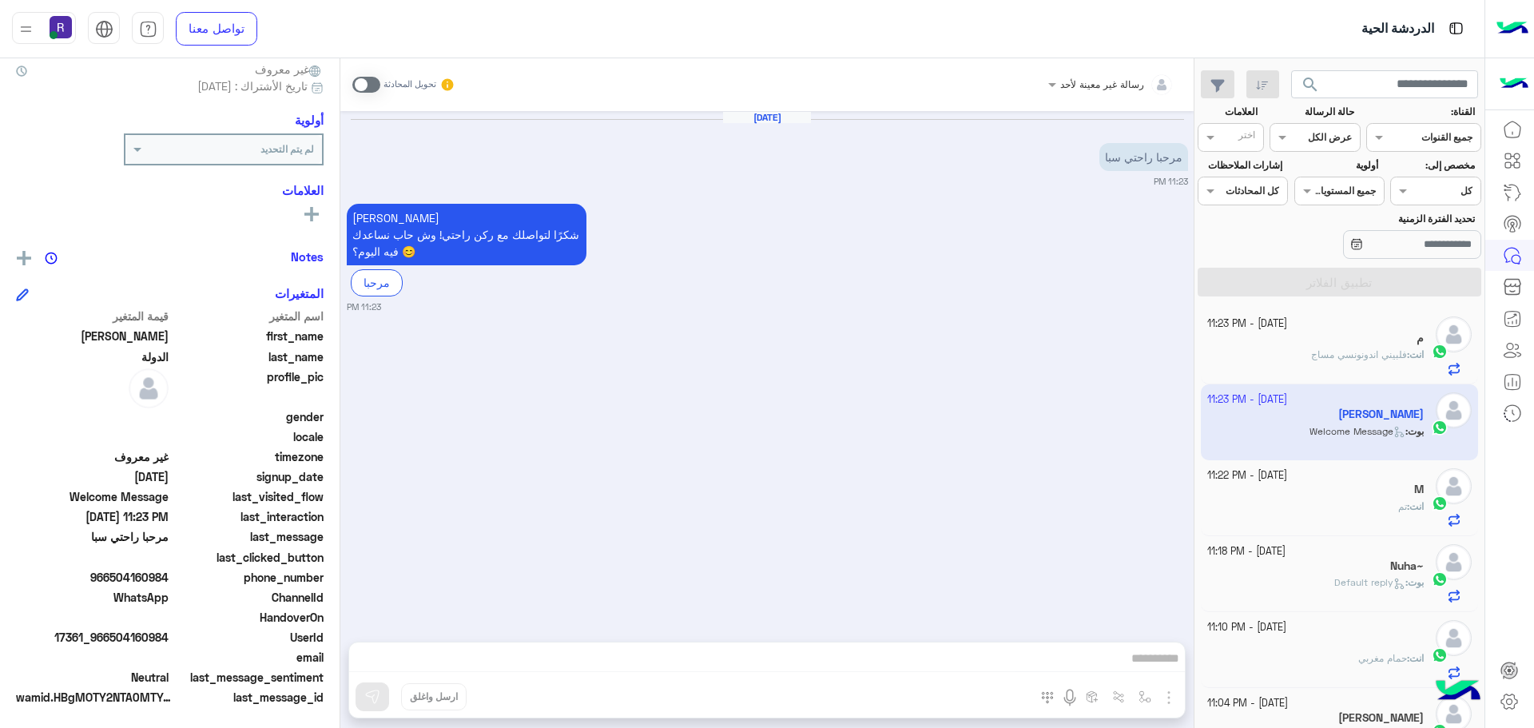
scroll to position [153, 0]
click at [373, 78] on span at bounding box center [366, 85] width 28 height 16
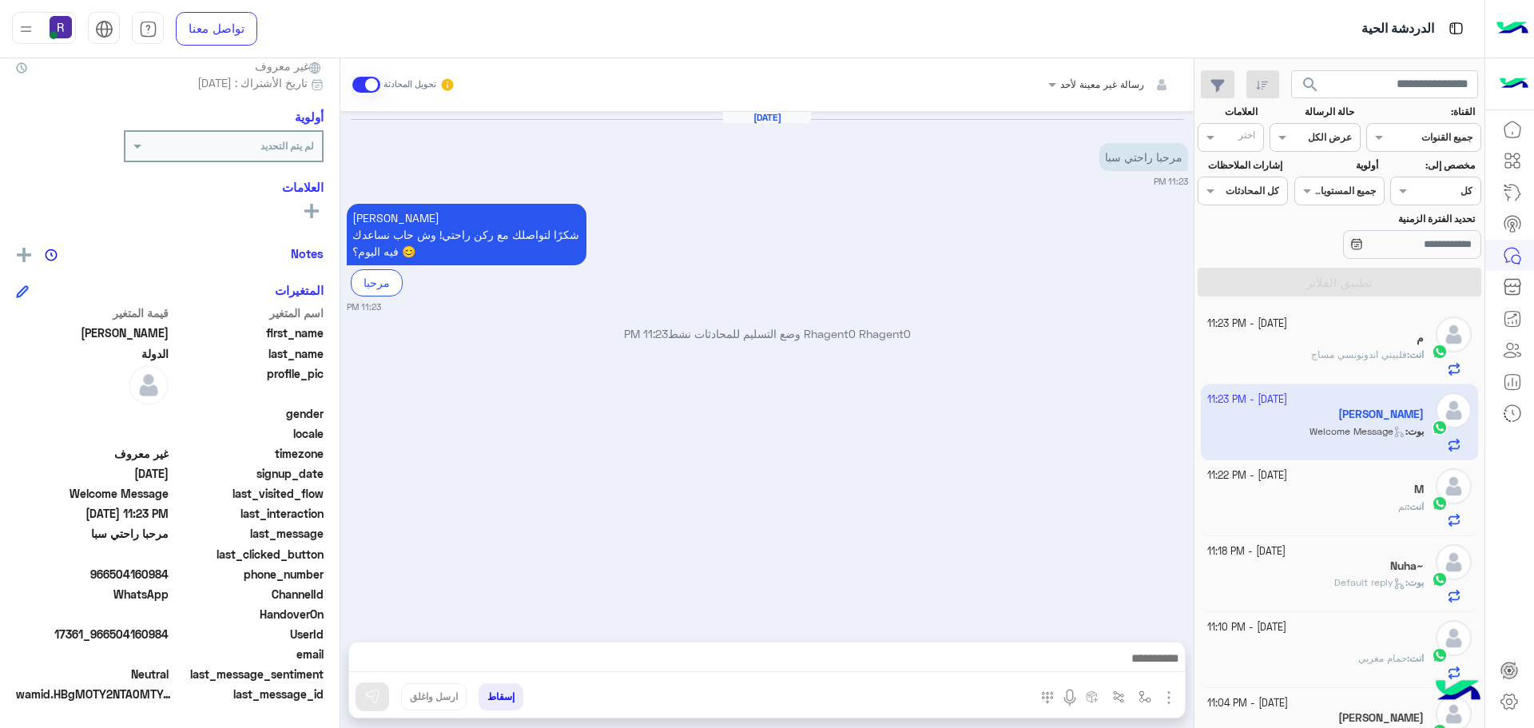
click at [1170, 697] on img "button" at bounding box center [1168, 697] width 19 height 19
click at [1149, 664] on span "الصور" at bounding box center [1138, 662] width 30 height 18
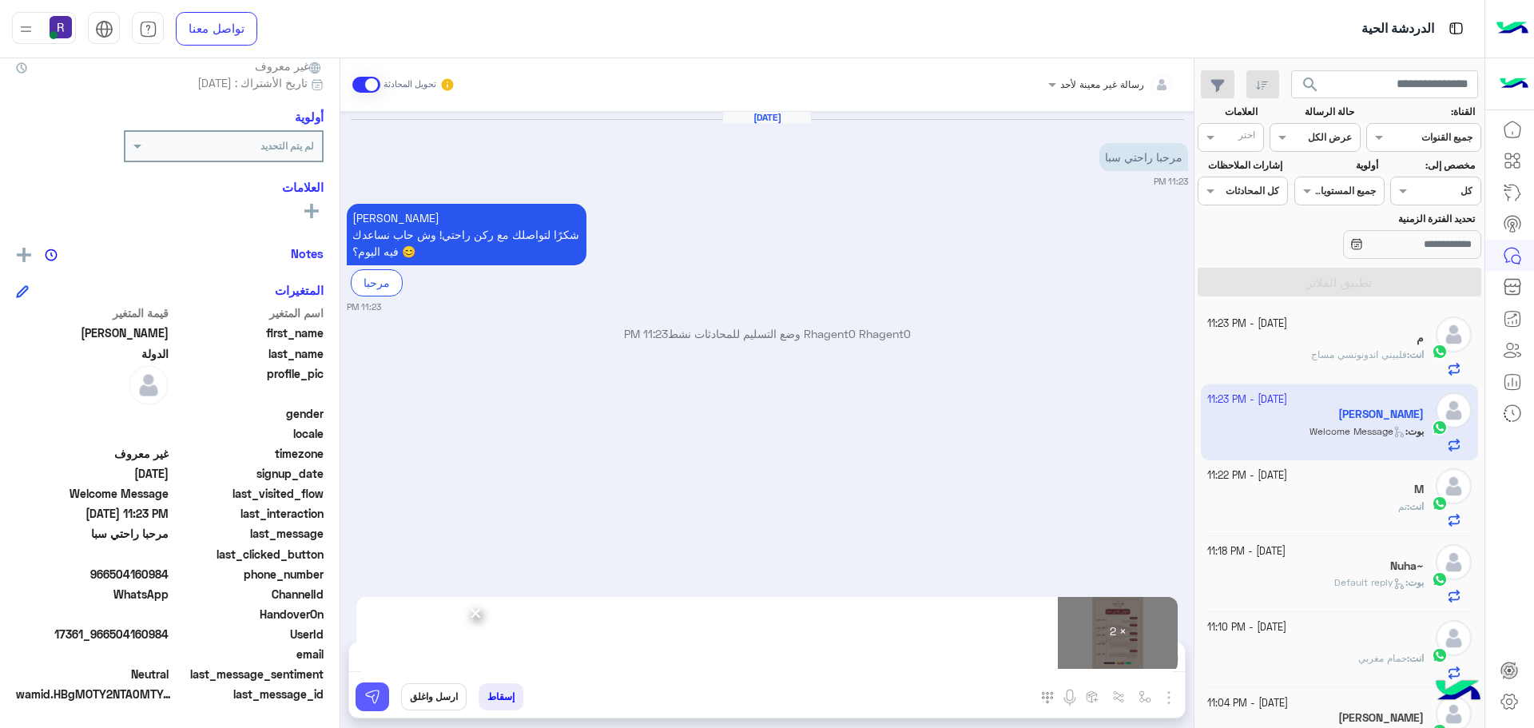
click at [383, 695] on button at bounding box center [372, 696] width 34 height 29
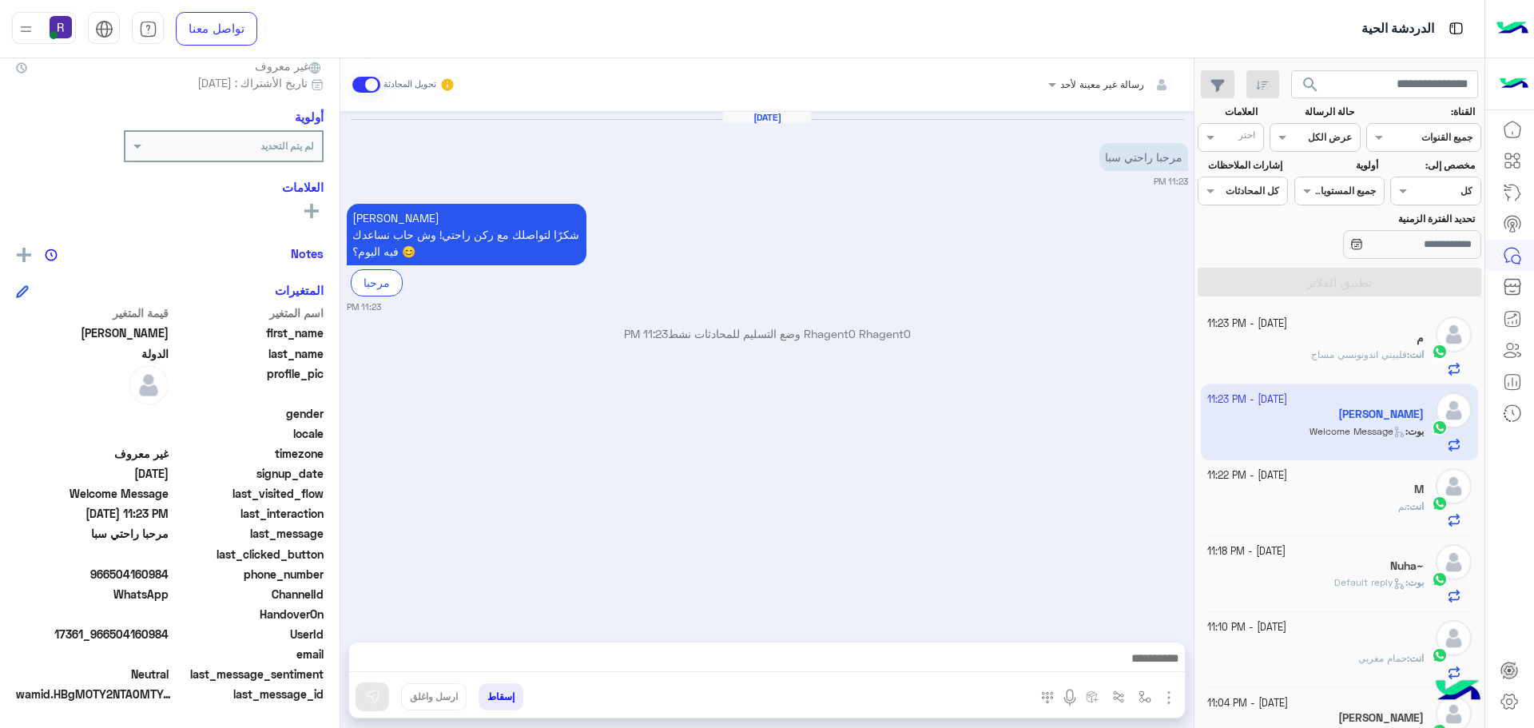
click at [1323, 572] on div "Nuha~" at bounding box center [1315, 567] width 217 height 17
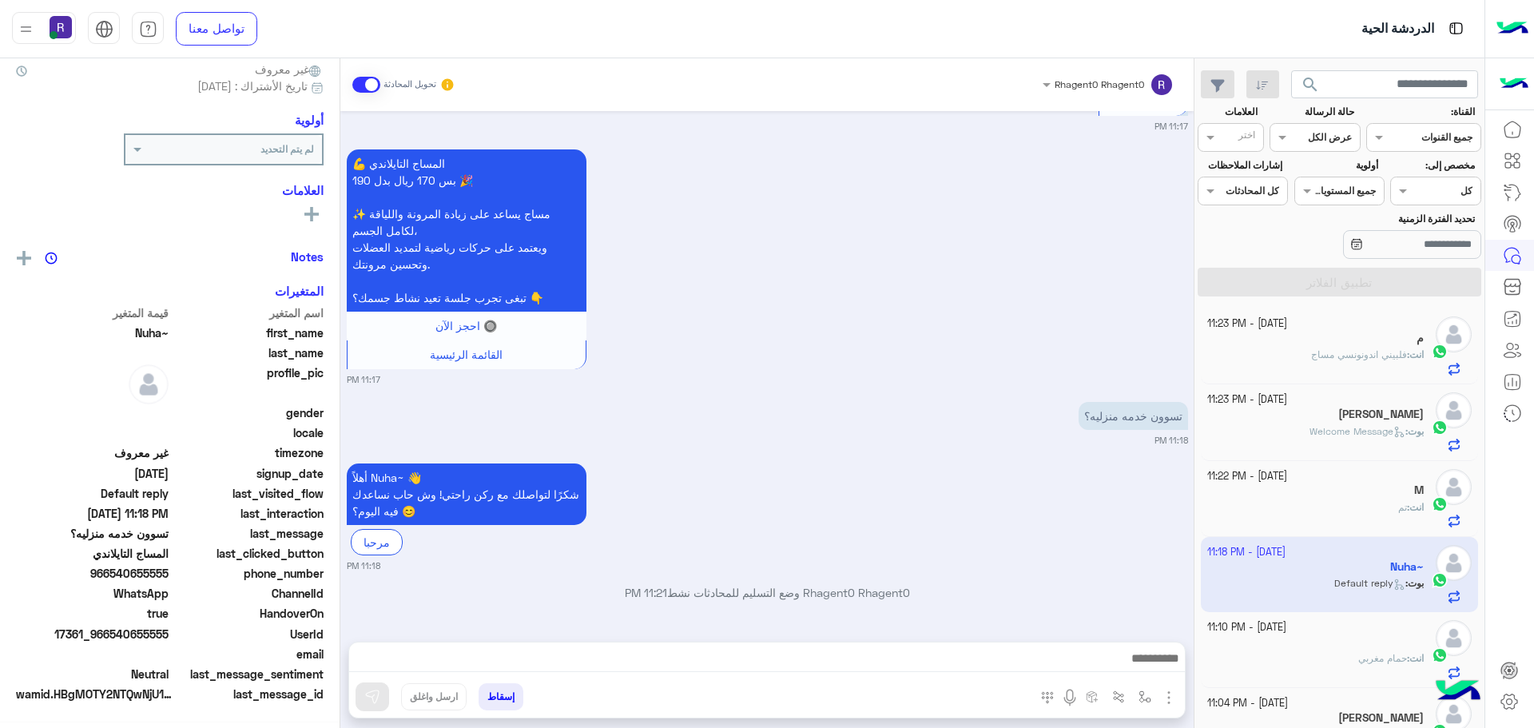
scroll to position [153, 0]
click at [1371, 654] on span "حمام مغربي" at bounding box center [1382, 658] width 49 height 12
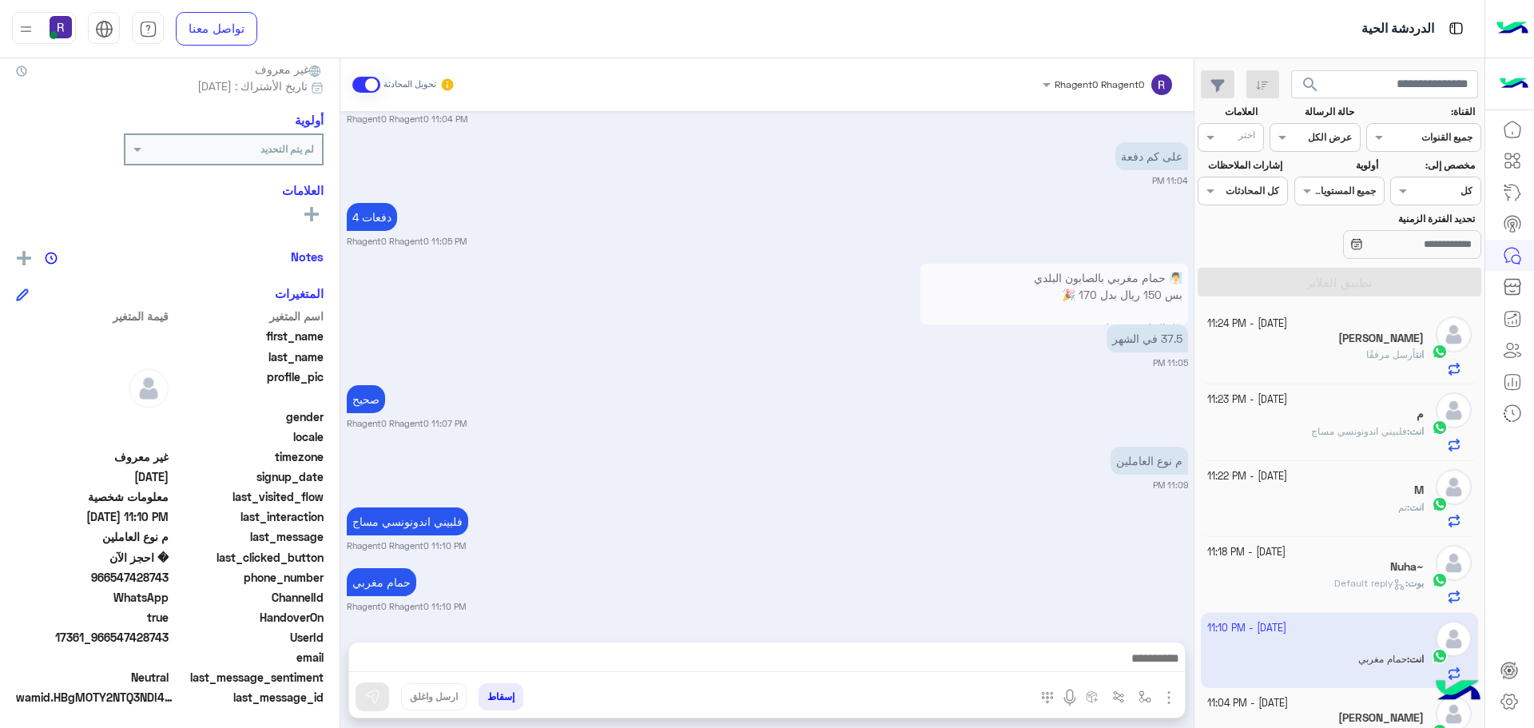
scroll to position [153, 0]
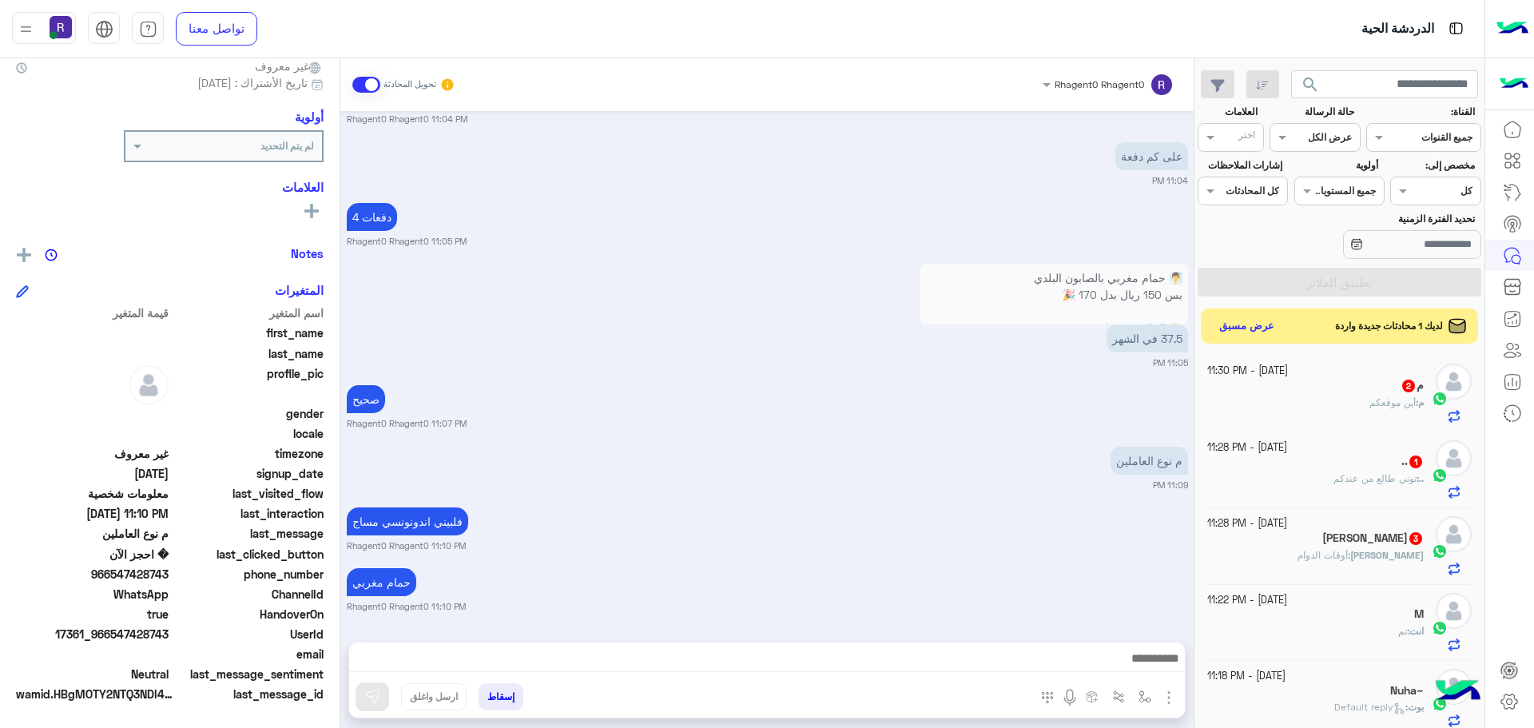
click at [1399, 557] on b "أحمد :" at bounding box center [1386, 555] width 76 height 12
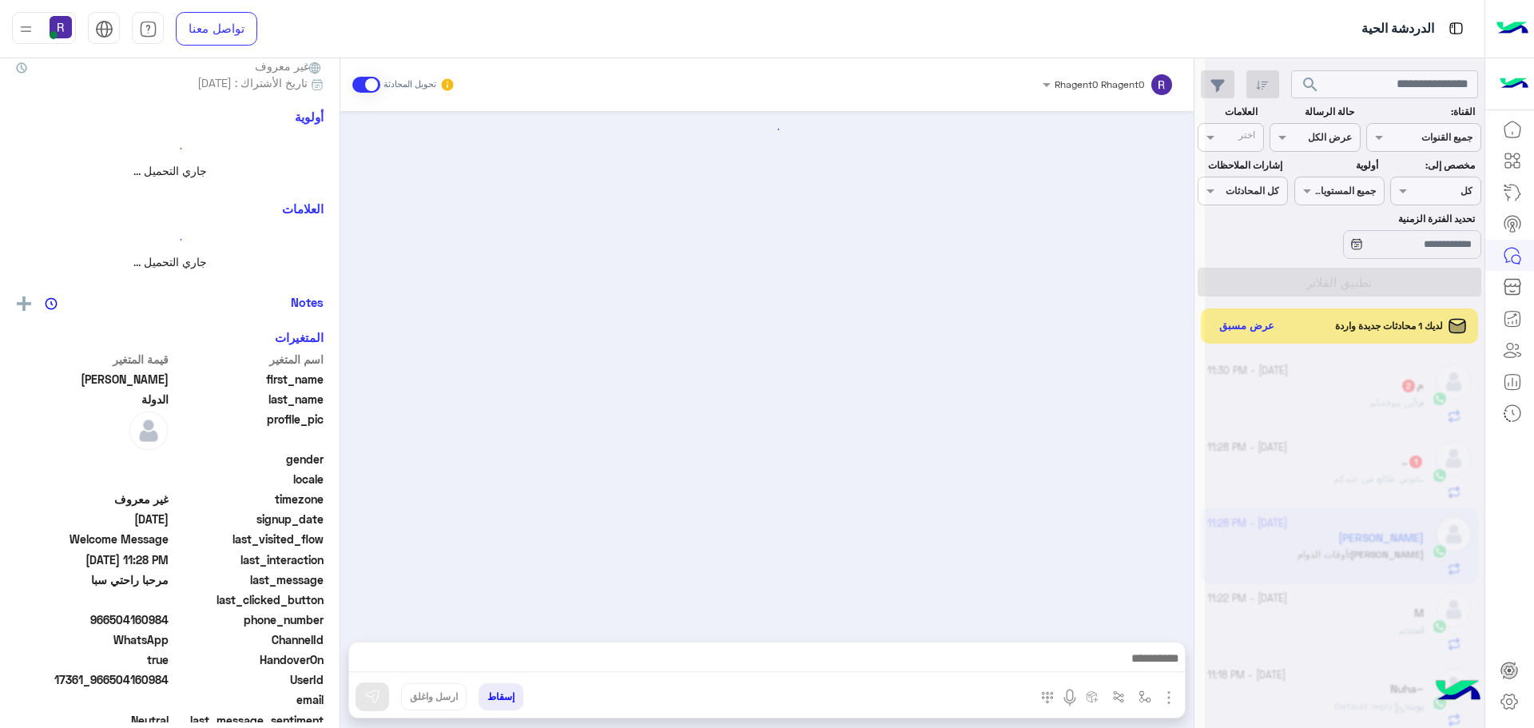
scroll to position [436, 0]
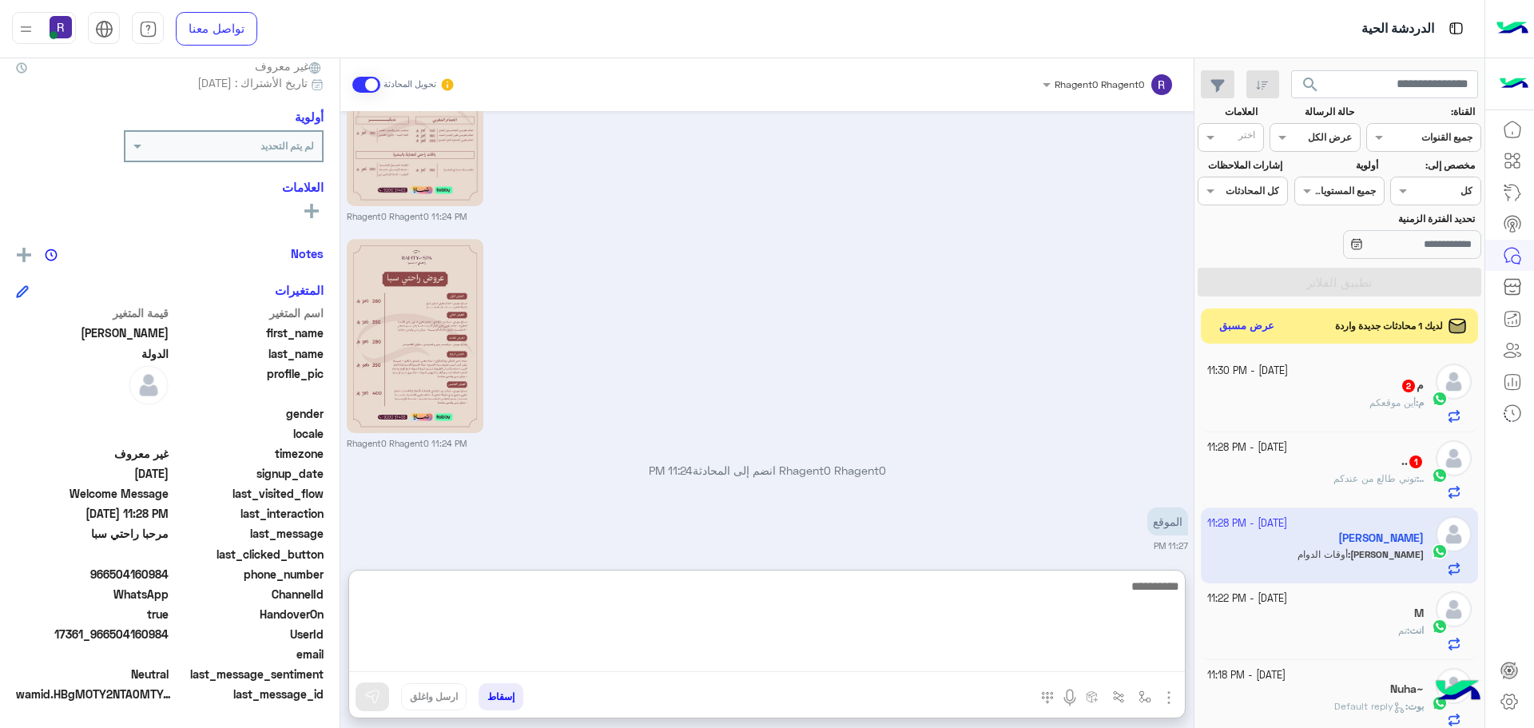
paste textarea "**********"
type textarea "**********"
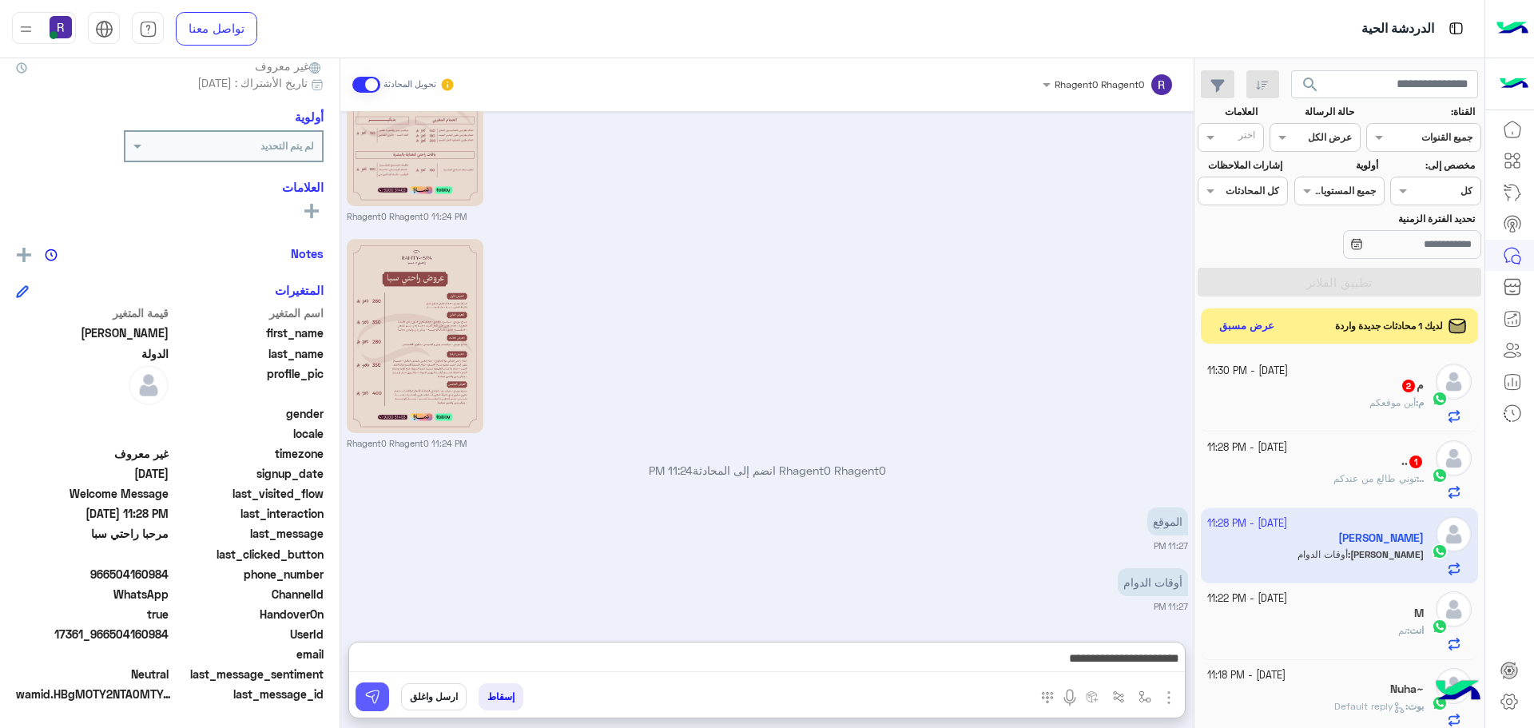
click at [362, 692] on button at bounding box center [372, 696] width 34 height 29
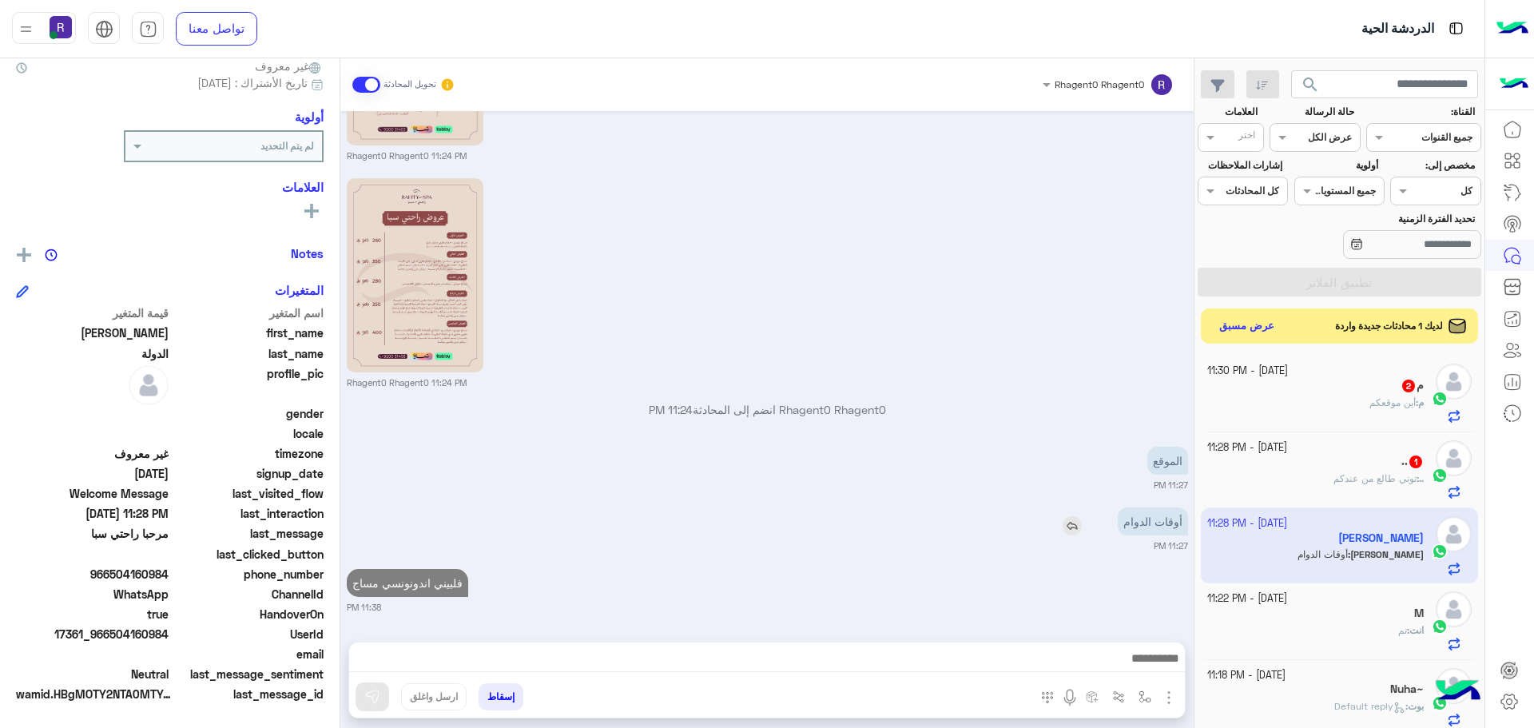
click at [1070, 528] on img at bounding box center [1071, 525] width 19 height 19
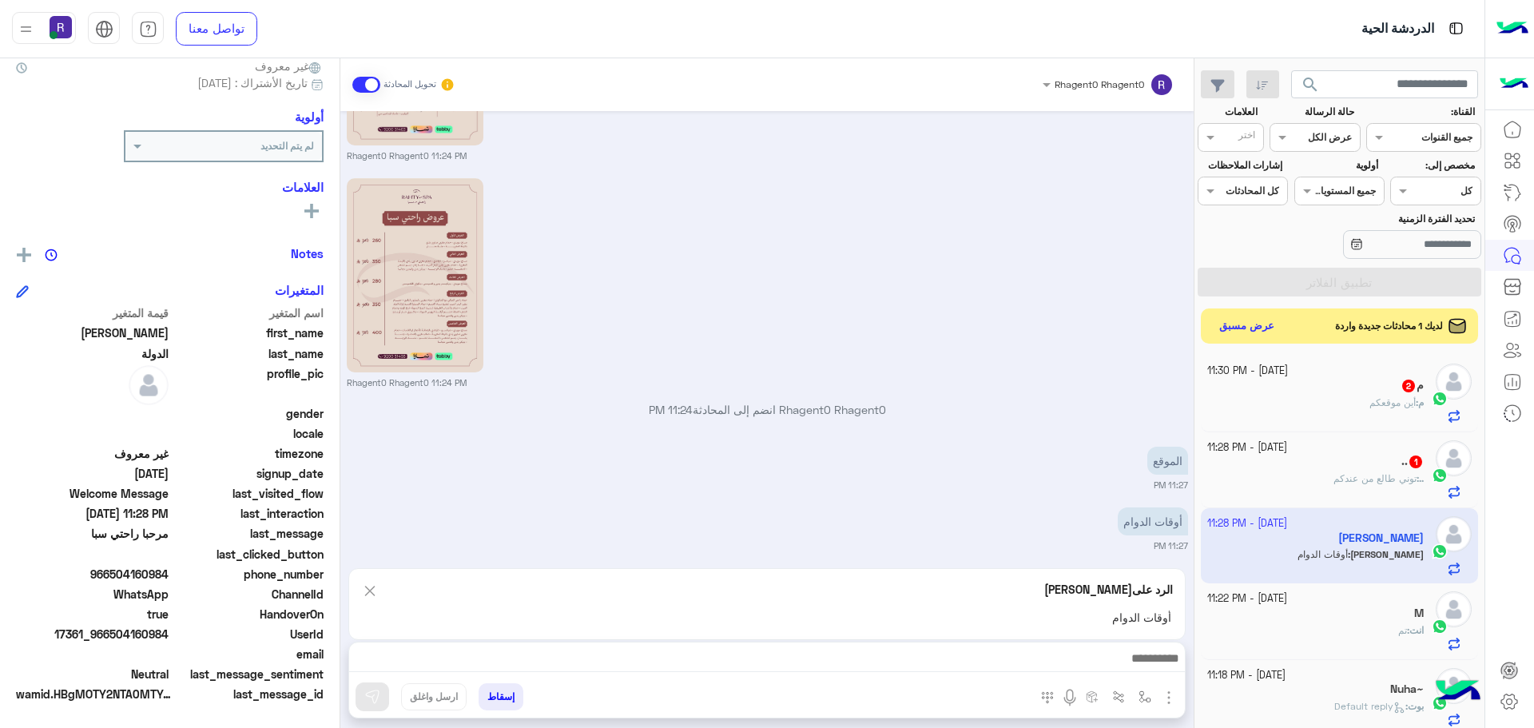
scroll to position [546, 0]
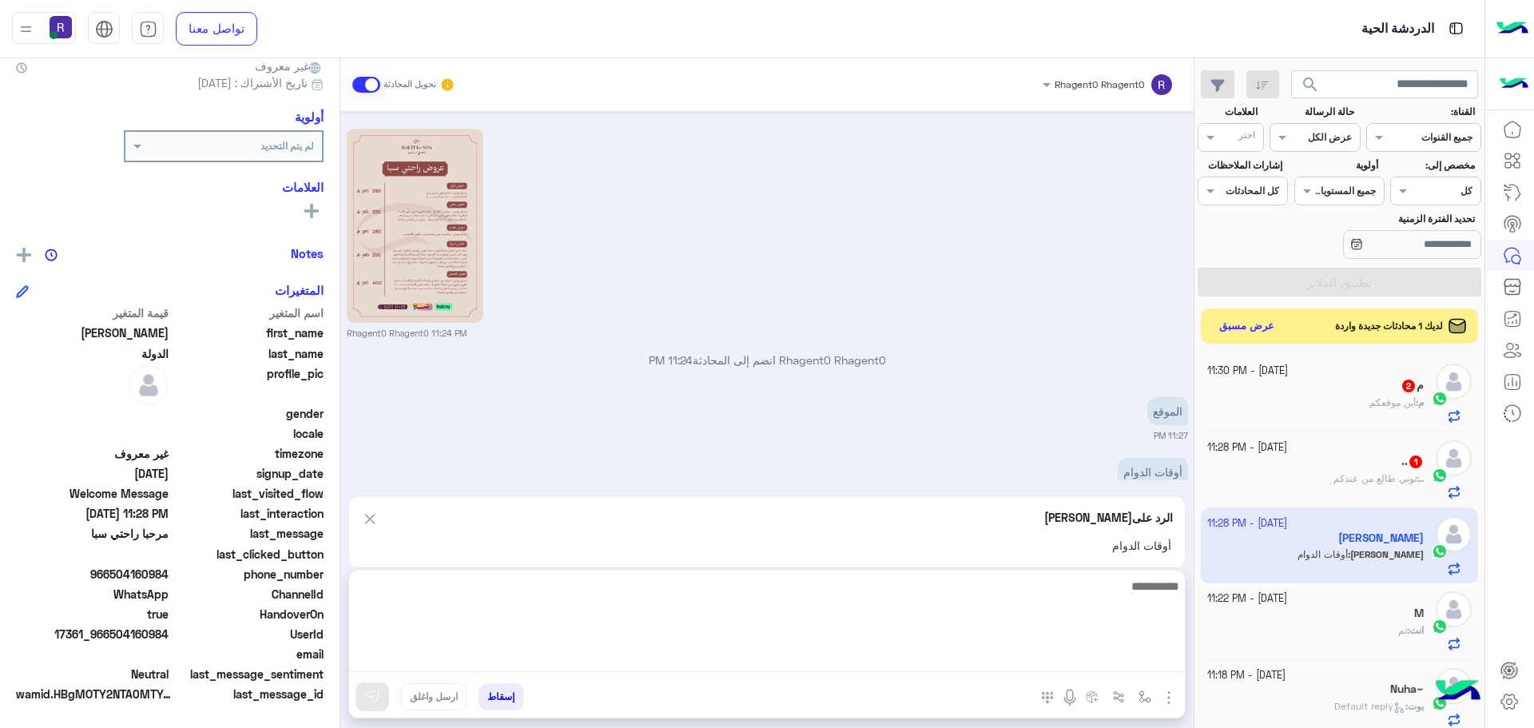
click at [839, 651] on textarea at bounding box center [767, 624] width 836 height 96
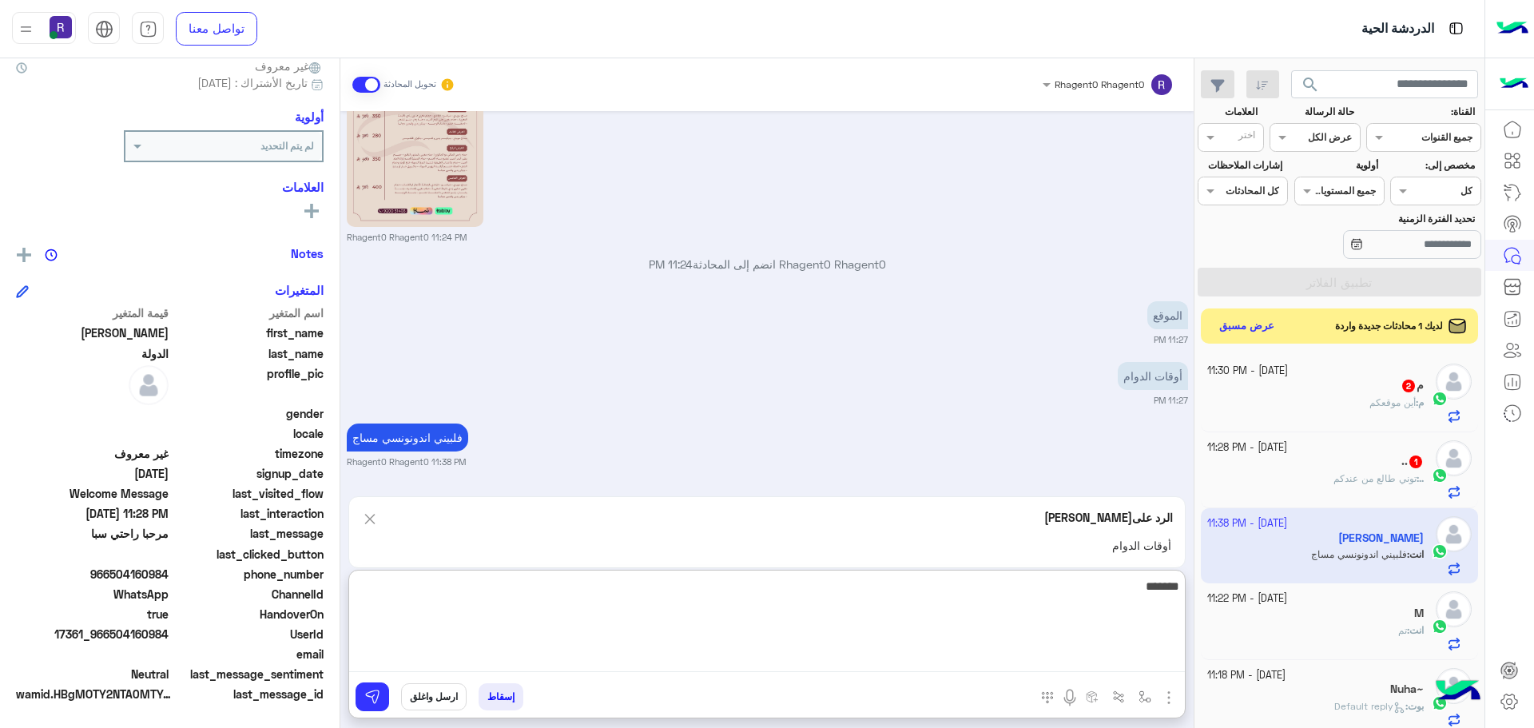
type textarea "*******"
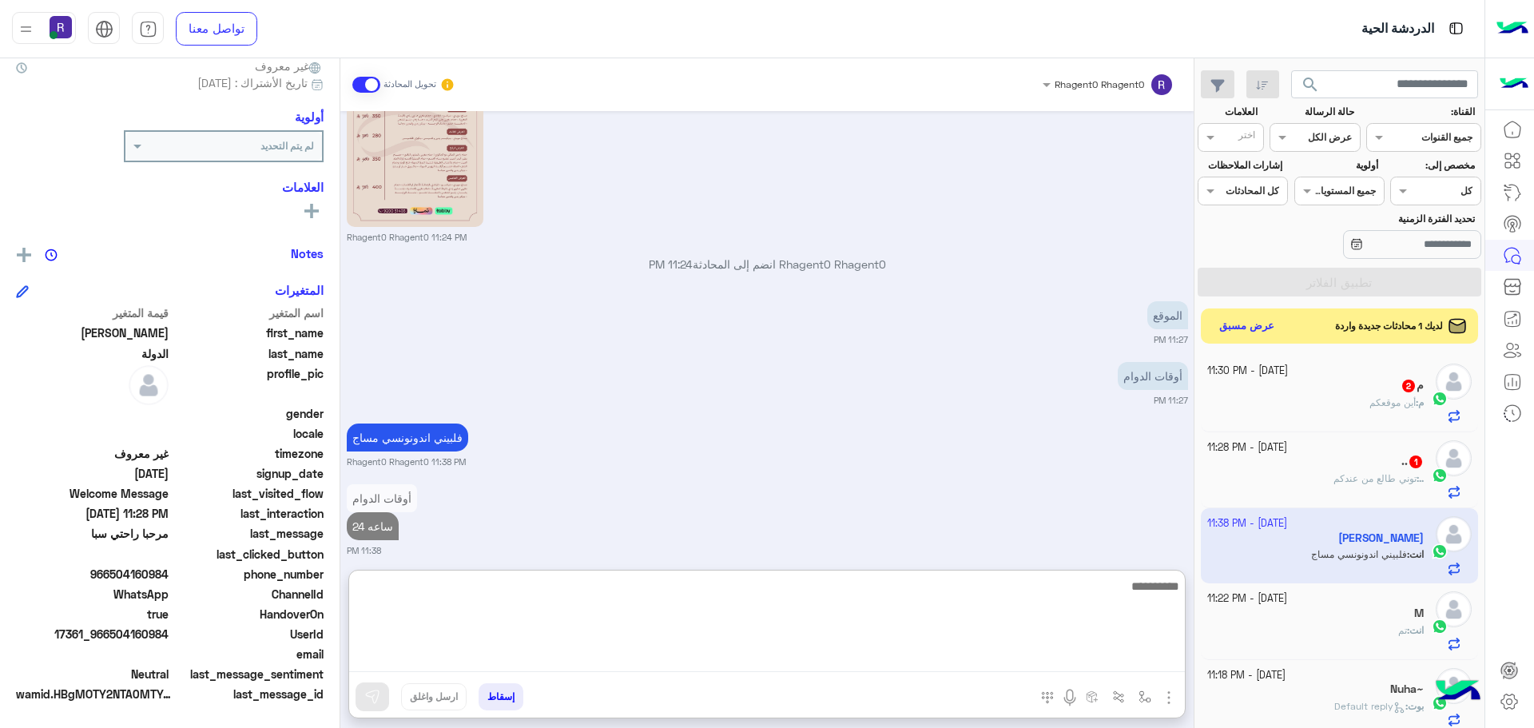
scroll to position [658, 0]
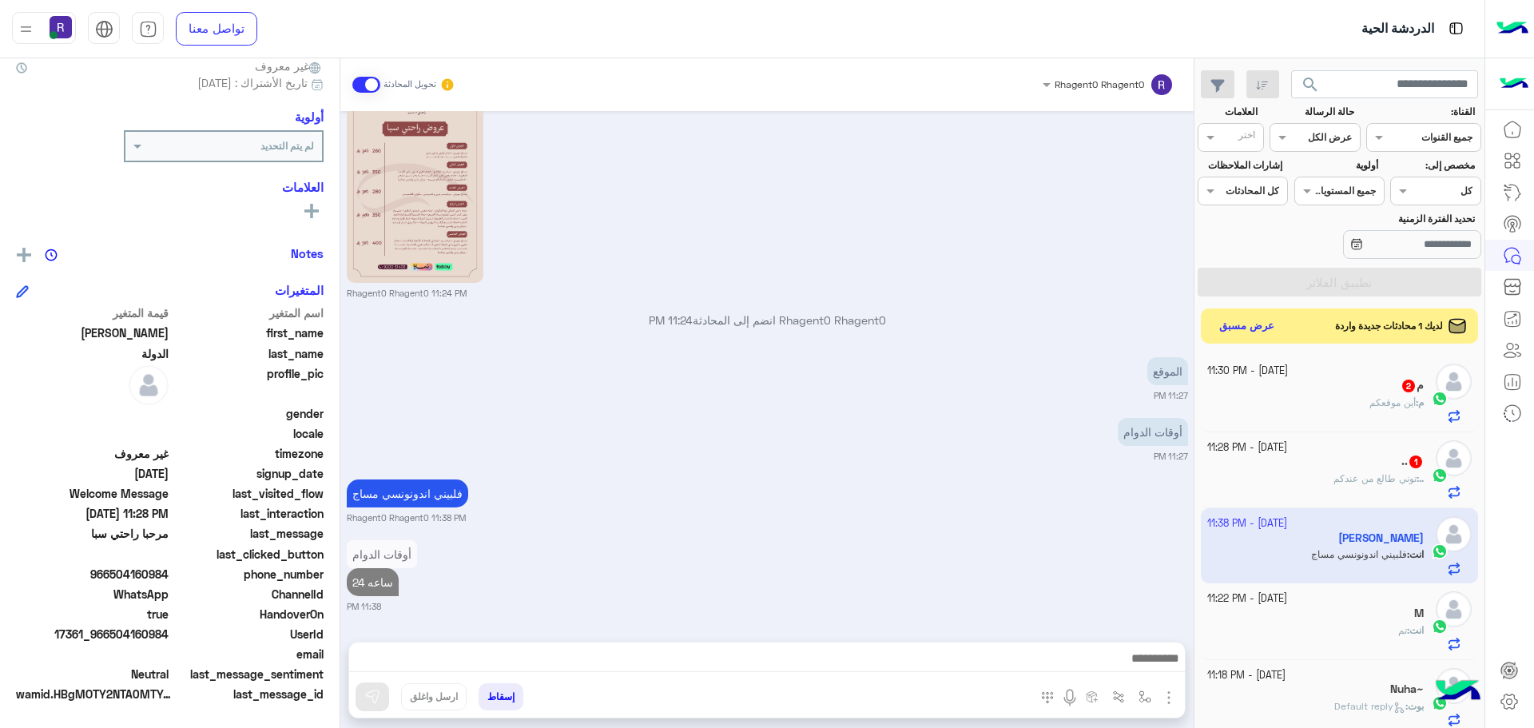
click at [1348, 493] on div ".. : توني طالع من عندكم" at bounding box center [1315, 485] width 217 height 28
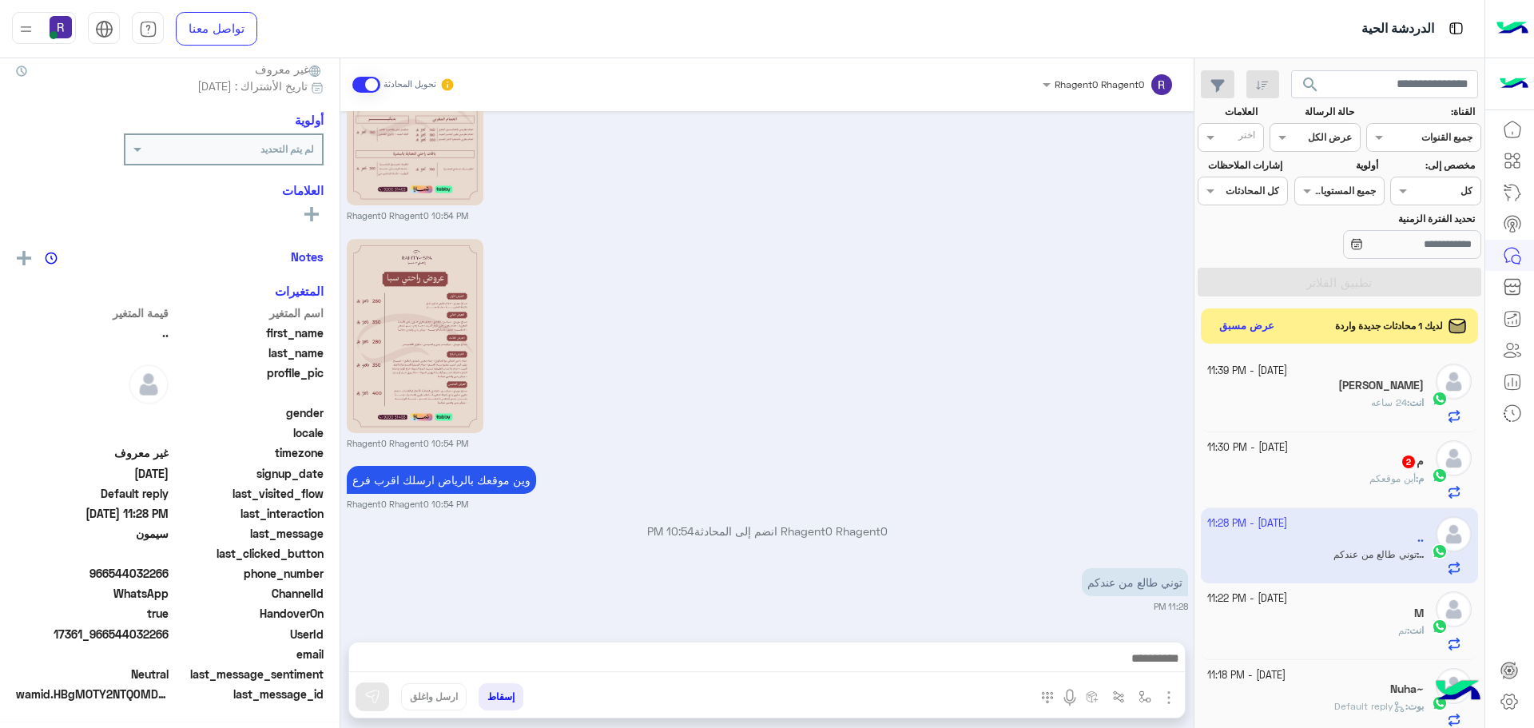
scroll to position [153, 0]
click at [1367, 486] on div "م : أين موقعكم" at bounding box center [1315, 485] width 217 height 28
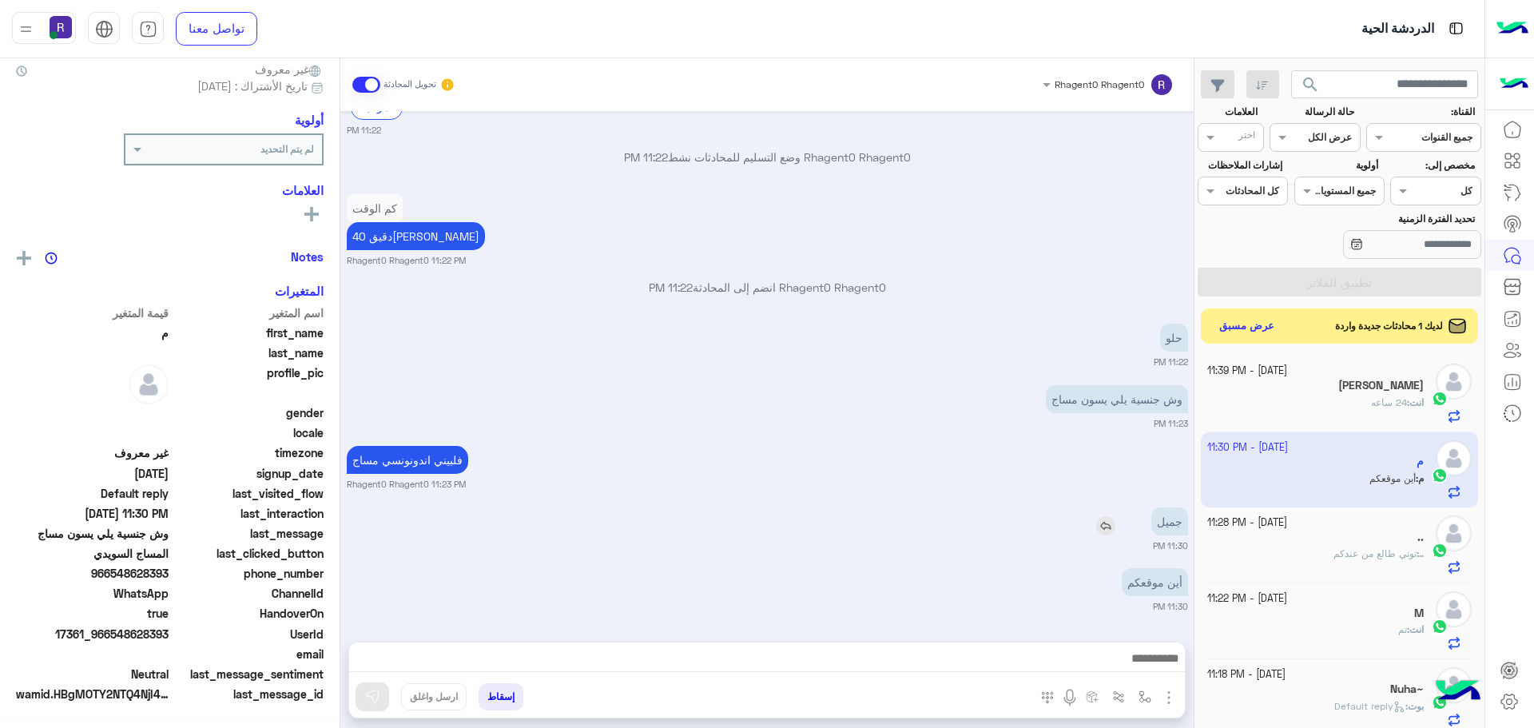
scroll to position [153, 0]
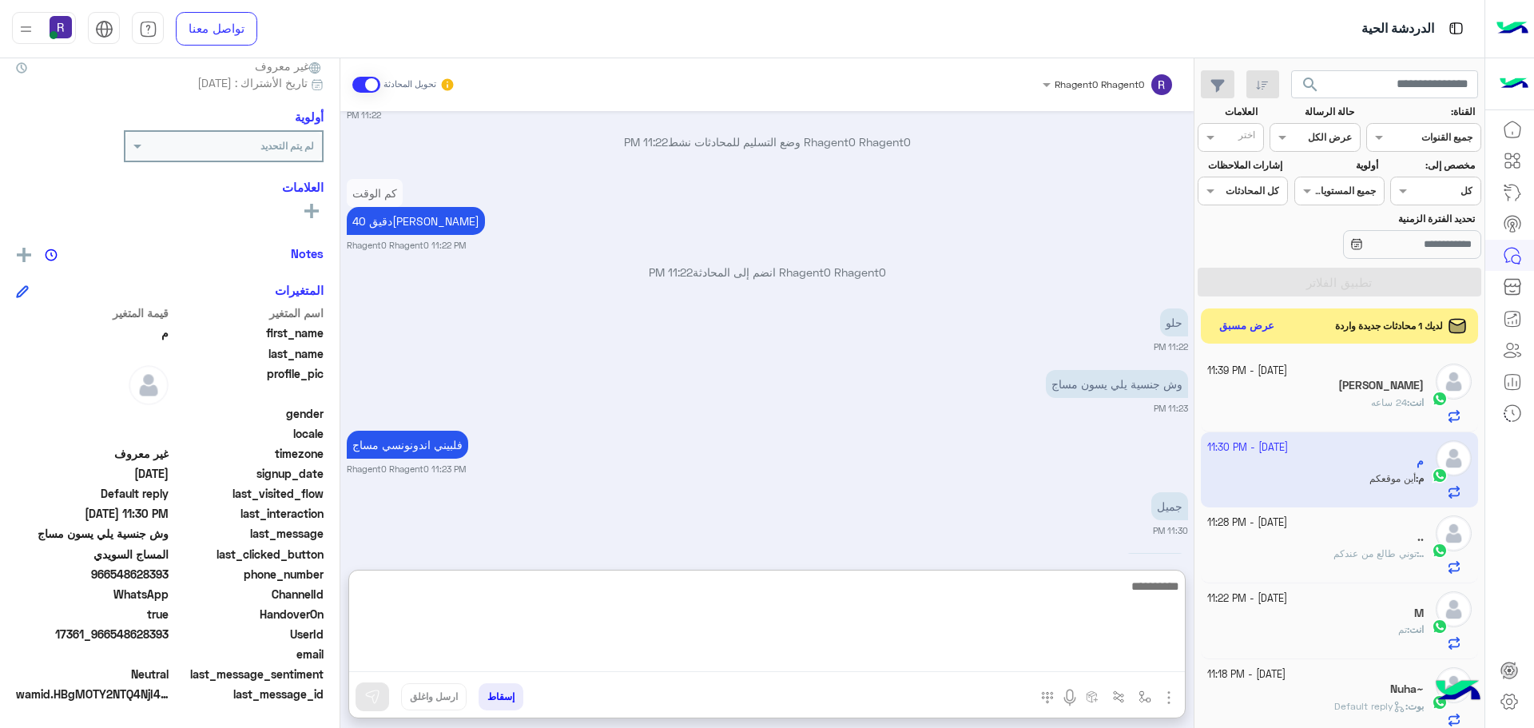
paste textarea "**********"
type textarea "**********"
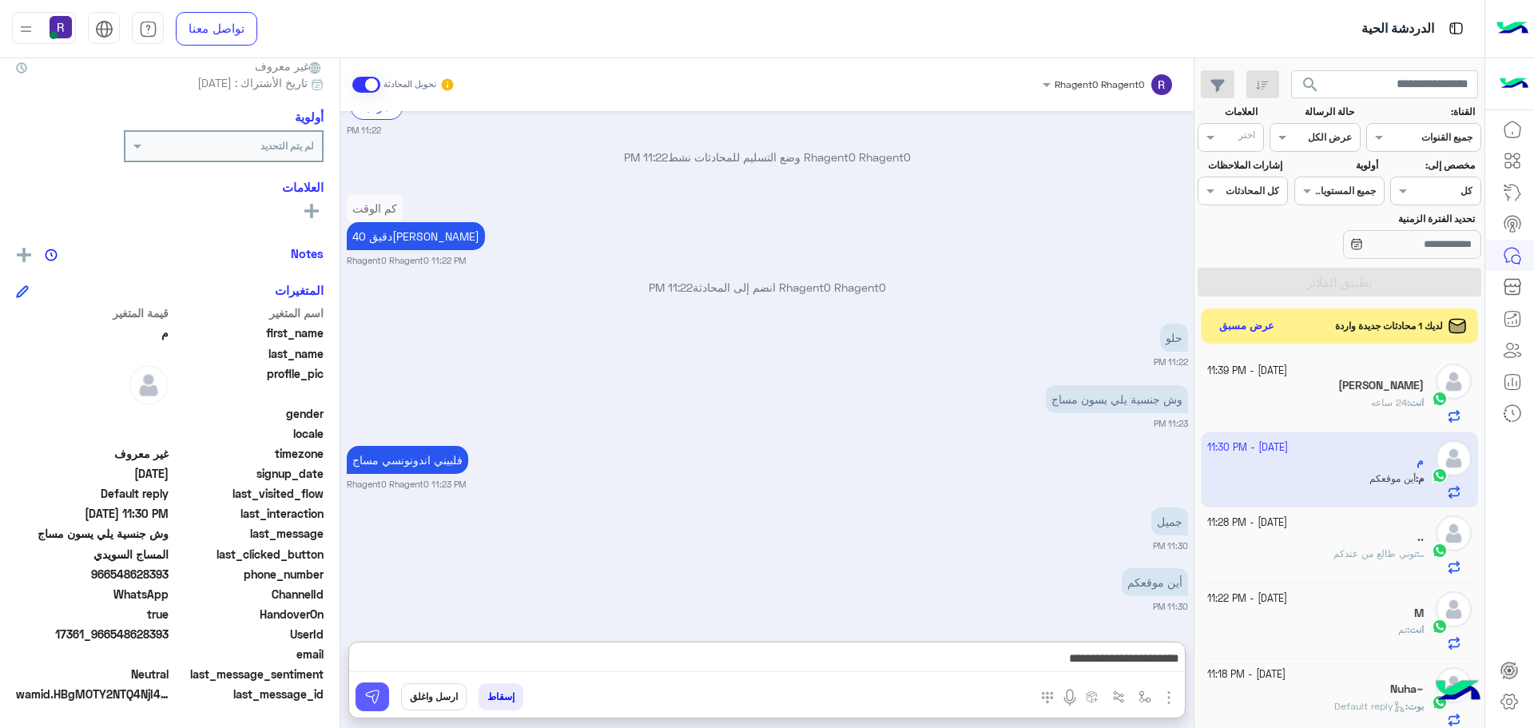
click at [383, 699] on button at bounding box center [372, 696] width 34 height 29
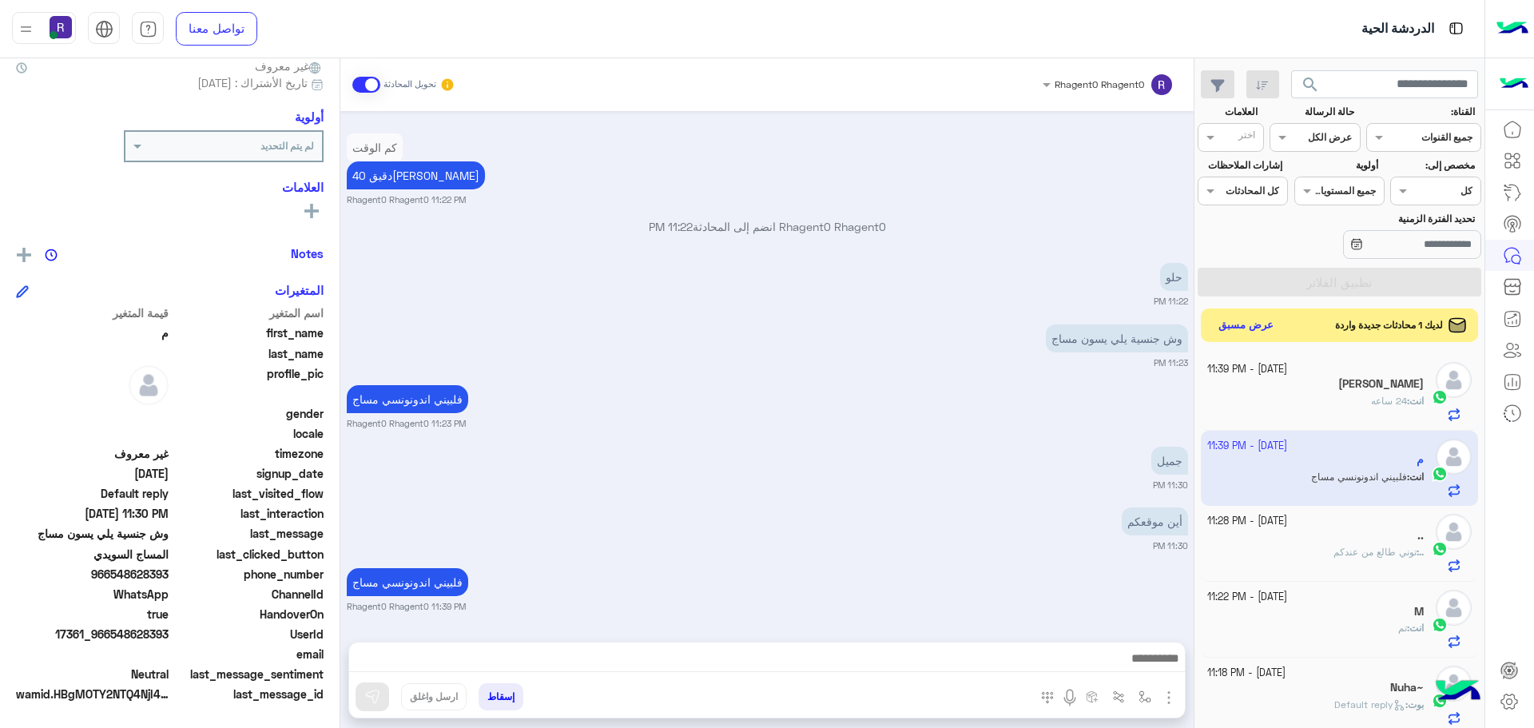
click at [1264, 327] on button "عرض مسبق" at bounding box center [1246, 326] width 67 height 22
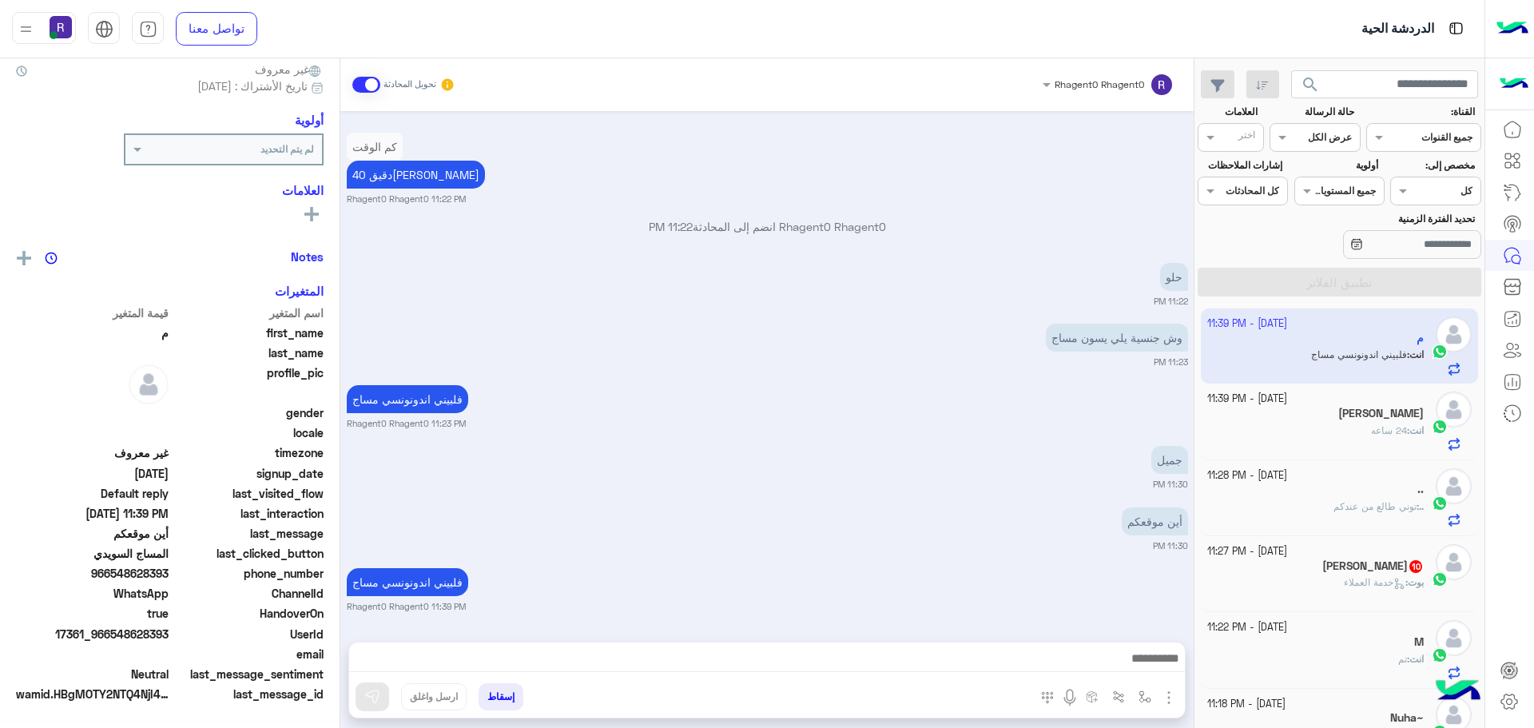
scroll to position [153, 0]
click at [1336, 512] on p ".. : توني طالع من عندكم" at bounding box center [1378, 506] width 90 height 14
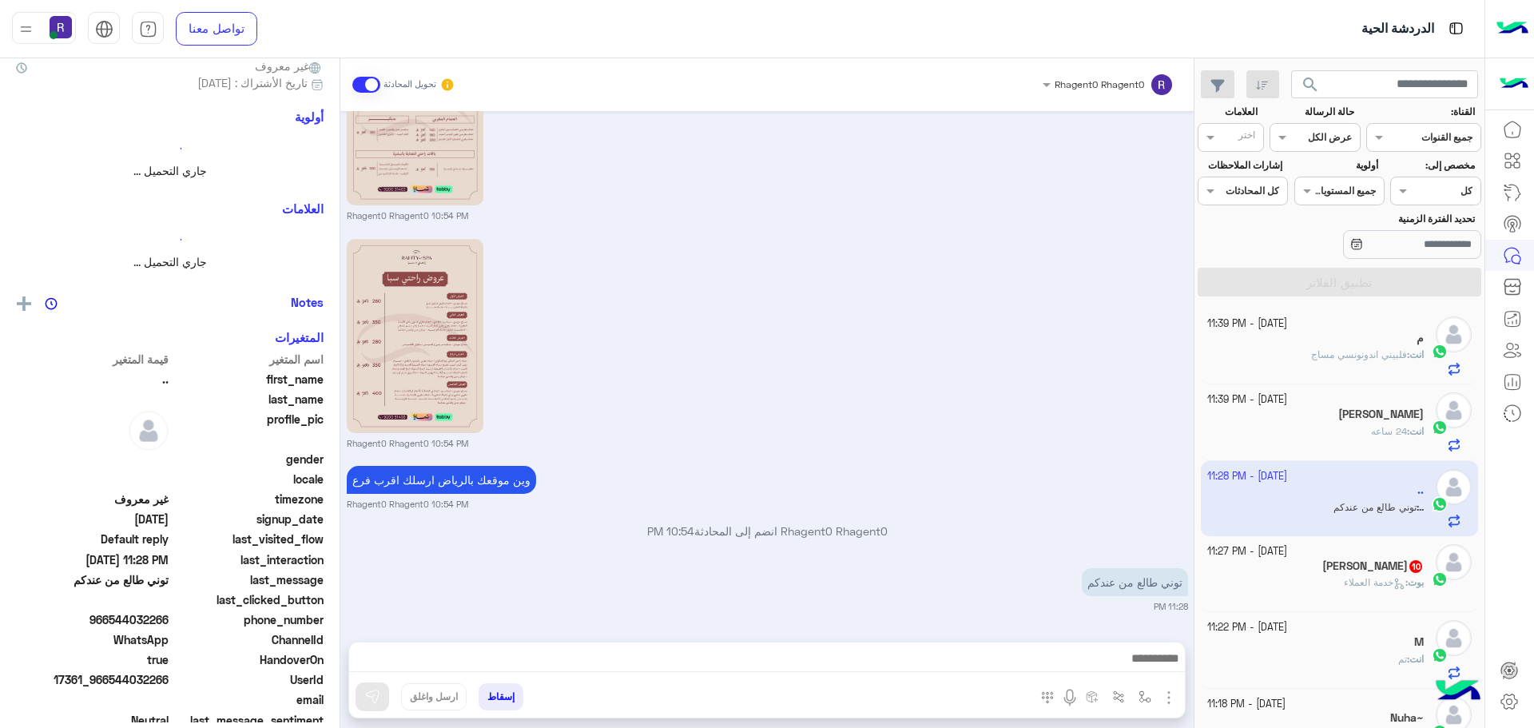
scroll to position [149, 0]
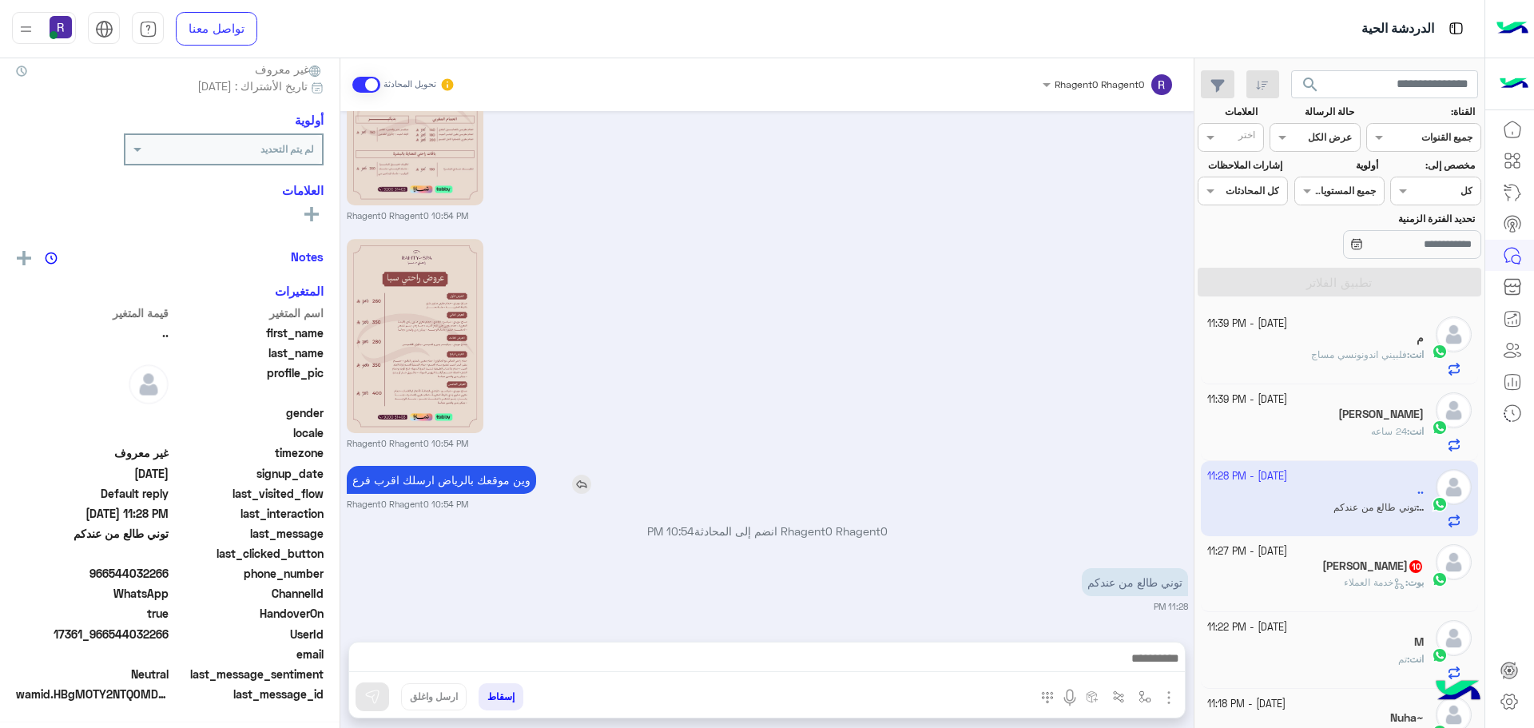
click at [469, 479] on p "وين موقعك بالرياض ارسلك اقرب فرع" at bounding box center [441, 480] width 189 height 28
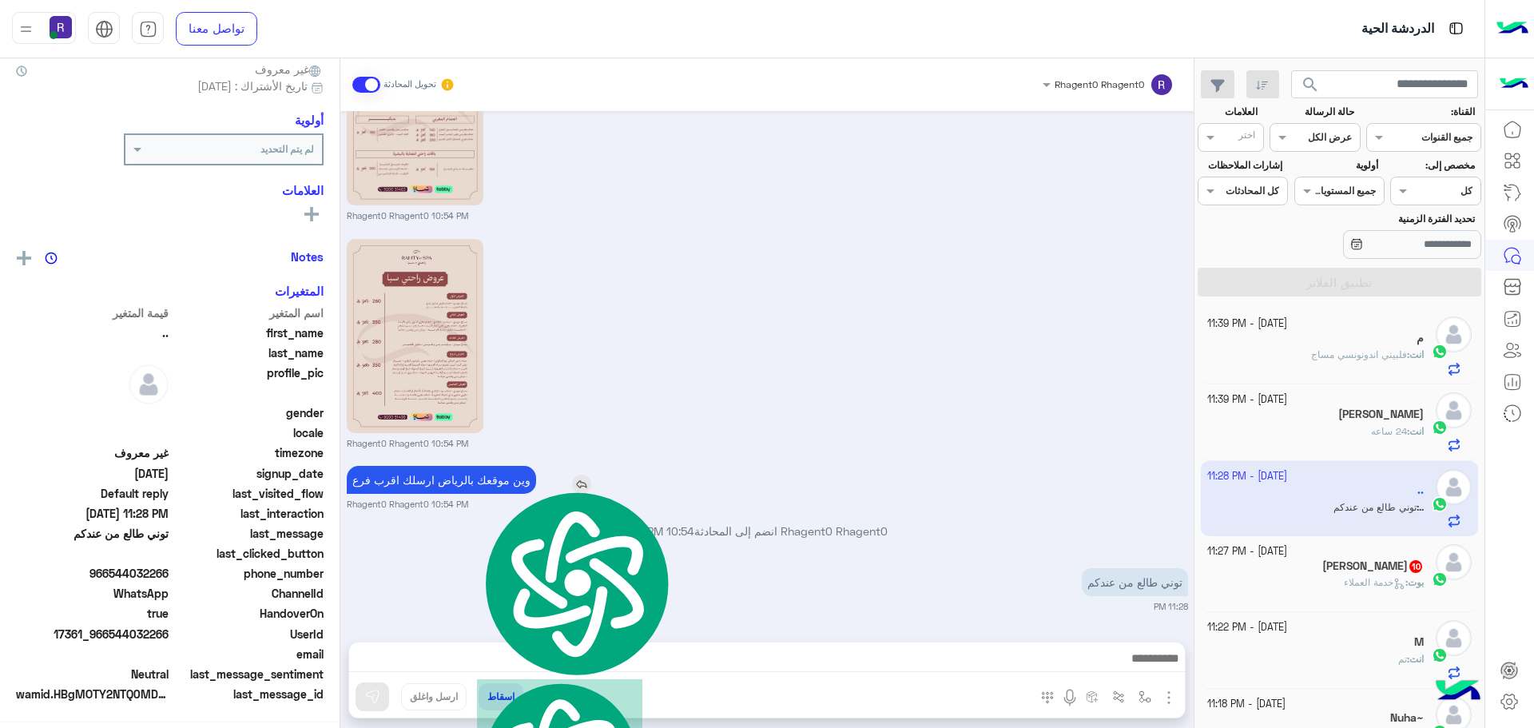
scroll to position [153, 0]
copy app-msgs-text
click at [1306, 436] on div "انت : 24 ساعه" at bounding box center [1315, 438] width 217 height 28
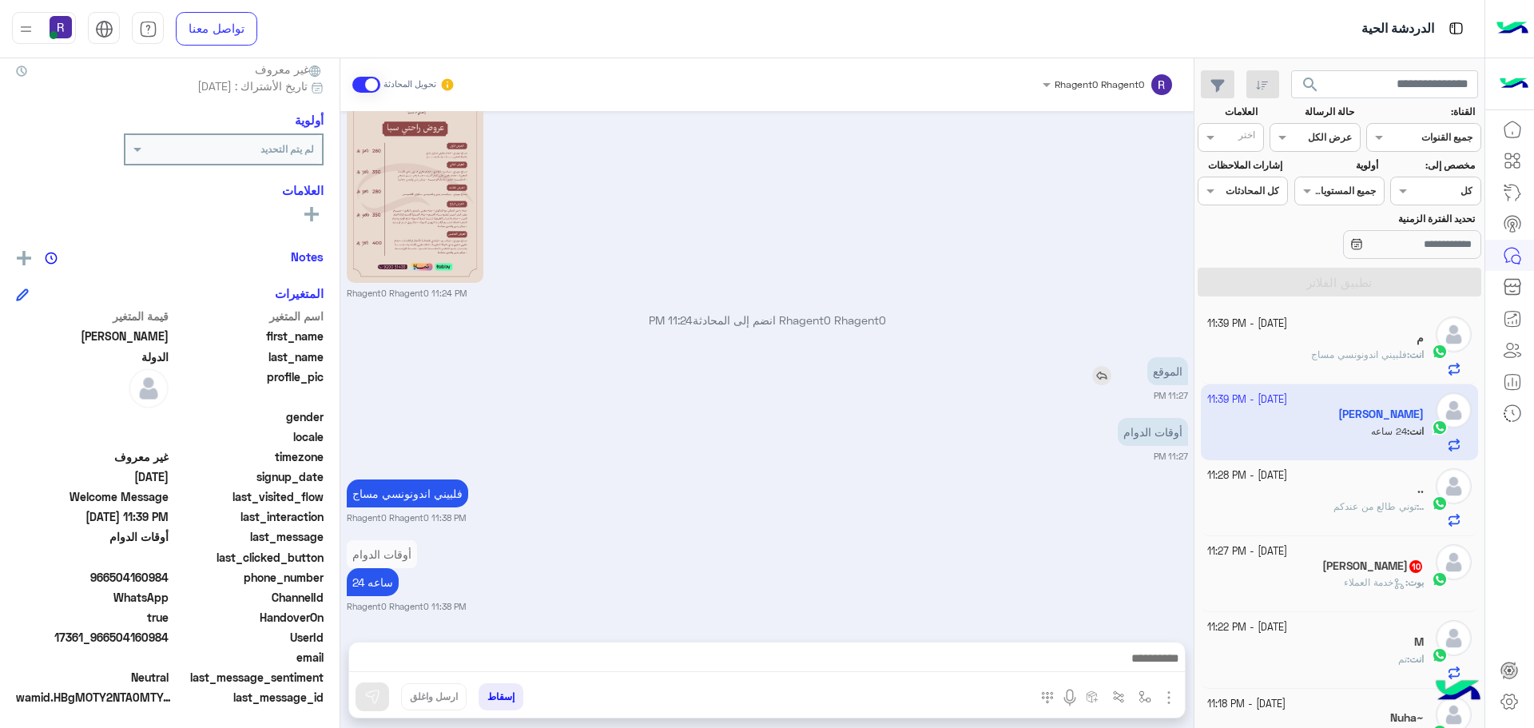
scroll to position [153, 0]
click at [1106, 381] on img at bounding box center [1101, 375] width 19 height 19
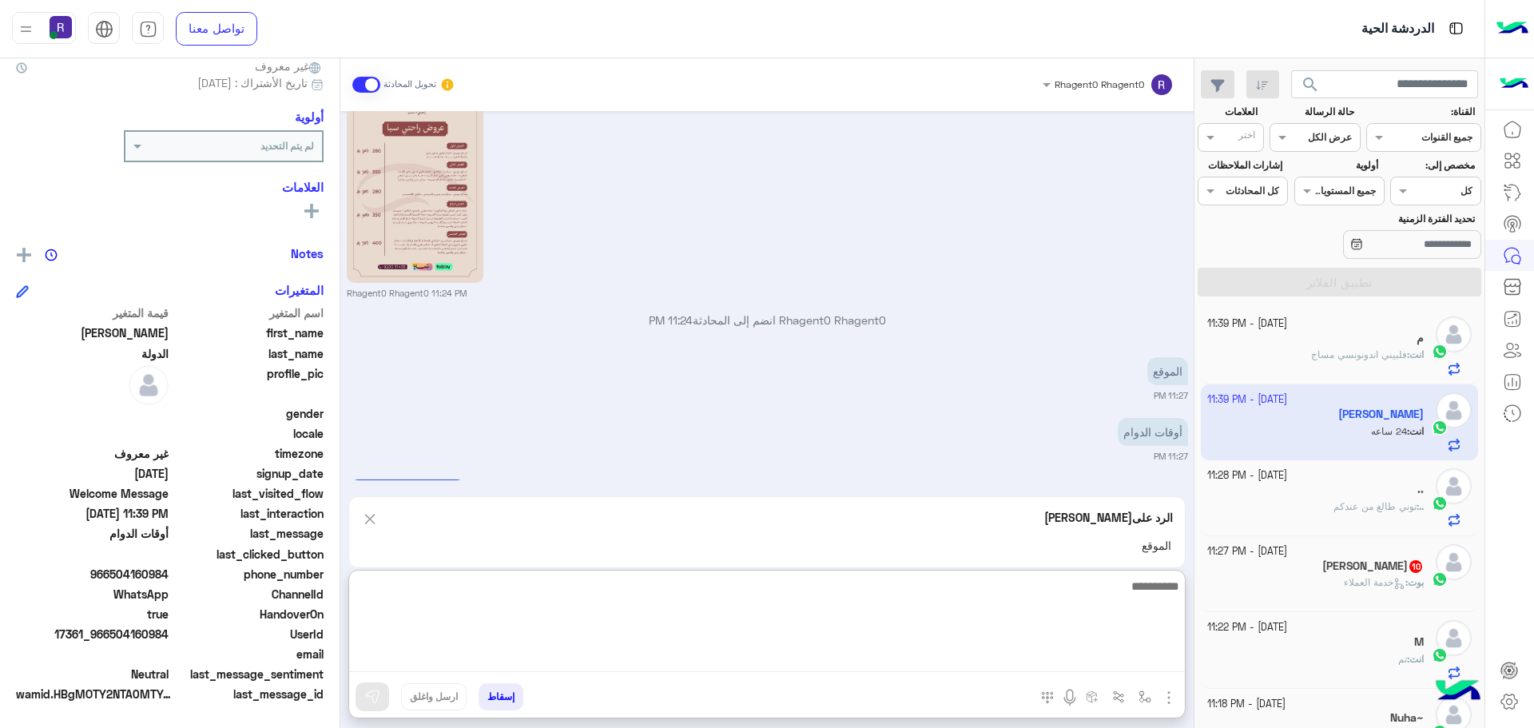
paste textarea "**********"
type textarea "**********"
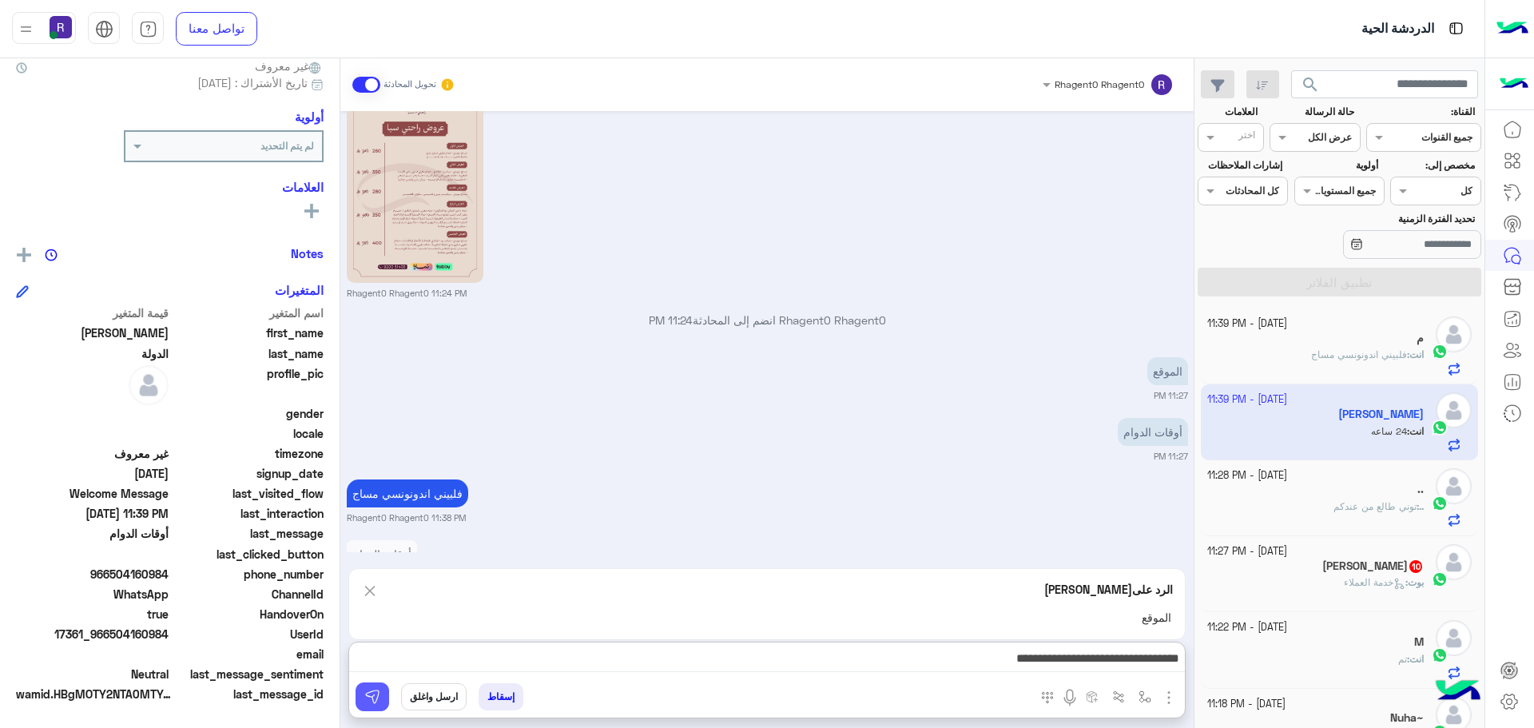
click at [377, 705] on button at bounding box center [372, 696] width 34 height 29
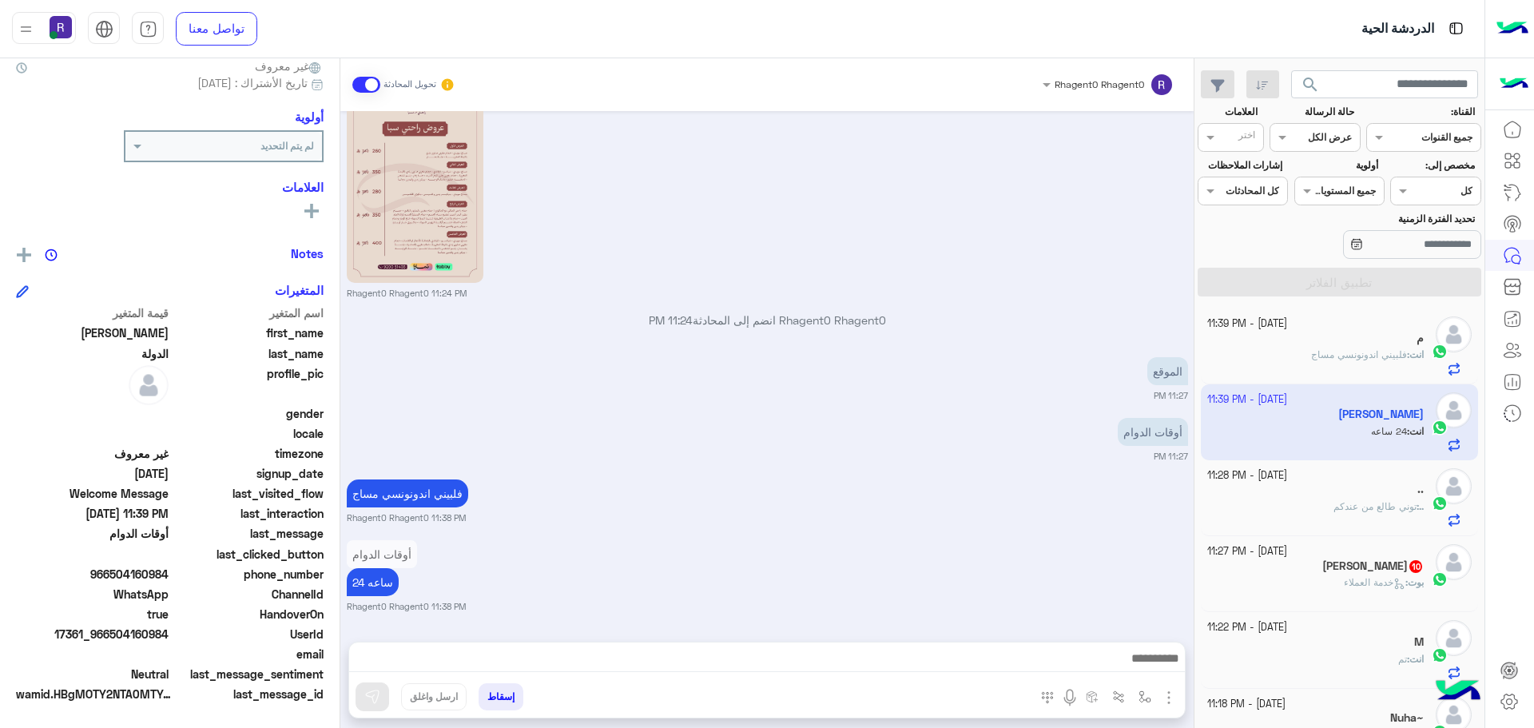
scroll to position [675, 0]
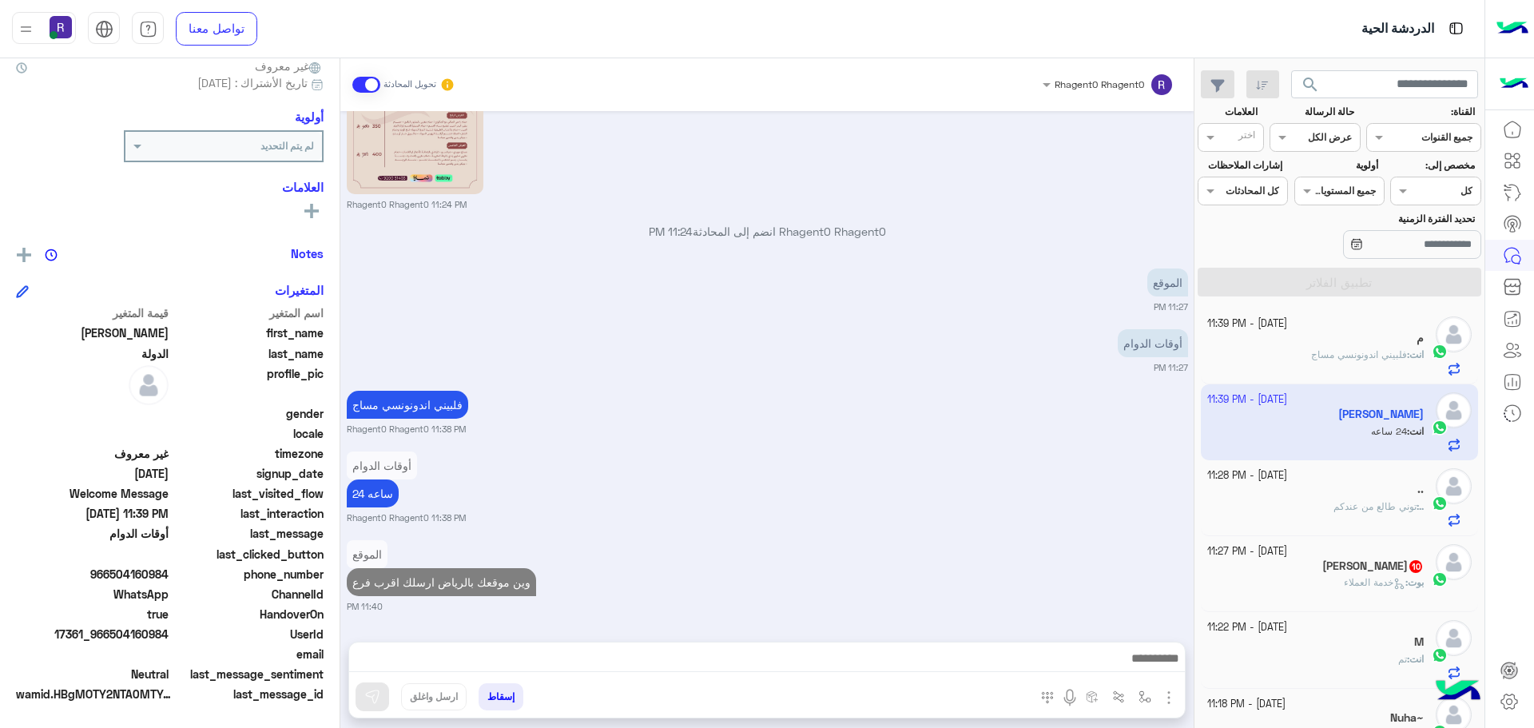
click at [1328, 571] on div "عامر بن محمد 10" at bounding box center [1315, 567] width 217 height 17
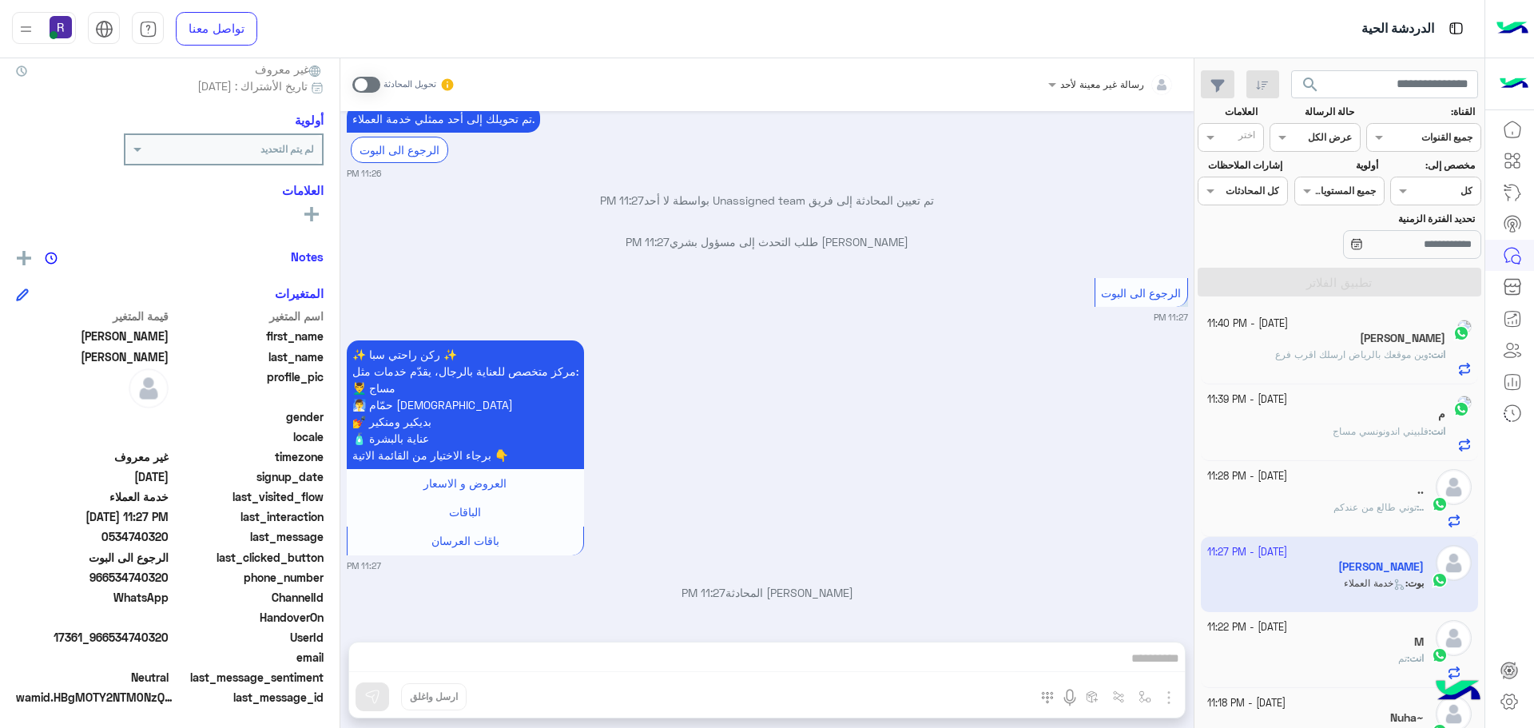
scroll to position [153, 0]
click at [375, 85] on span at bounding box center [366, 85] width 28 height 16
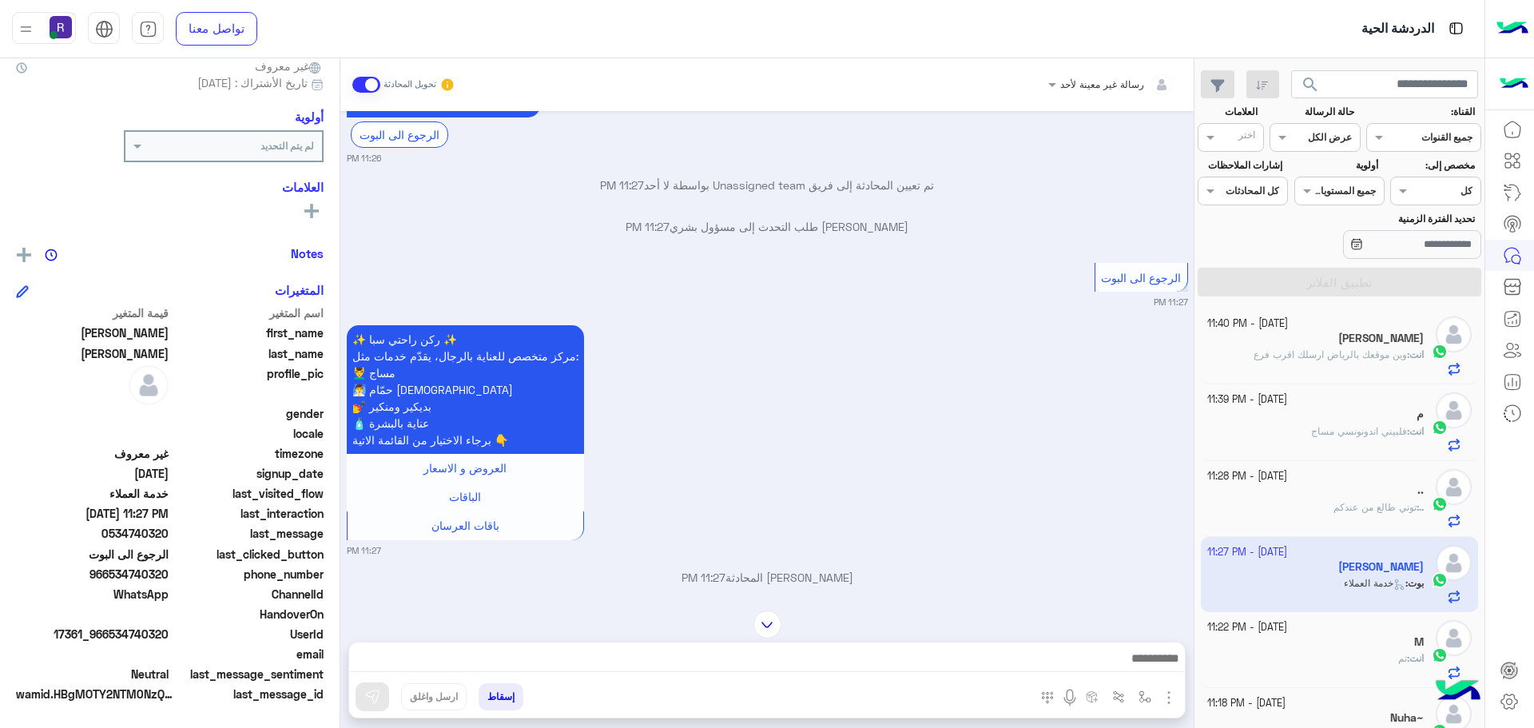
scroll to position [1510, 0]
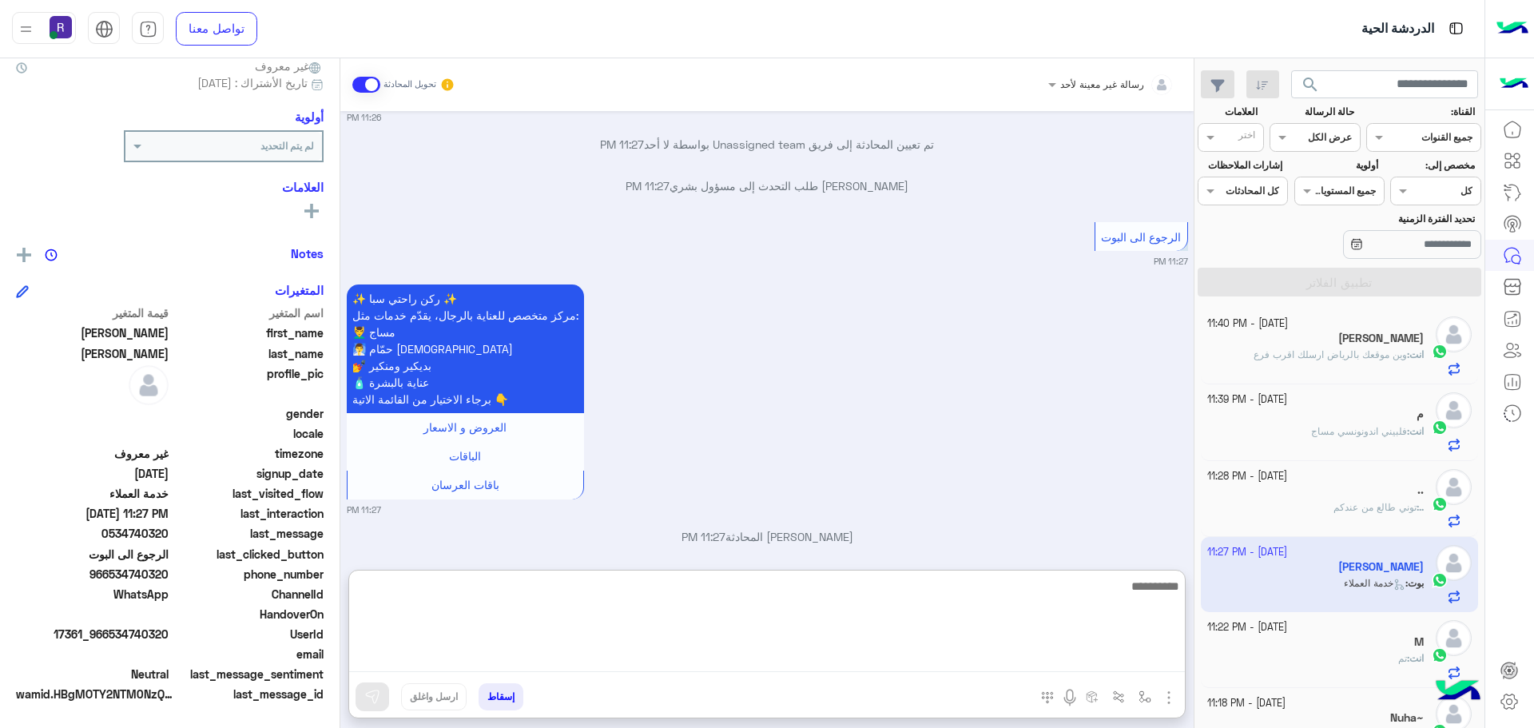
paste textarea "**********"
type textarea "**********"
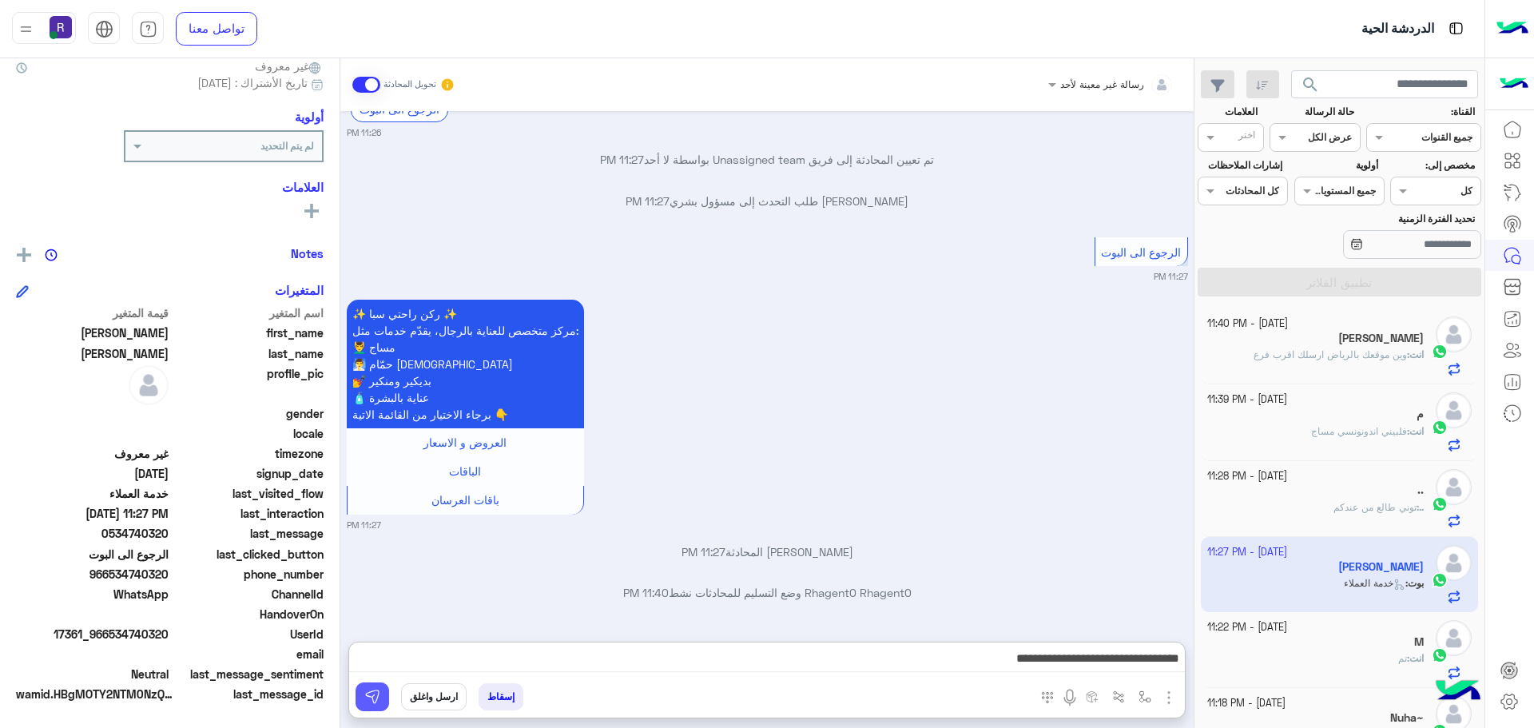
click at [376, 689] on img at bounding box center [372, 697] width 16 height 16
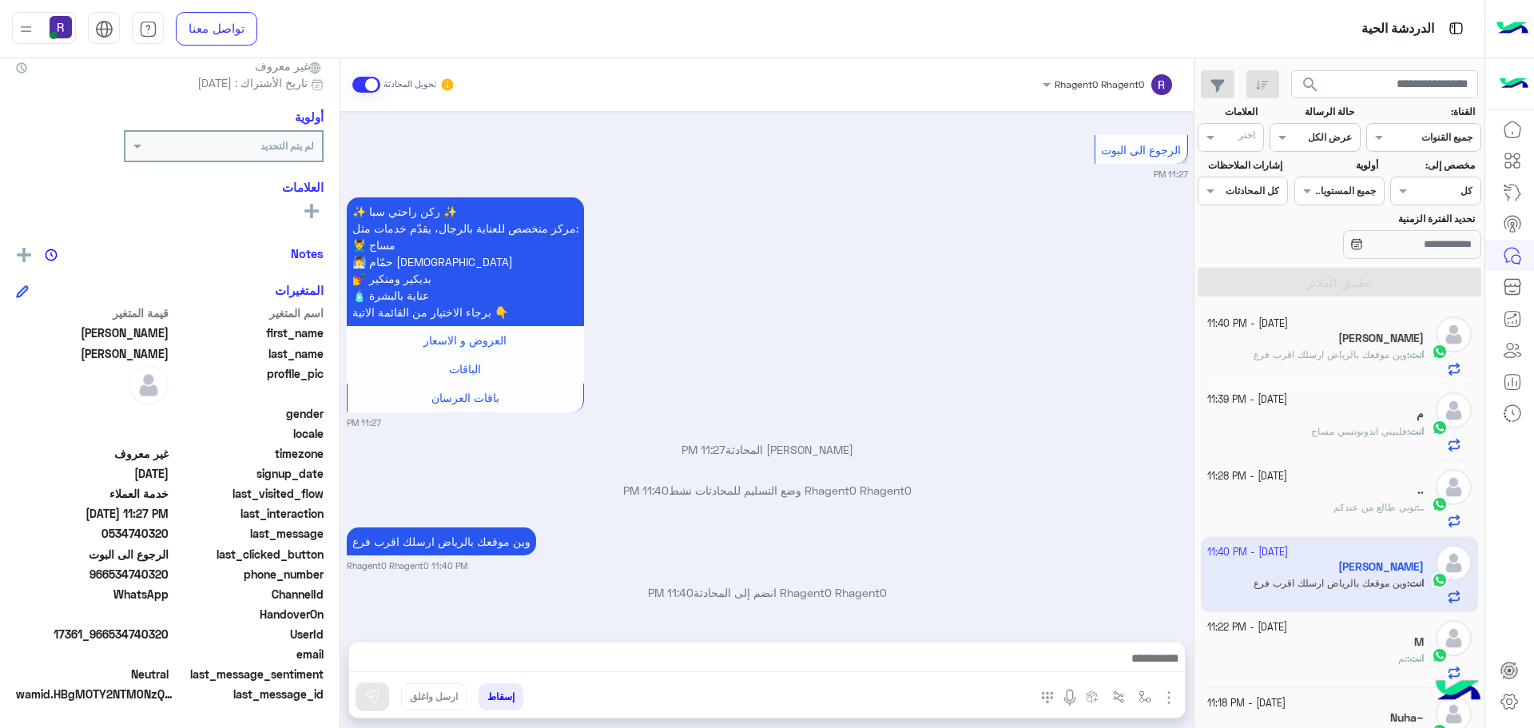
scroll to position [1673, 0]
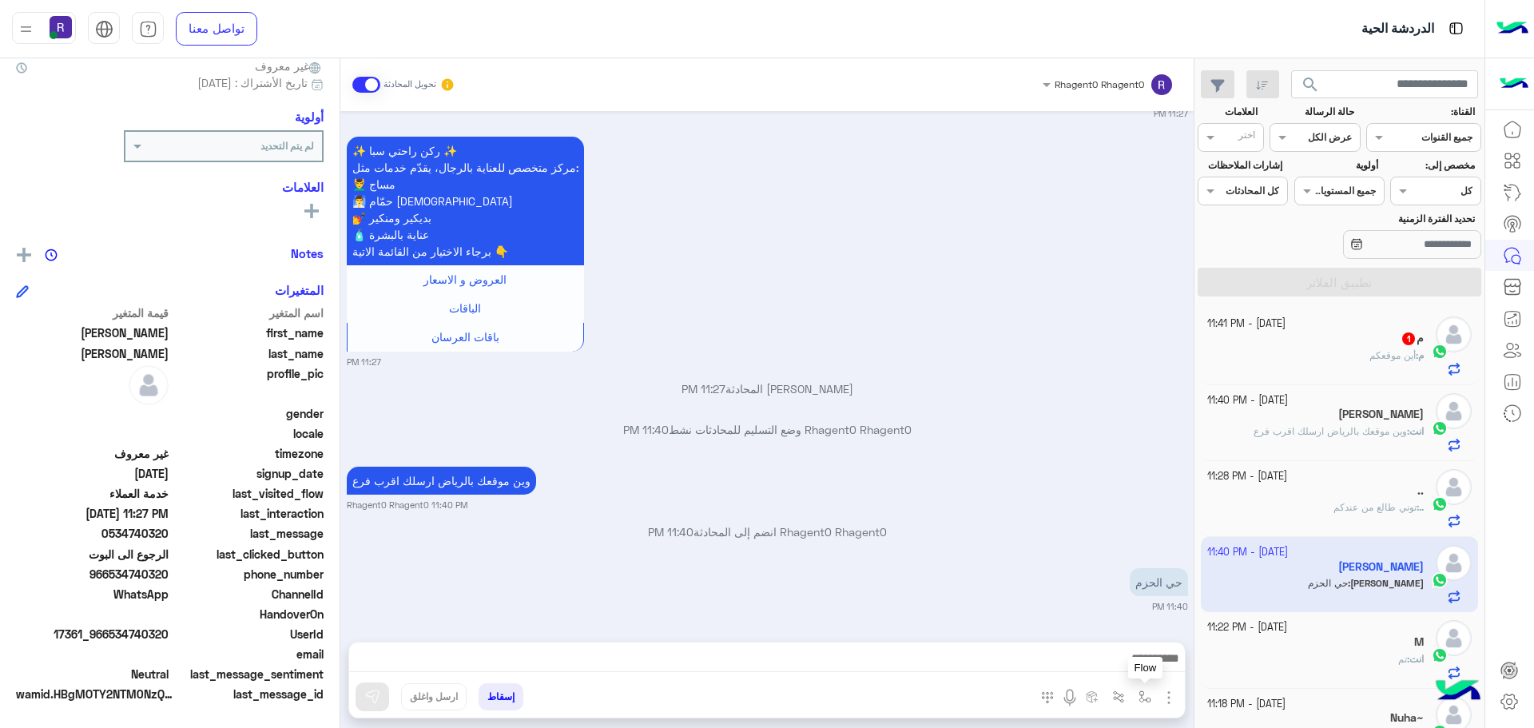
click at [1149, 697] on img "button" at bounding box center [1144, 696] width 13 height 13
click at [1129, 664] on input "text" at bounding box center [1109, 659] width 81 height 14
click at [1110, 542] on div "الشفا" at bounding box center [1088, 532] width 137 height 31
type textarea "*****"
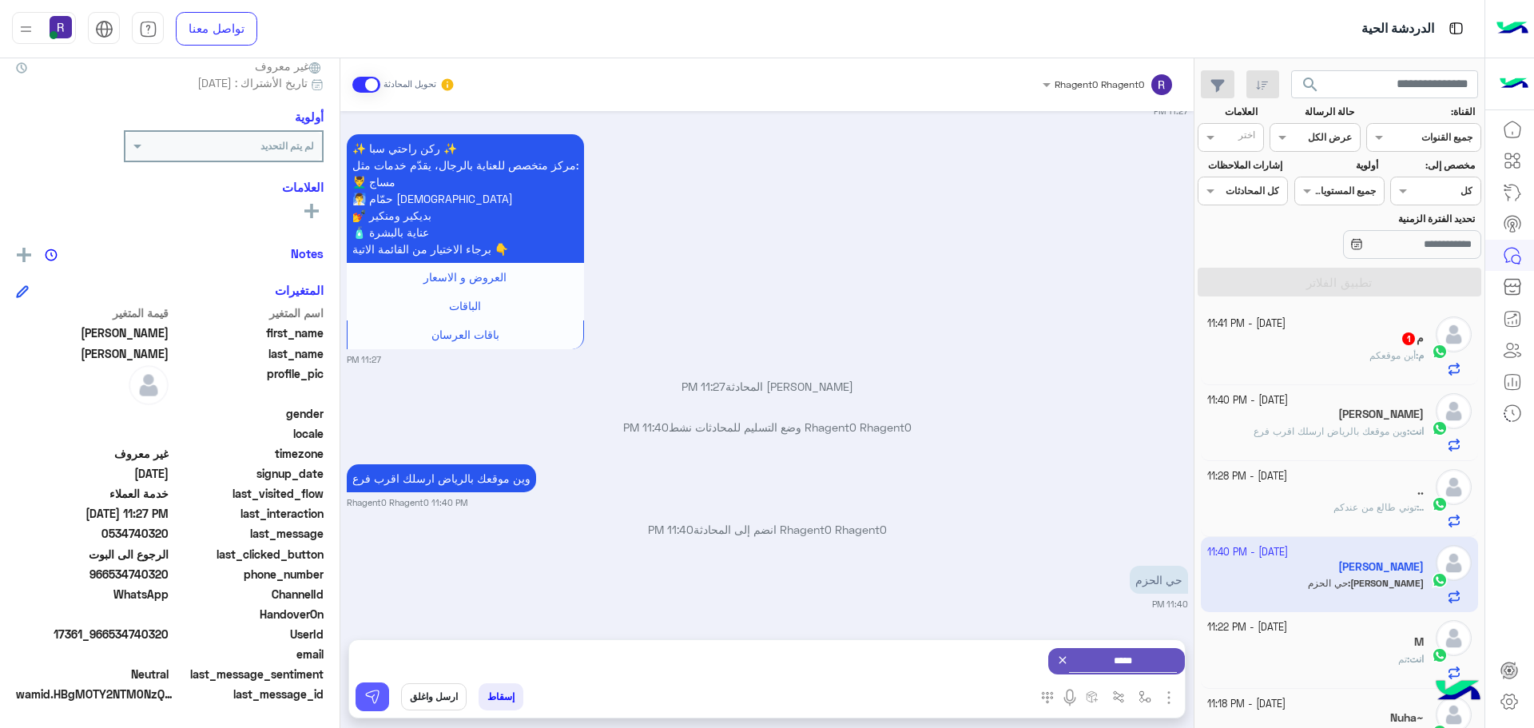
click at [366, 690] on img at bounding box center [372, 697] width 16 height 16
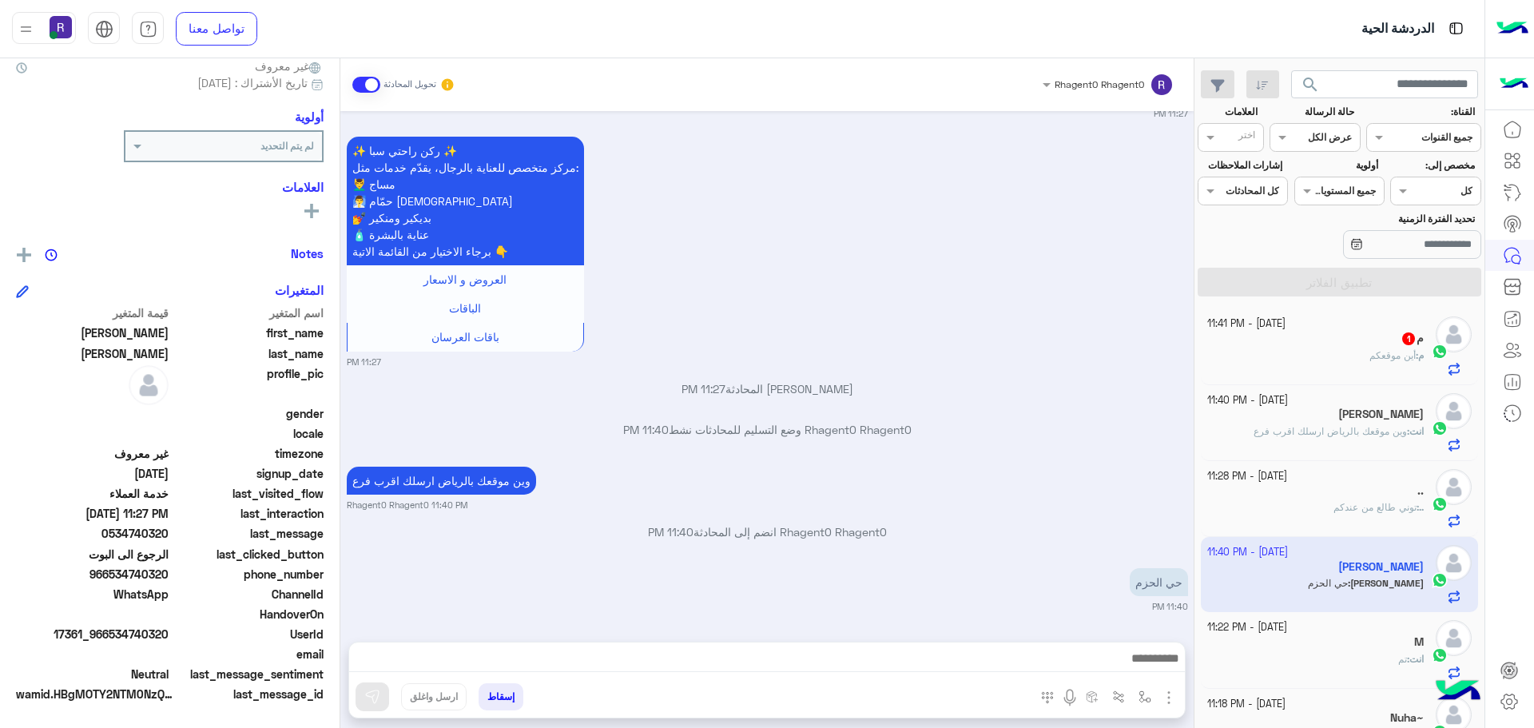
scroll to position [1673, 0]
click at [1375, 360] on span "أين موقعكم" at bounding box center [1392, 355] width 46 height 12
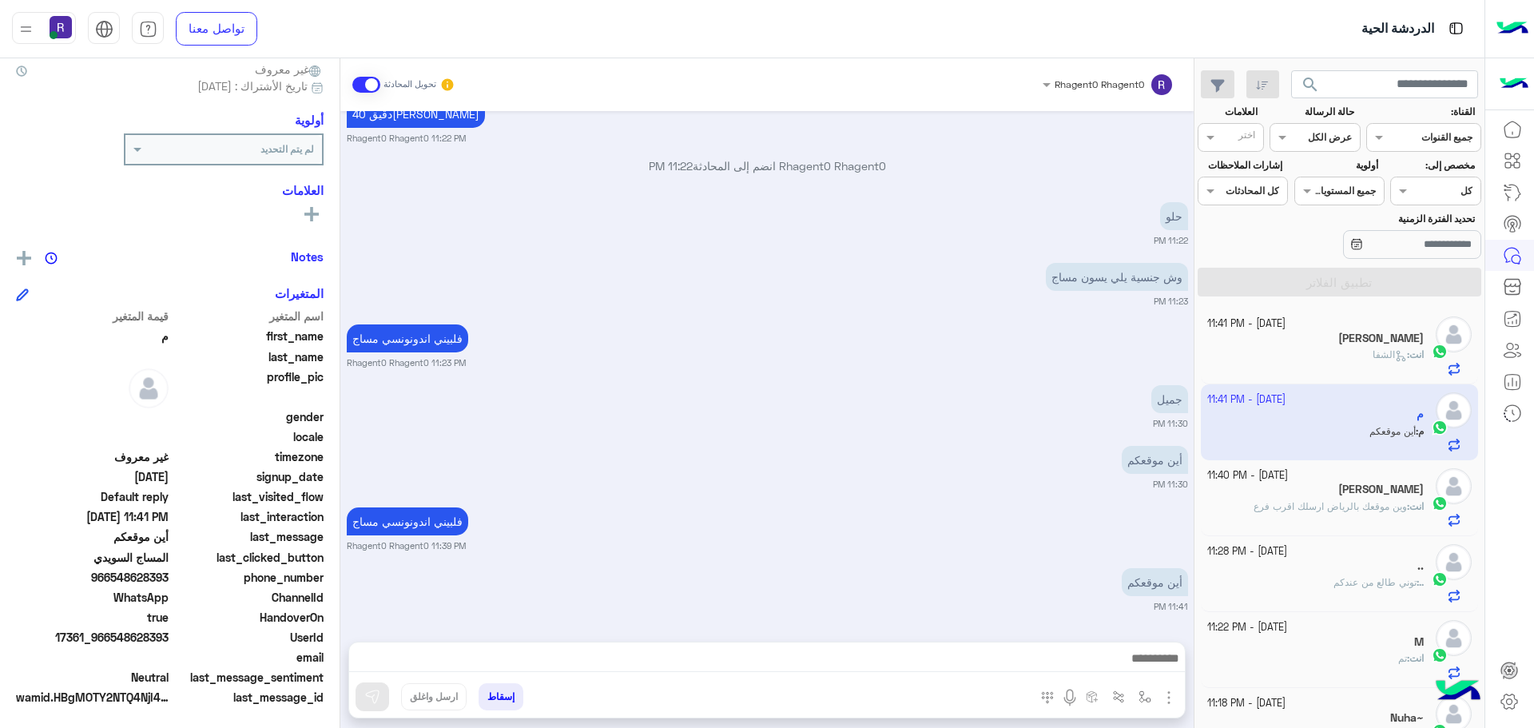
scroll to position [153, 0]
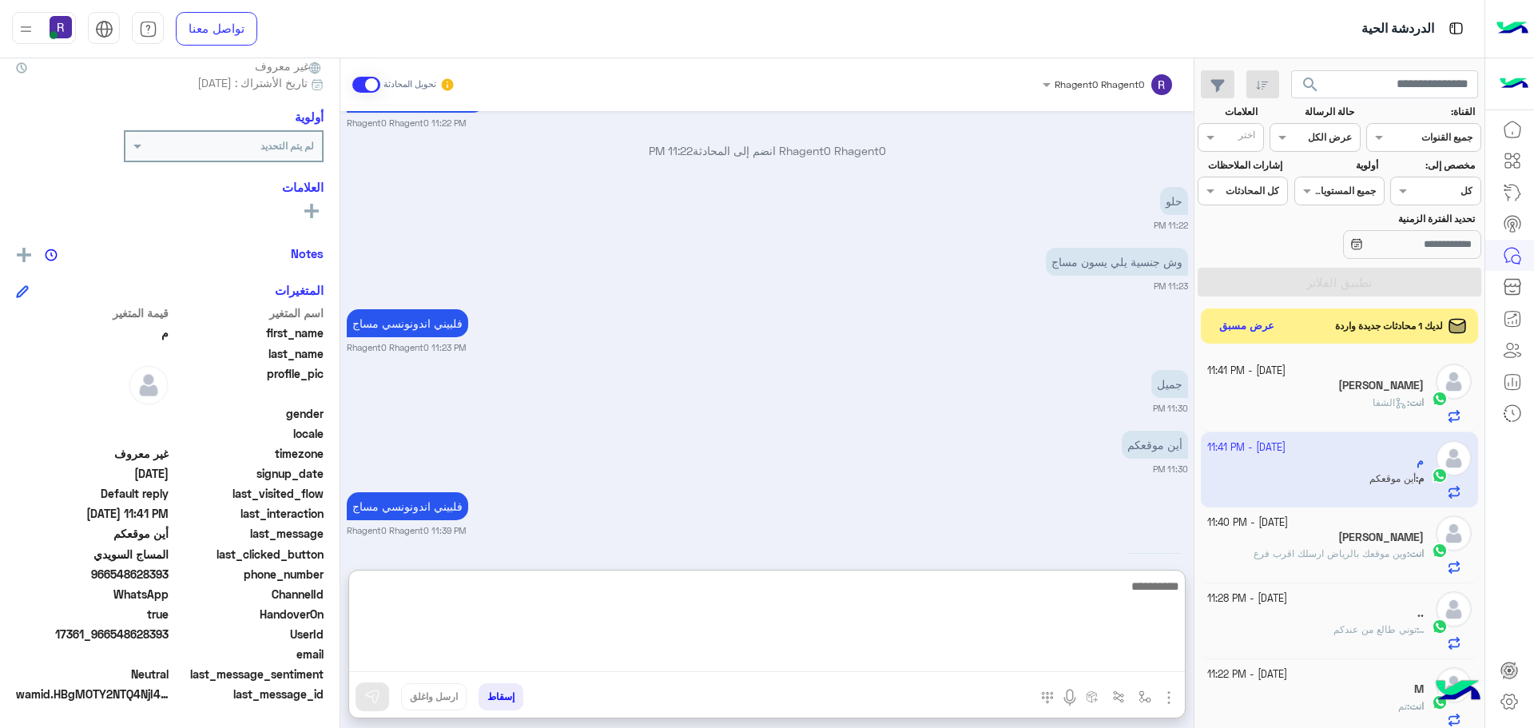
paste textarea "**********"
type textarea "**********"
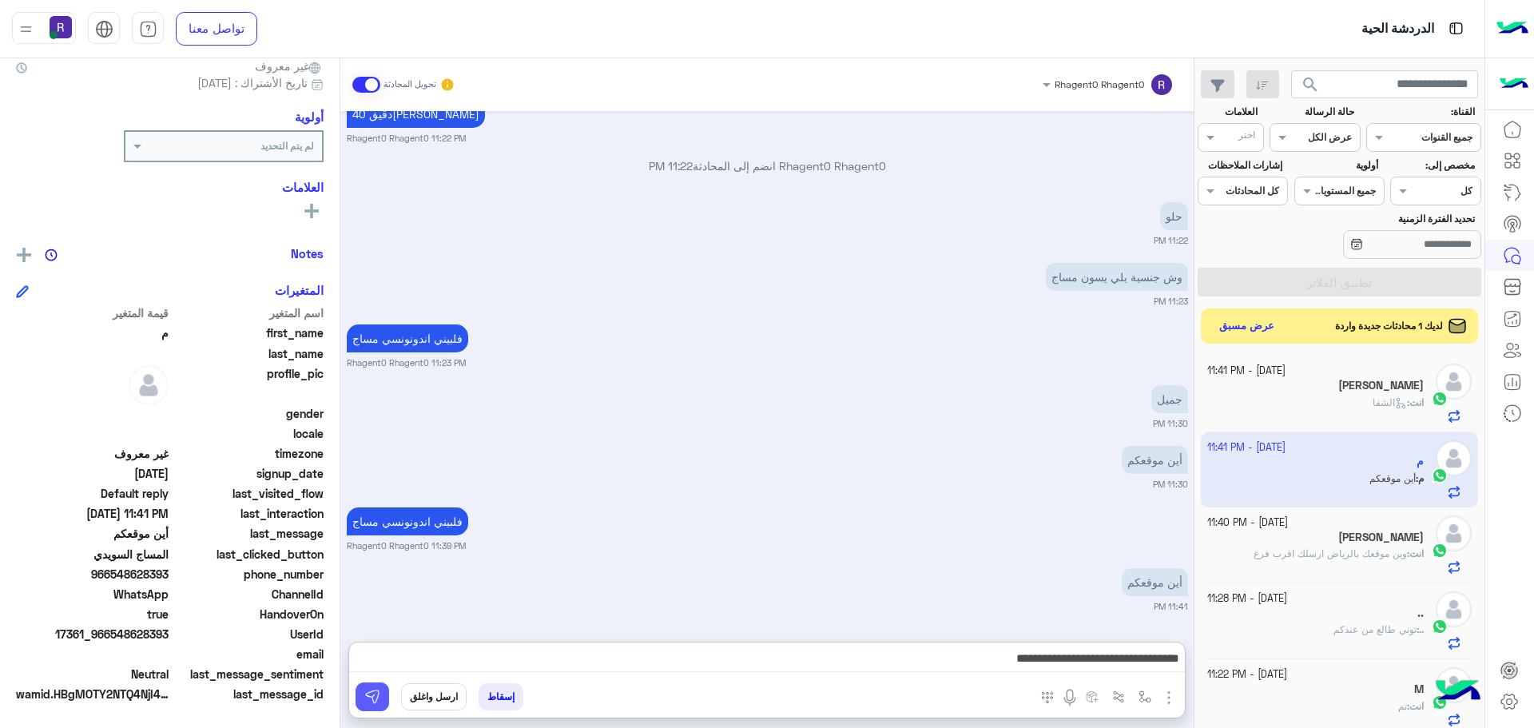
click at [367, 707] on button at bounding box center [372, 696] width 34 height 29
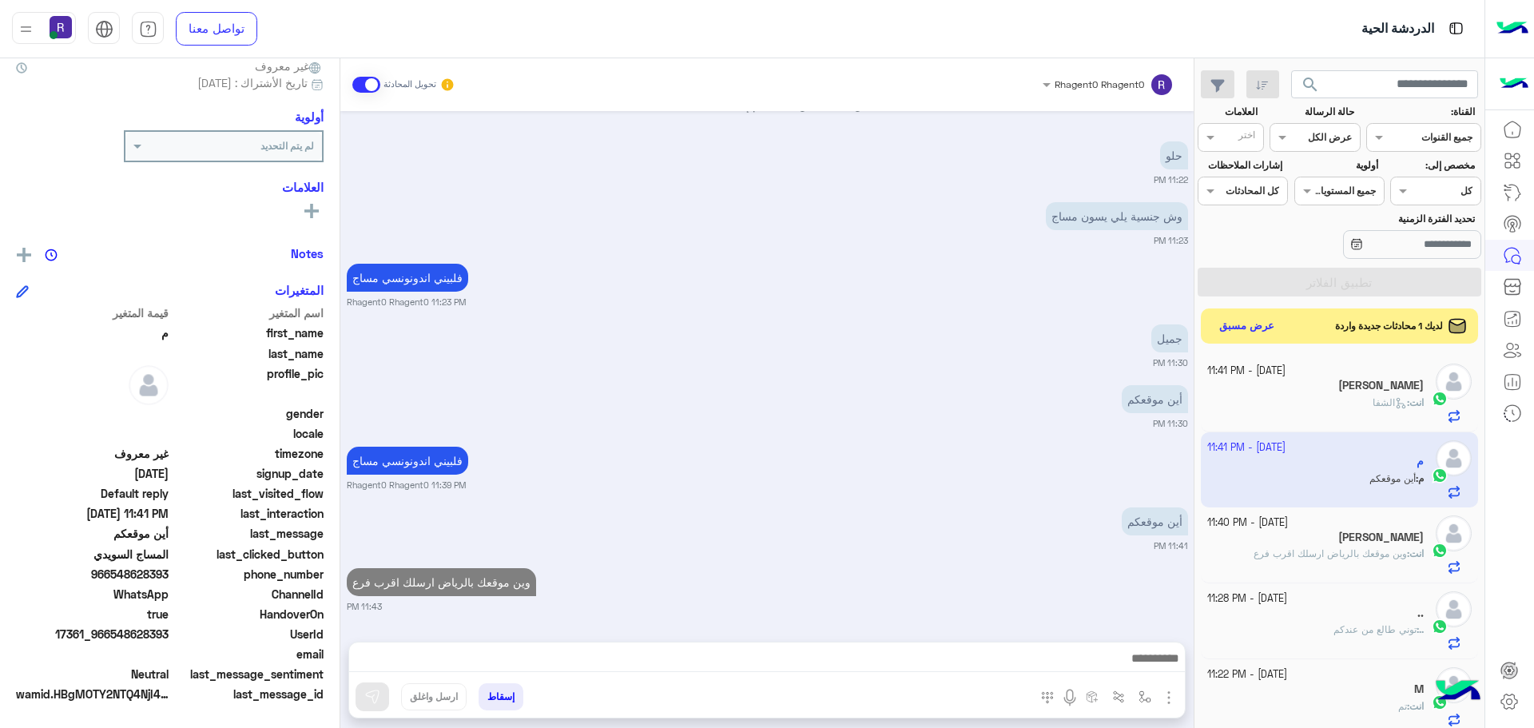
scroll to position [1571, 0]
click at [1274, 324] on button "عرض مسبق" at bounding box center [1246, 326] width 67 height 22
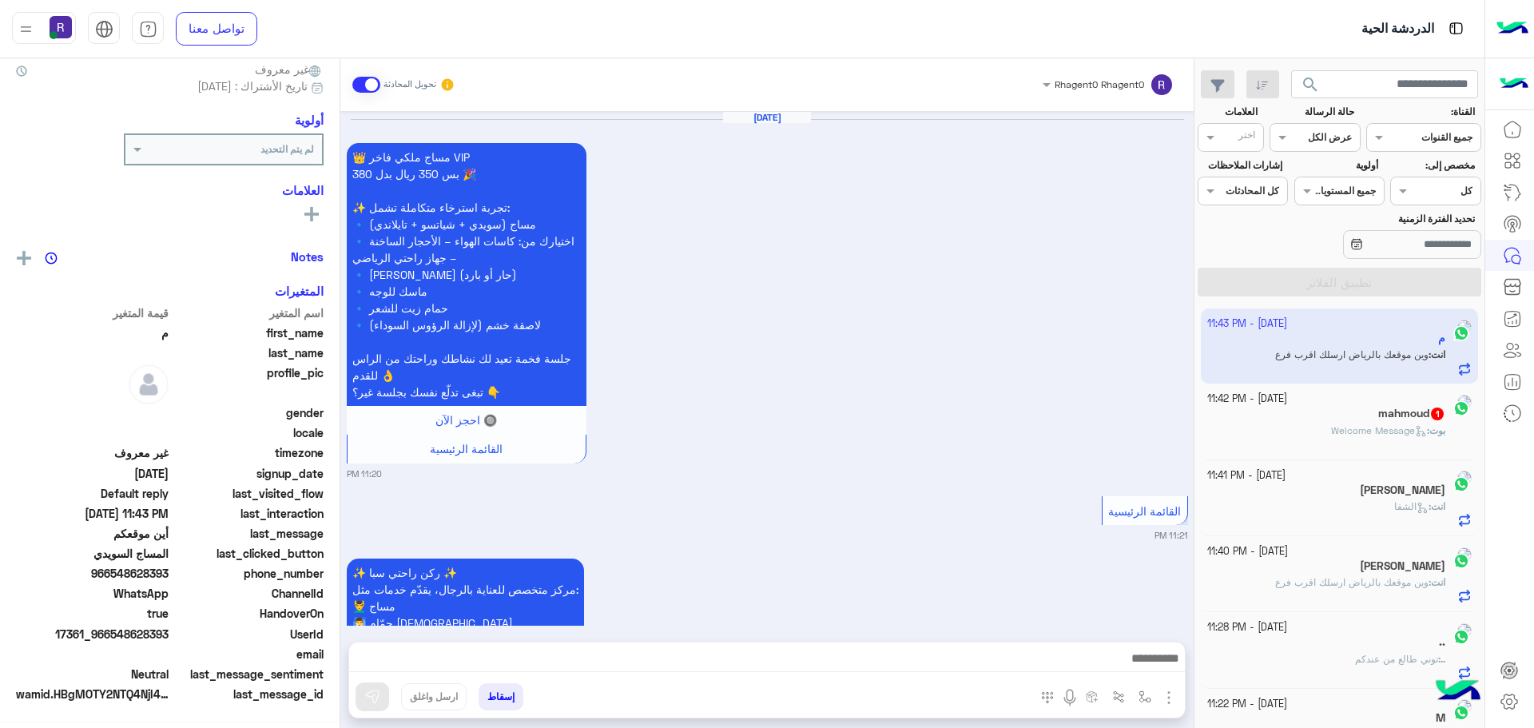
scroll to position [1510, 0]
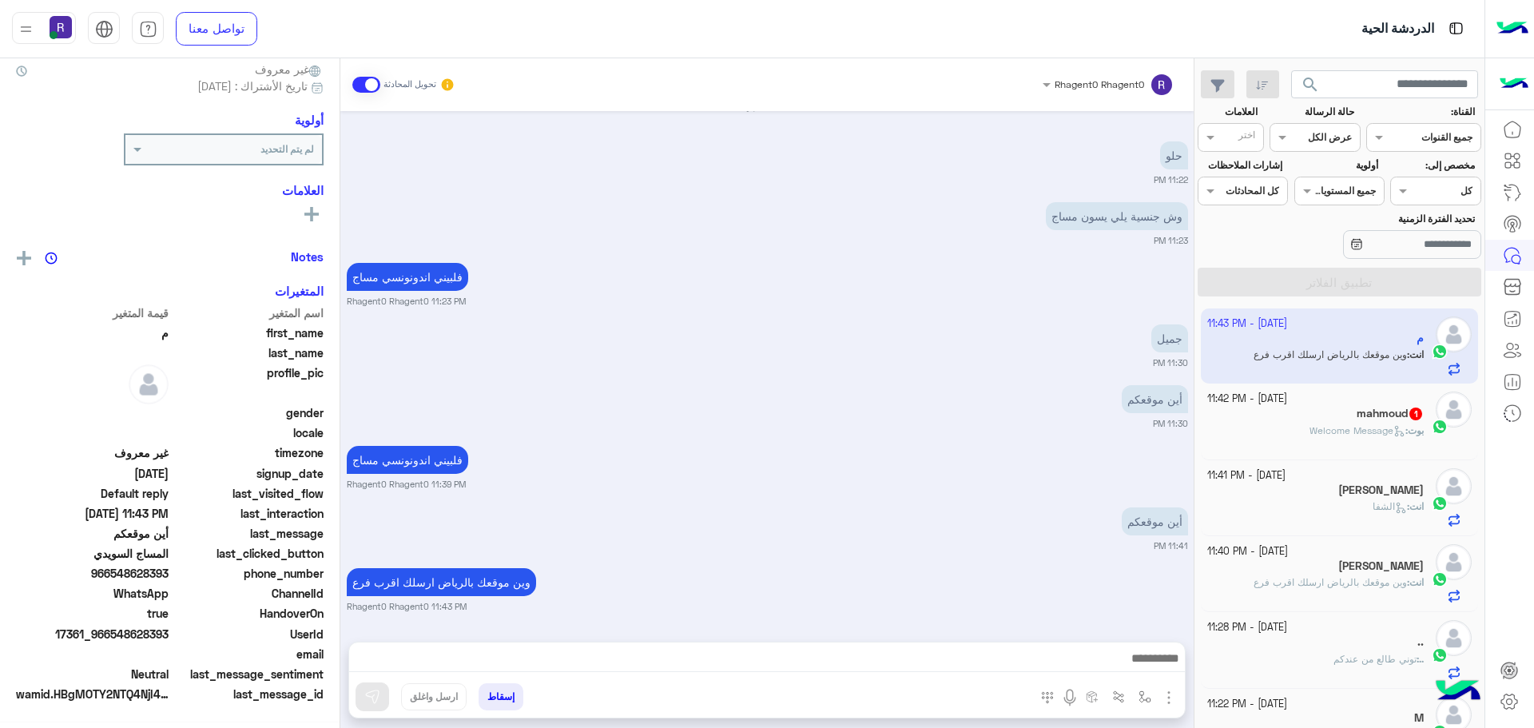
click at [1352, 445] on div "بوت : Welcome Message" at bounding box center [1315, 437] width 217 height 28
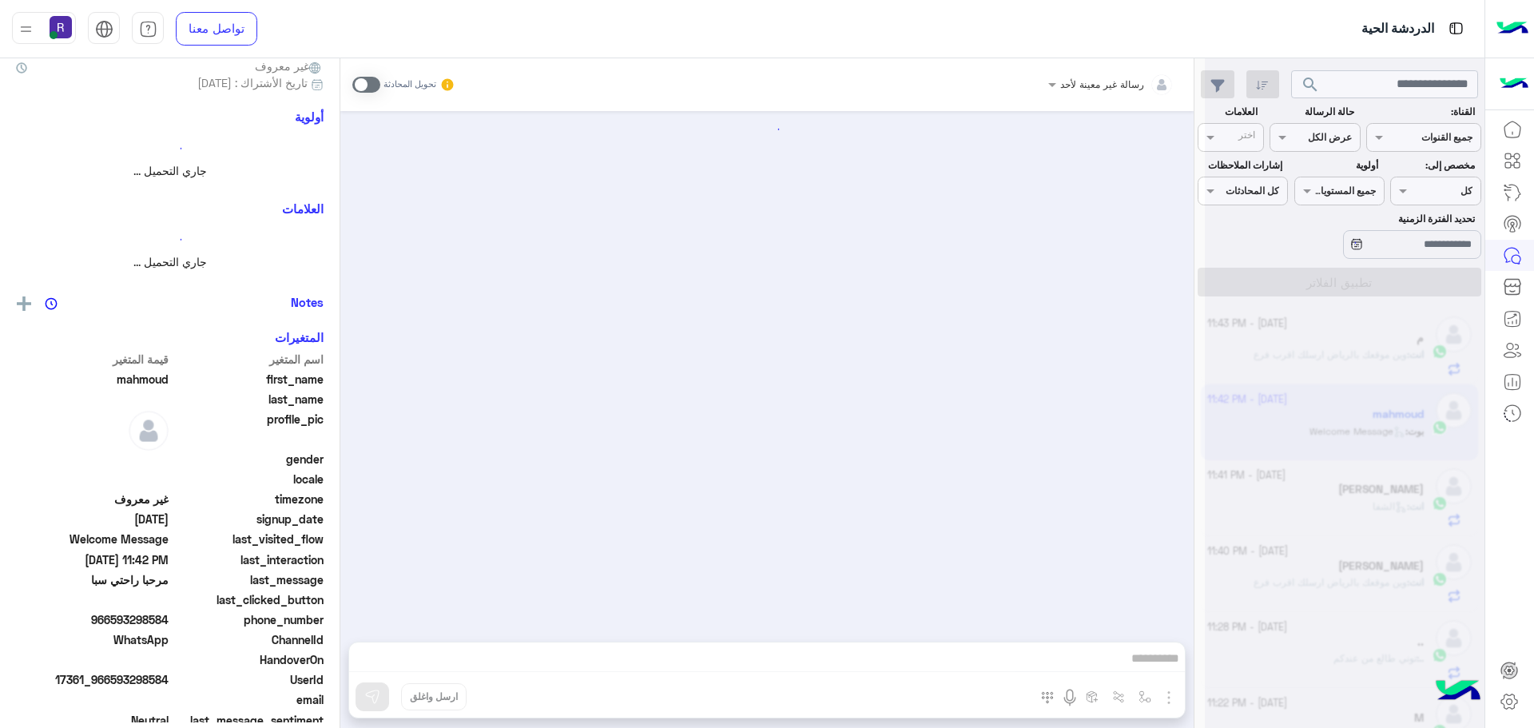
scroll to position [149, 0]
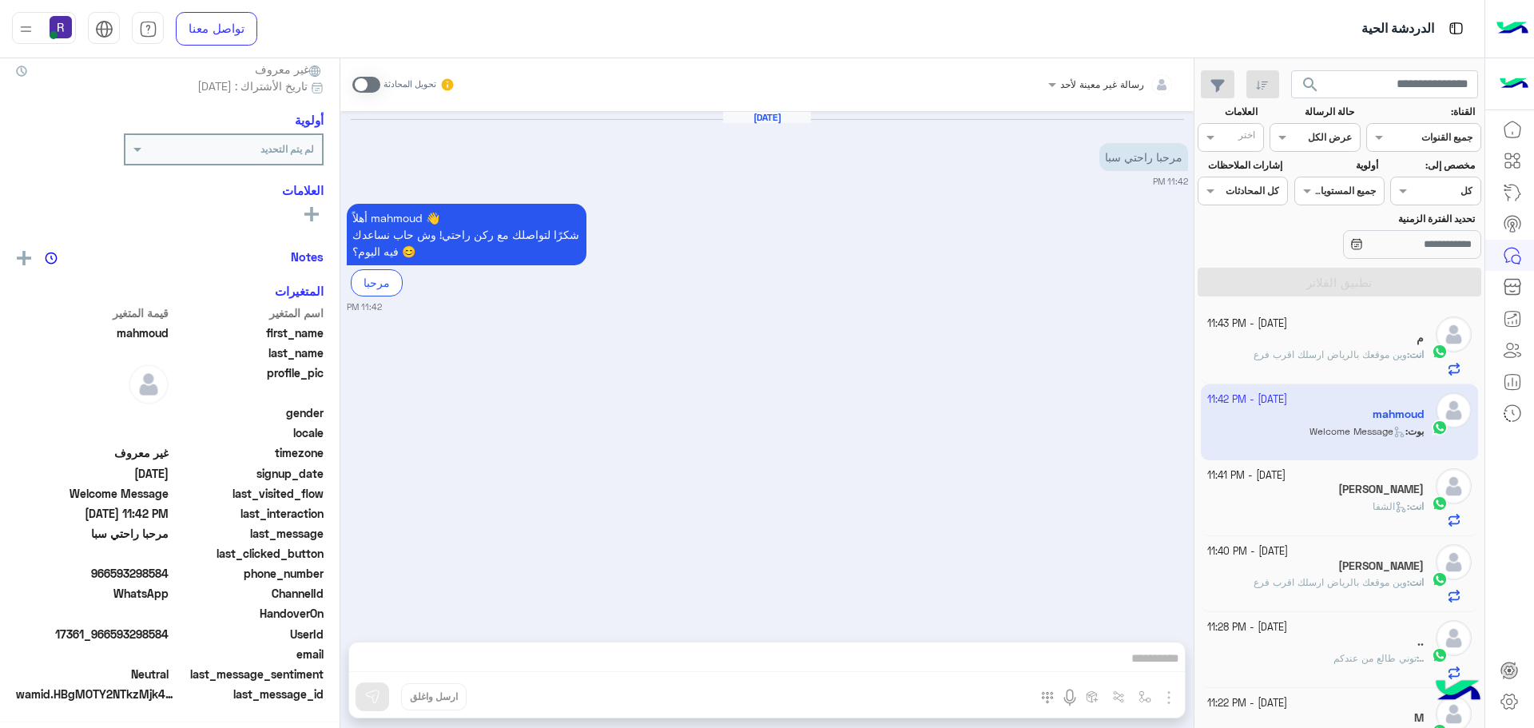
click at [377, 88] on span at bounding box center [366, 85] width 28 height 16
click at [1173, 704] on img "button" at bounding box center [1168, 697] width 19 height 19
click at [1142, 674] on button "الصور" at bounding box center [1144, 662] width 68 height 32
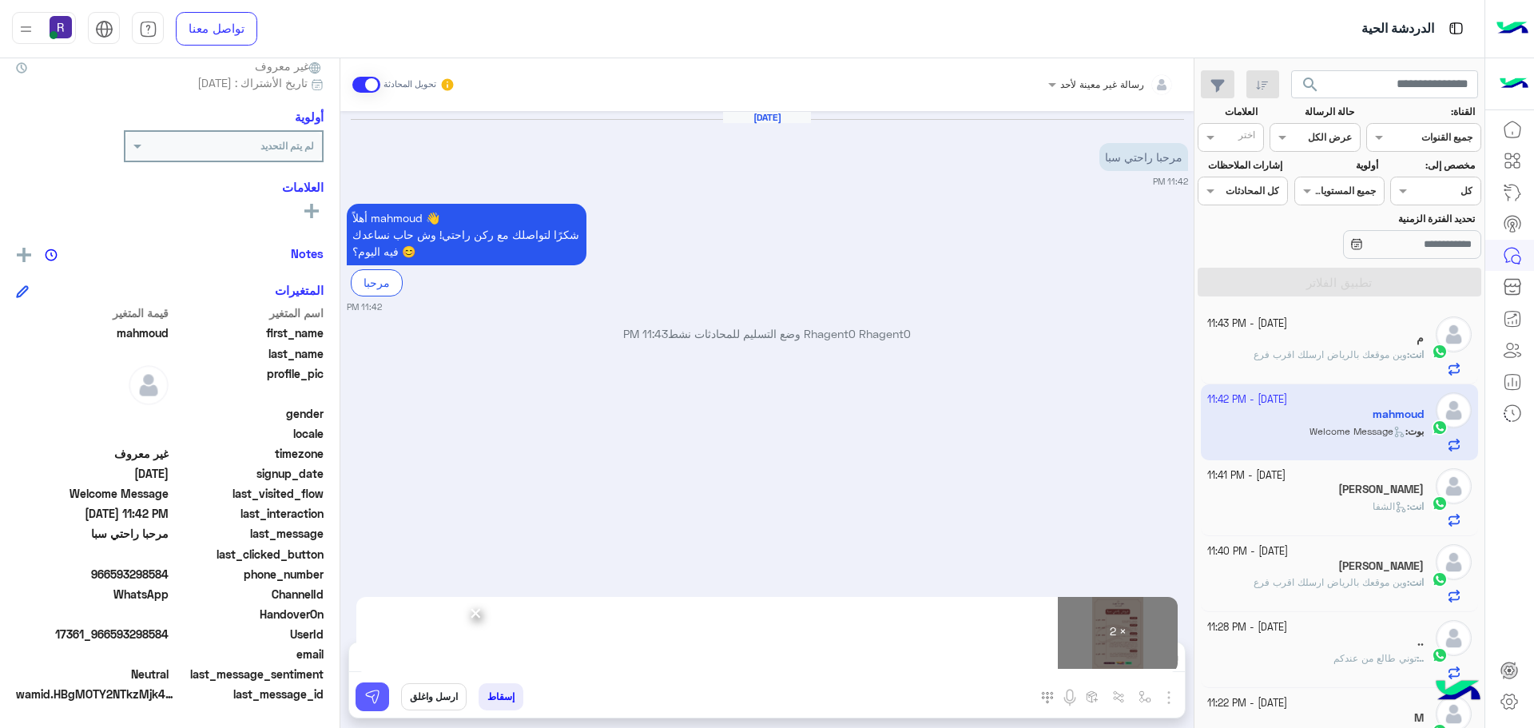
click at [371, 693] on img at bounding box center [372, 697] width 16 height 16
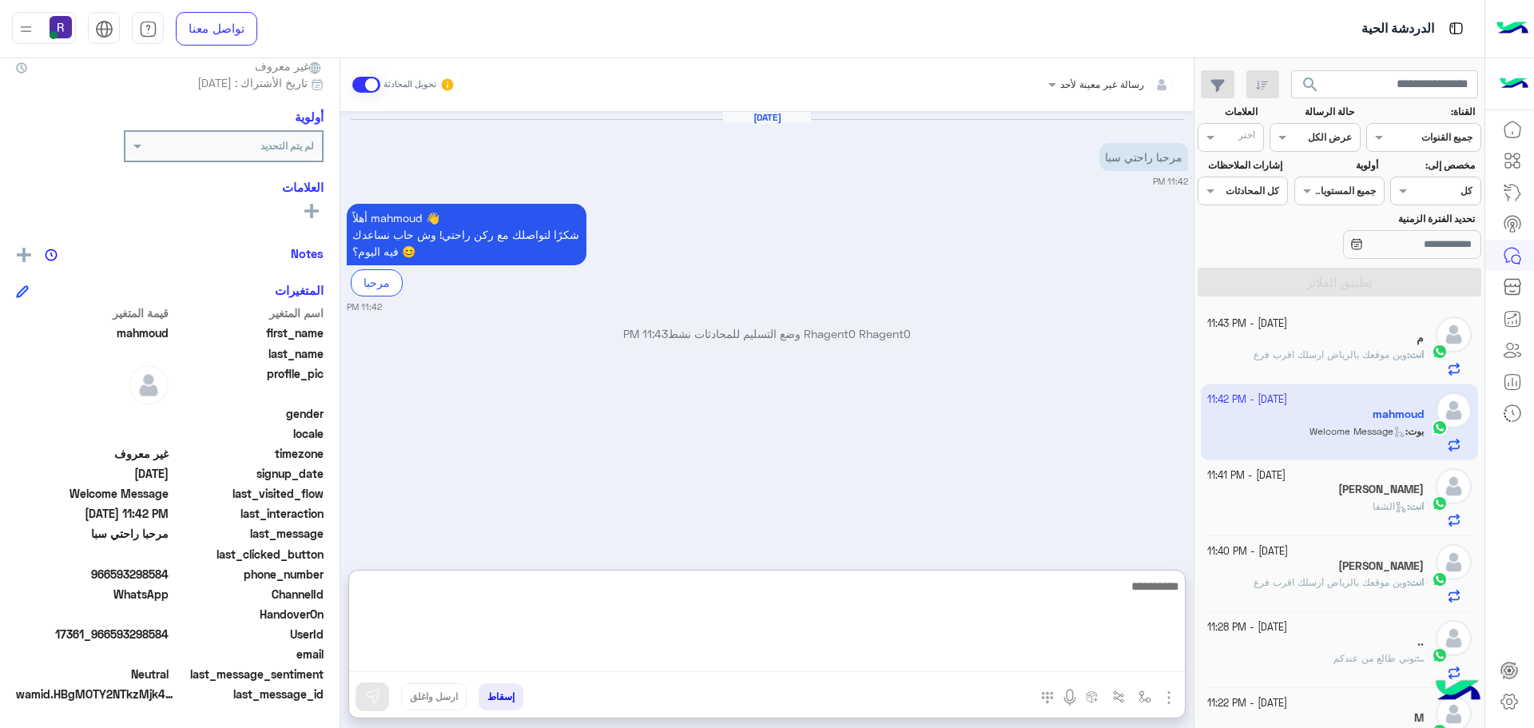
paste textarea "**********"
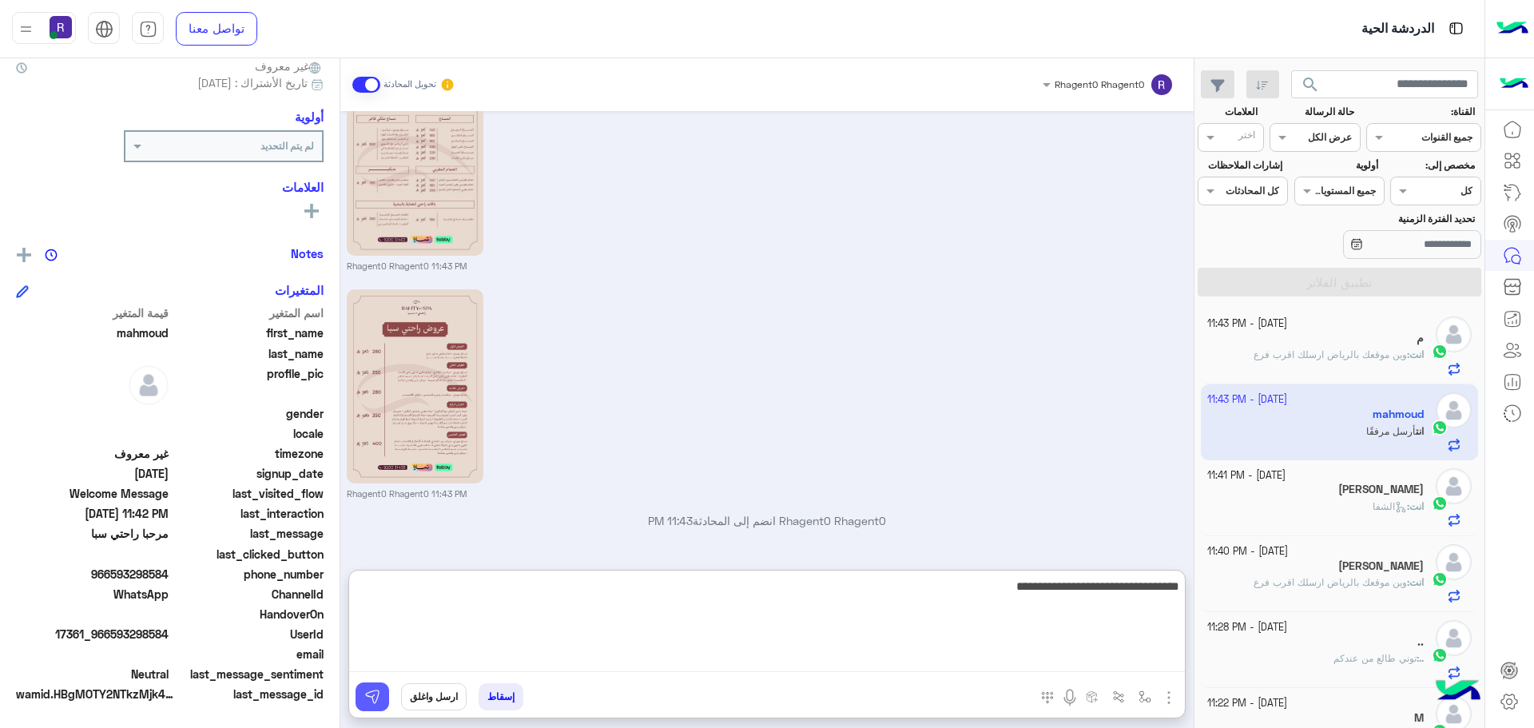
type textarea "**********"
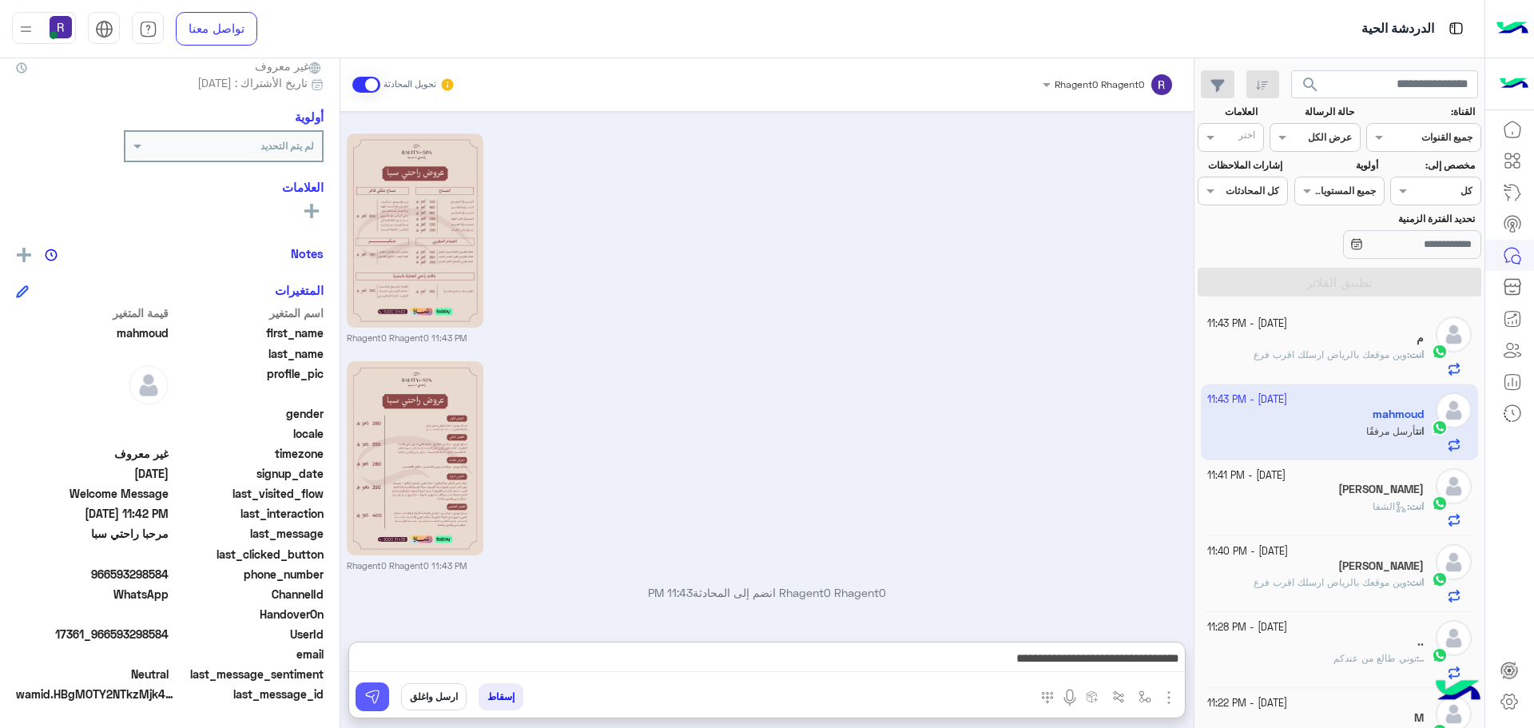
click at [368, 692] on img at bounding box center [372, 697] width 16 height 16
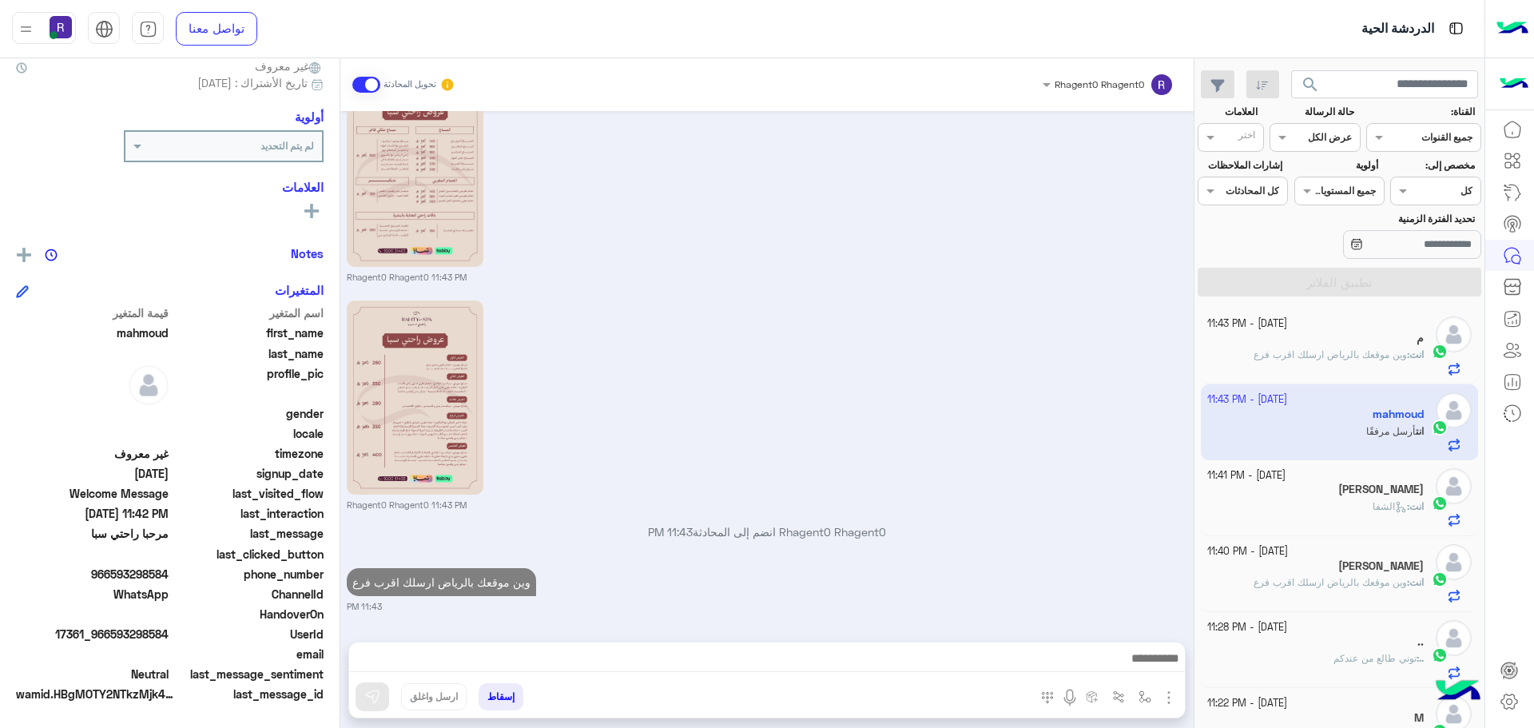
scroll to position [297, 0]
click at [1368, 365] on div "انت : وين موقعك بالرياض ارسلك اقرب فرع" at bounding box center [1315, 361] width 217 height 28
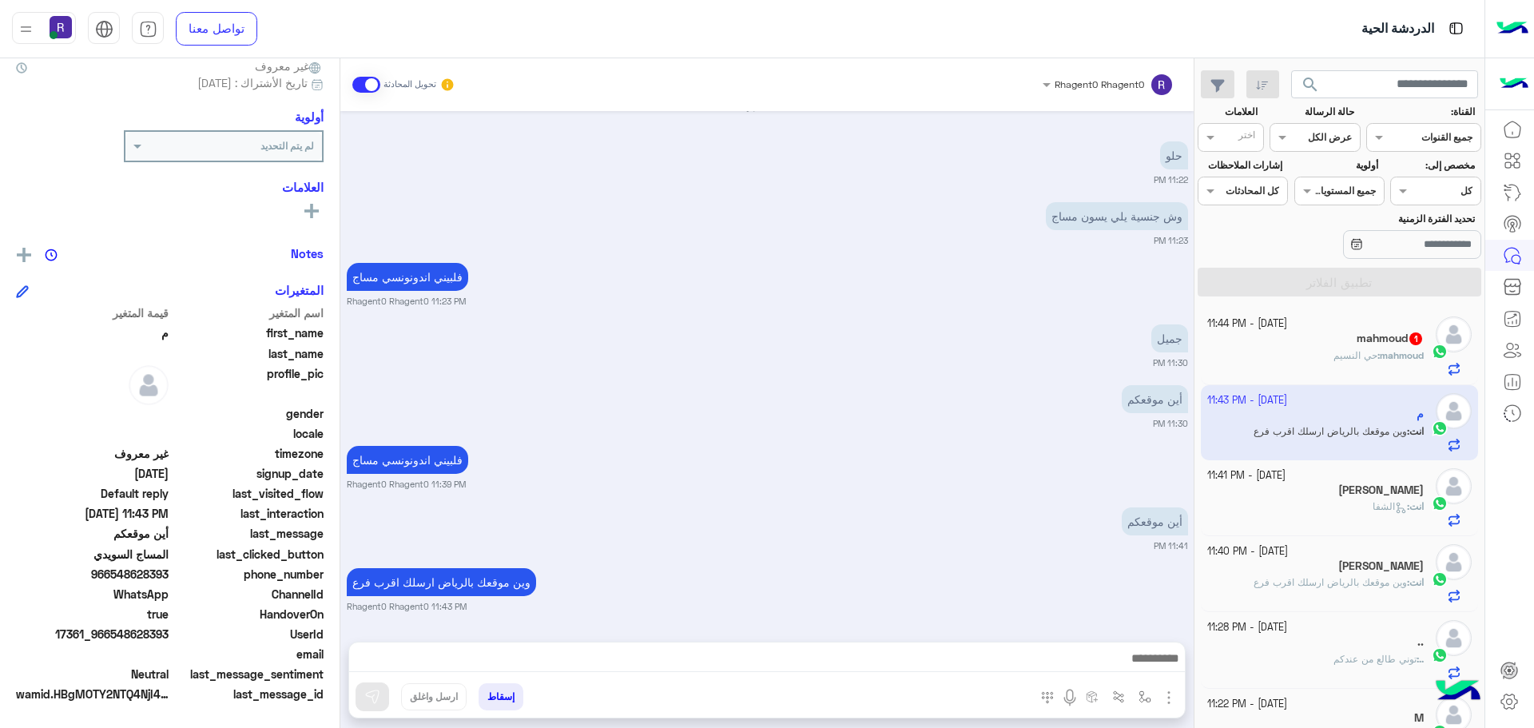
scroll to position [1570, 0]
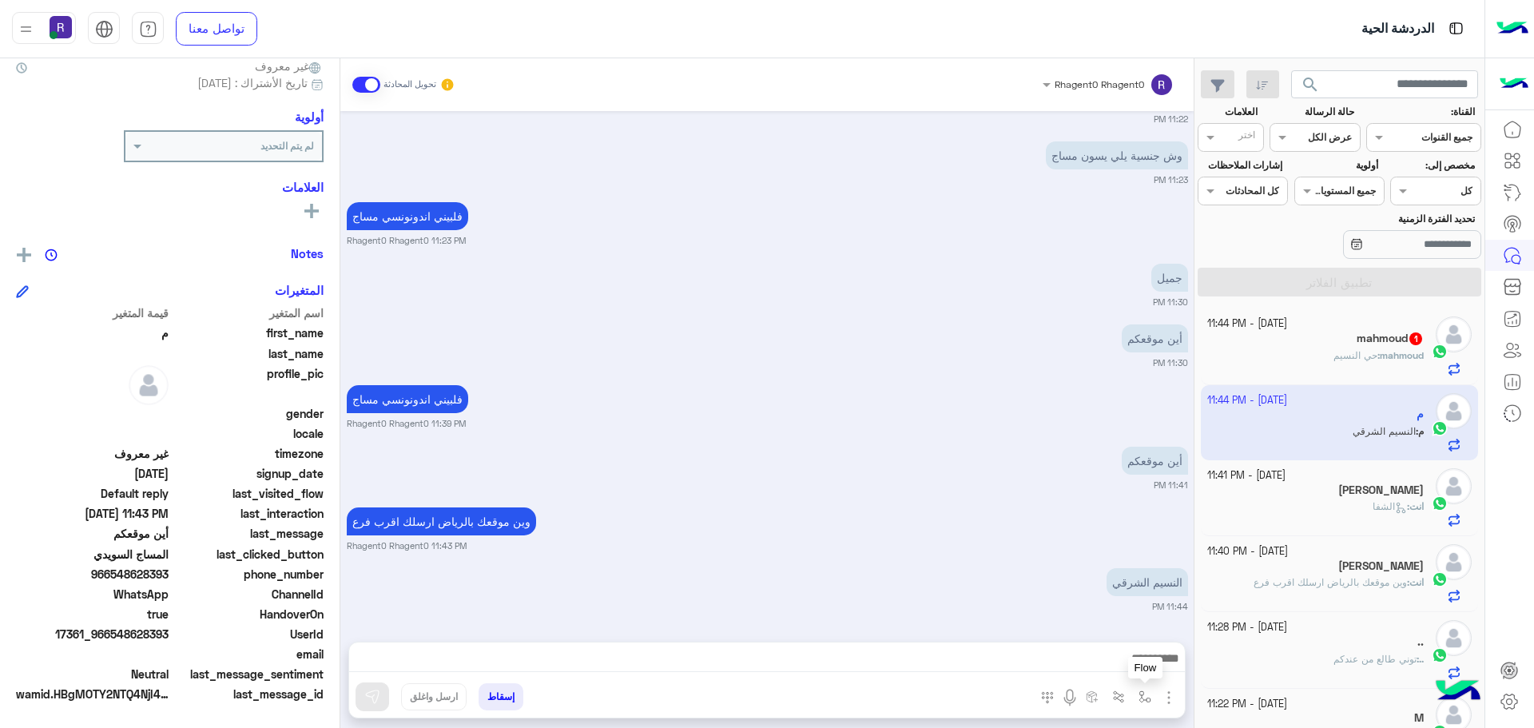
click at [1139, 696] on img "button" at bounding box center [1144, 696] width 13 height 13
click at [1134, 661] on input "text" at bounding box center [1109, 659] width 81 height 14
click at [1090, 578] on div "الجنادرية" at bounding box center [1088, 581] width 137 height 31
type textarea "*********"
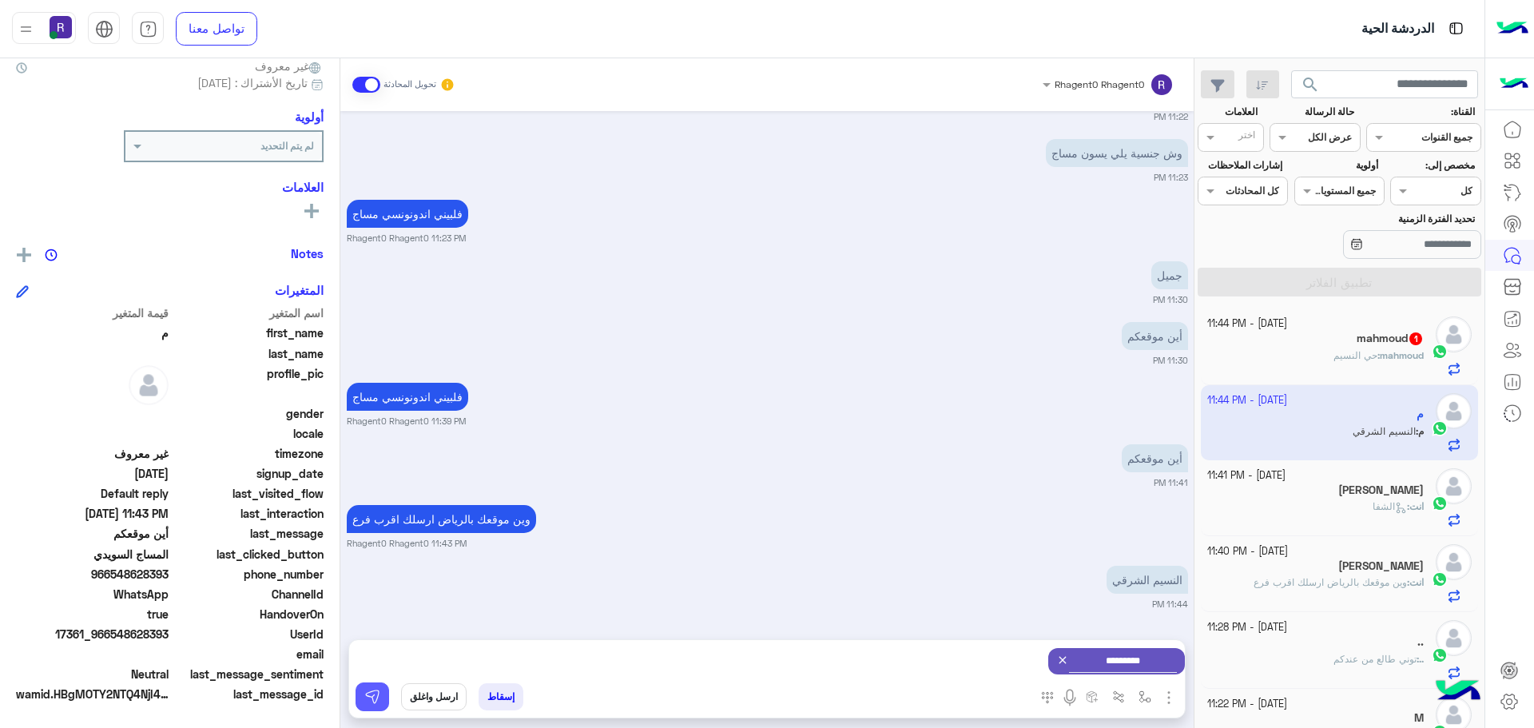
click at [374, 695] on img at bounding box center [372, 697] width 16 height 16
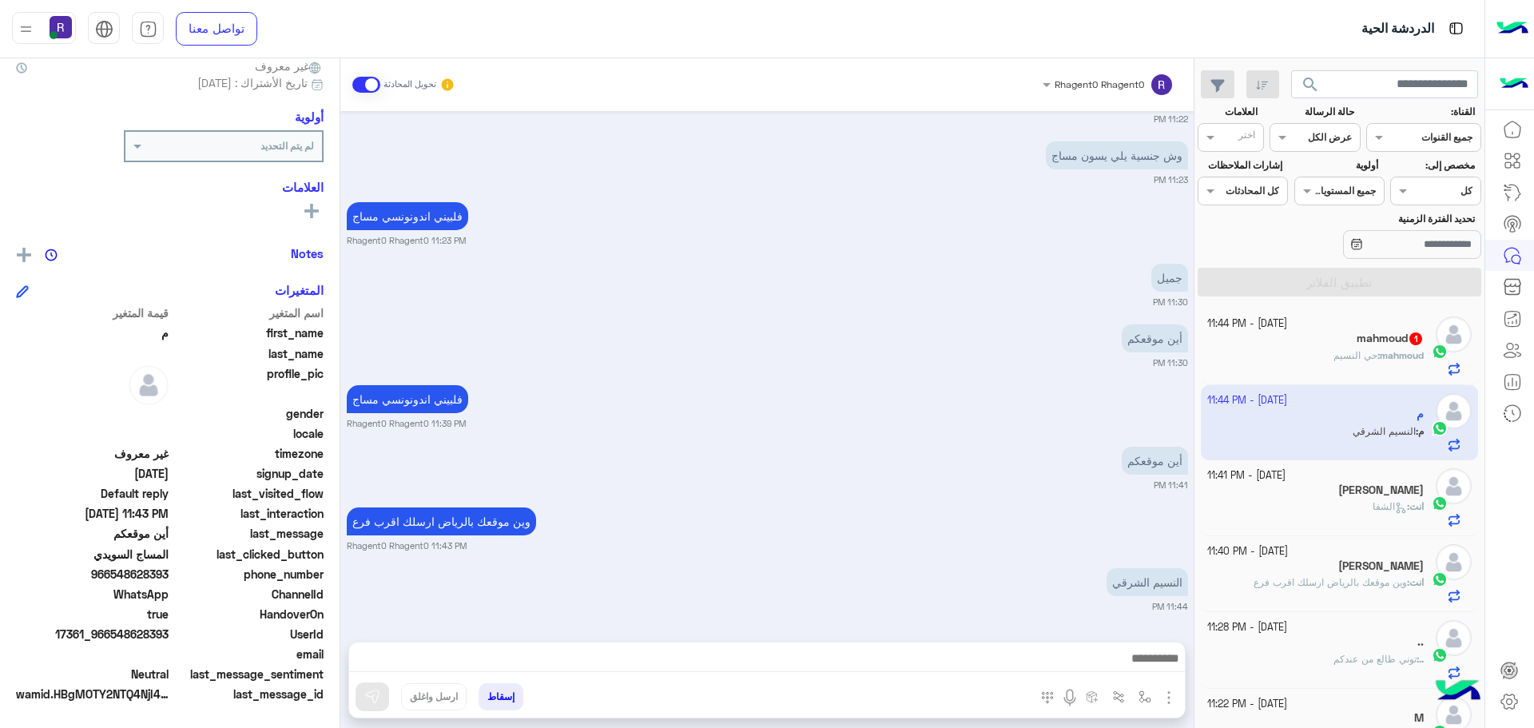
scroll to position [1723, 0]
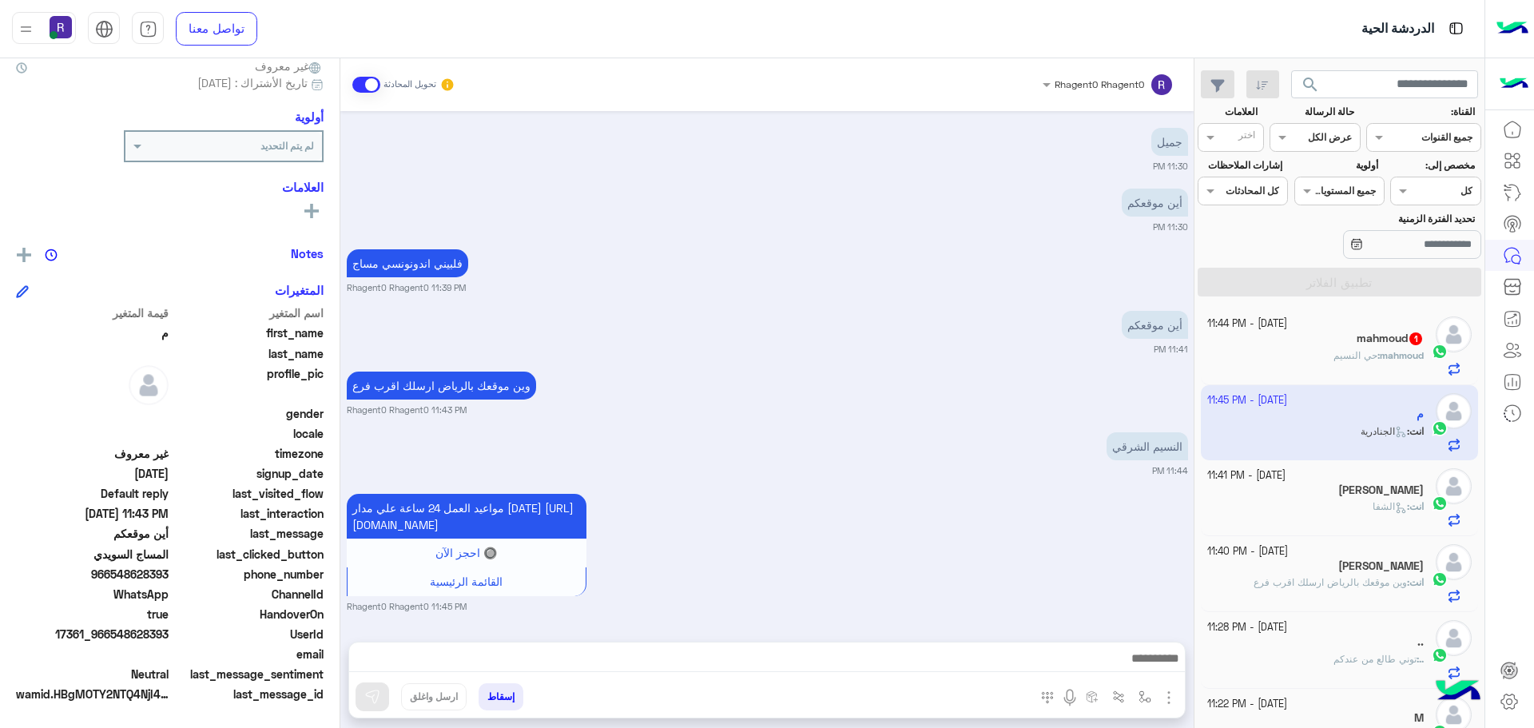
click at [1391, 364] on div "mahmoud : حي النسيم" at bounding box center [1315, 362] width 217 height 28
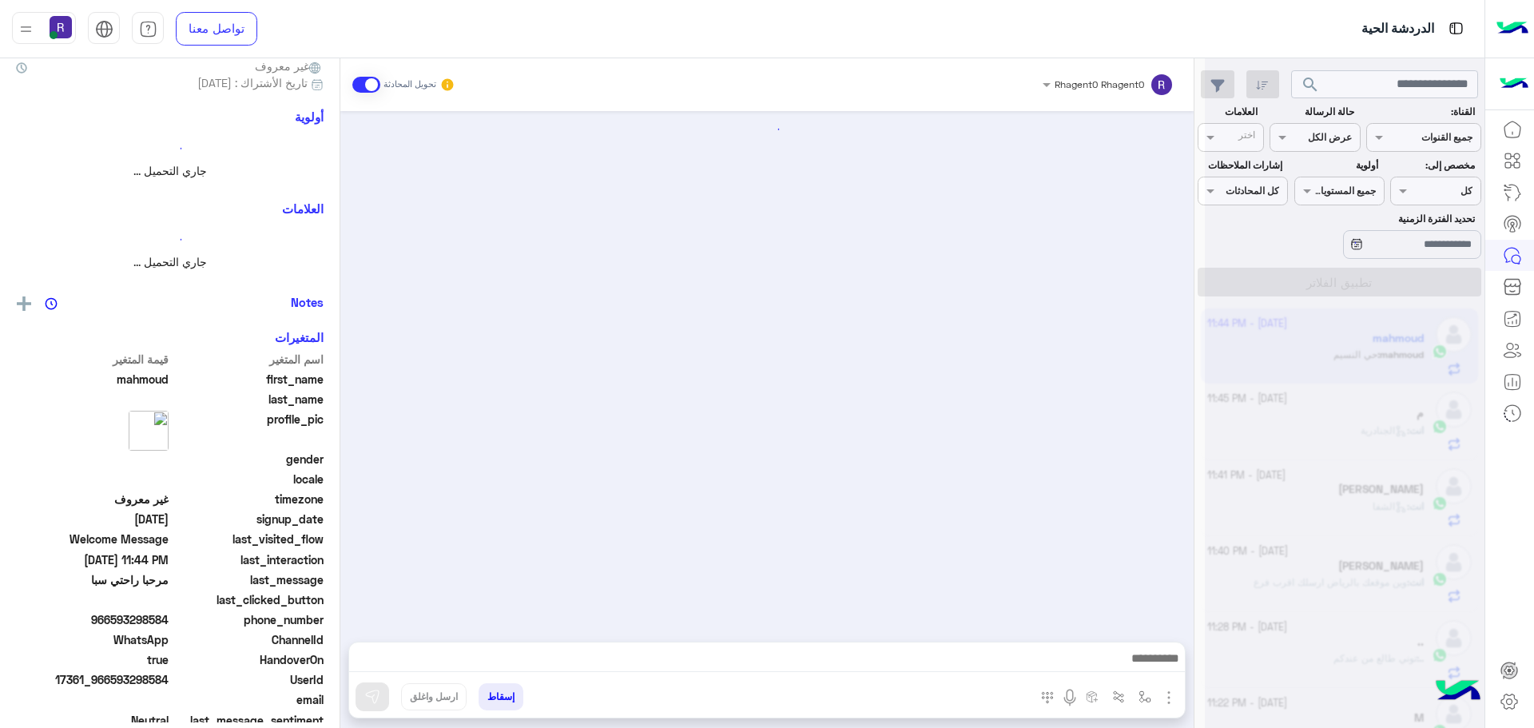
scroll to position [149, 0]
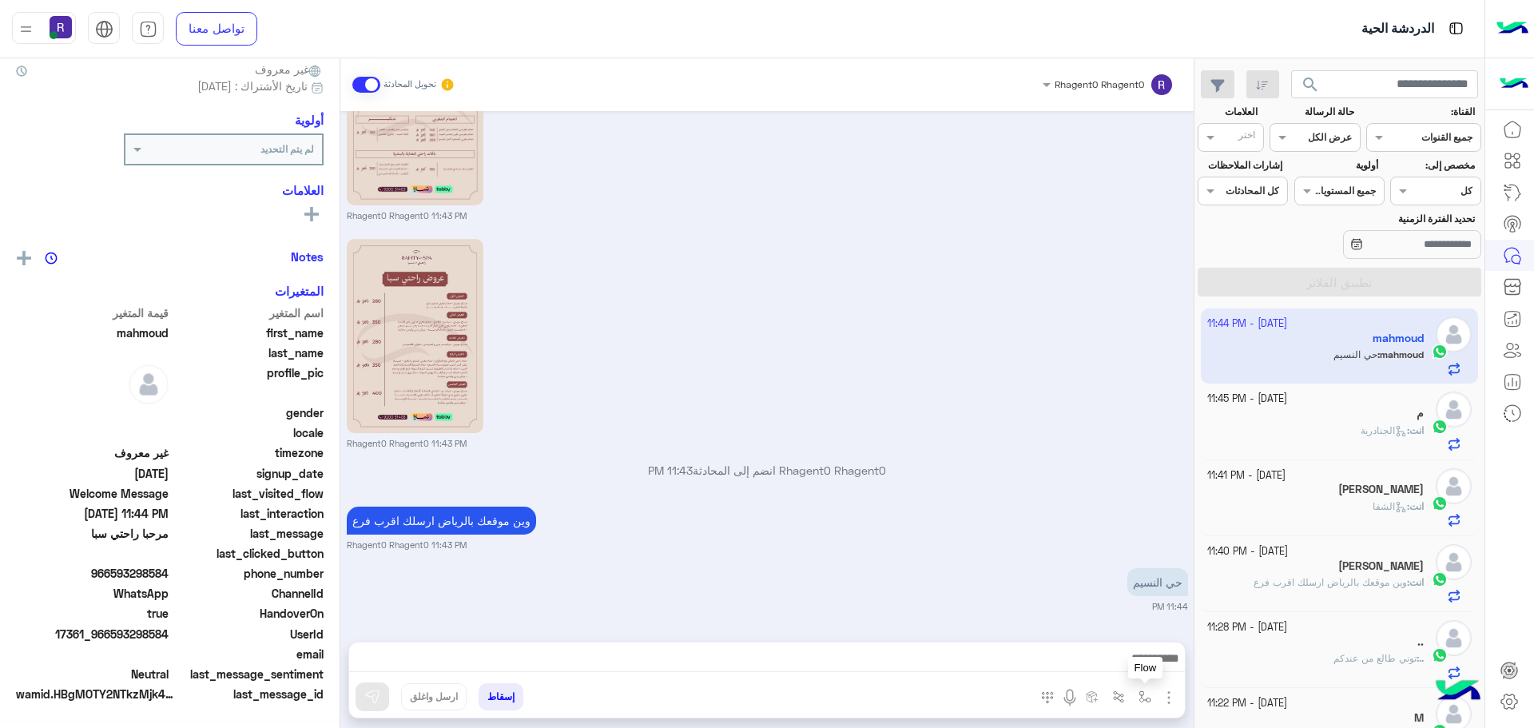
click at [1147, 696] on img "button" at bounding box center [1144, 696] width 13 height 13
click at [1117, 665] on input "text" at bounding box center [1109, 659] width 81 height 14
click at [1112, 588] on span "الجنادرية" at bounding box center [1128, 581] width 44 height 14
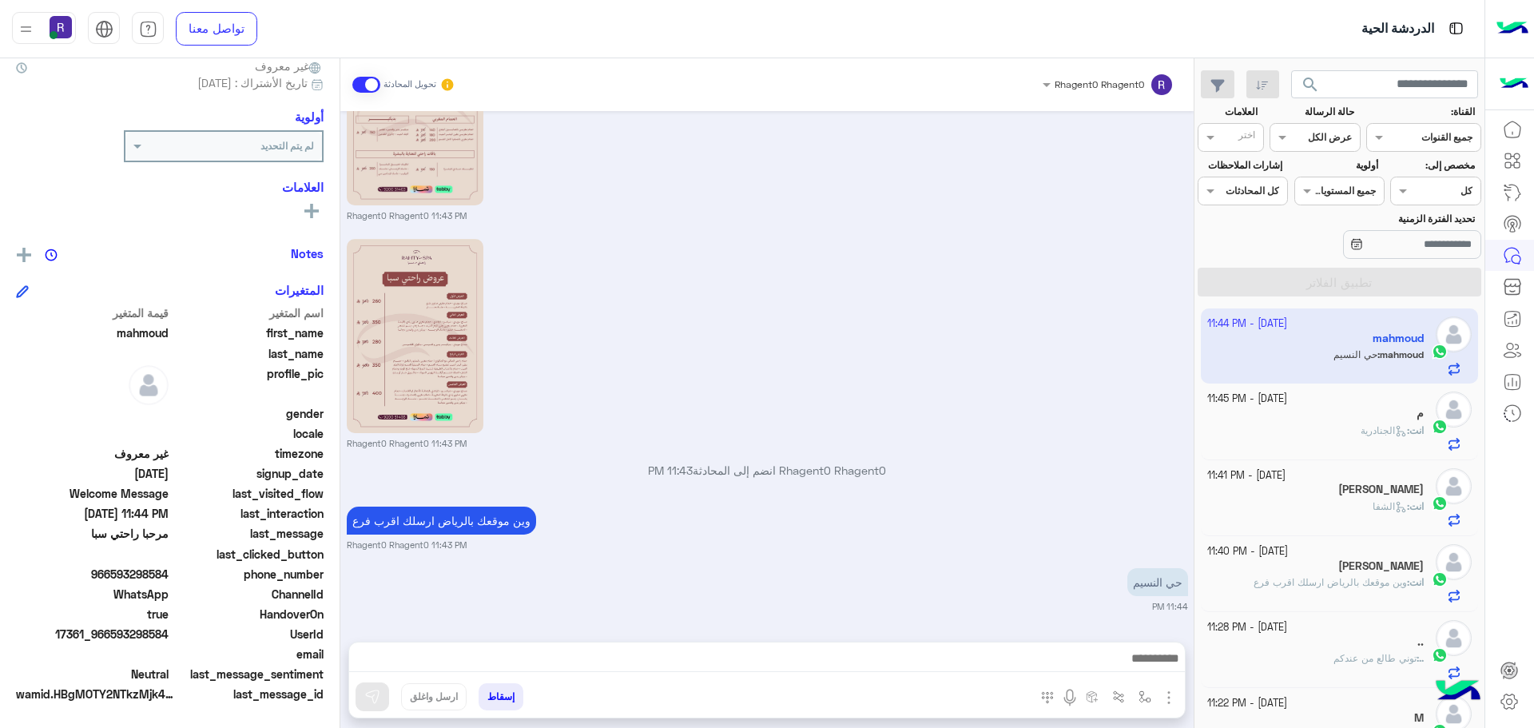
type textarea "*********"
click at [380, 693] on button at bounding box center [372, 696] width 34 height 29
click at [1275, 501] on div "انت : الشفا" at bounding box center [1315, 513] width 217 height 28
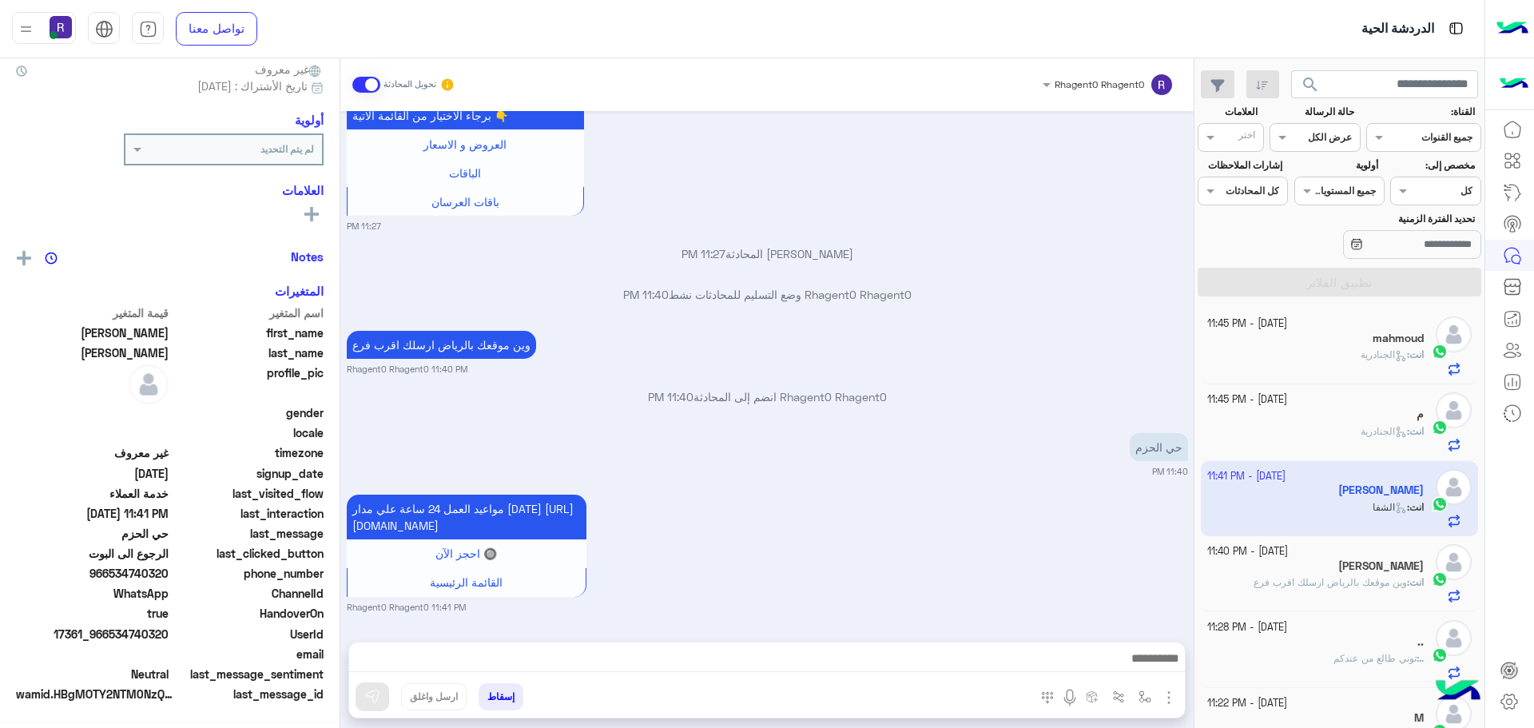
scroll to position [153, 0]
click at [1362, 560] on div "أحمد الدولة" at bounding box center [1315, 567] width 217 height 17
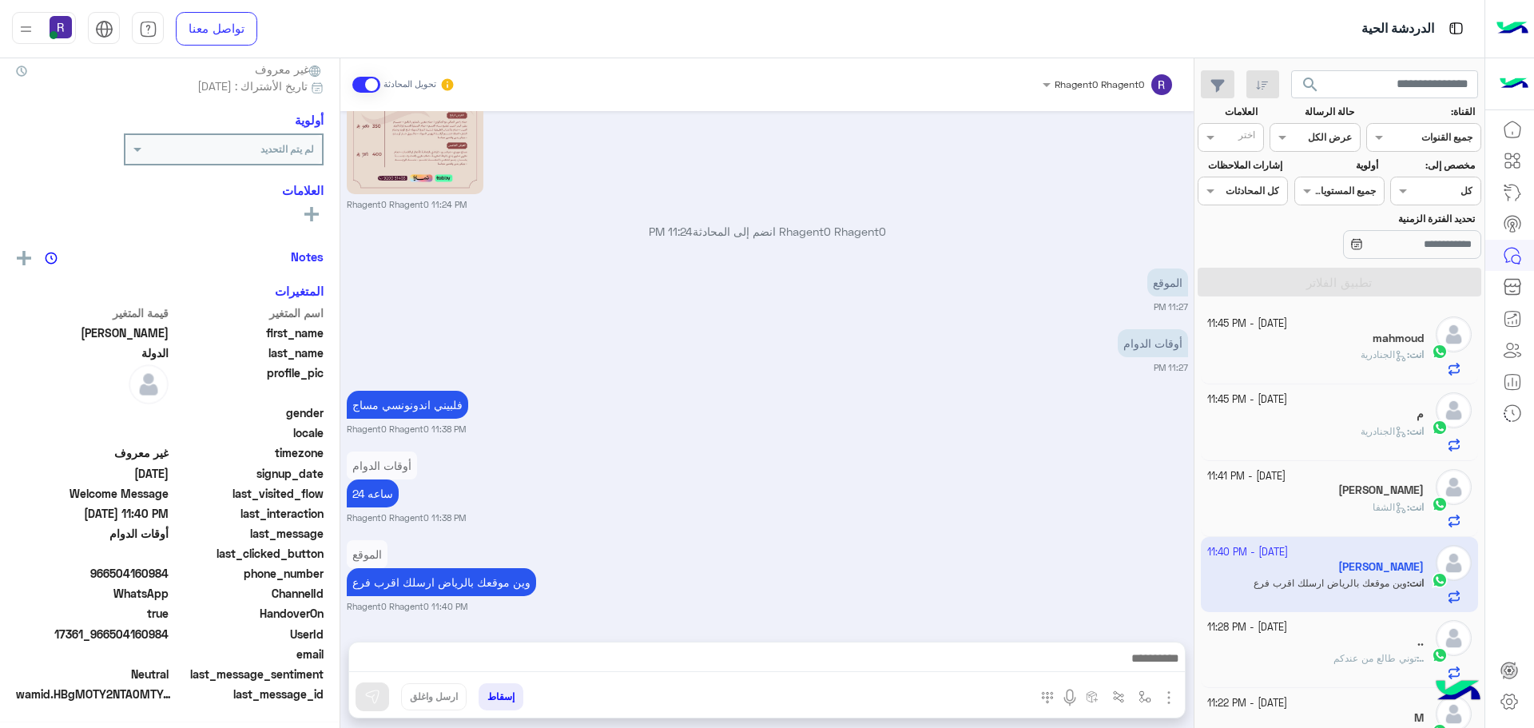
scroll to position [153, 0]
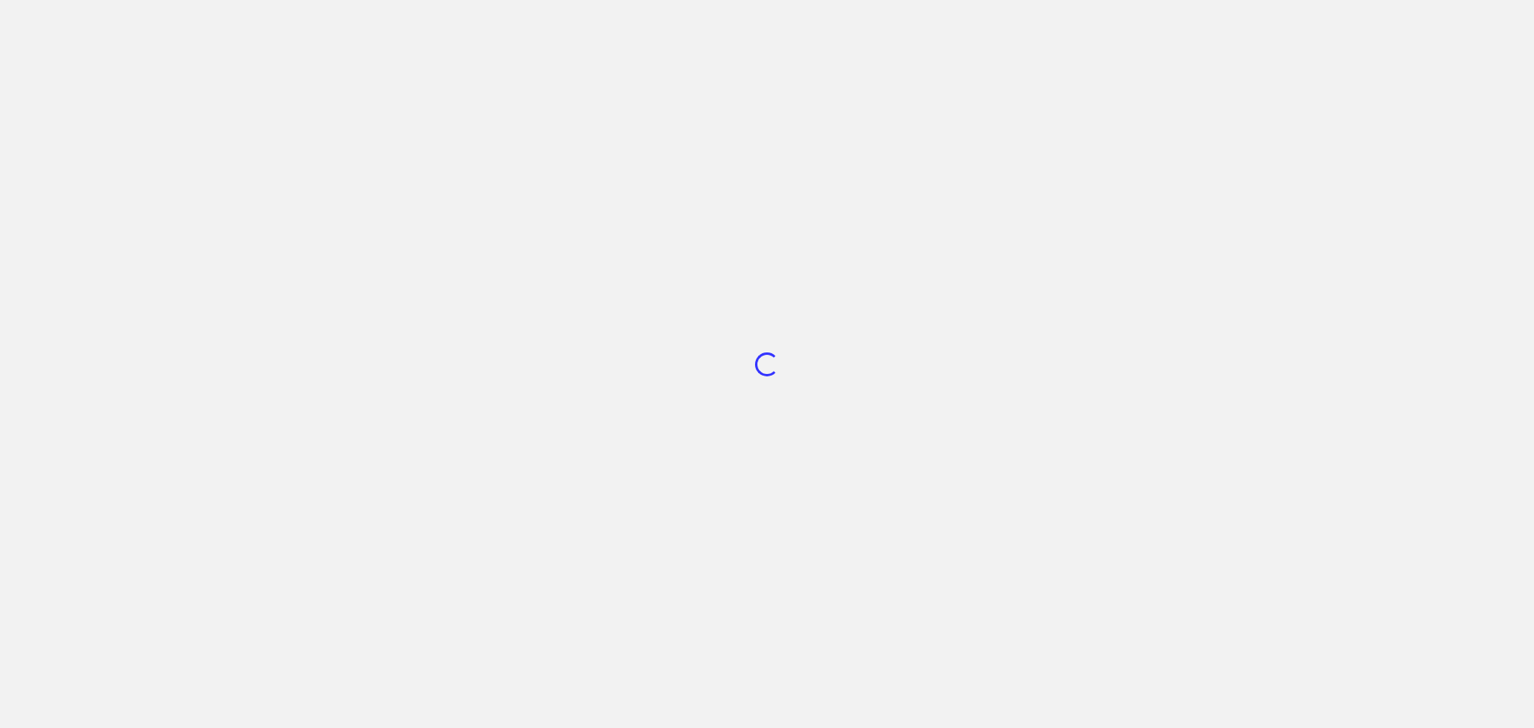
scroll to position [602, 0]
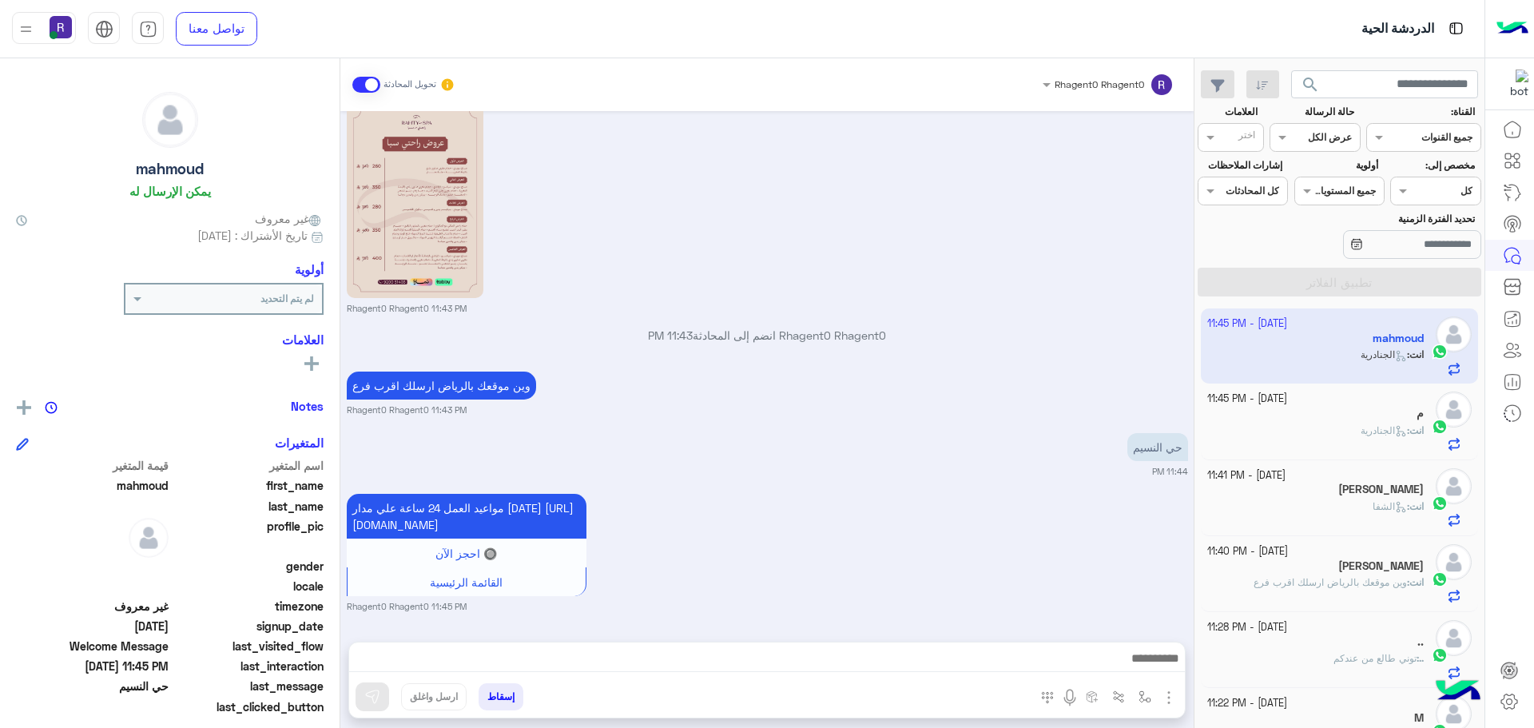
scroll to position [572, 0]
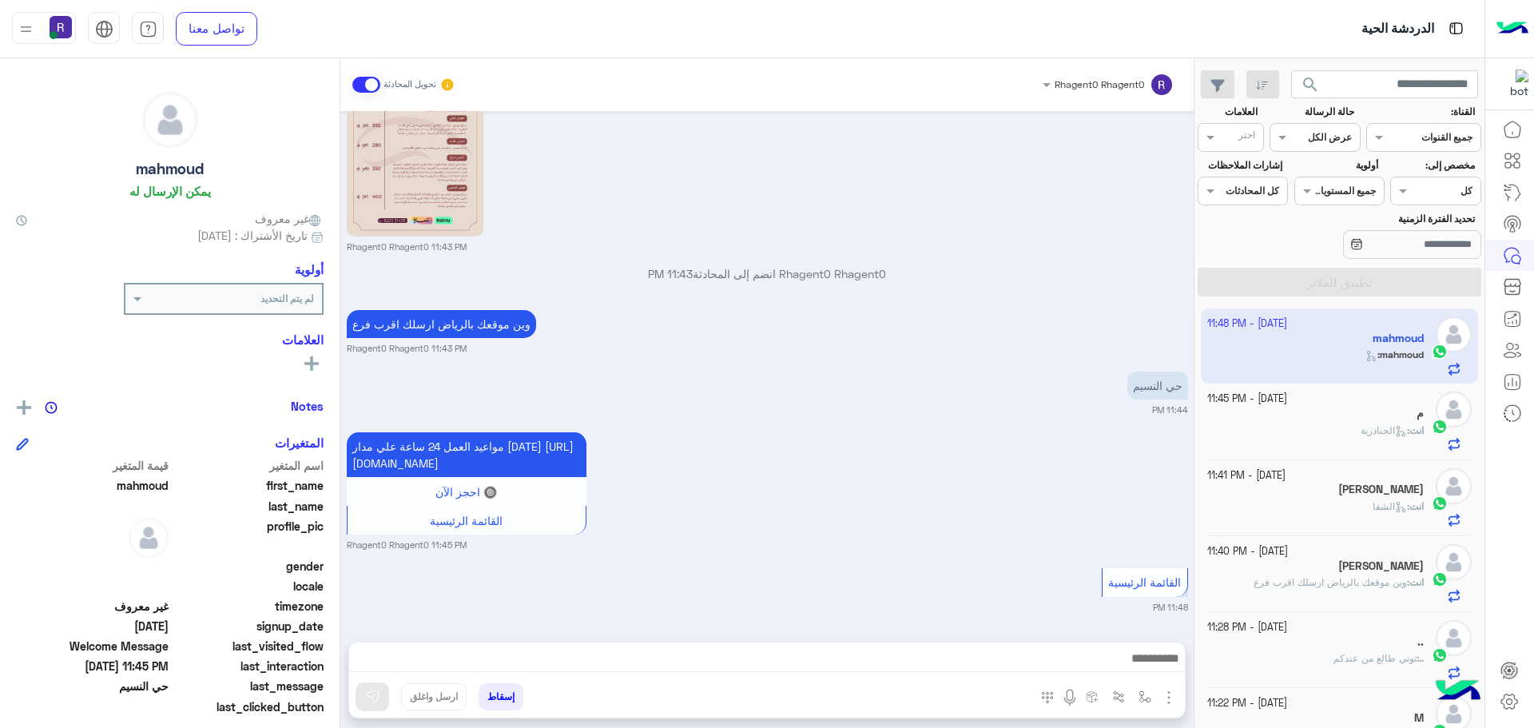
click at [1333, 427] on div "انت : الجنادرية" at bounding box center [1315, 437] width 217 height 28
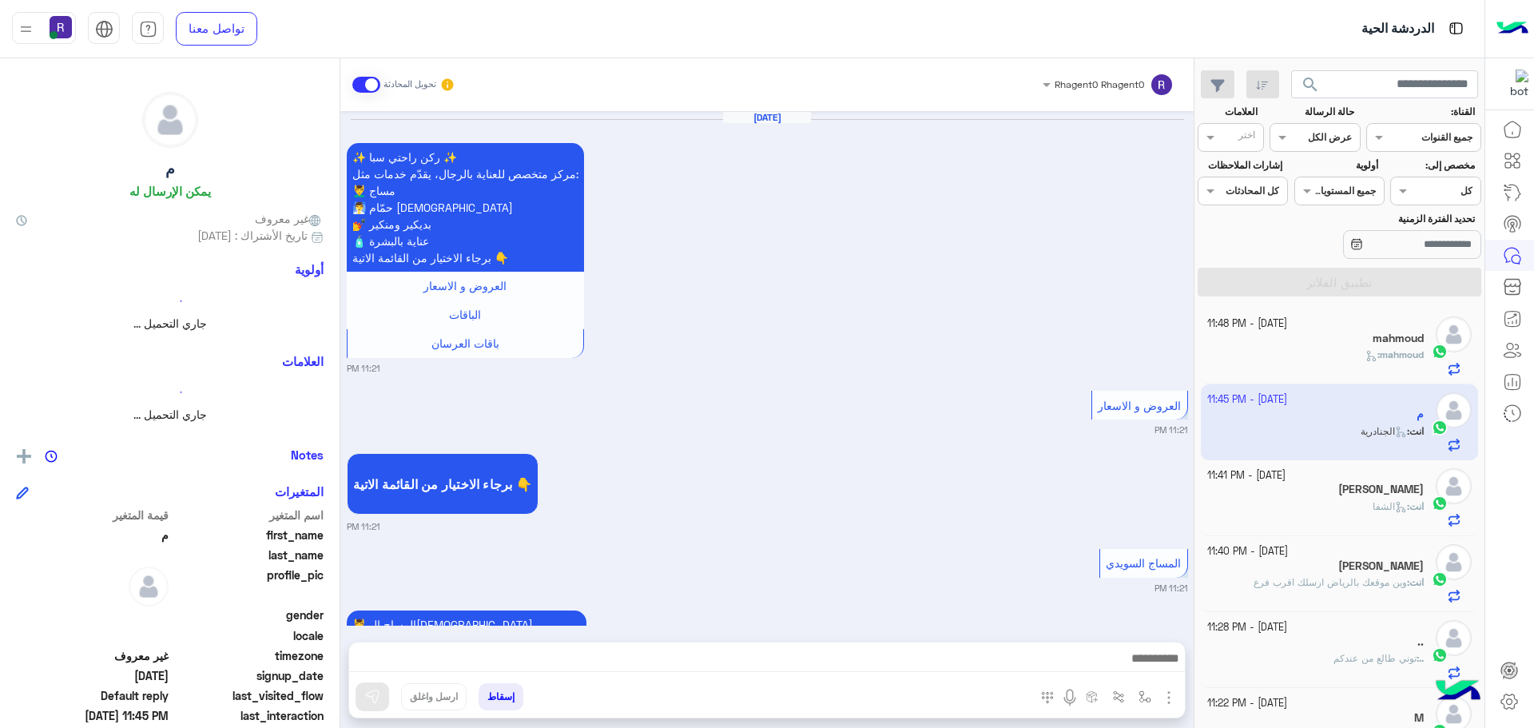
scroll to position [1308, 0]
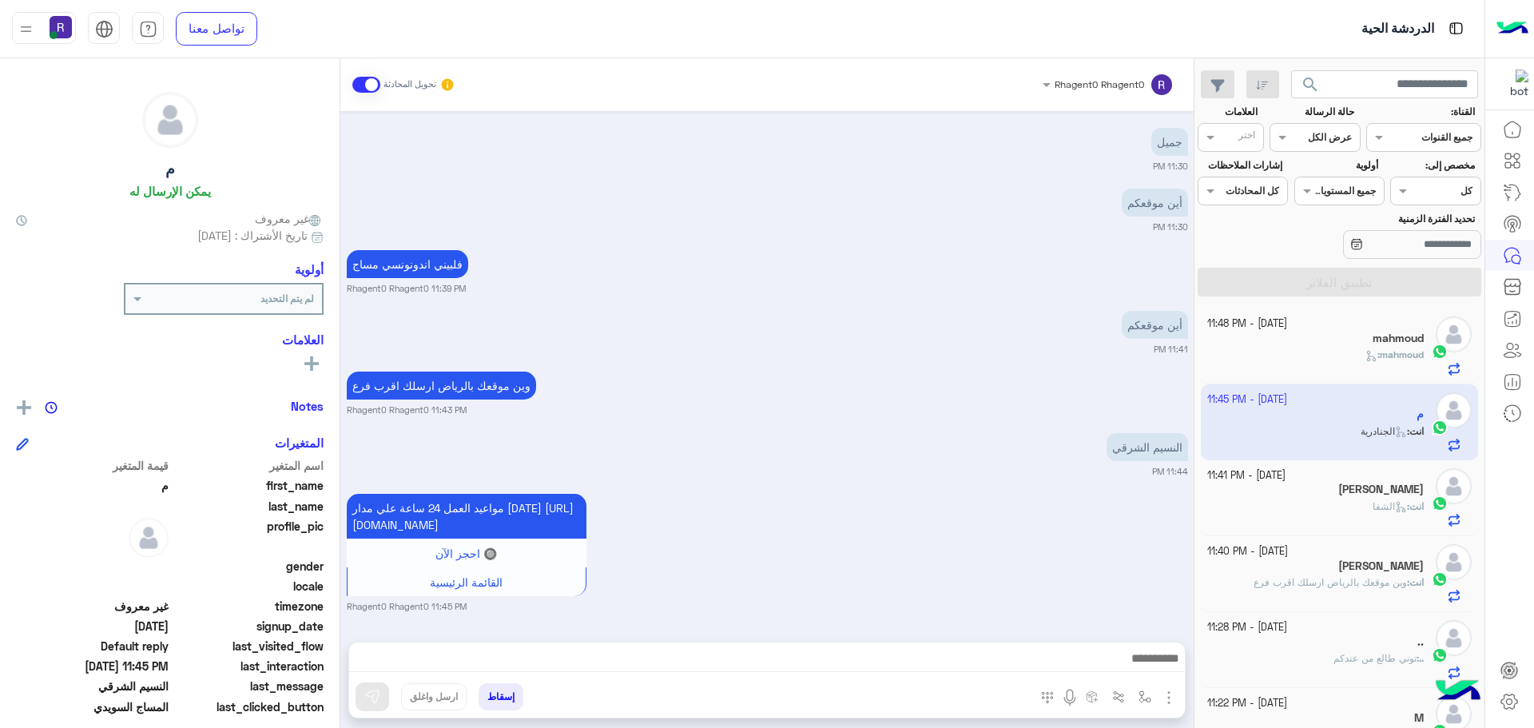
drag, startPoint x: 1006, startPoint y: 384, endPoint x: 1029, endPoint y: 400, distance: 28.1
click at [1006, 384] on div "وين موقعك بالرياض ارسلك اقرب فرع Rhagent0 Rhagent0 11:43 PM" at bounding box center [767, 391] width 841 height 49
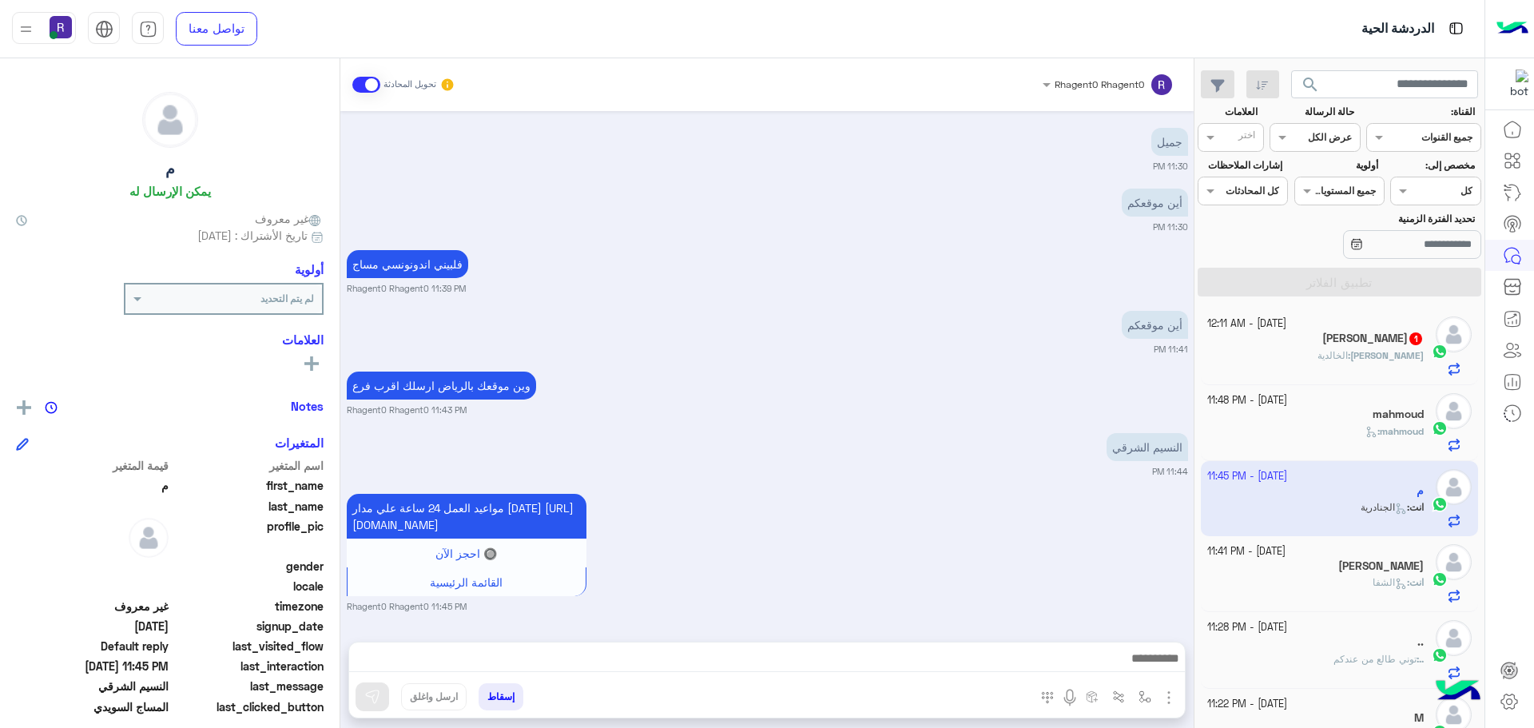
click at [1407, 339] on span "1" at bounding box center [1415, 338] width 16 height 14
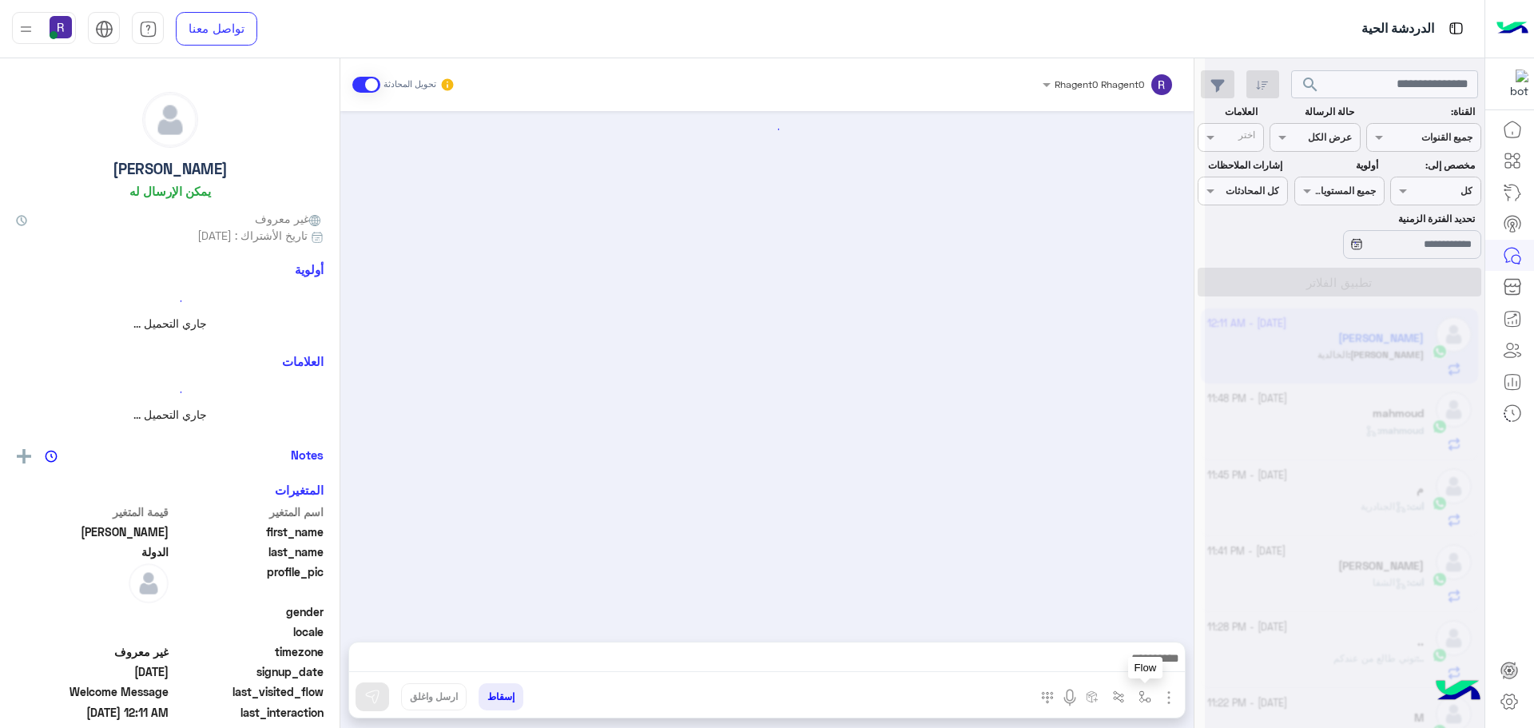
click at [1143, 697] on img "button" at bounding box center [1144, 696] width 13 height 13
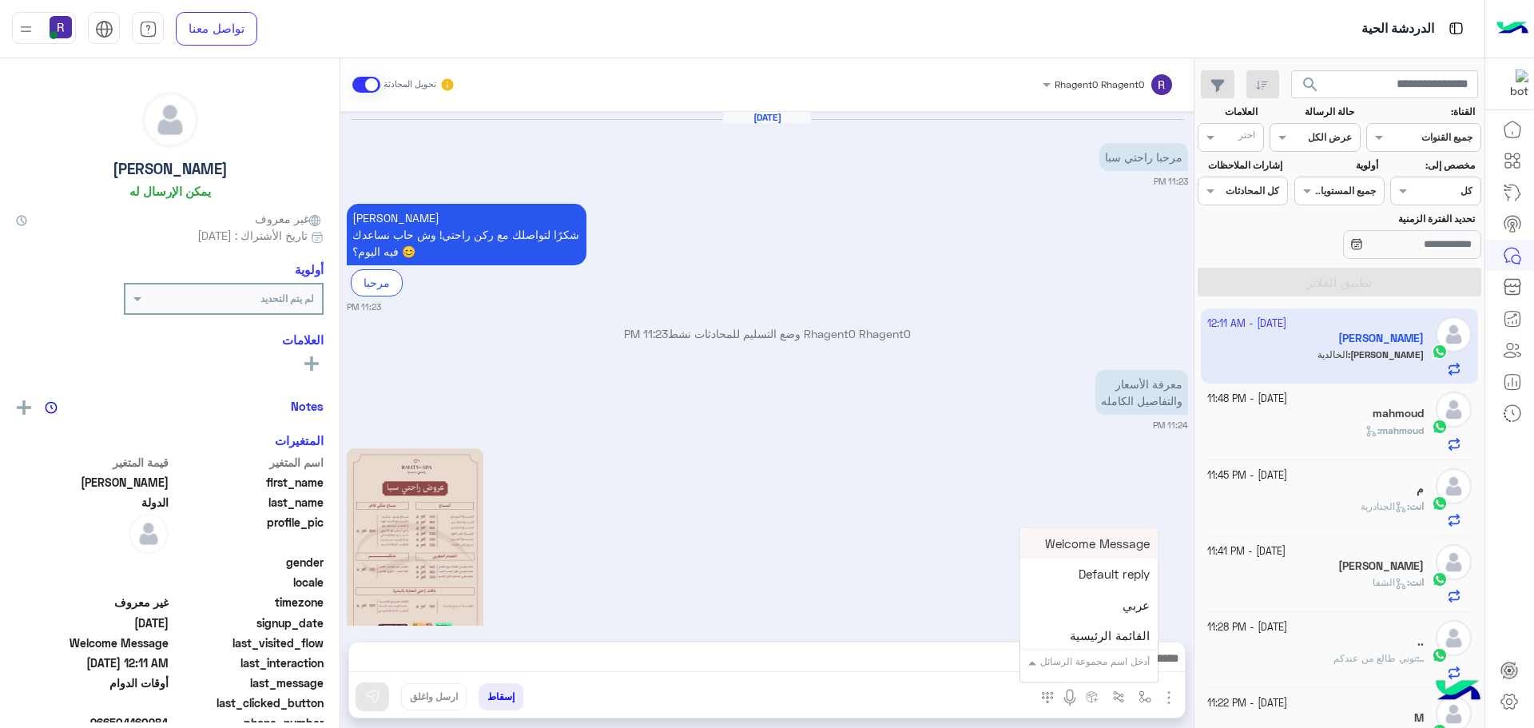
click at [1133, 662] on input "text" at bounding box center [1109, 659] width 81 height 14
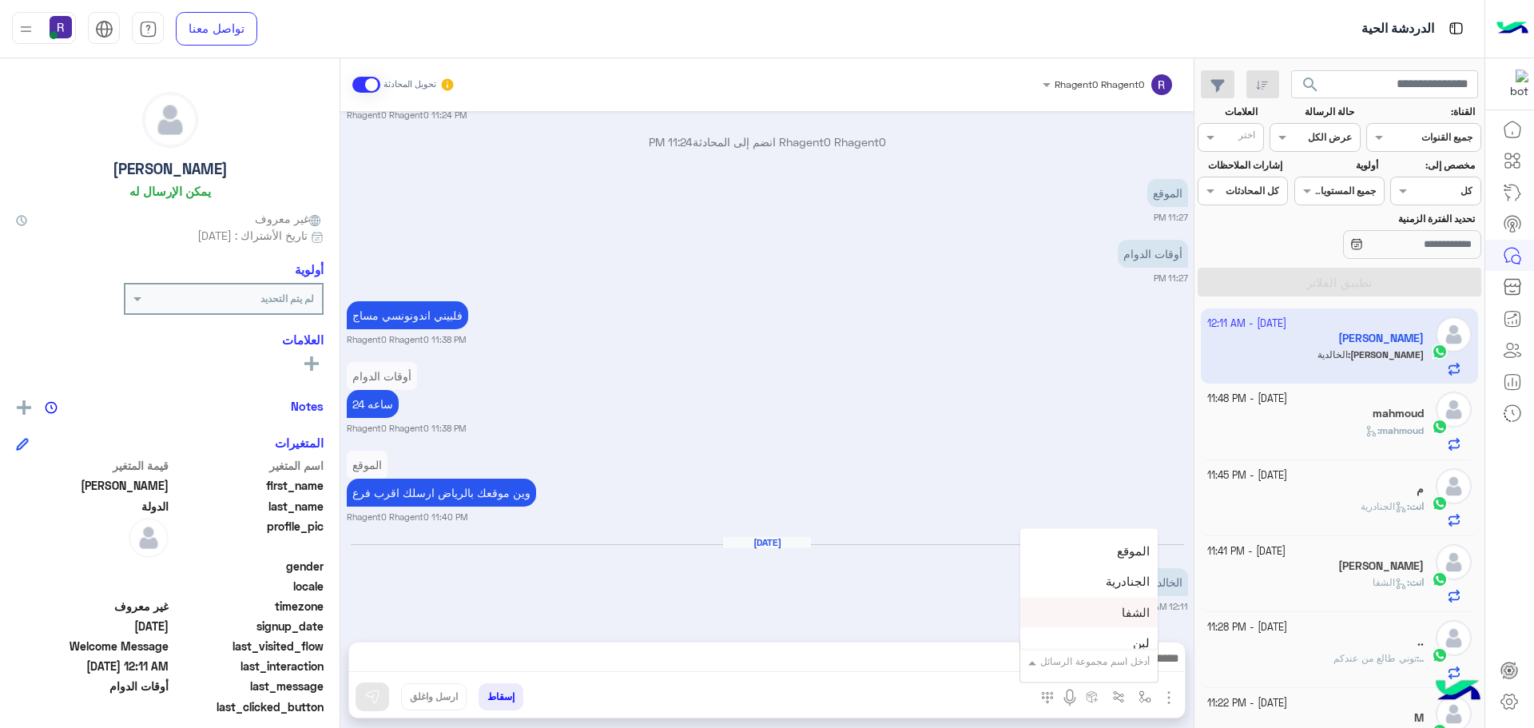
scroll to position [1118, 0]
click at [1125, 566] on div "لبن" at bounding box center [1088, 563] width 137 height 31
type textarea "***"
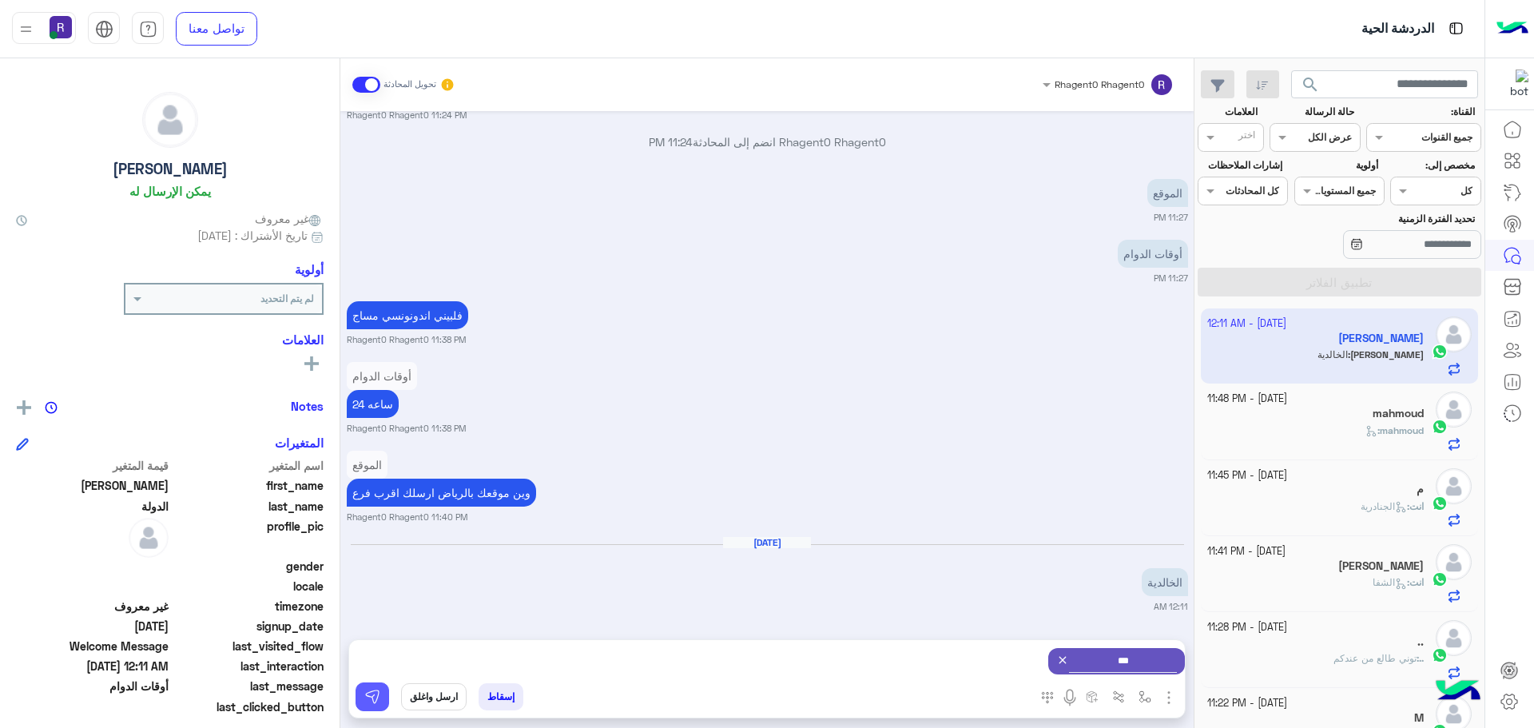
click at [374, 695] on img at bounding box center [372, 697] width 16 height 16
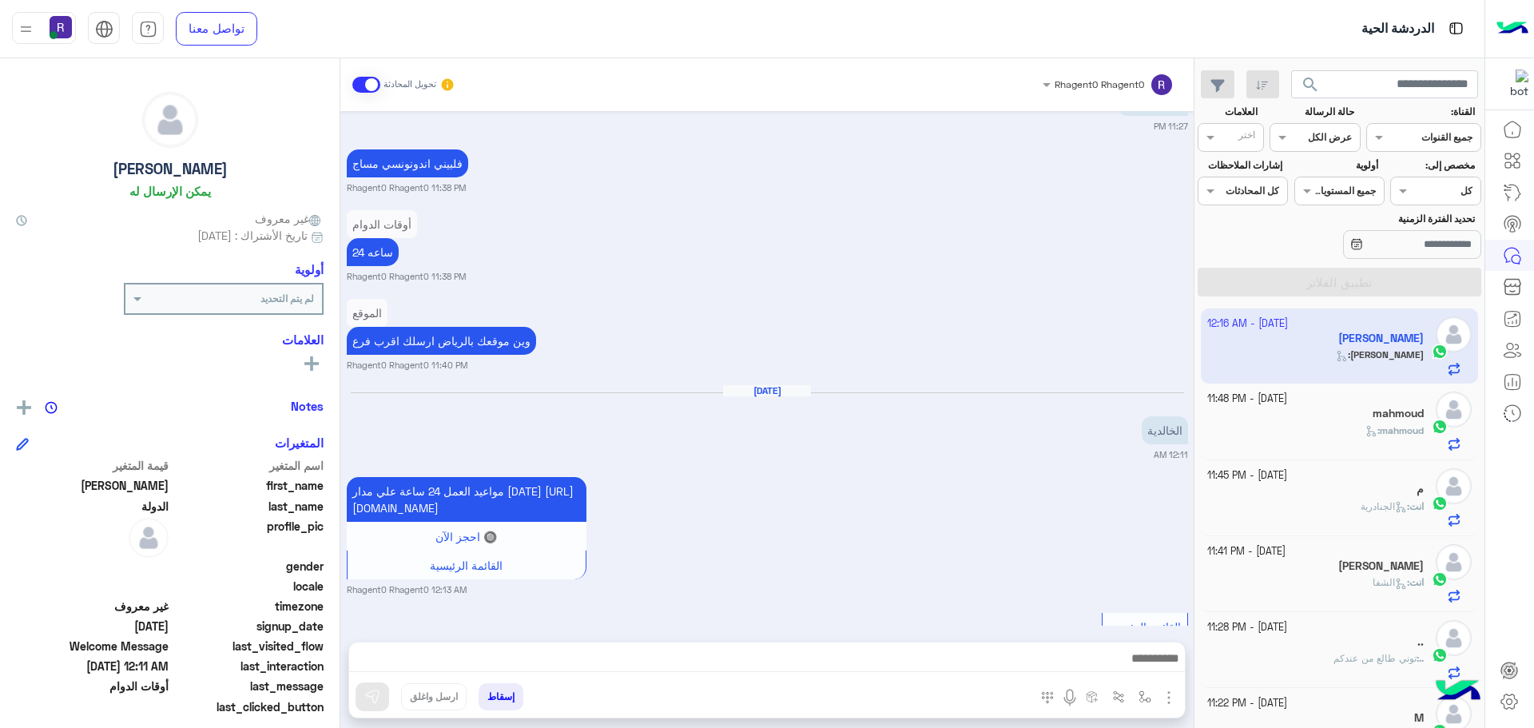
scroll to position [979, 0]
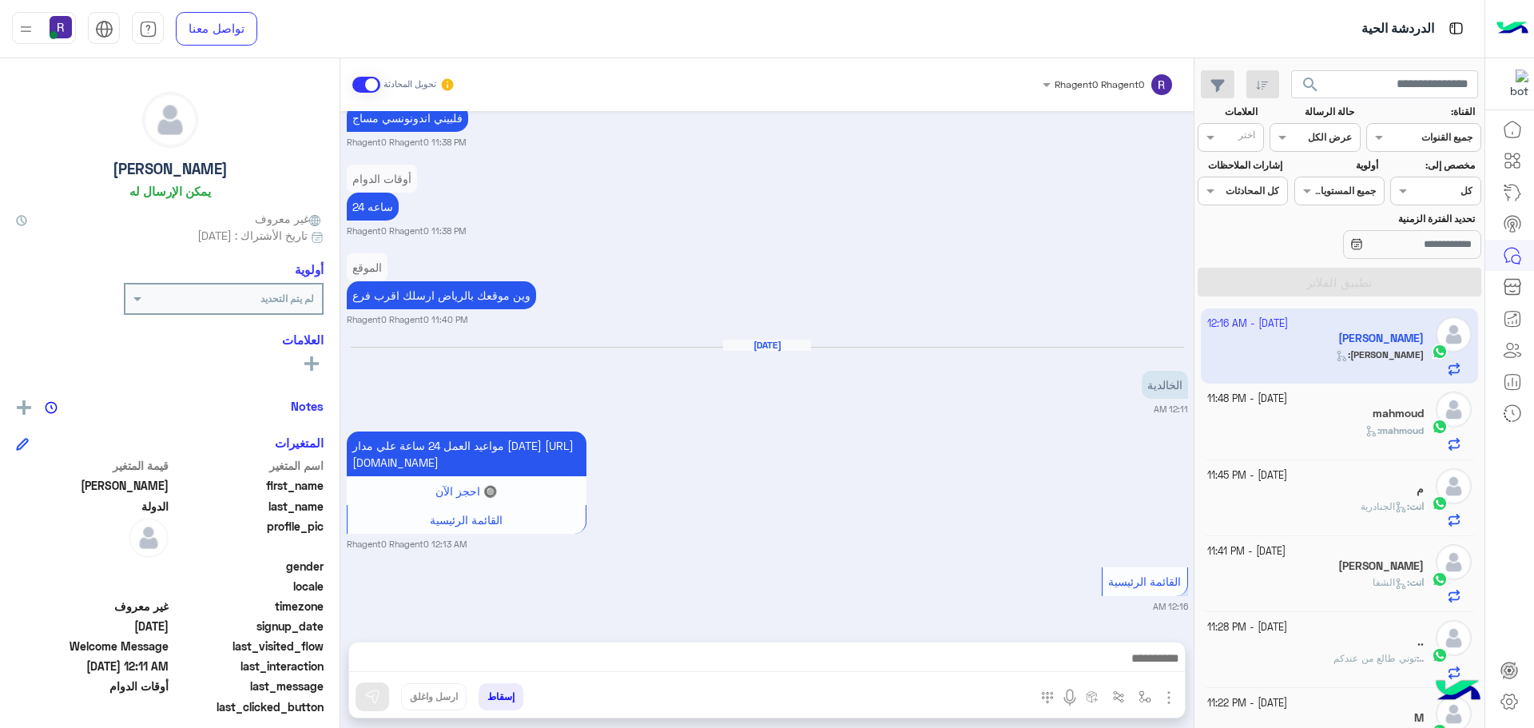
click at [1355, 414] on div "mahmoud" at bounding box center [1315, 415] width 217 height 17
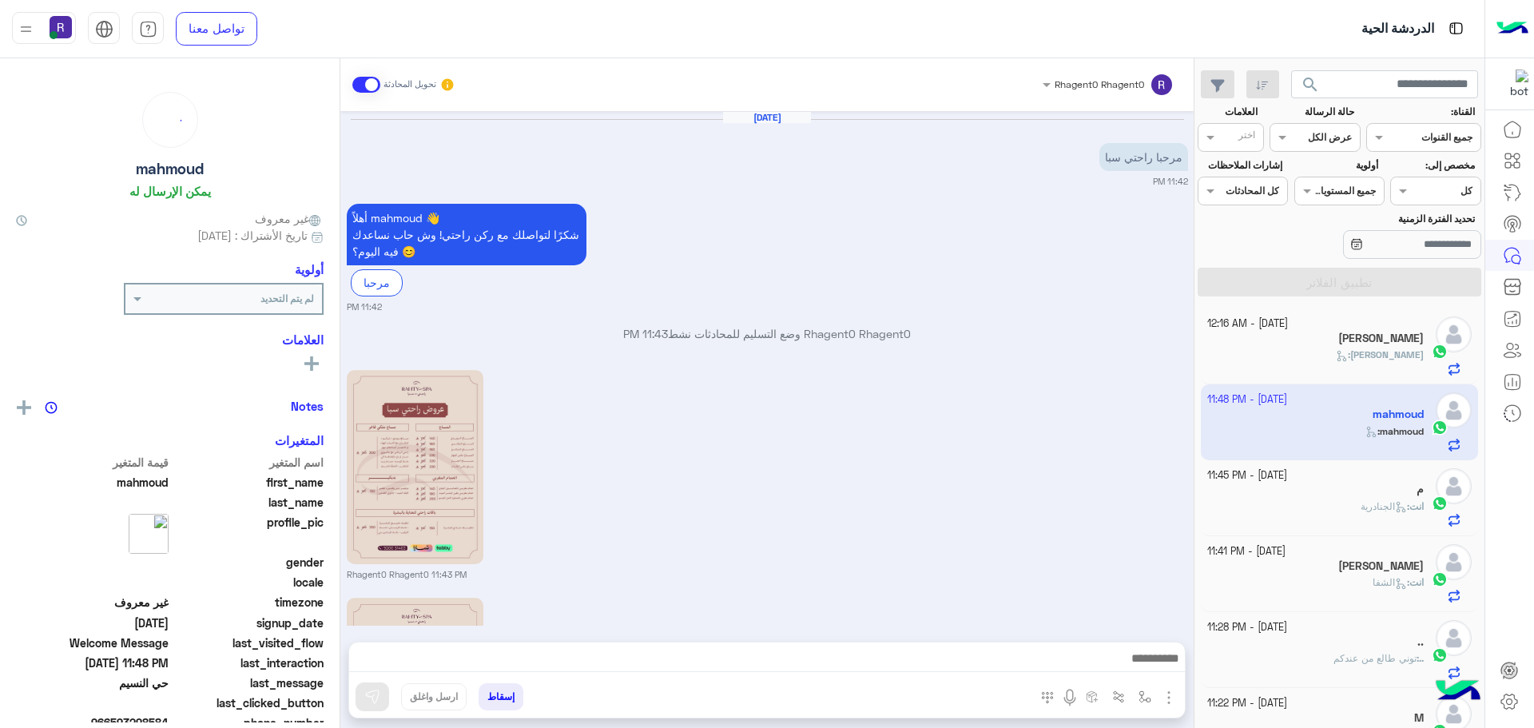
scroll to position [572, 0]
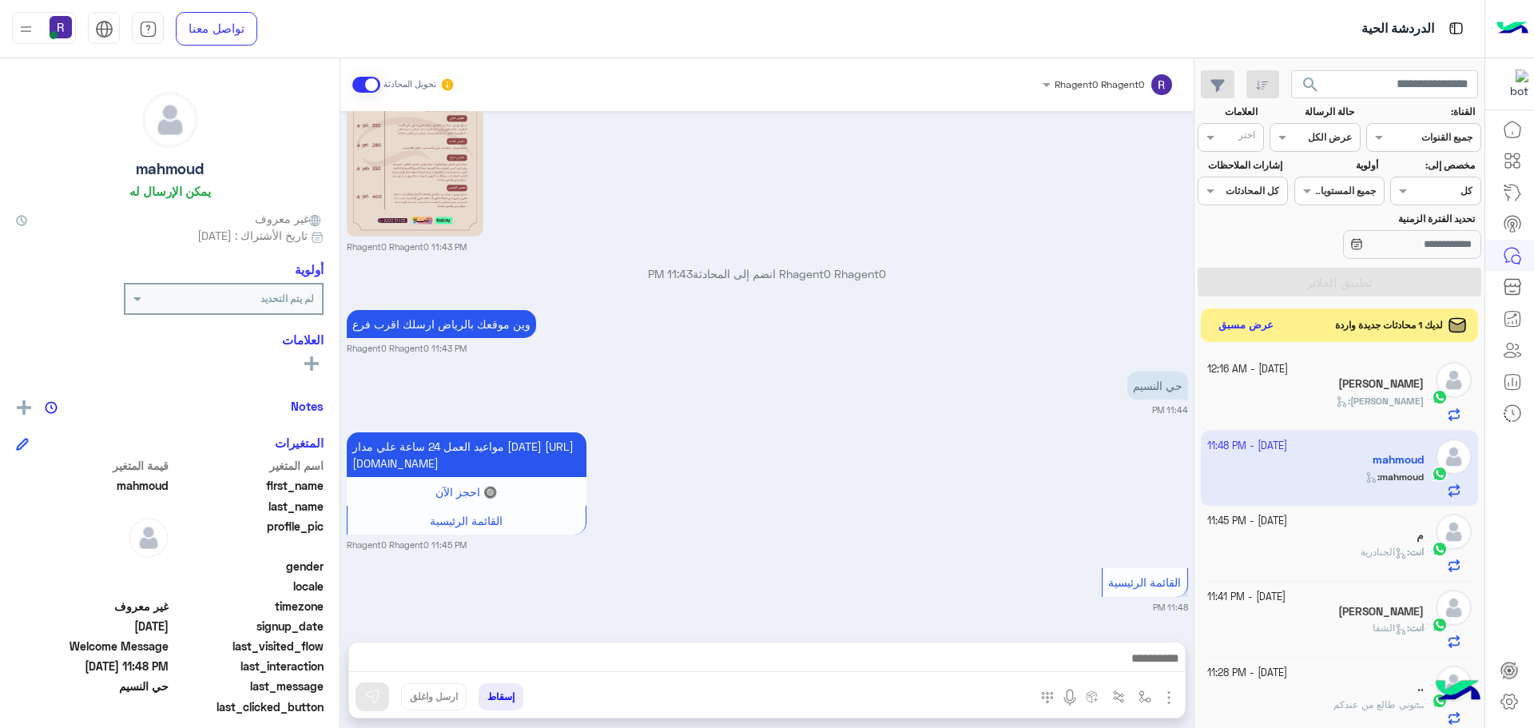
click at [1235, 324] on button "عرض مسبق" at bounding box center [1246, 326] width 67 height 22
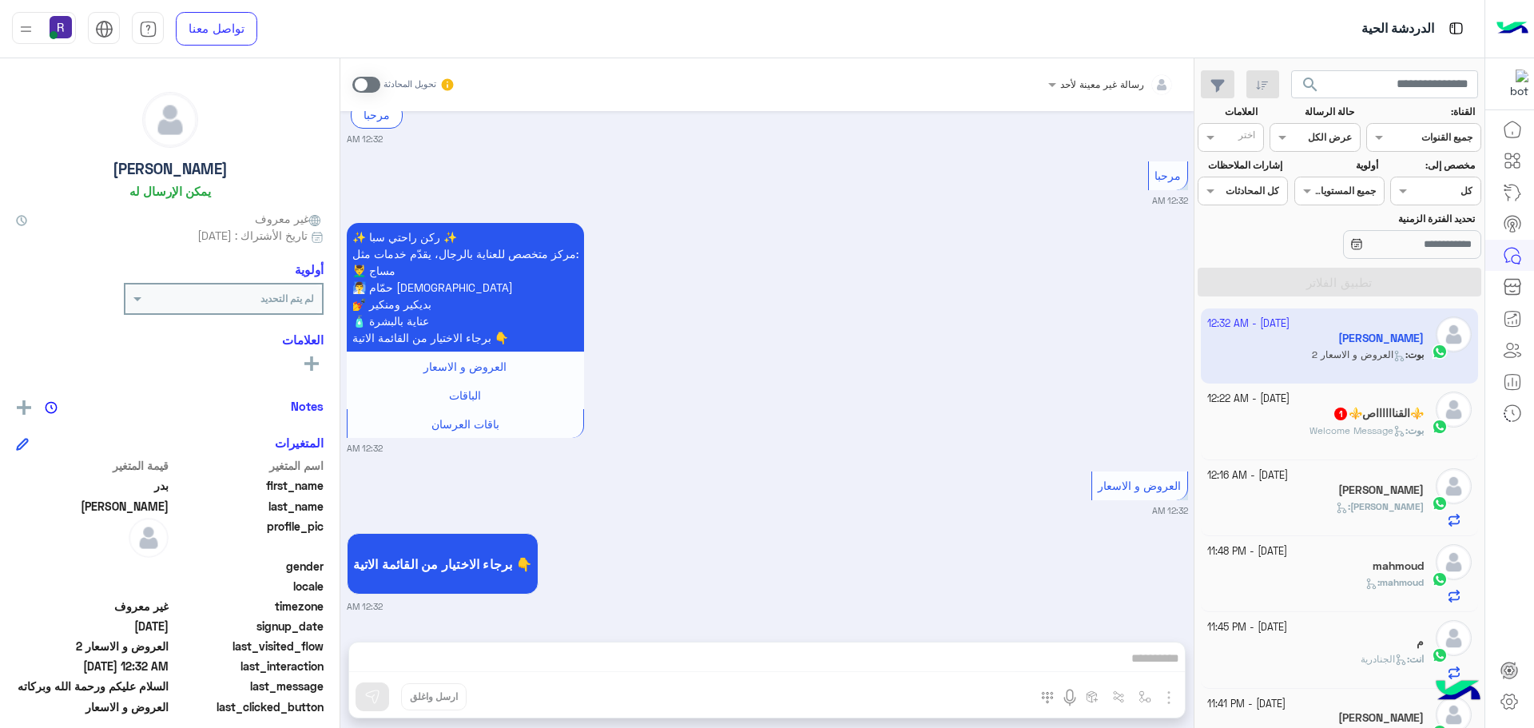
scroll to position [565, 0]
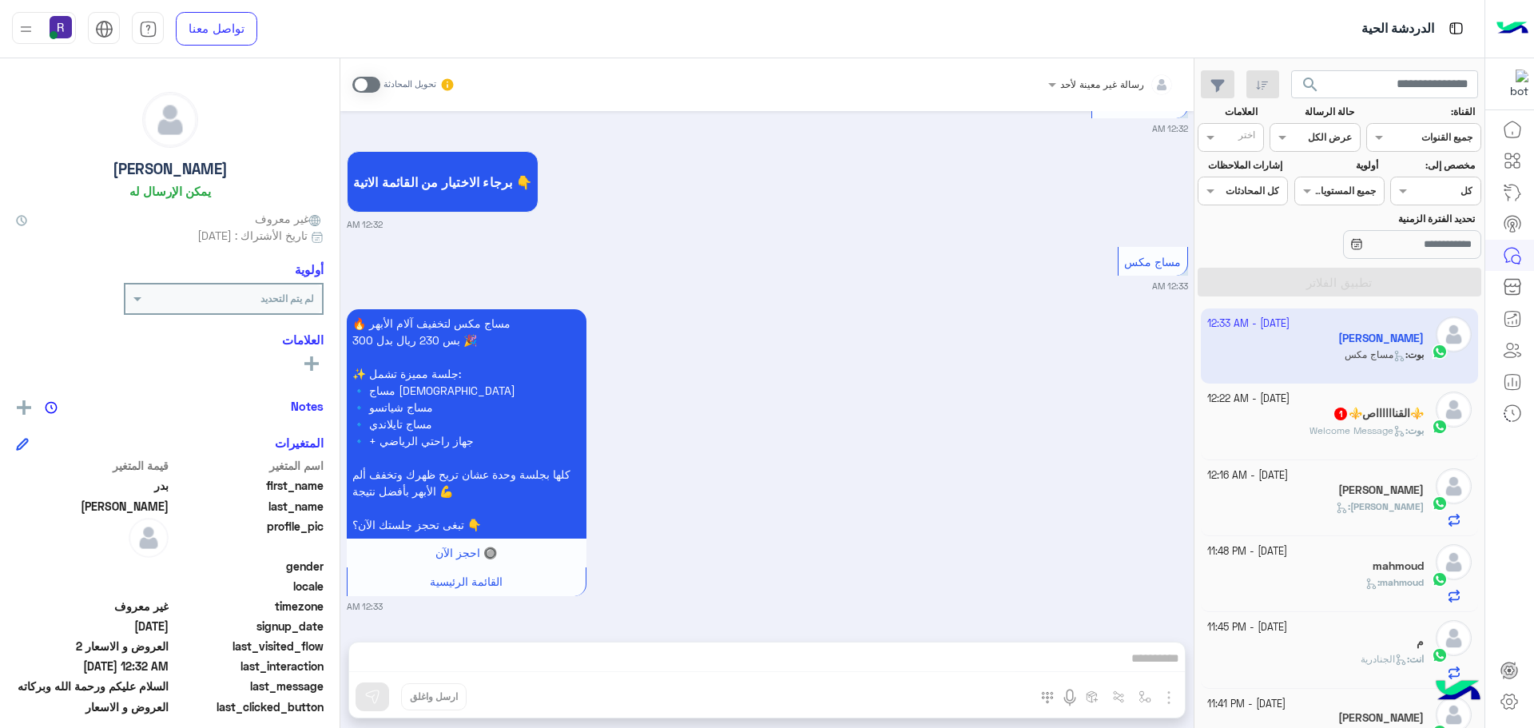
click at [375, 87] on span at bounding box center [366, 85] width 28 height 16
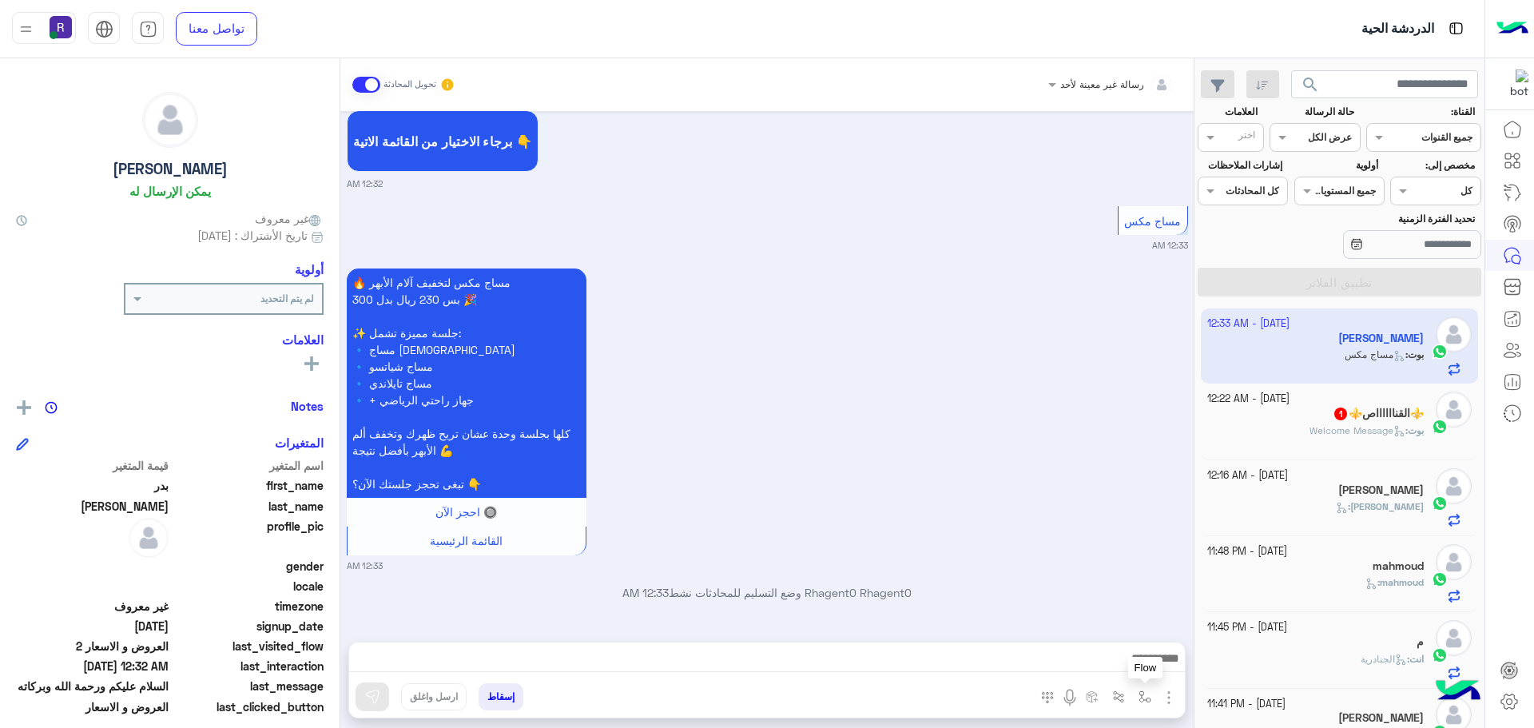
click at [1147, 694] on img "button" at bounding box center [1144, 696] width 13 height 13
click at [1110, 653] on input "text" at bounding box center [1109, 659] width 81 height 14
click at [867, 313] on div "🔥 مساج مكس لتخفيف آلام الأبهر بس 230 ريال بدل 300 🎉 ✨ جلسة مميزة تشمل: 🔹 مساج س…" at bounding box center [767, 418] width 841 height 308
click at [1166, 700] on img "button" at bounding box center [1168, 697] width 19 height 19
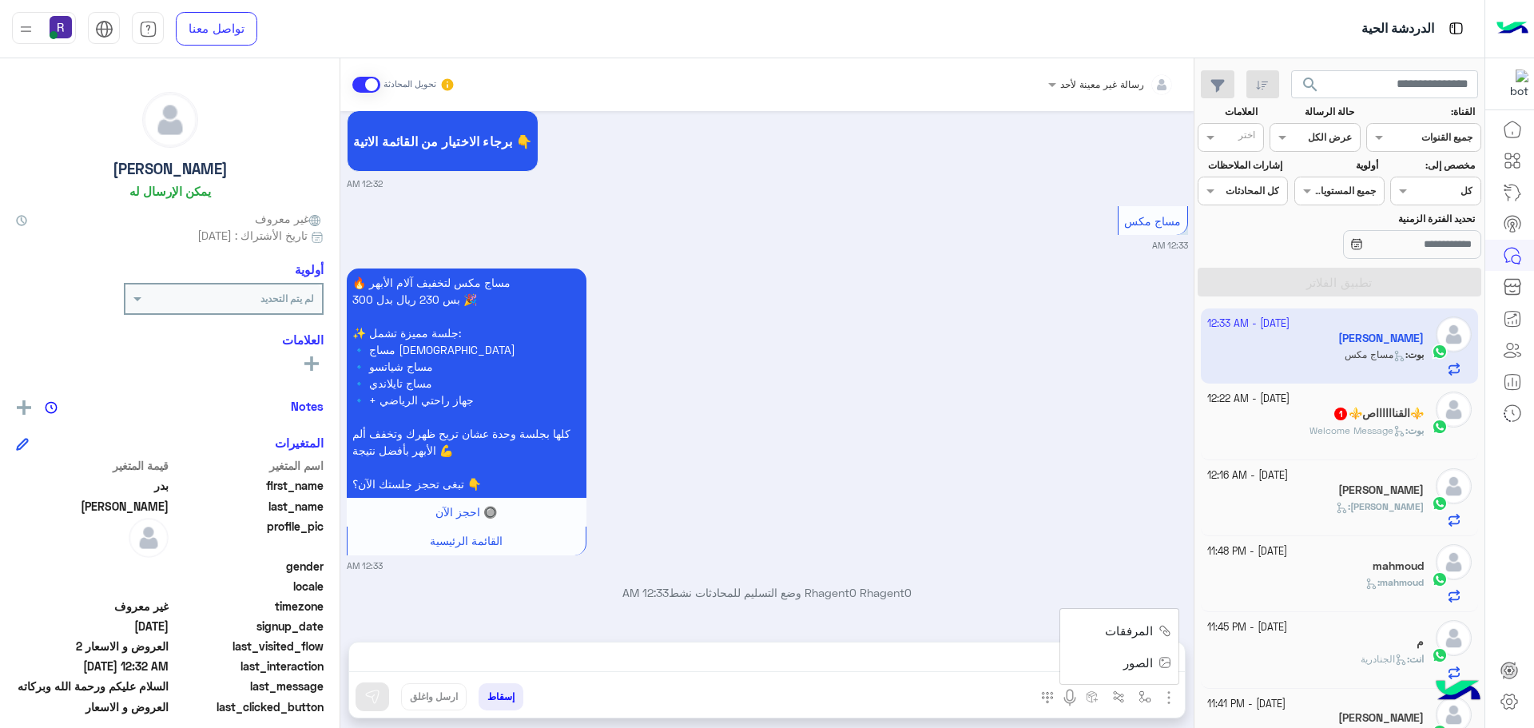
click at [1153, 670] on span "الصور" at bounding box center [1138, 662] width 30 height 18
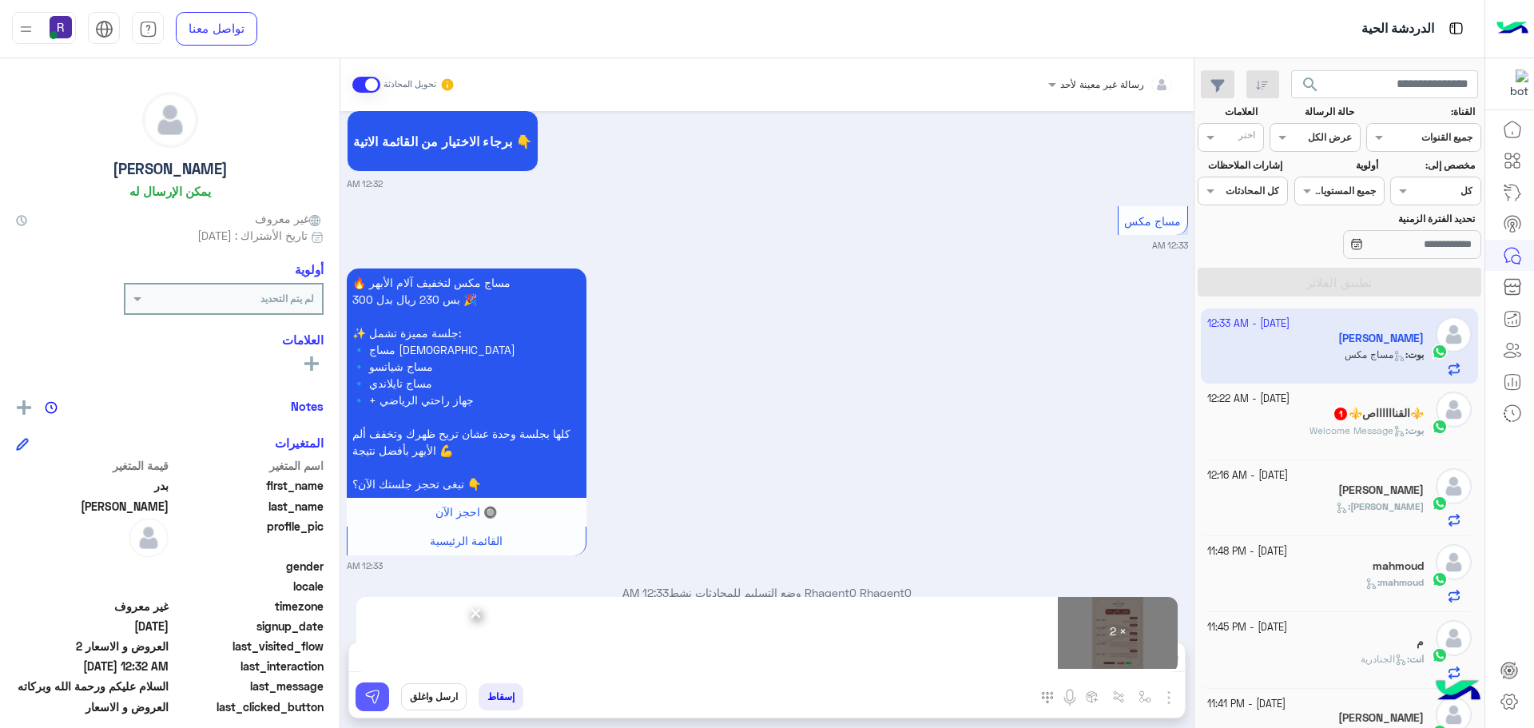
click at [373, 700] on img at bounding box center [372, 697] width 16 height 16
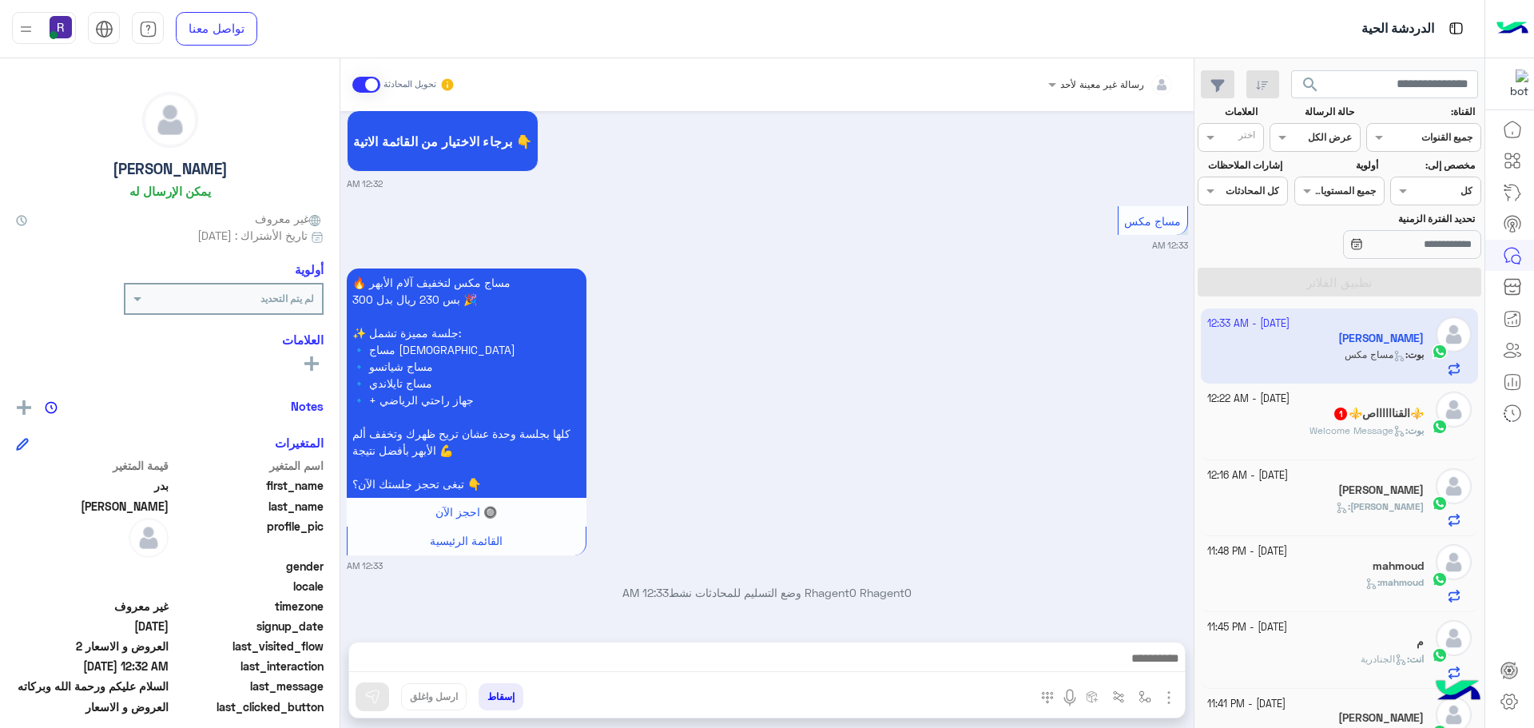
click at [1350, 439] on div "بوت : Welcome Message" at bounding box center [1315, 437] width 217 height 28
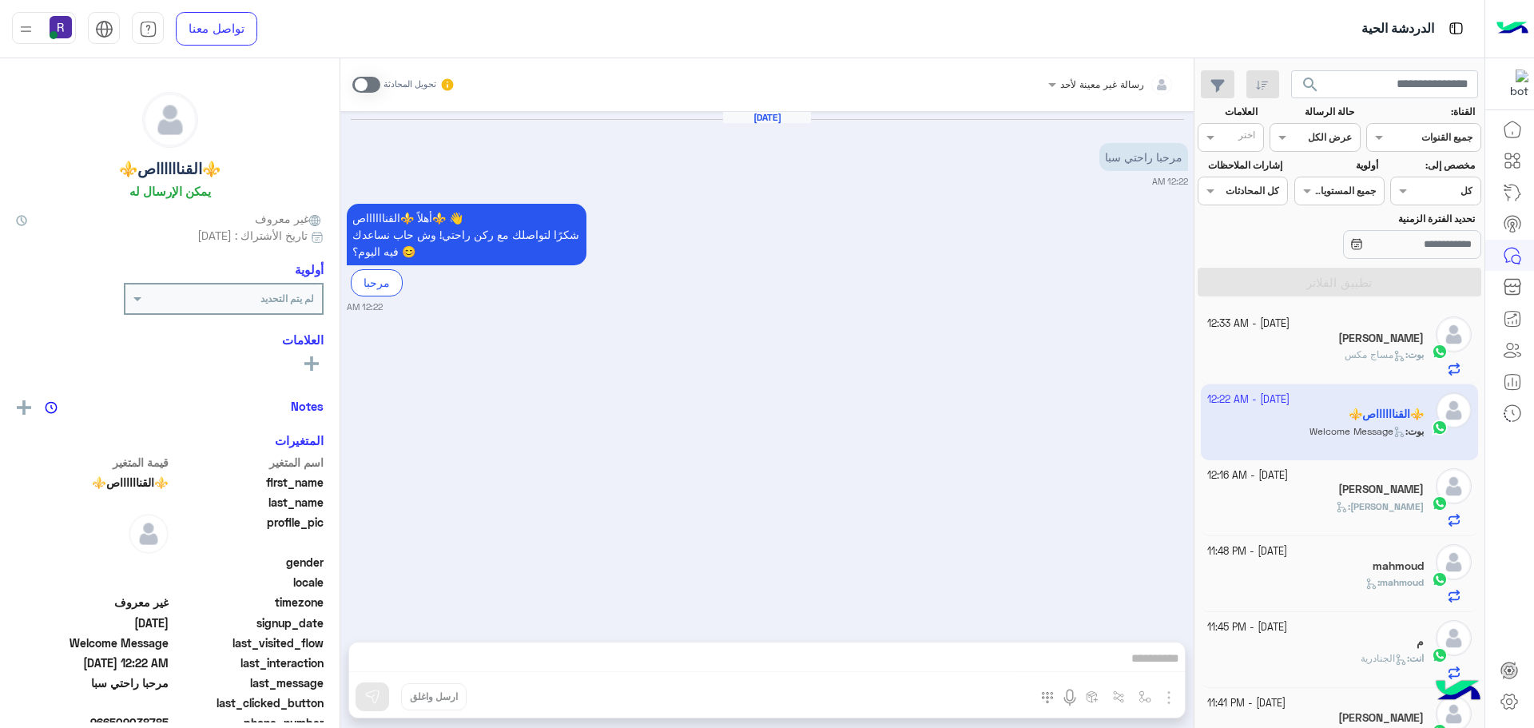
click at [373, 88] on span at bounding box center [366, 85] width 28 height 16
click at [1169, 698] on img "button" at bounding box center [1168, 697] width 19 height 19
click at [1141, 665] on span "الصور" at bounding box center [1138, 662] width 30 height 18
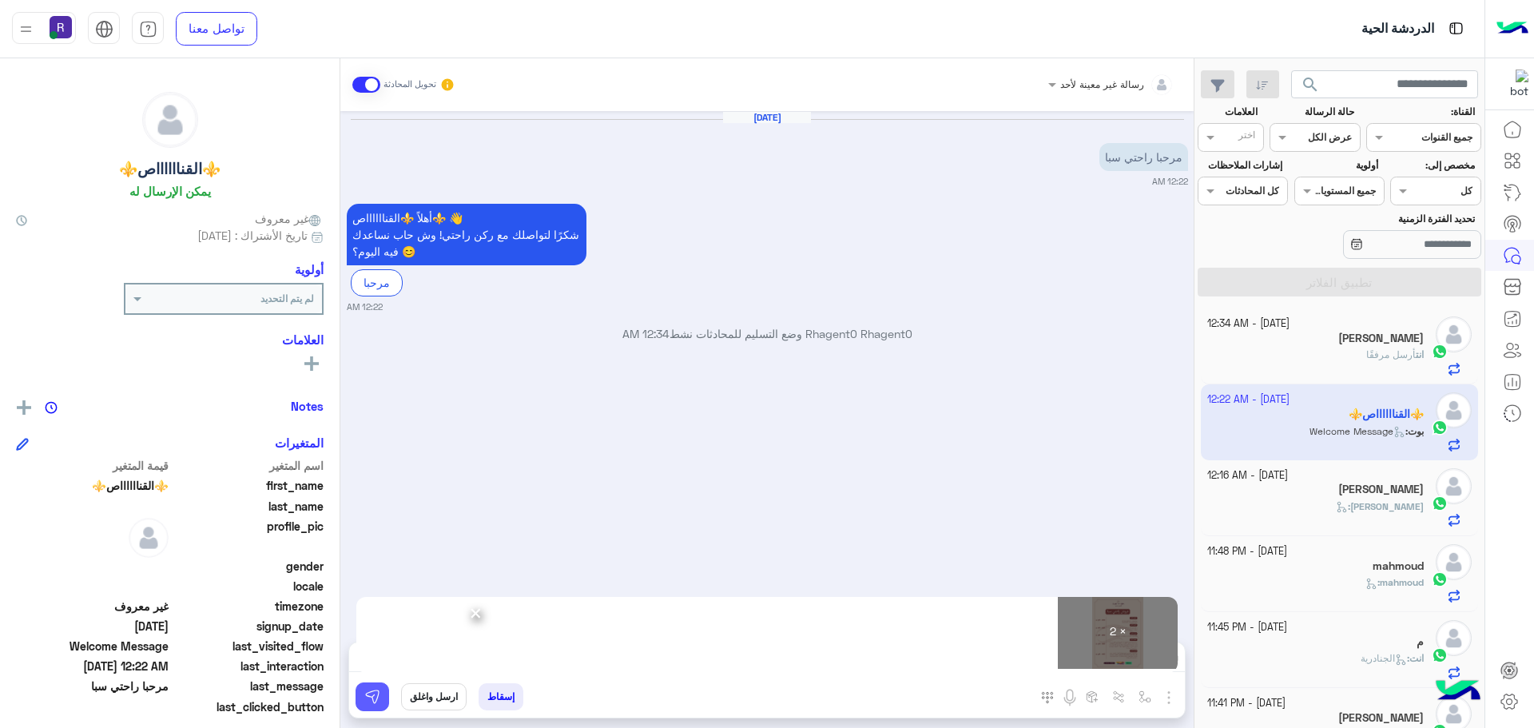
click at [380, 697] on button at bounding box center [372, 696] width 34 height 29
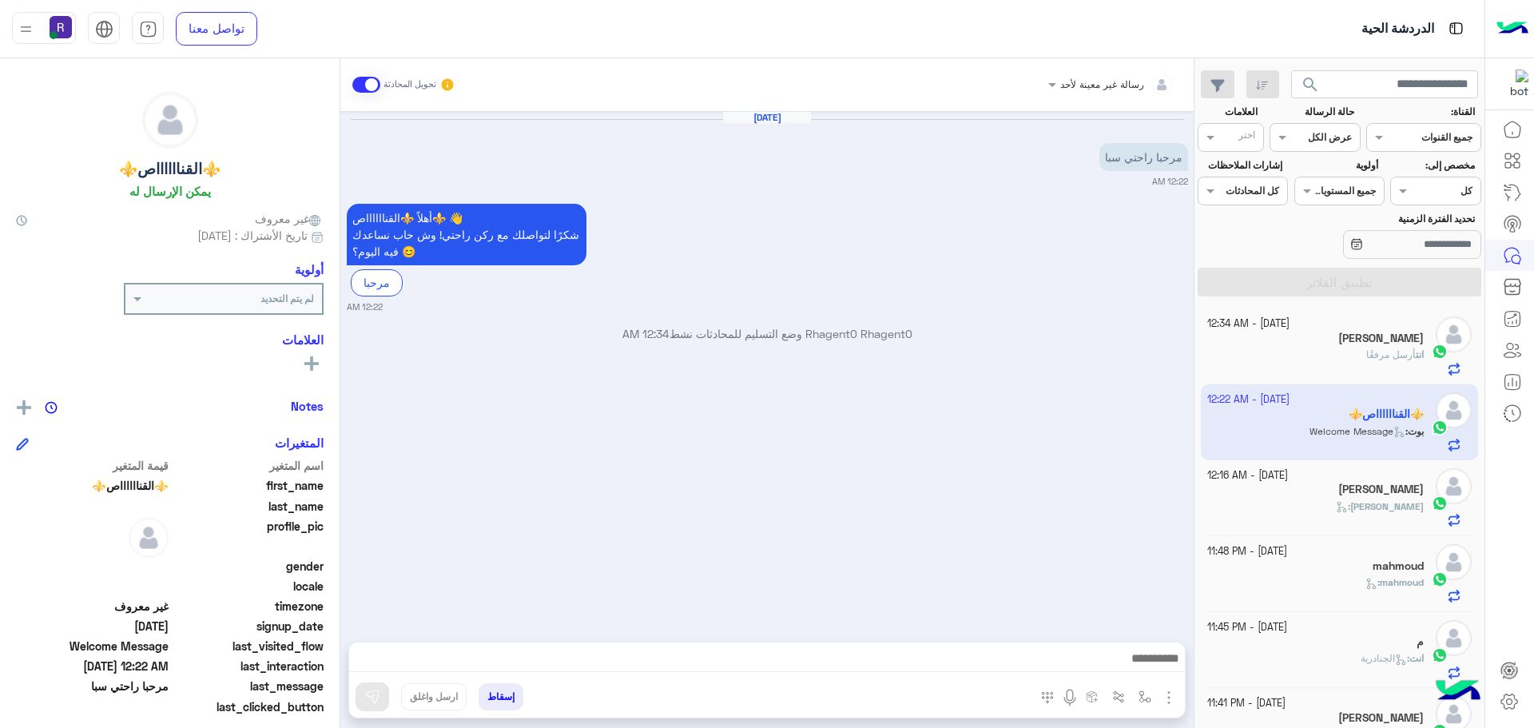
click at [1391, 486] on h5 "أحمد الدولة" at bounding box center [1380, 489] width 85 height 14
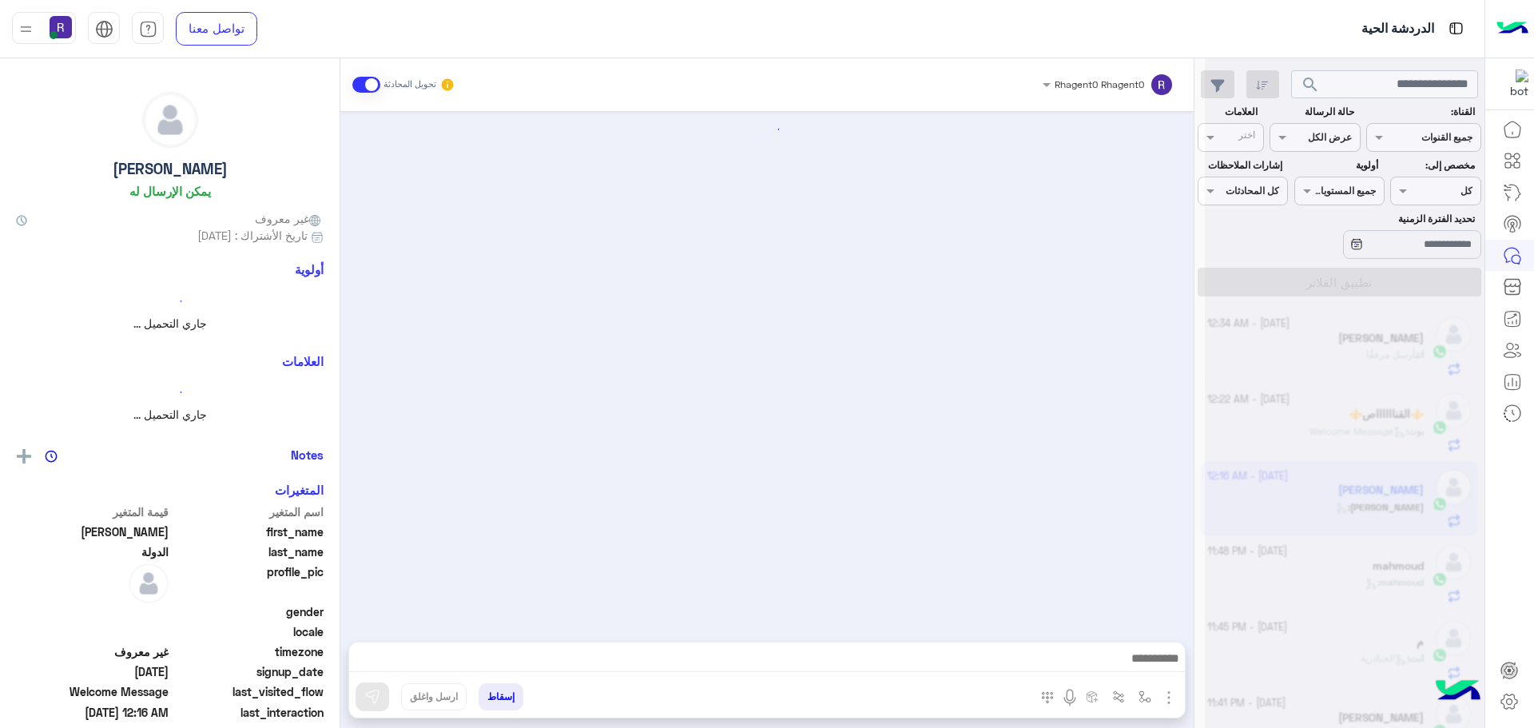
scroll to position [979, 0]
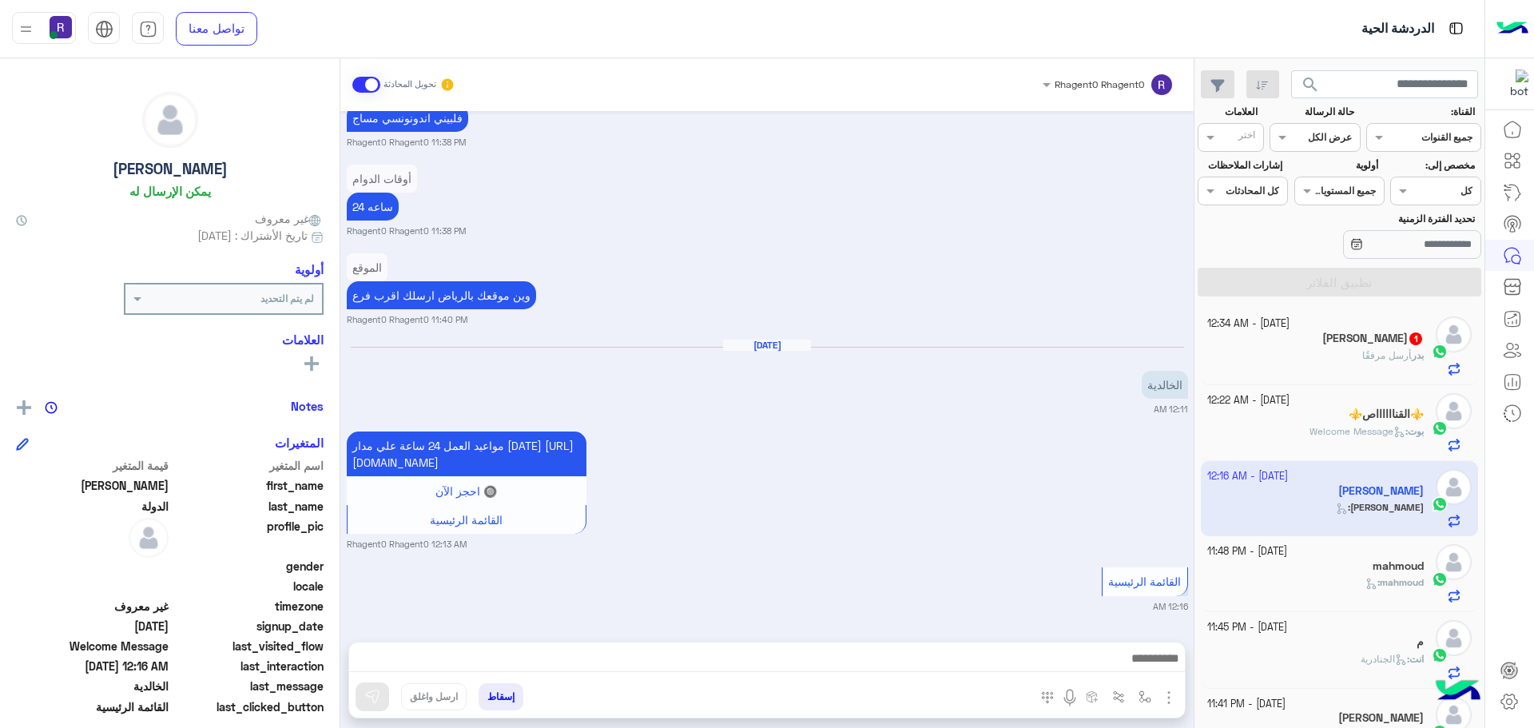
click at [1394, 570] on h5 "mahmoud" at bounding box center [1397, 566] width 51 height 14
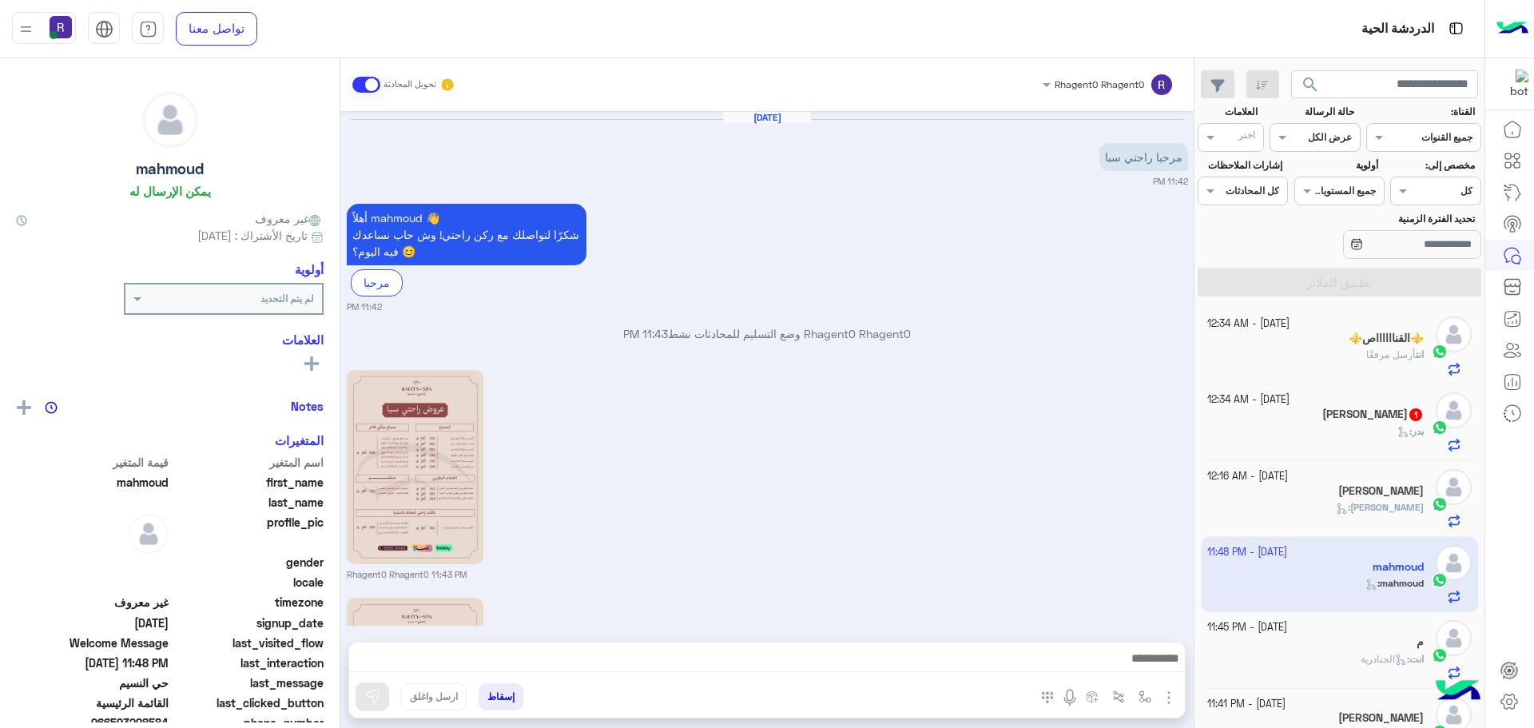
scroll to position [572, 0]
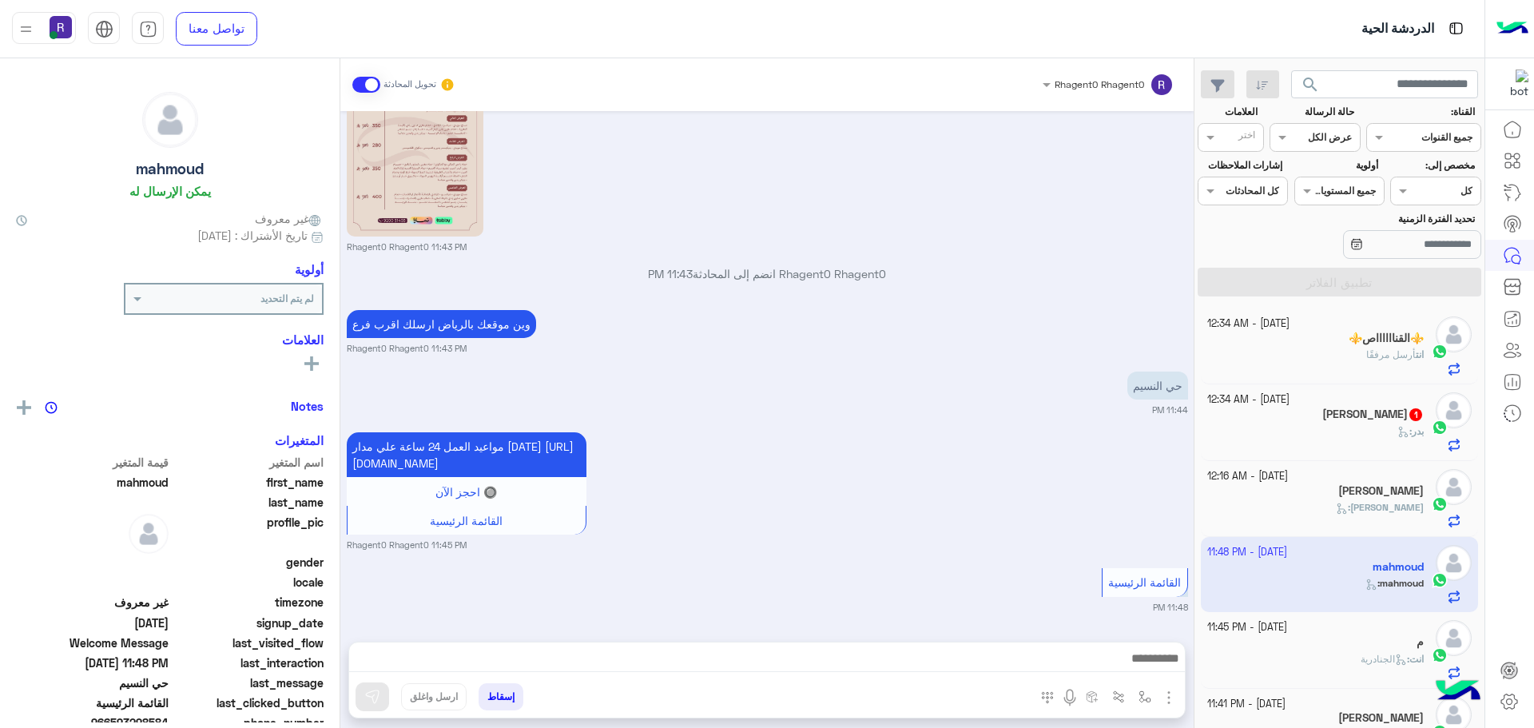
click at [1409, 419] on span "1" at bounding box center [1415, 414] width 13 height 13
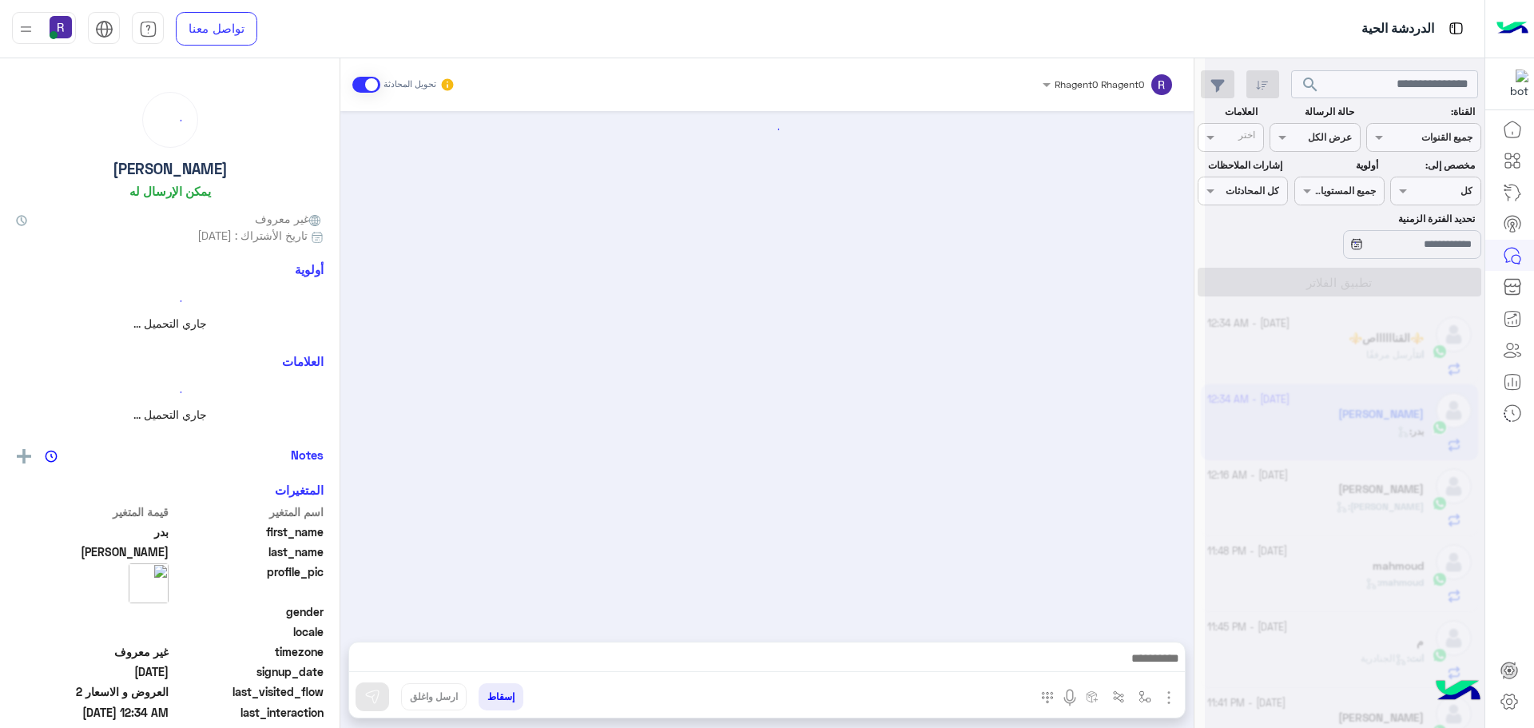
scroll to position [1162, 0]
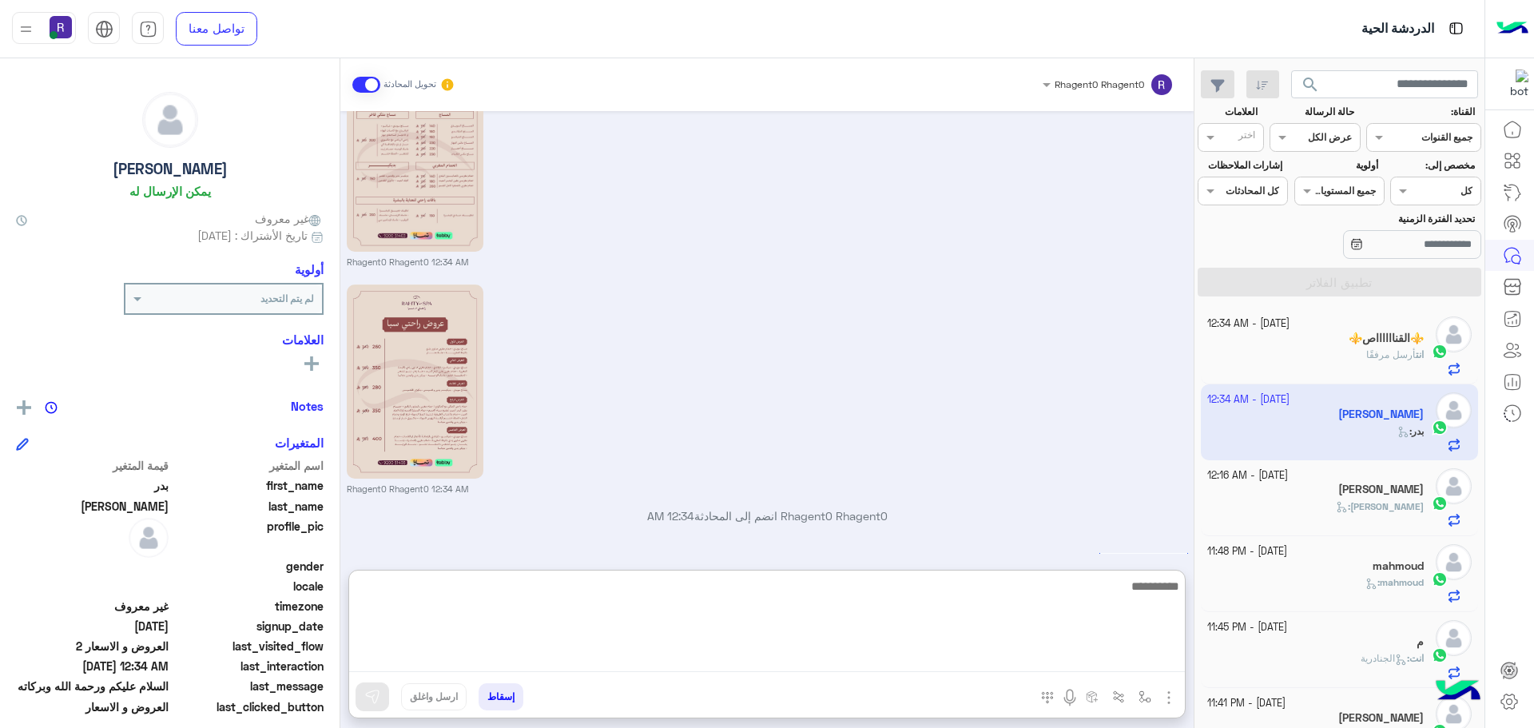
paste textarea "**********"
type textarea "**********"
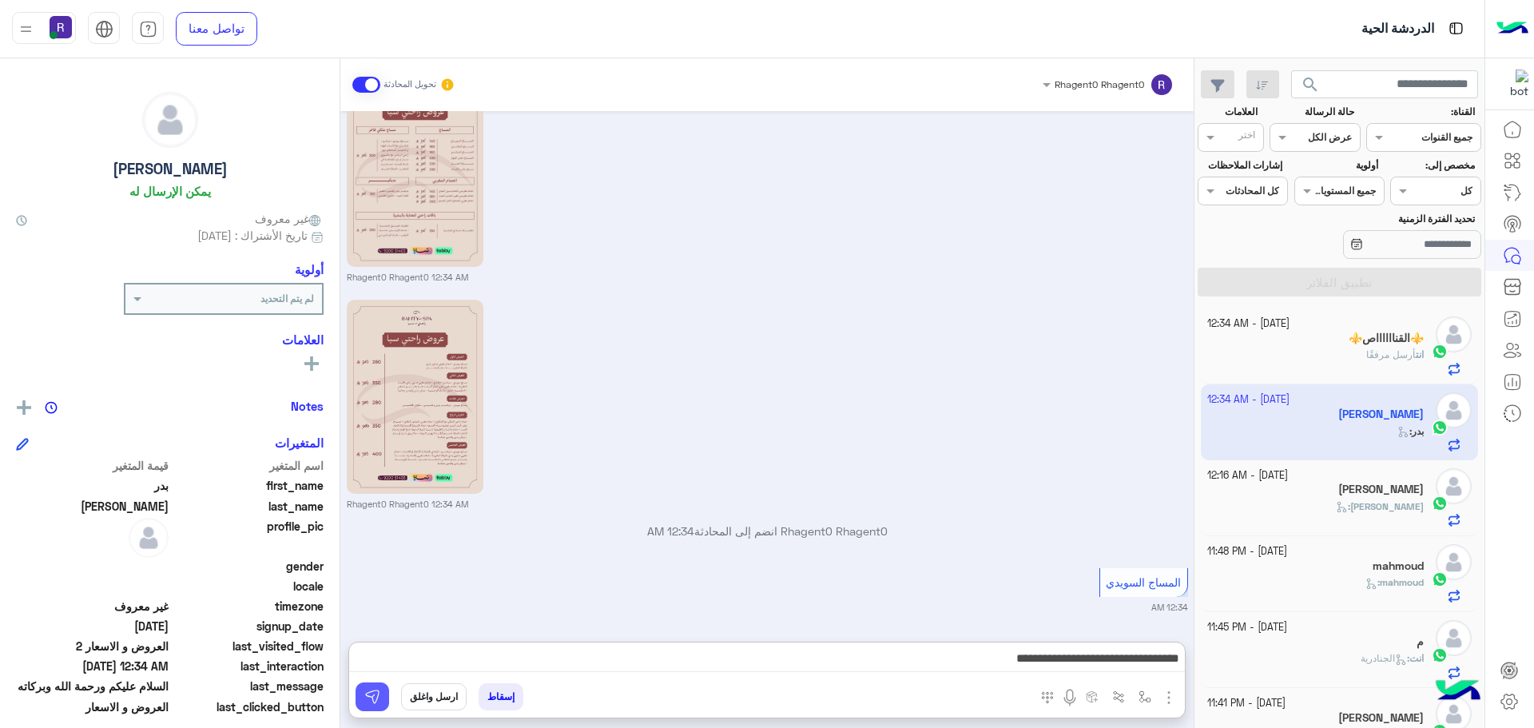
click at [384, 701] on button at bounding box center [372, 696] width 34 height 29
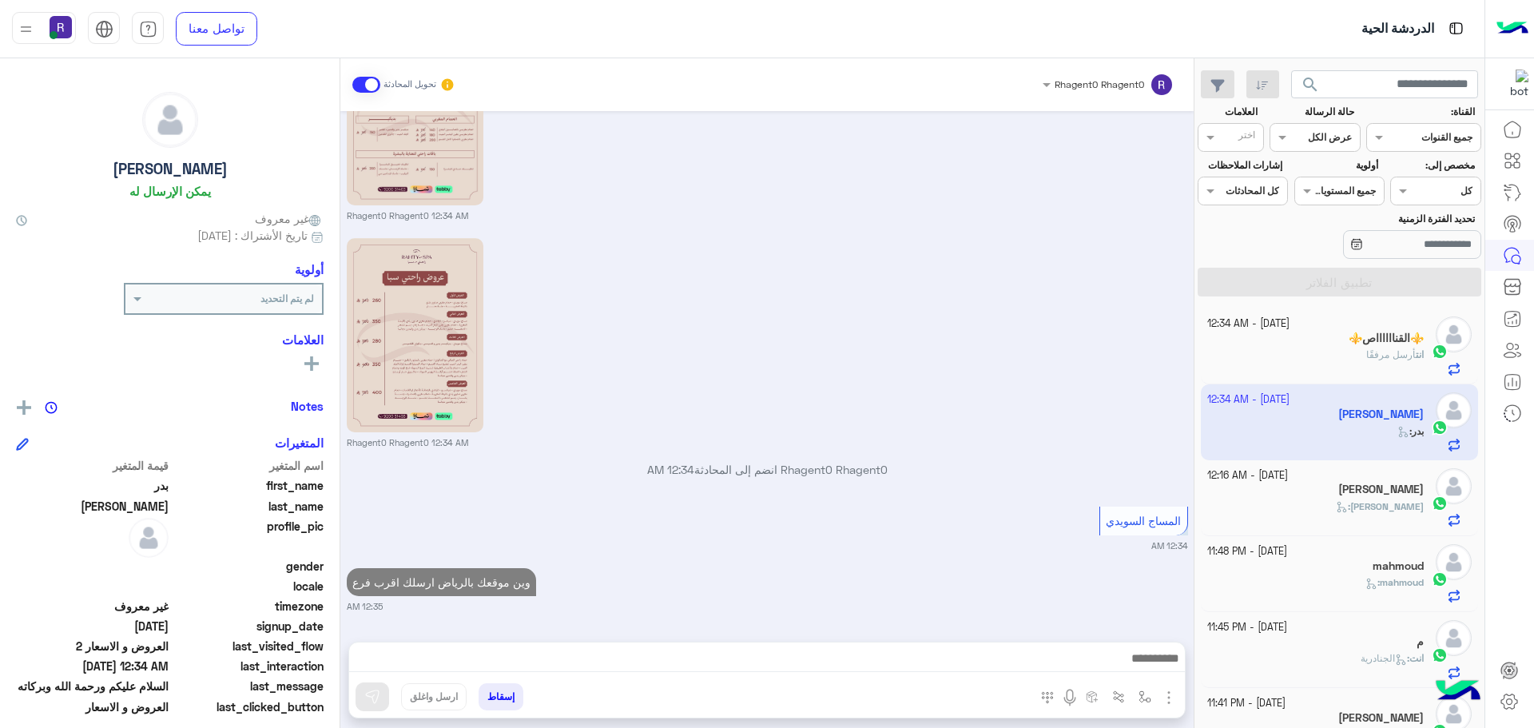
scroll to position [1224, 0]
click at [1392, 357] on span "أرسل مرفقًا" at bounding box center [1391, 354] width 50 height 12
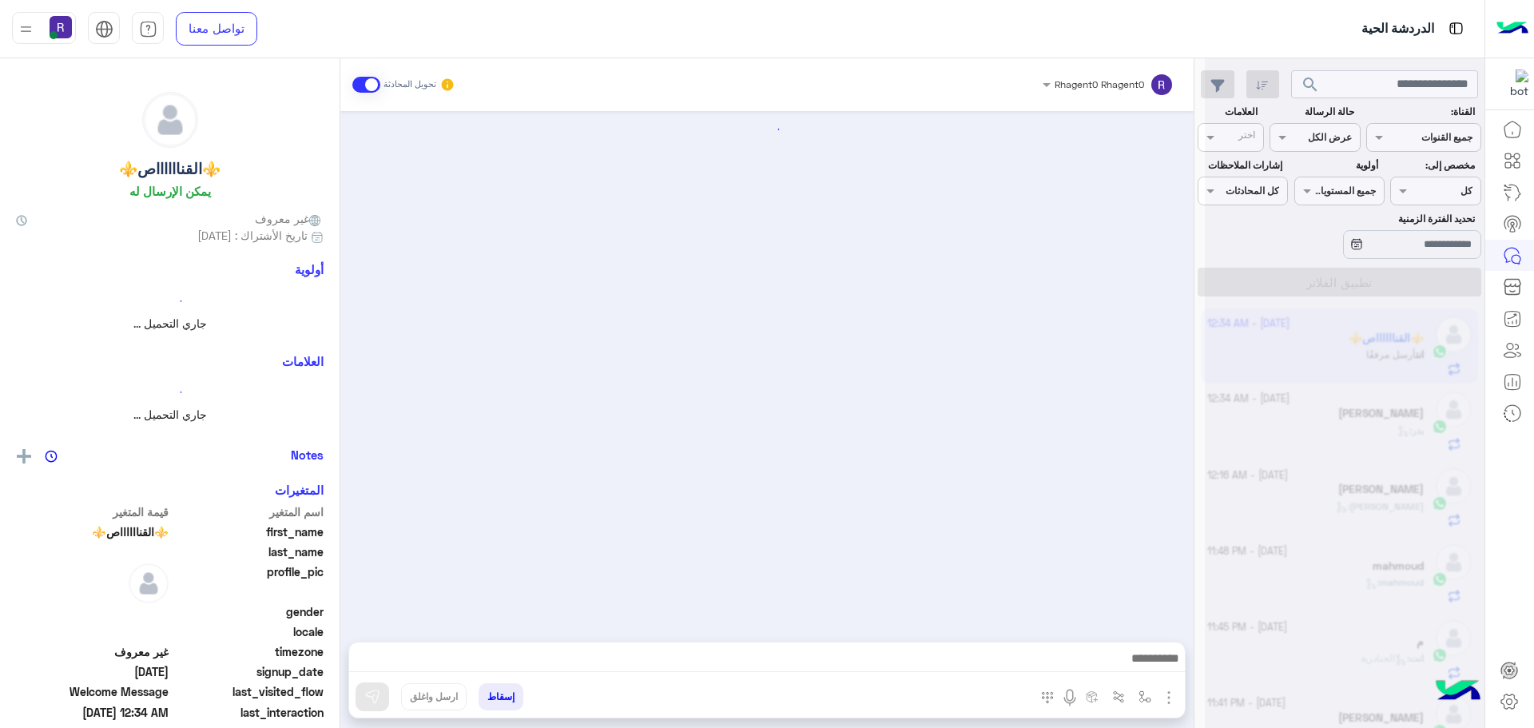
scroll to position [236, 0]
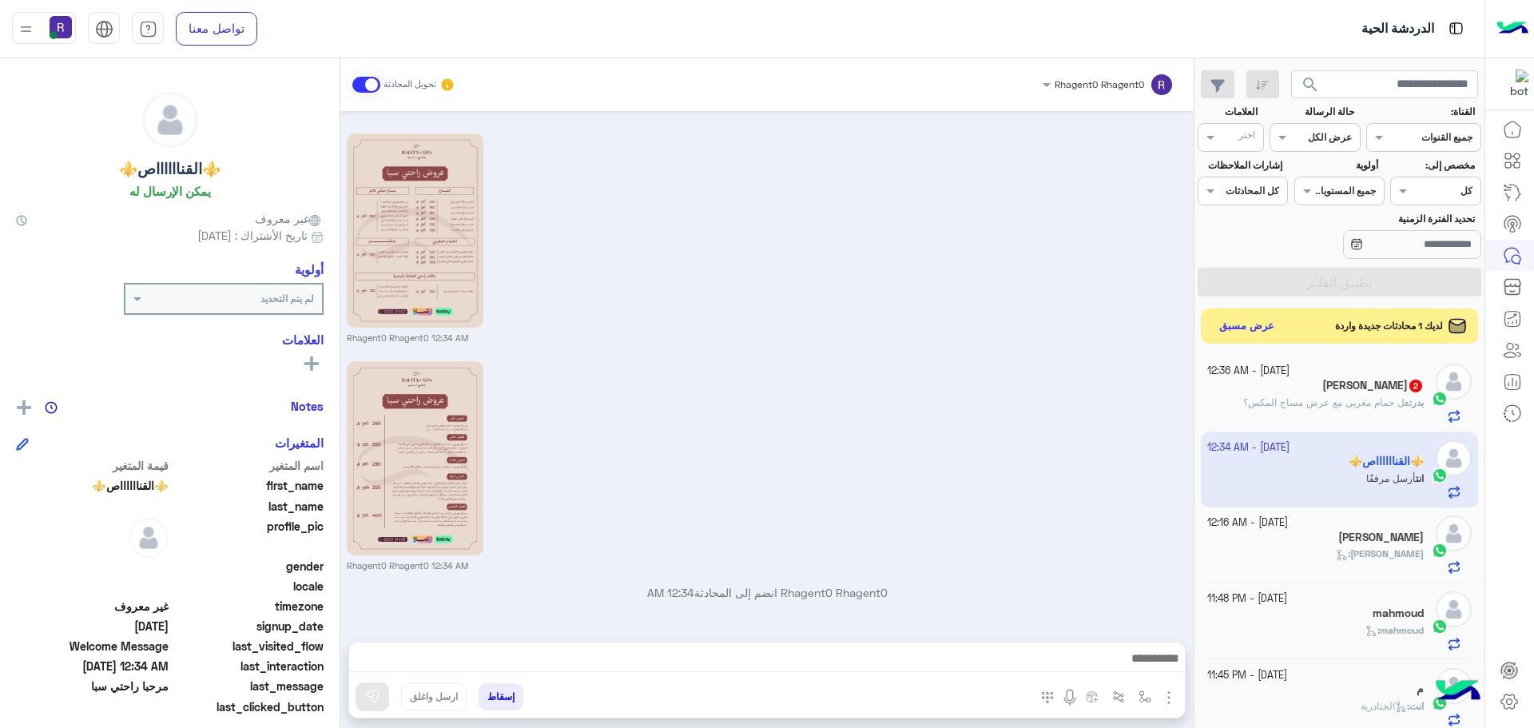
click at [1369, 401] on span "هل حمام مغربي مع عرض مساج المكس؟" at bounding box center [1326, 402] width 166 height 12
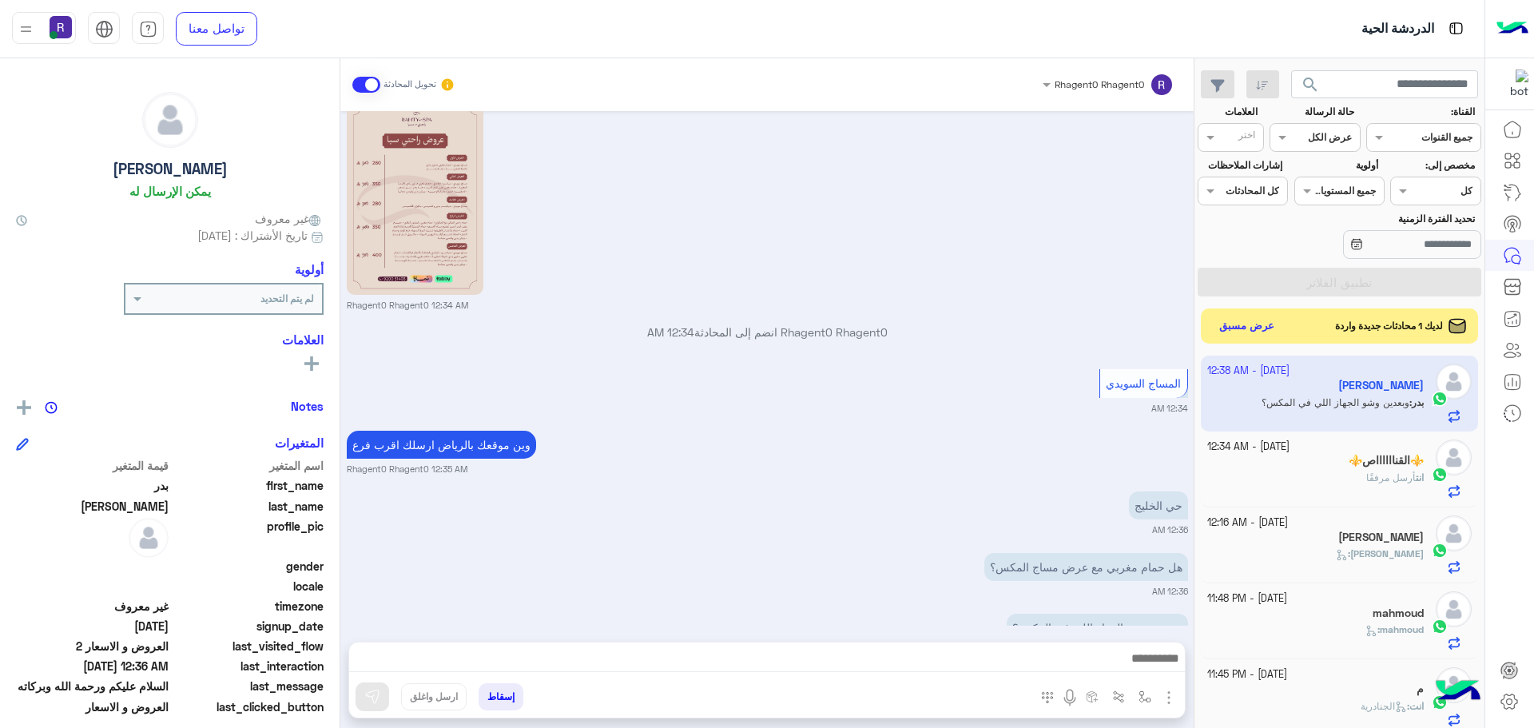
scroll to position [1407, 0]
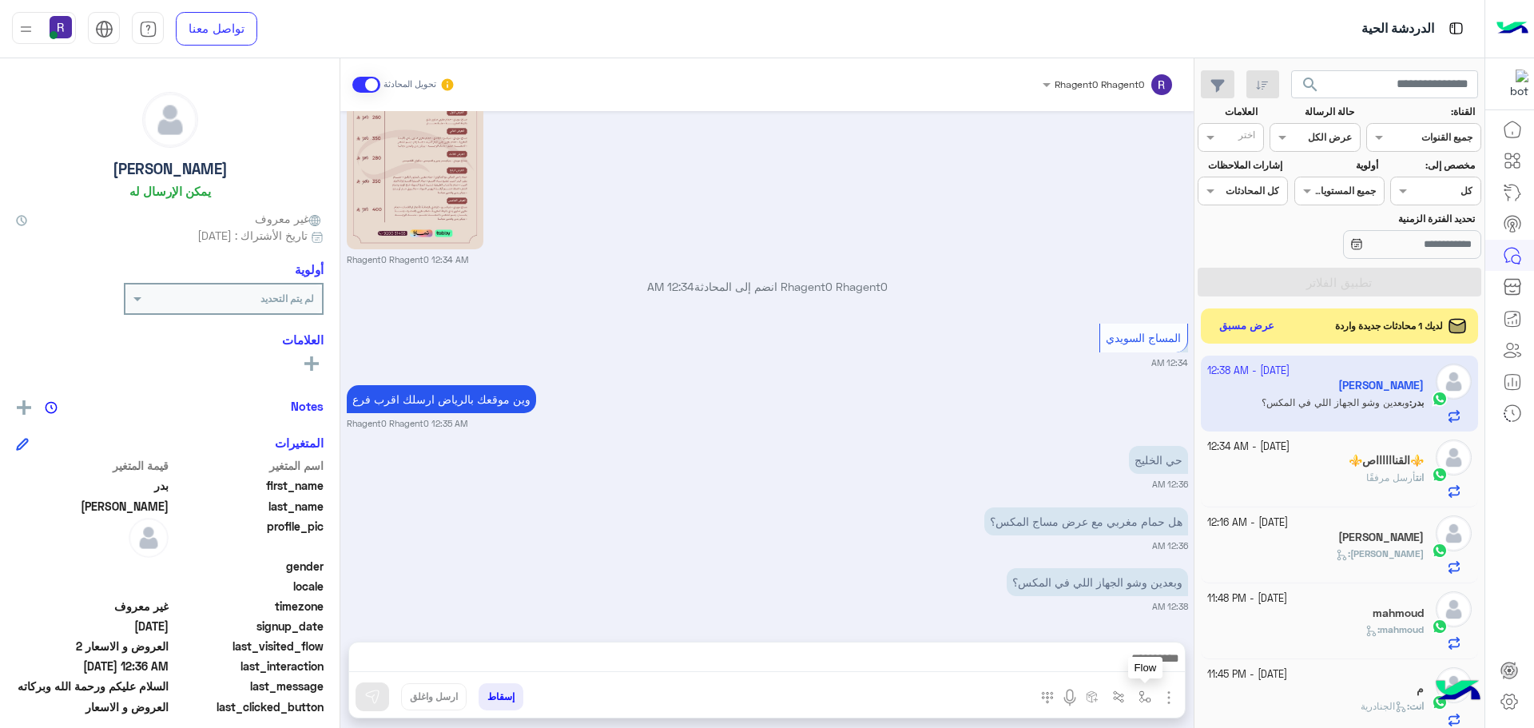
click at [1141, 697] on img "button" at bounding box center [1144, 696] width 13 height 13
click at [1132, 665] on input "text" at bounding box center [1109, 659] width 81 height 14
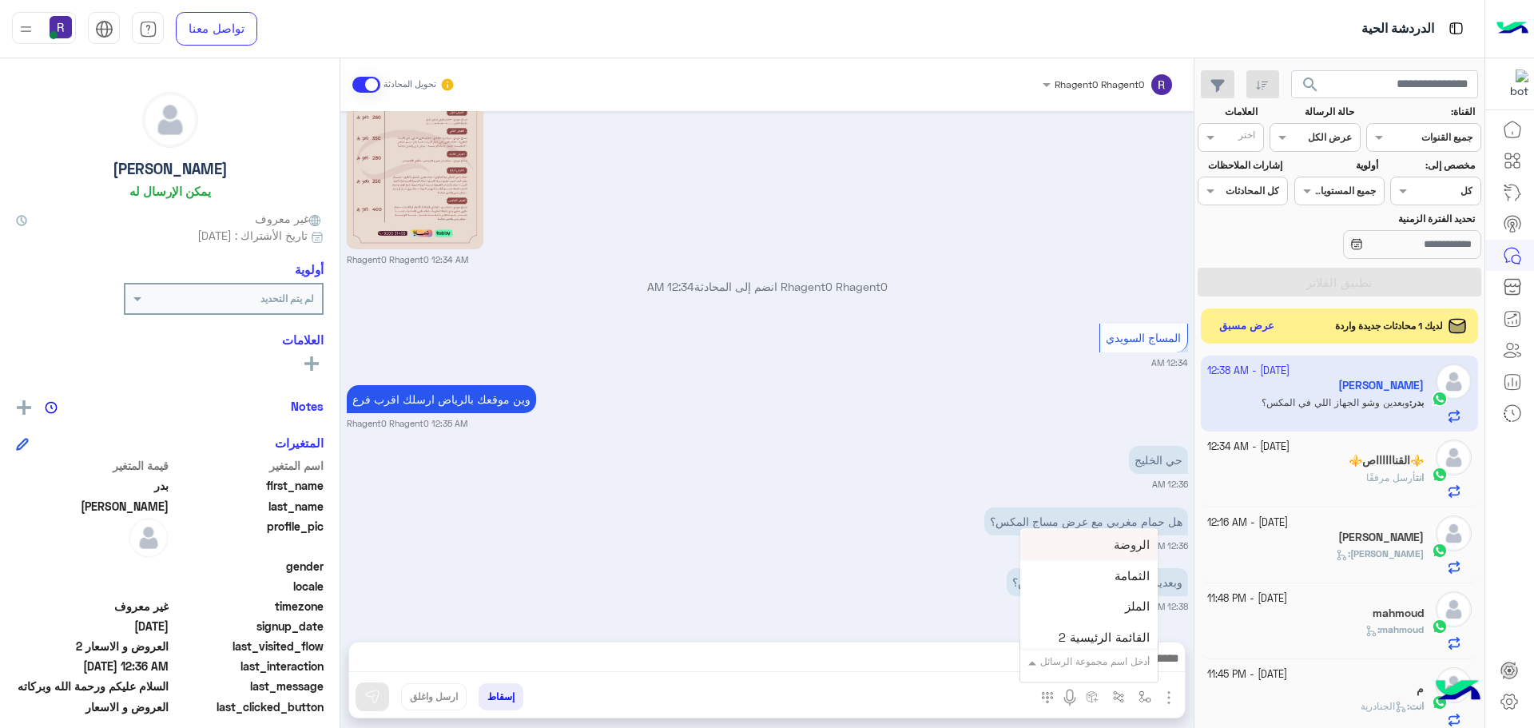
click at [1124, 554] on div "الروضة" at bounding box center [1088, 545] width 137 height 31
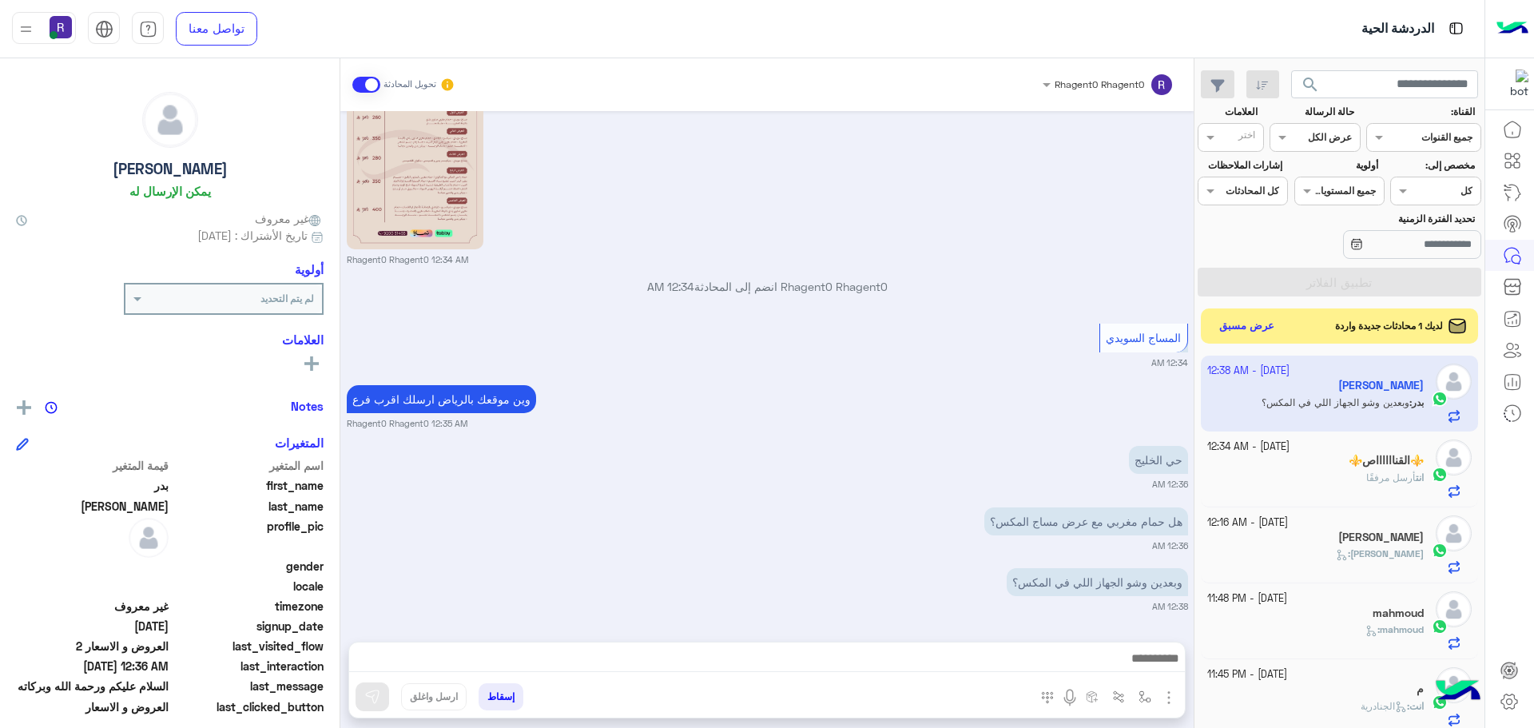
type textarea "******"
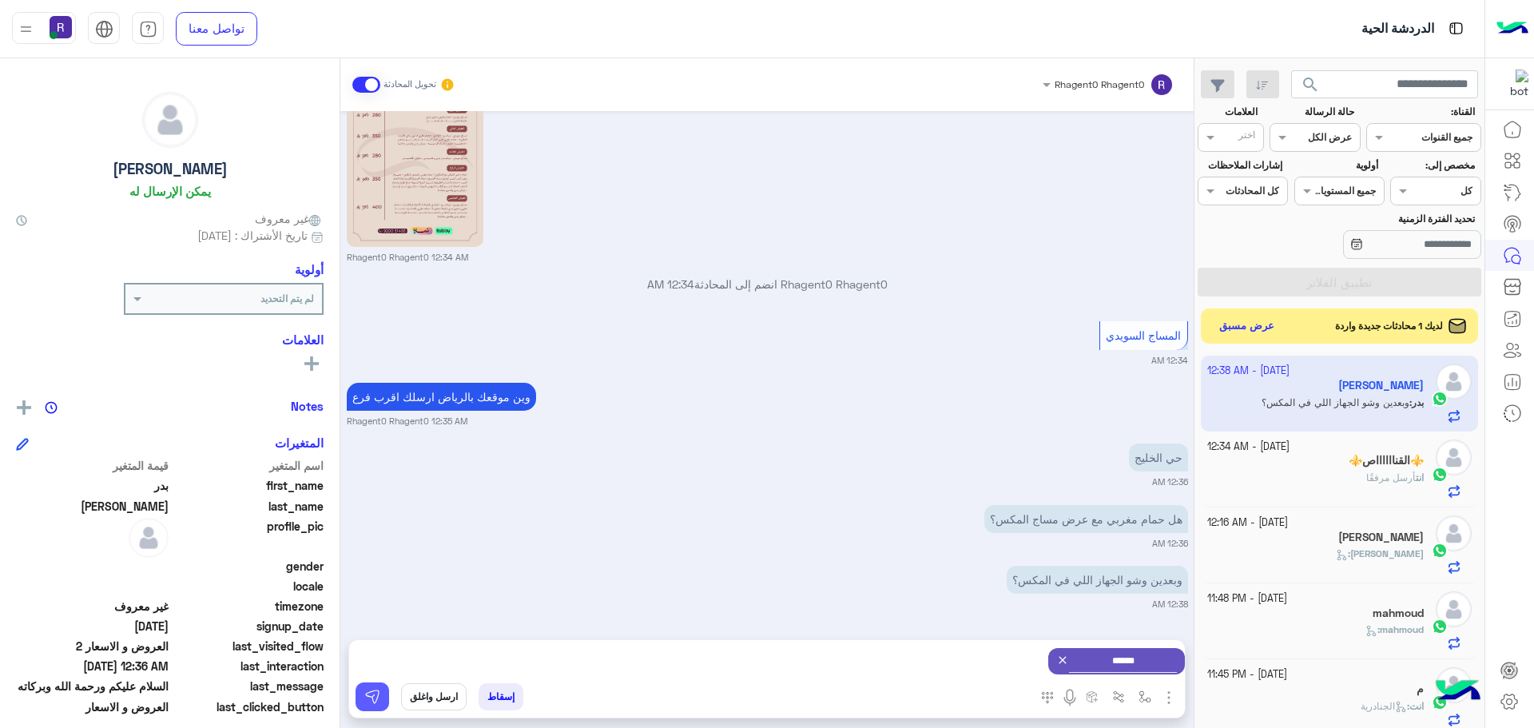
click at [374, 691] on img at bounding box center [372, 697] width 16 height 16
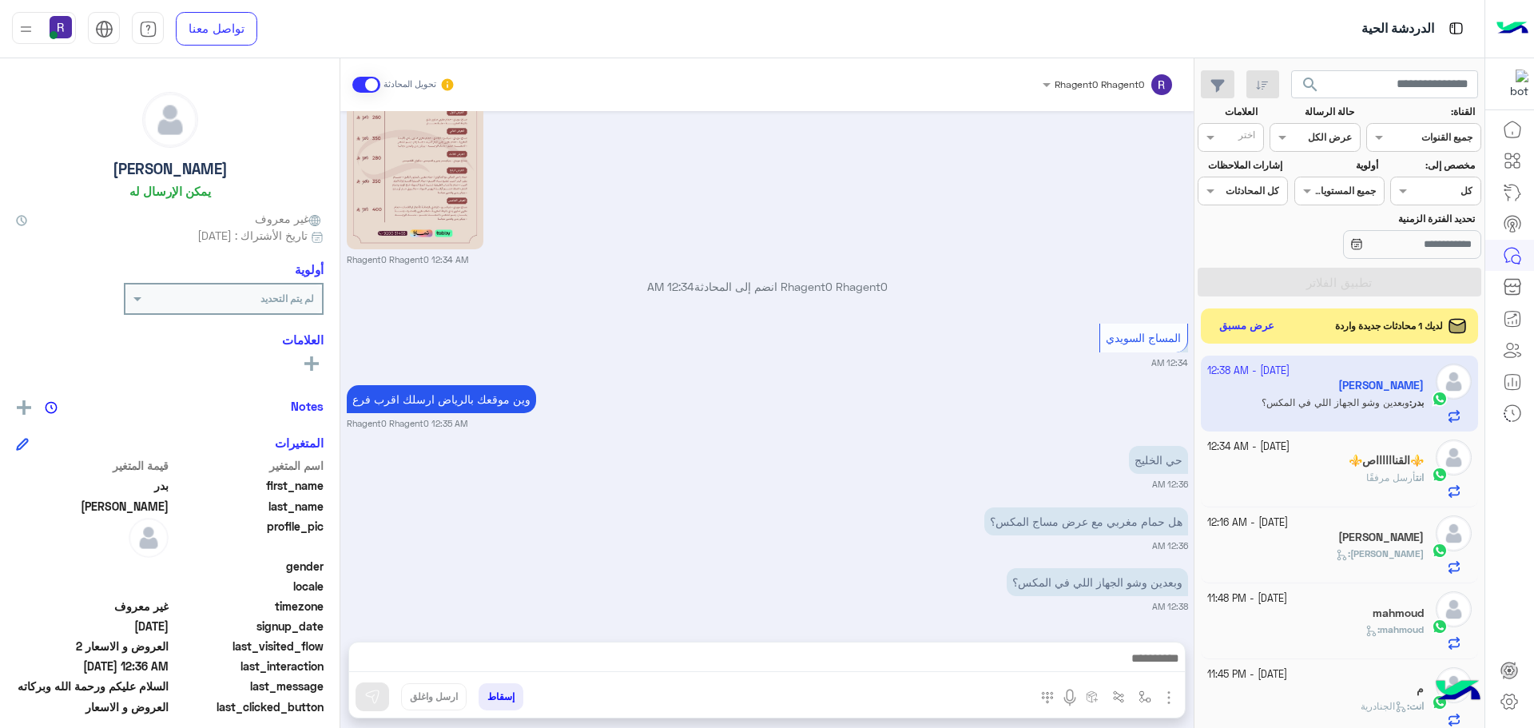
scroll to position [1407, 0]
click at [963, 586] on img at bounding box center [960, 586] width 19 height 19
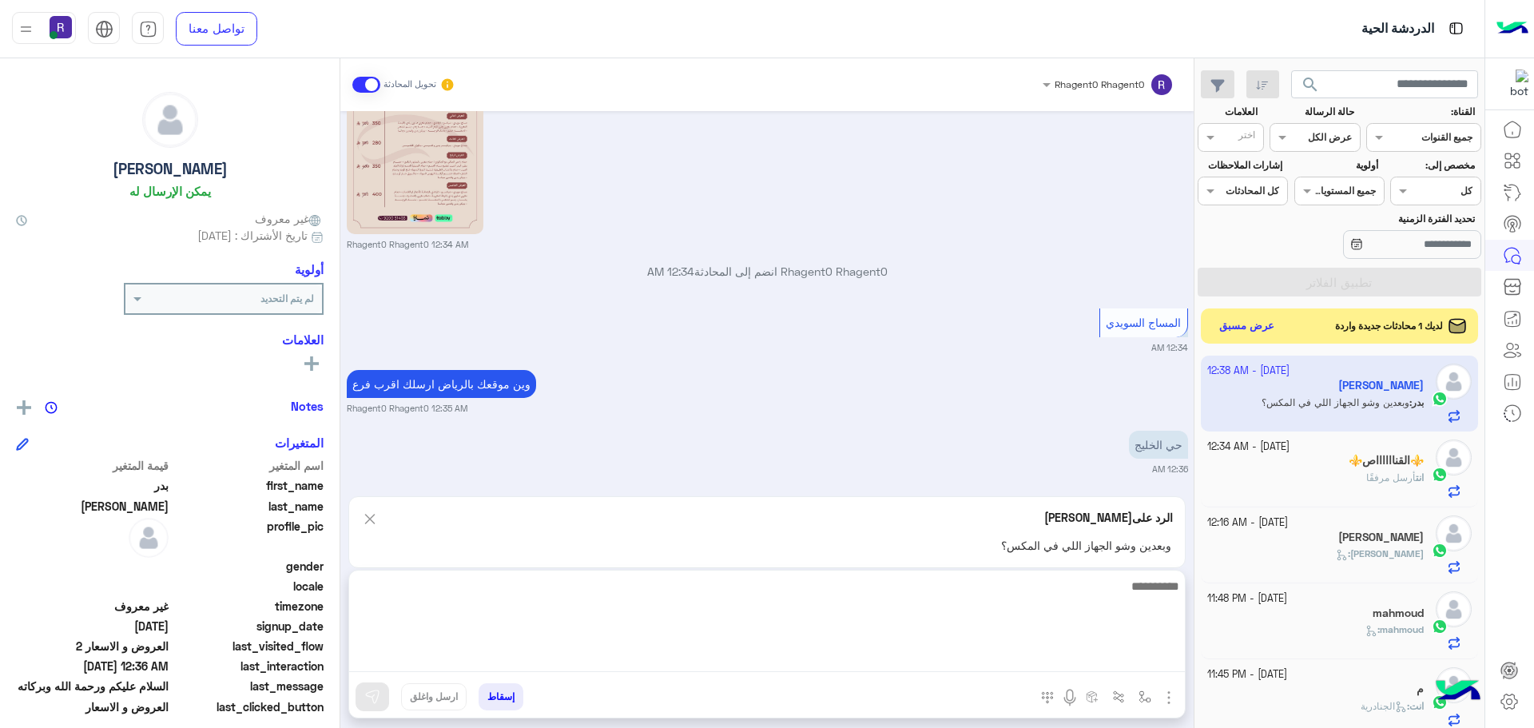
click at [838, 658] on textarea at bounding box center [767, 624] width 836 height 96
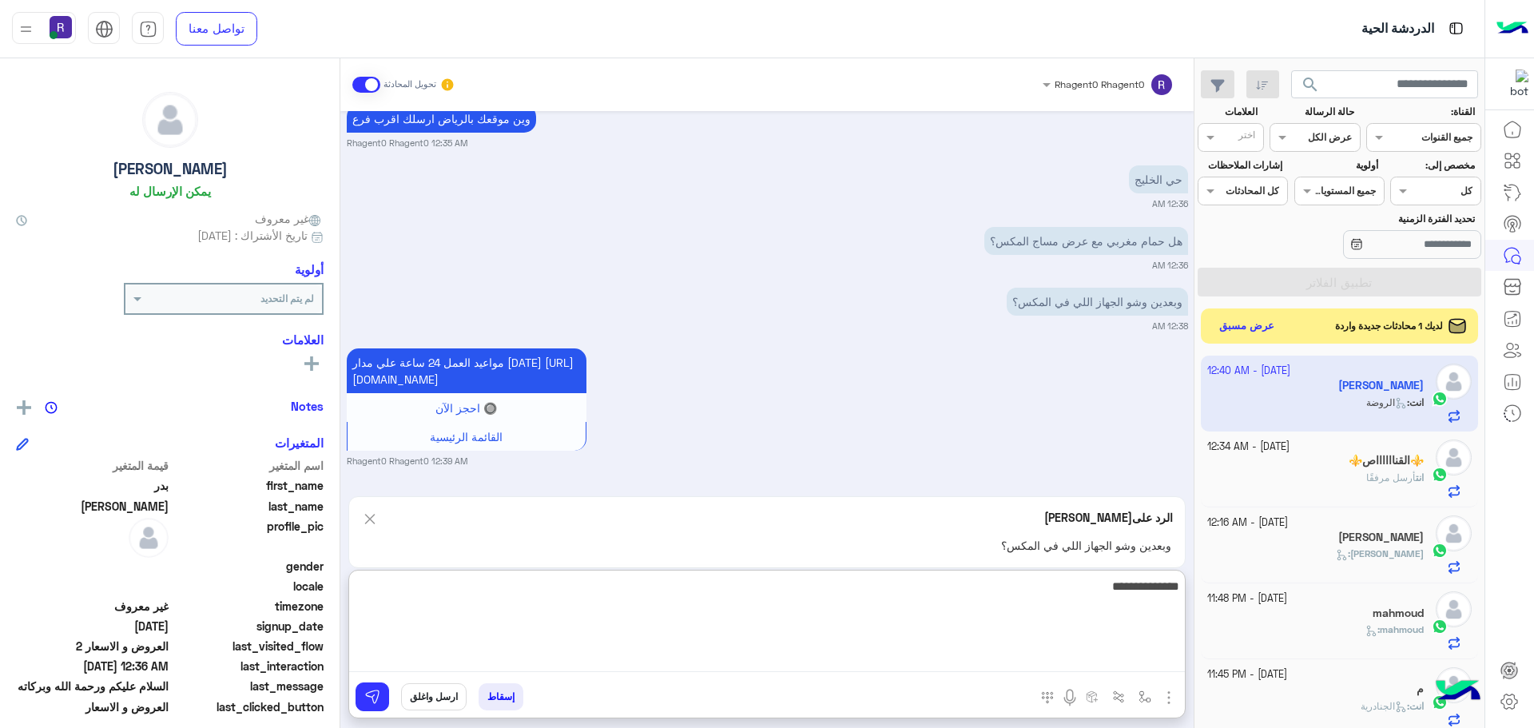
type textarea "**********"
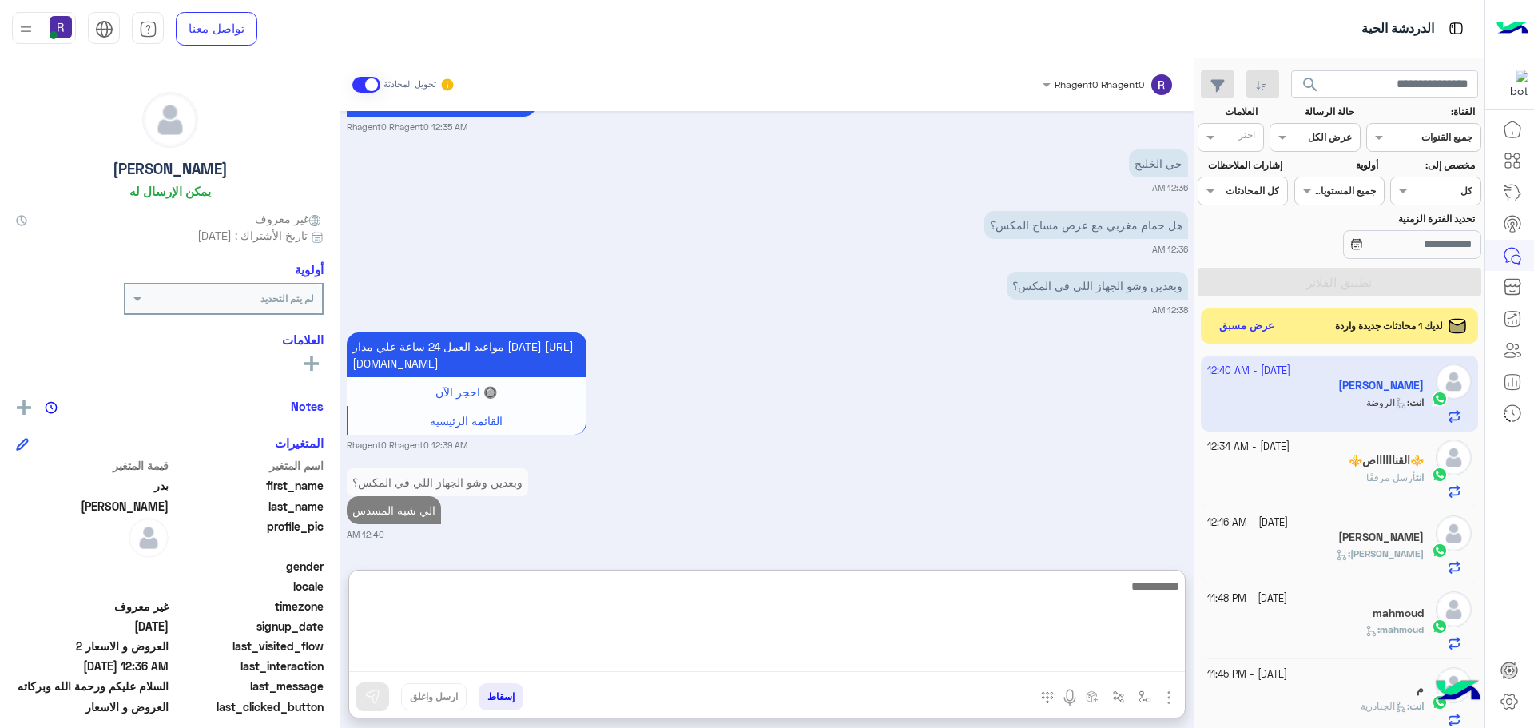
scroll to position [1720, 0]
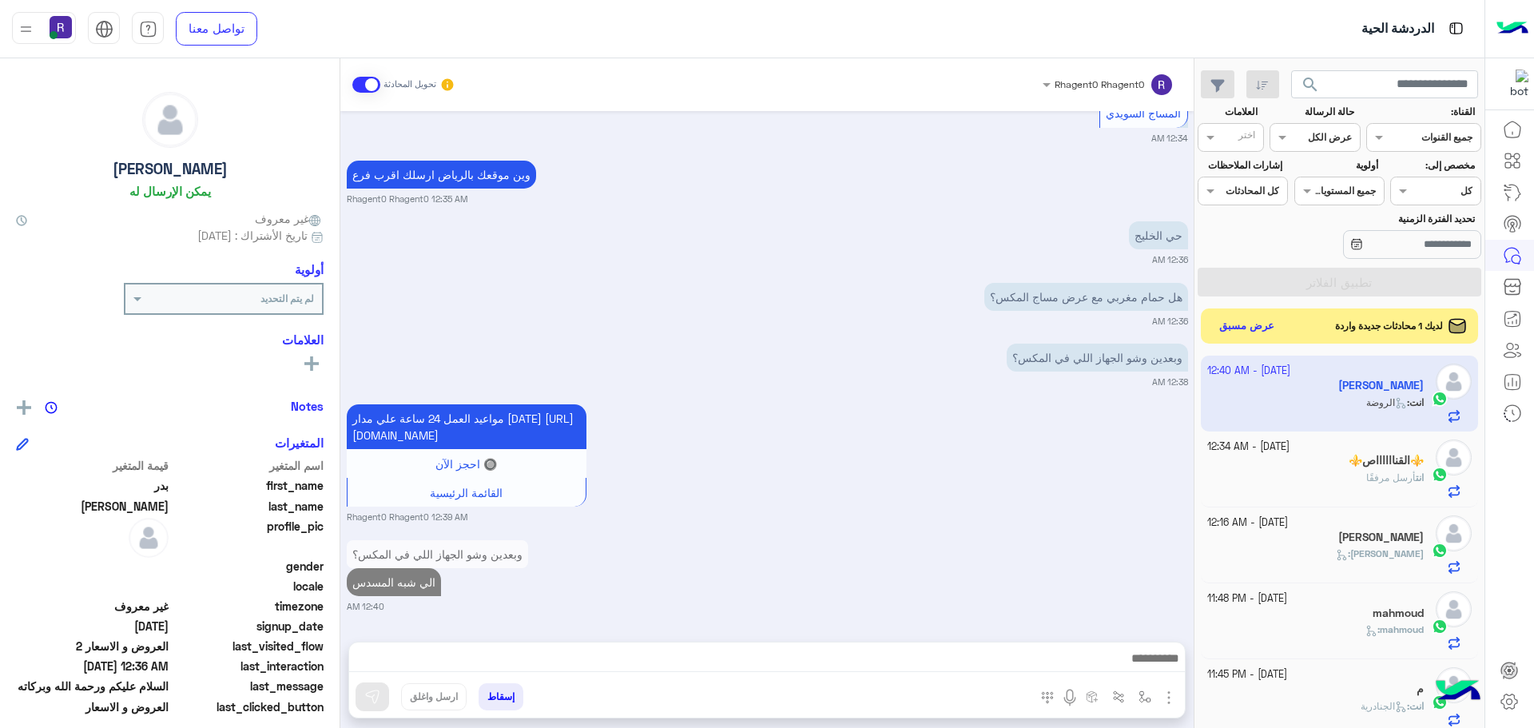
click at [905, 428] on div "مواعيد العمل 24 ساعة علي مدار اليوم https://maps.app.goo.gl/hQDRDeKWQng5iSQ5A 🔘…" at bounding box center [767, 461] width 841 height 123
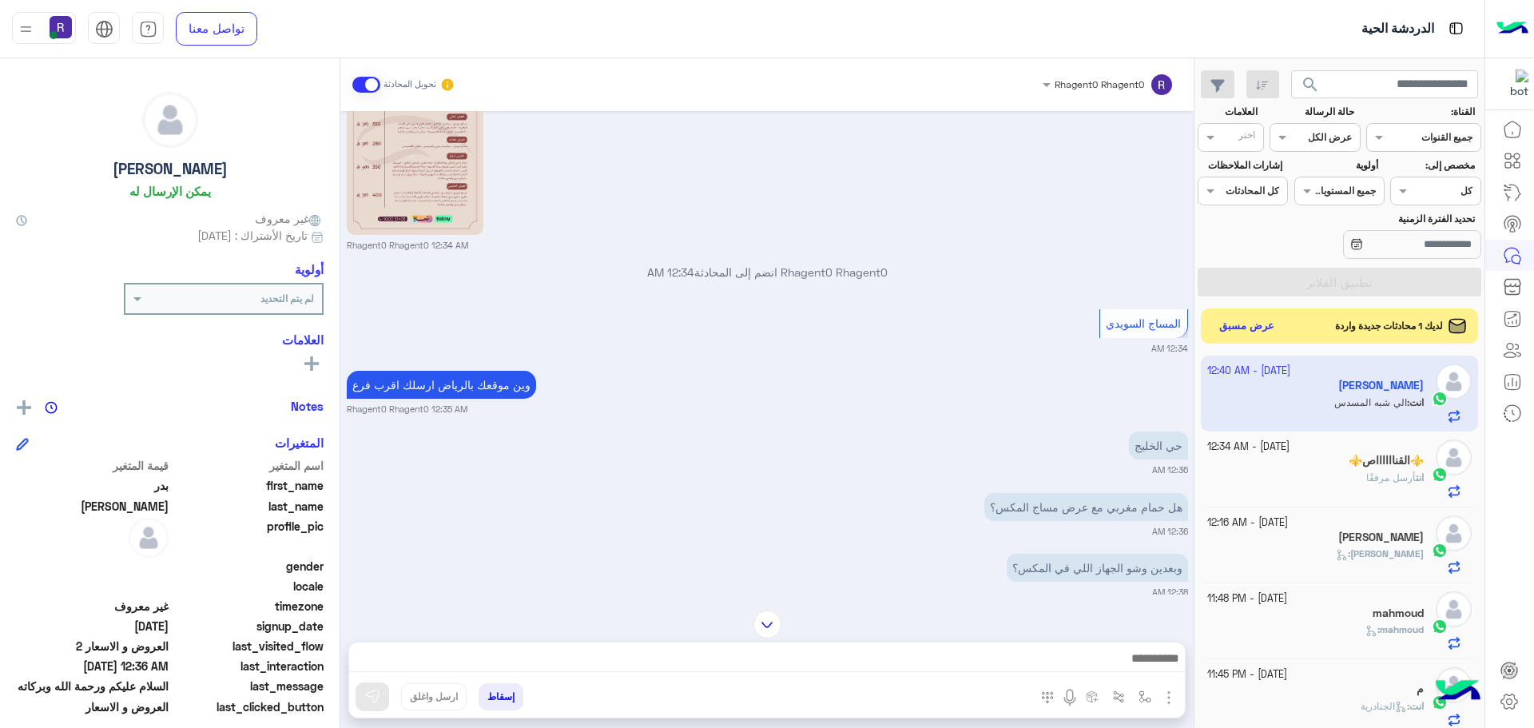
scroll to position [1647, 0]
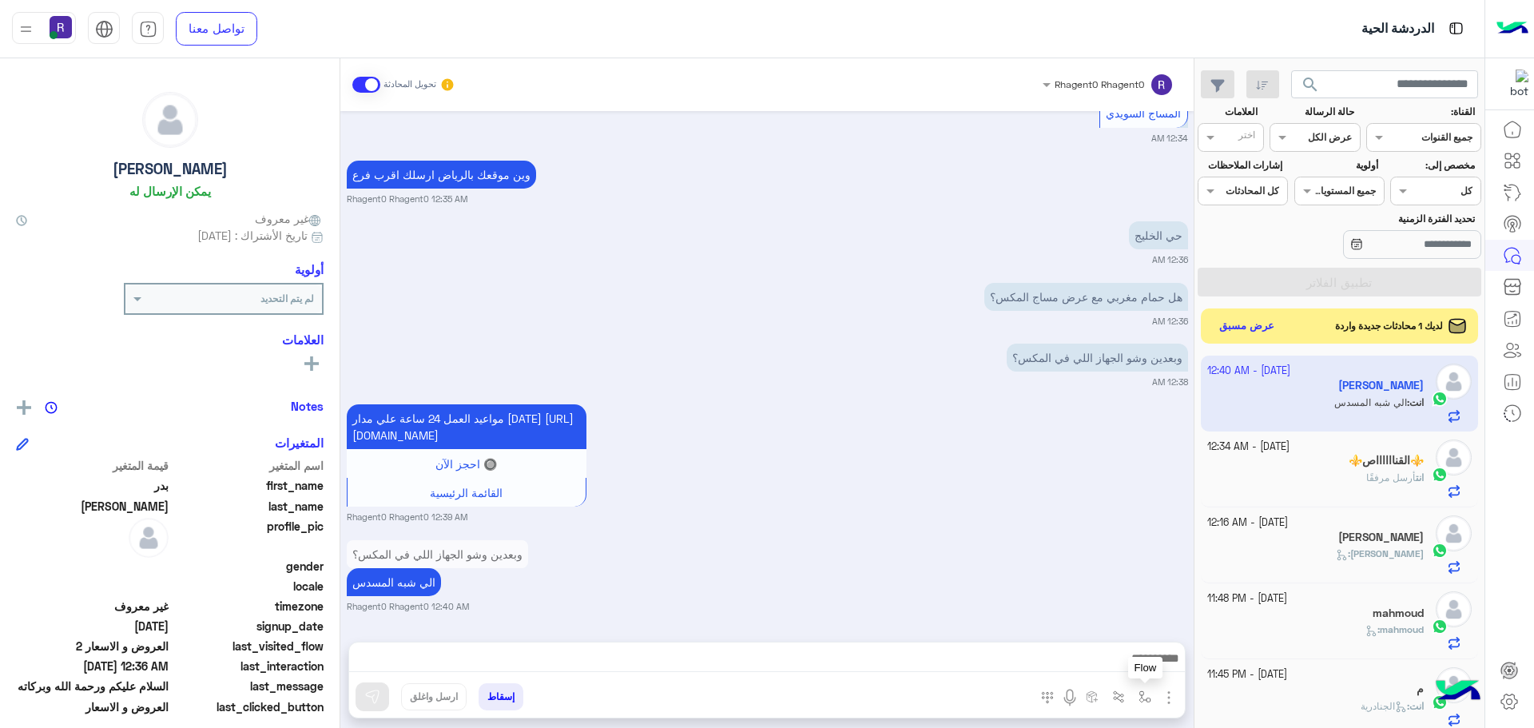
click at [1141, 699] on img "button" at bounding box center [1144, 696] width 13 height 13
click at [1128, 663] on input "text" at bounding box center [1109, 659] width 81 height 14
click at [941, 523] on small "Rhagent0 Rhagent0 12:39 AM" at bounding box center [767, 516] width 841 height 13
click at [1165, 701] on img "button" at bounding box center [1168, 697] width 19 height 19
click at [1158, 665] on img at bounding box center [1164, 662] width 13 height 18
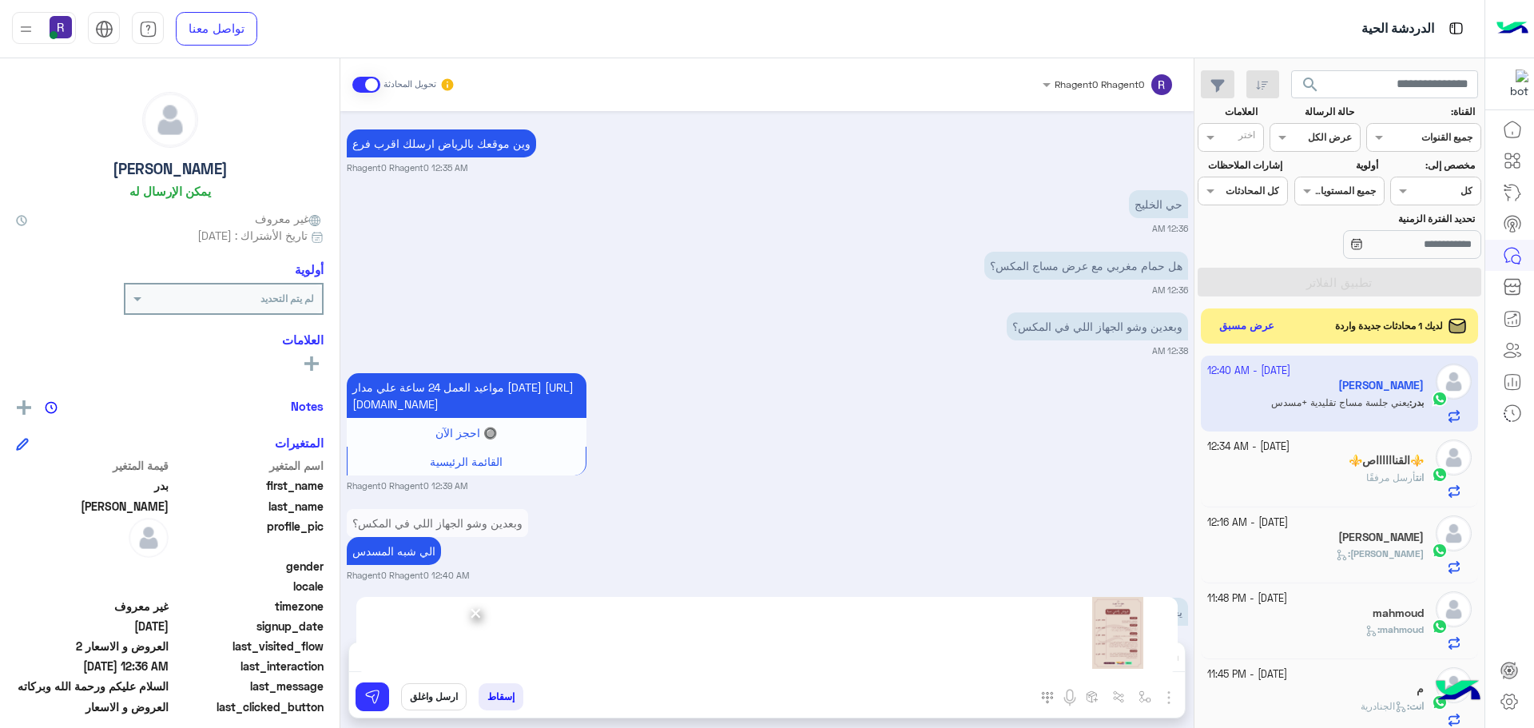
scroll to position [1709, 0]
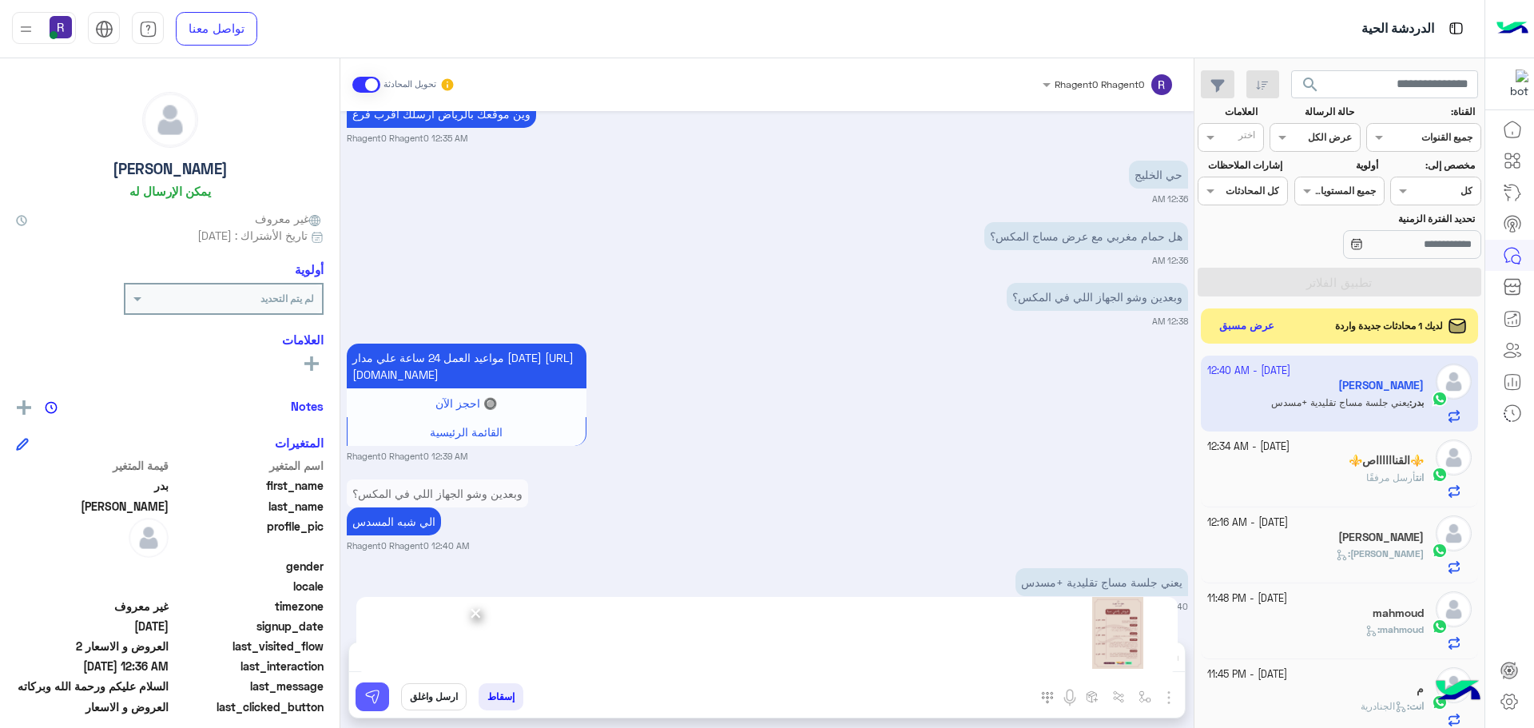
click at [383, 698] on button at bounding box center [372, 696] width 34 height 29
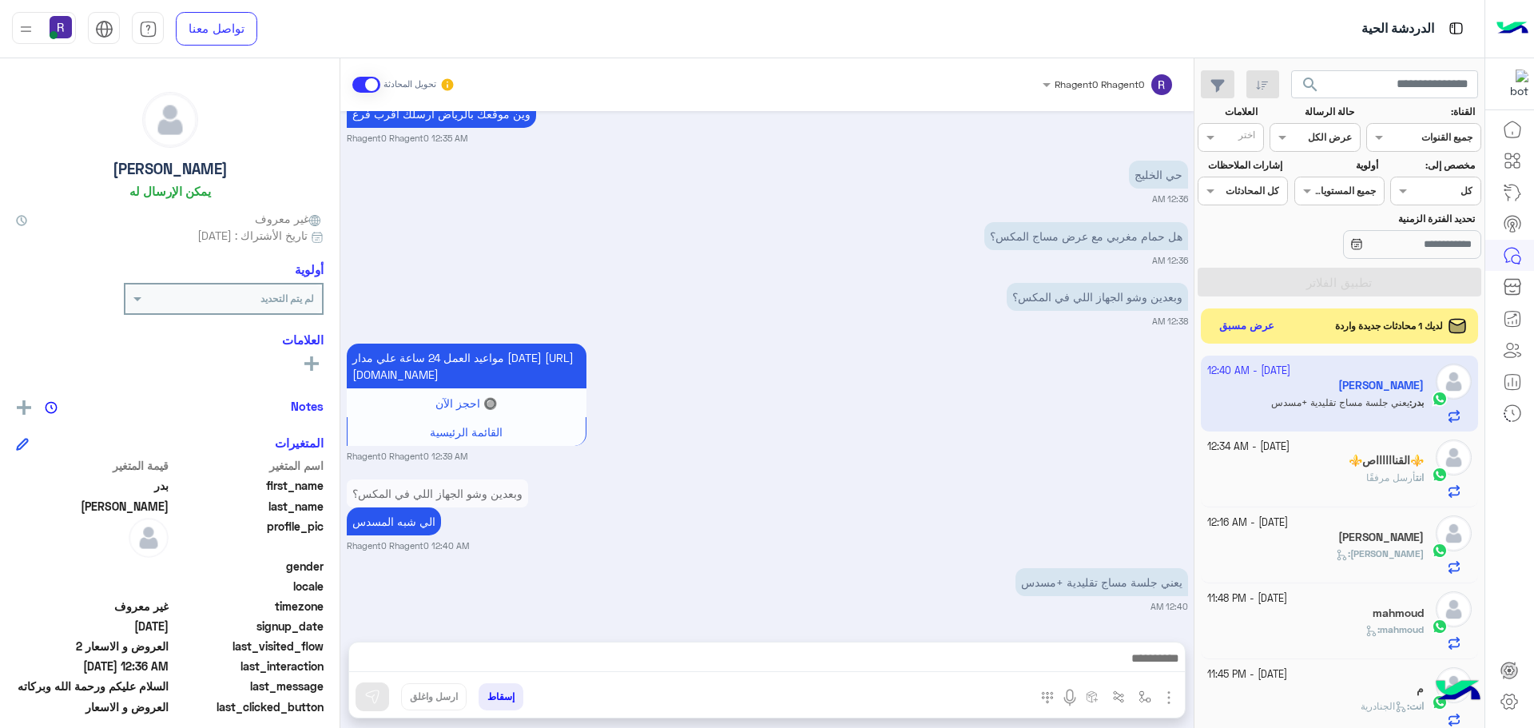
scroll to position [1935, 0]
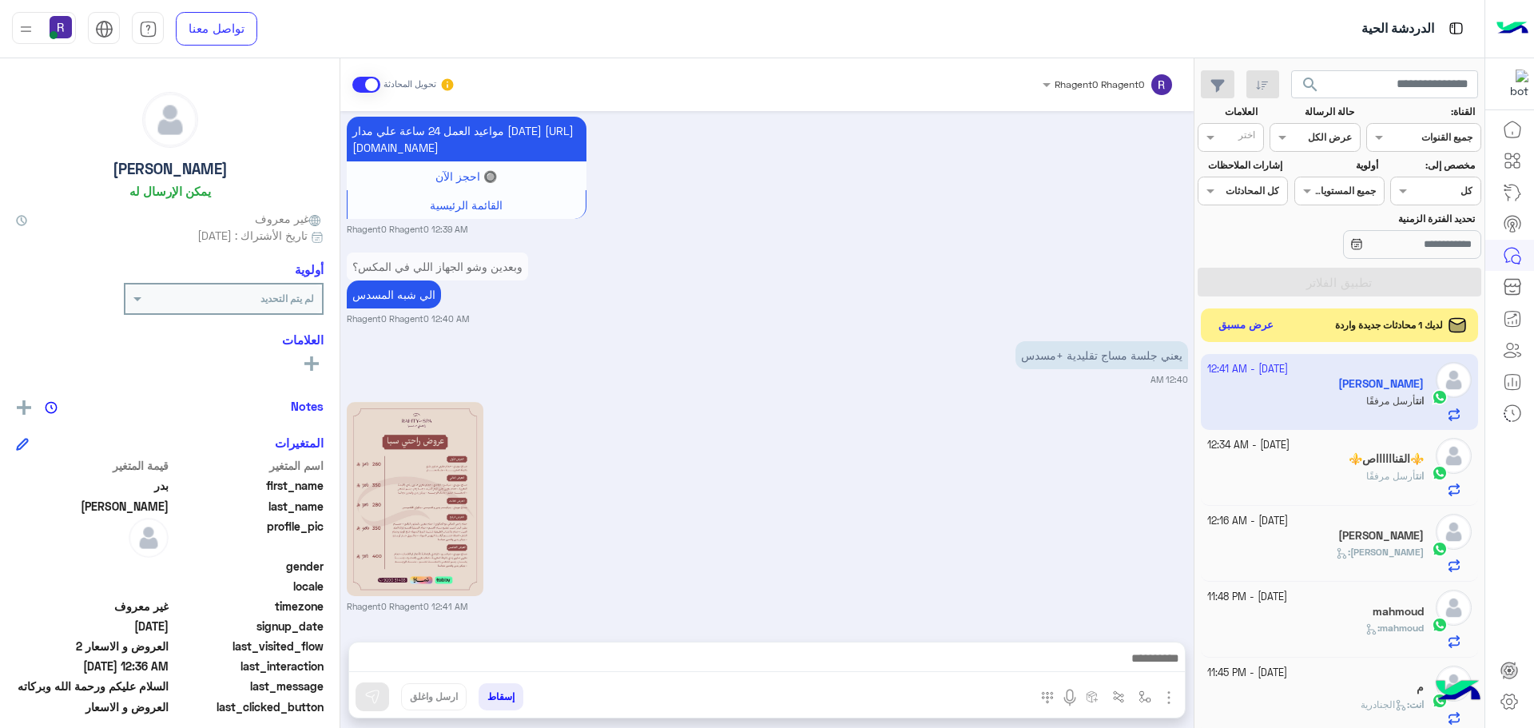
click at [1237, 323] on button "عرض مسبق" at bounding box center [1246, 326] width 67 height 22
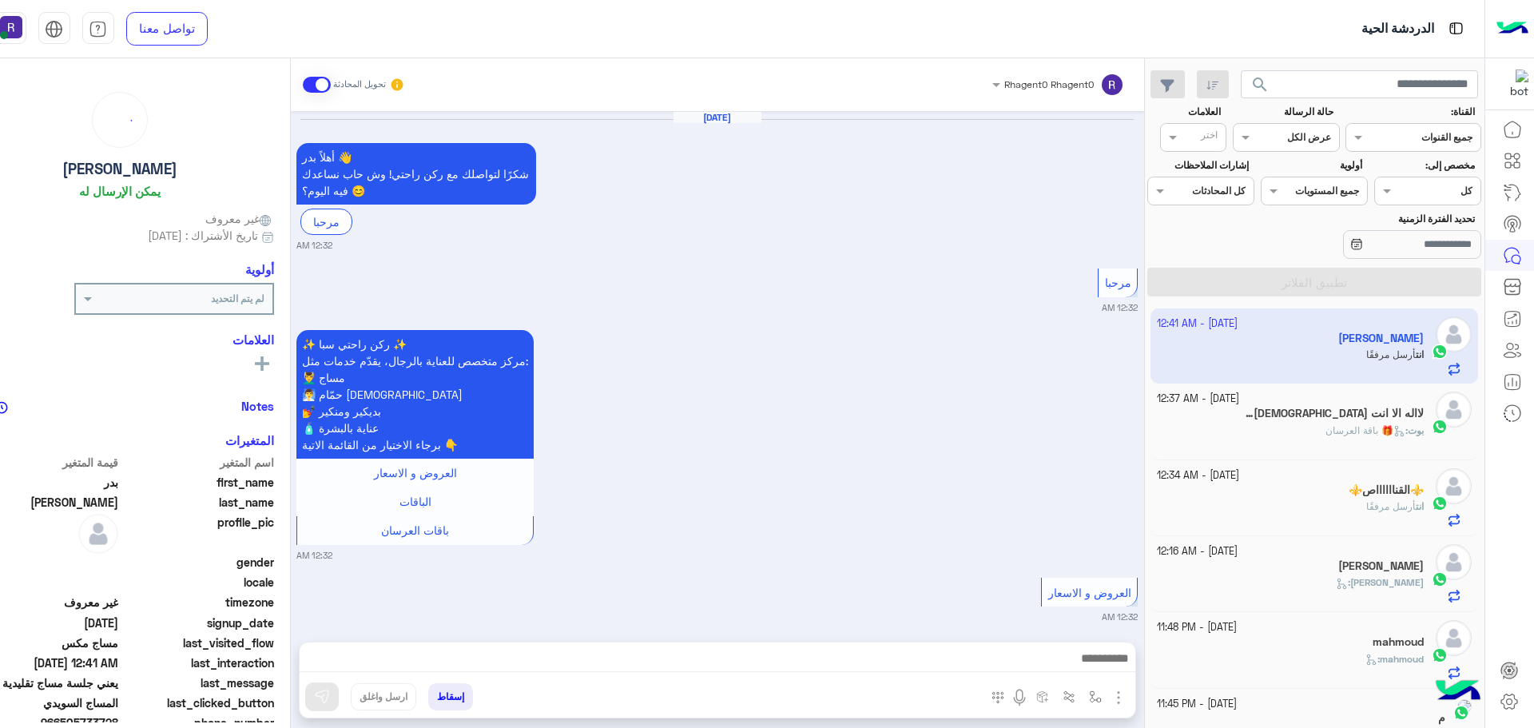
scroll to position [1875, 0]
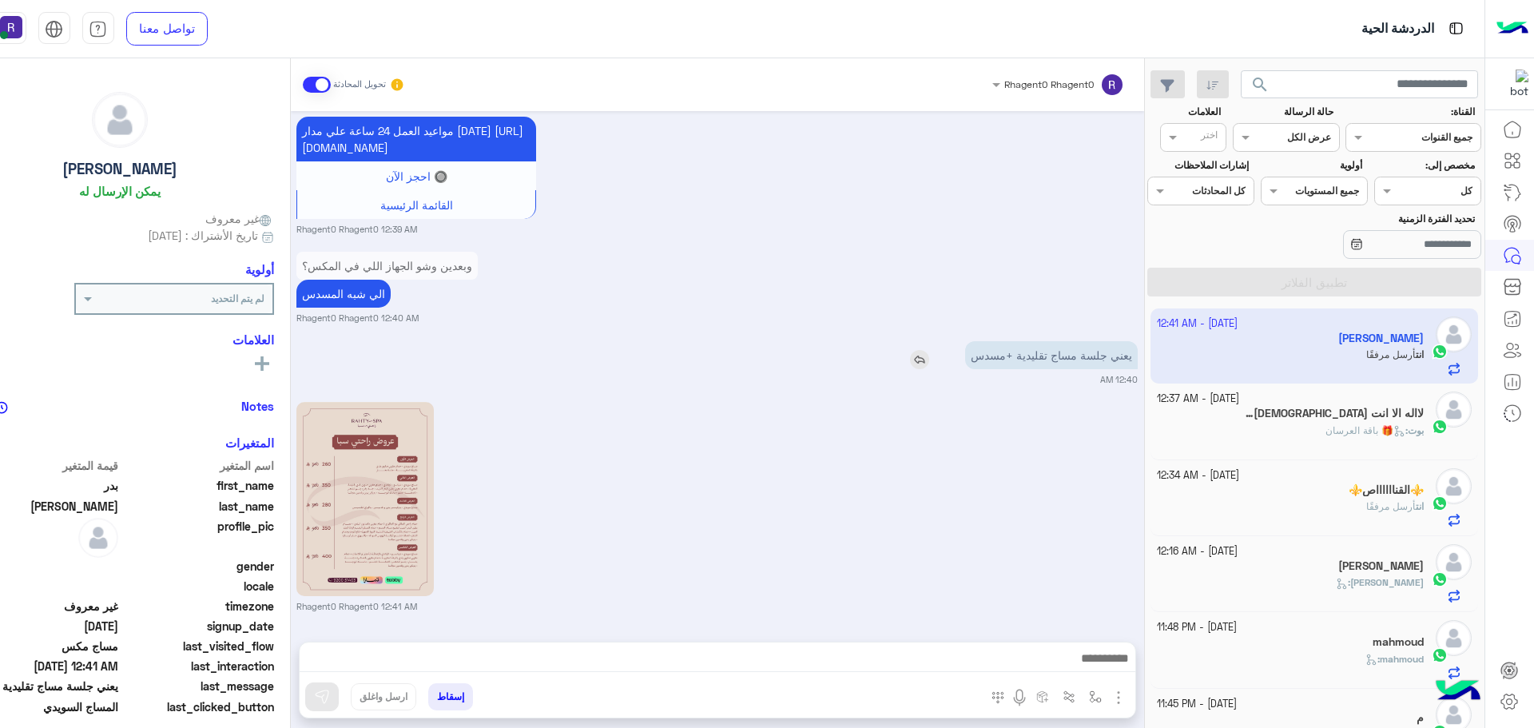
click at [929, 364] on img at bounding box center [919, 359] width 19 height 19
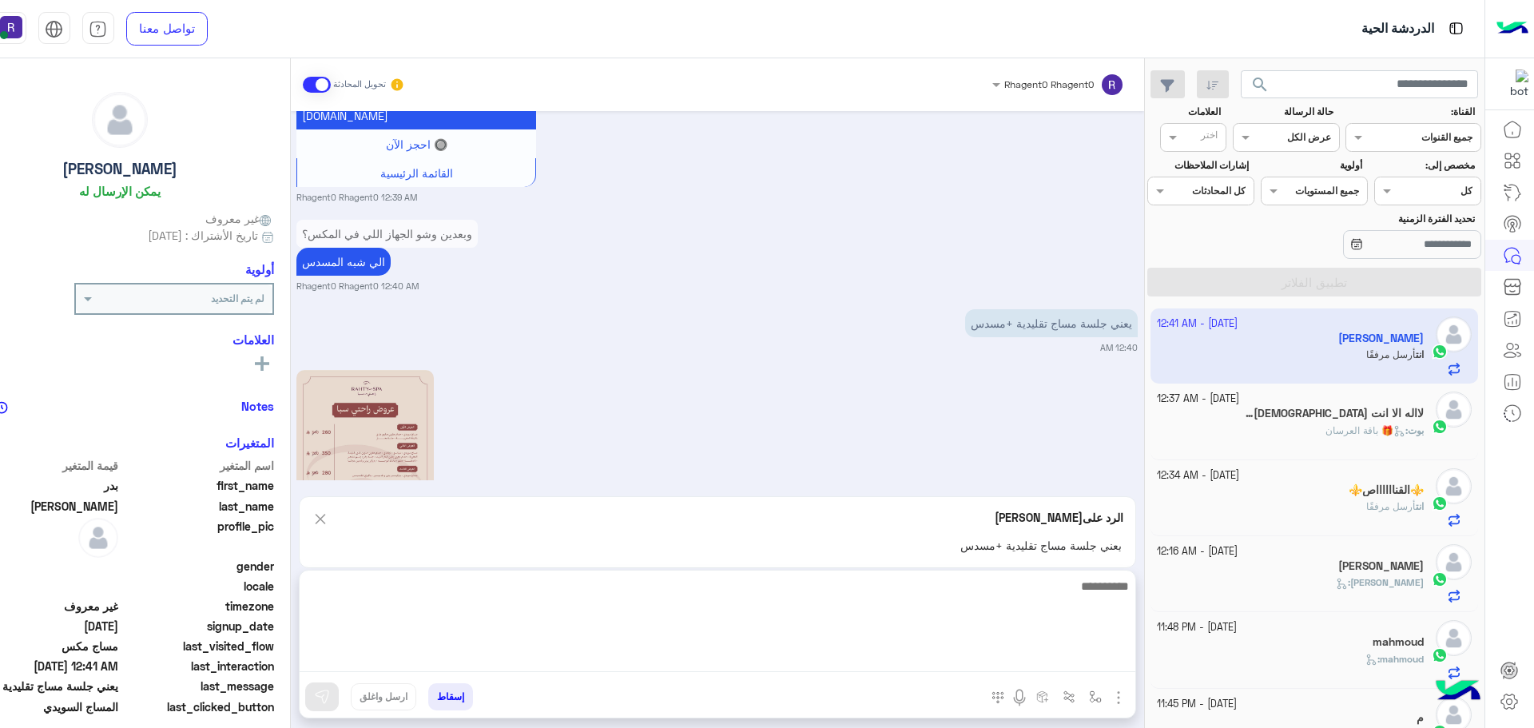
click at [847, 660] on textarea at bounding box center [718, 624] width 836 height 96
type textarea "*********"
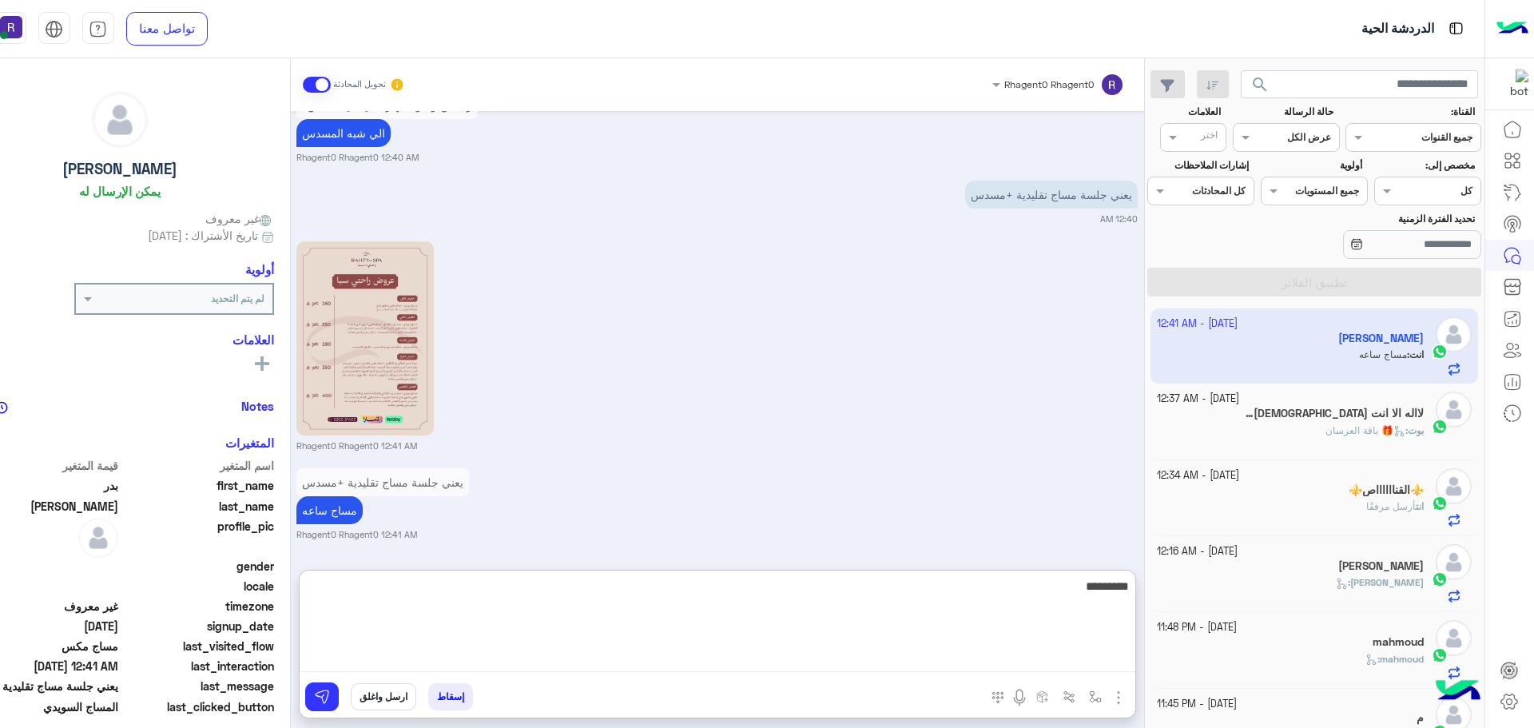
type textarea "*********"
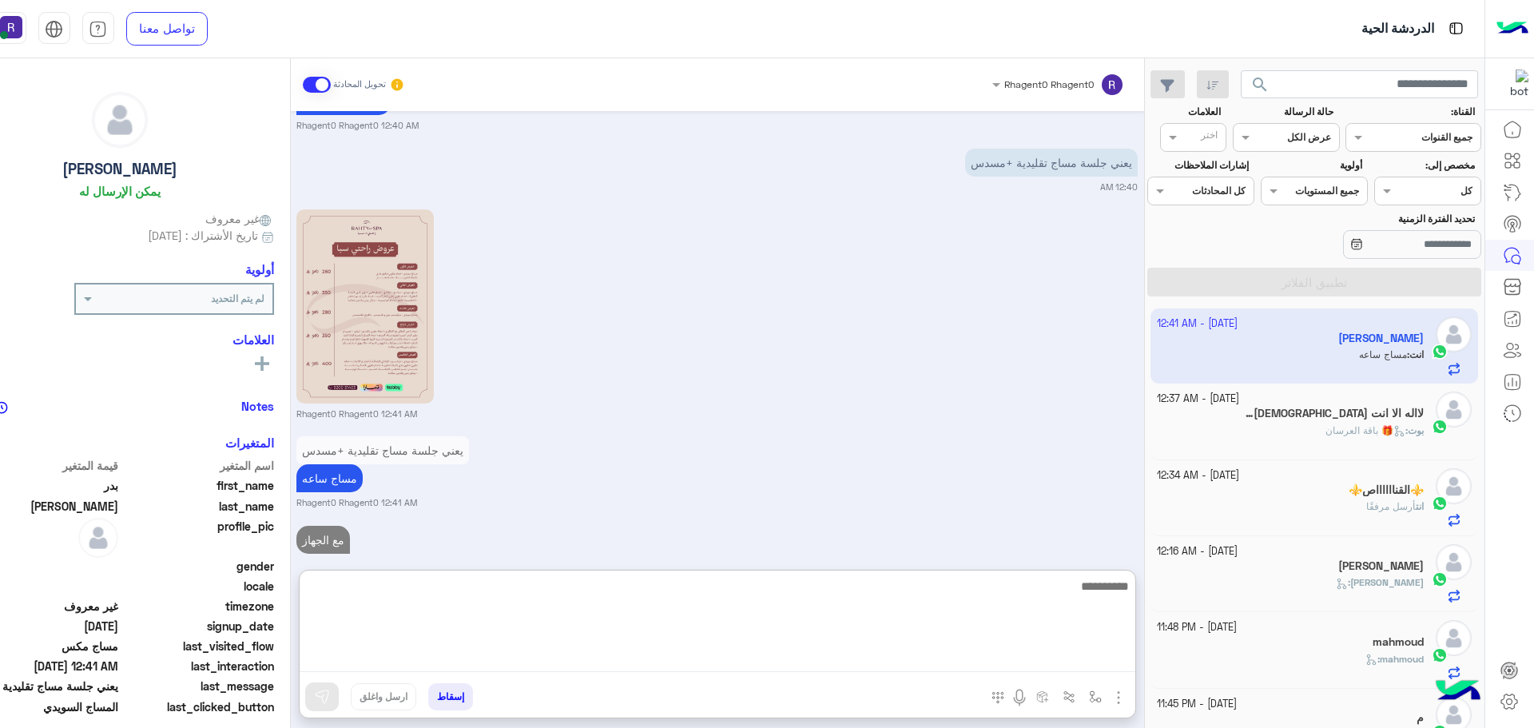
scroll to position [2097, 0]
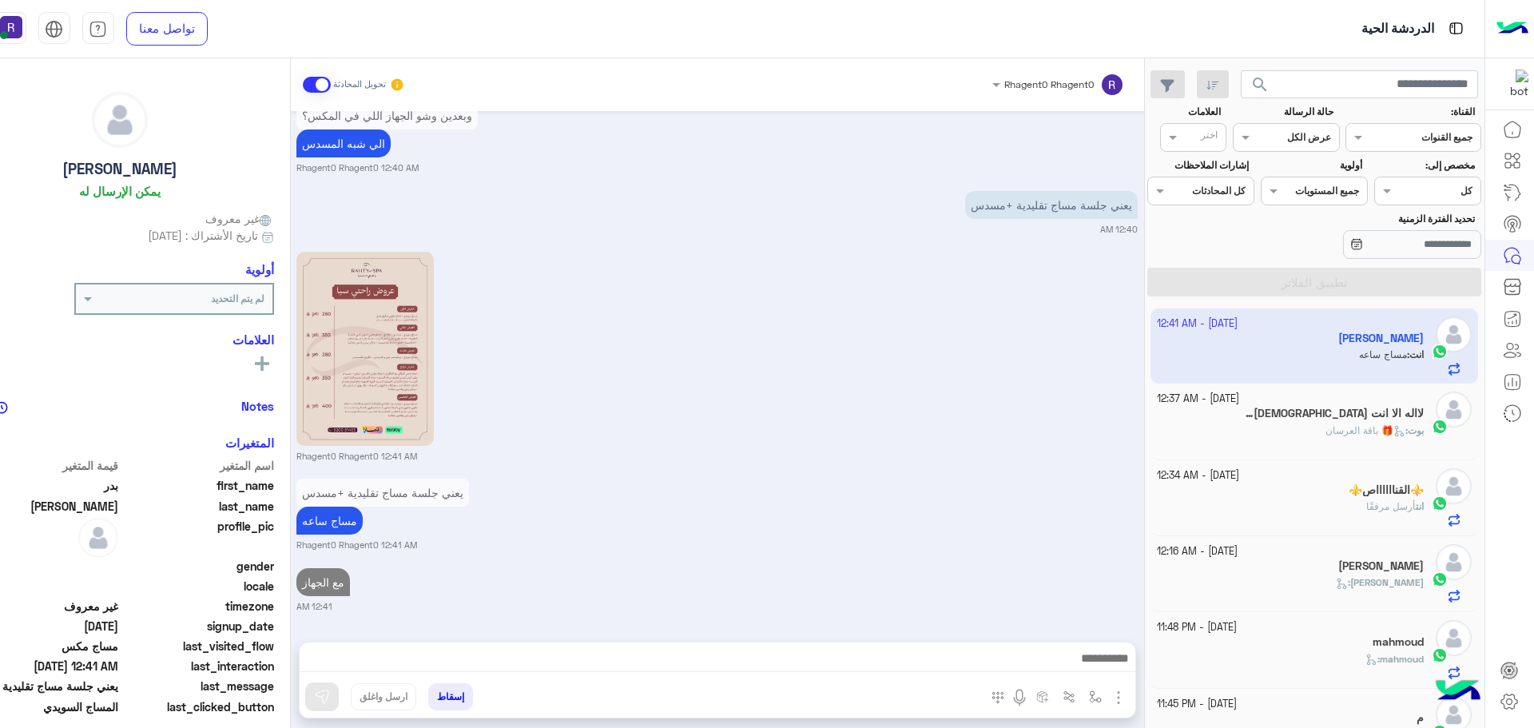
click at [1348, 430] on span "🎁 باقة العرسان" at bounding box center [1365, 430] width 80 height 12
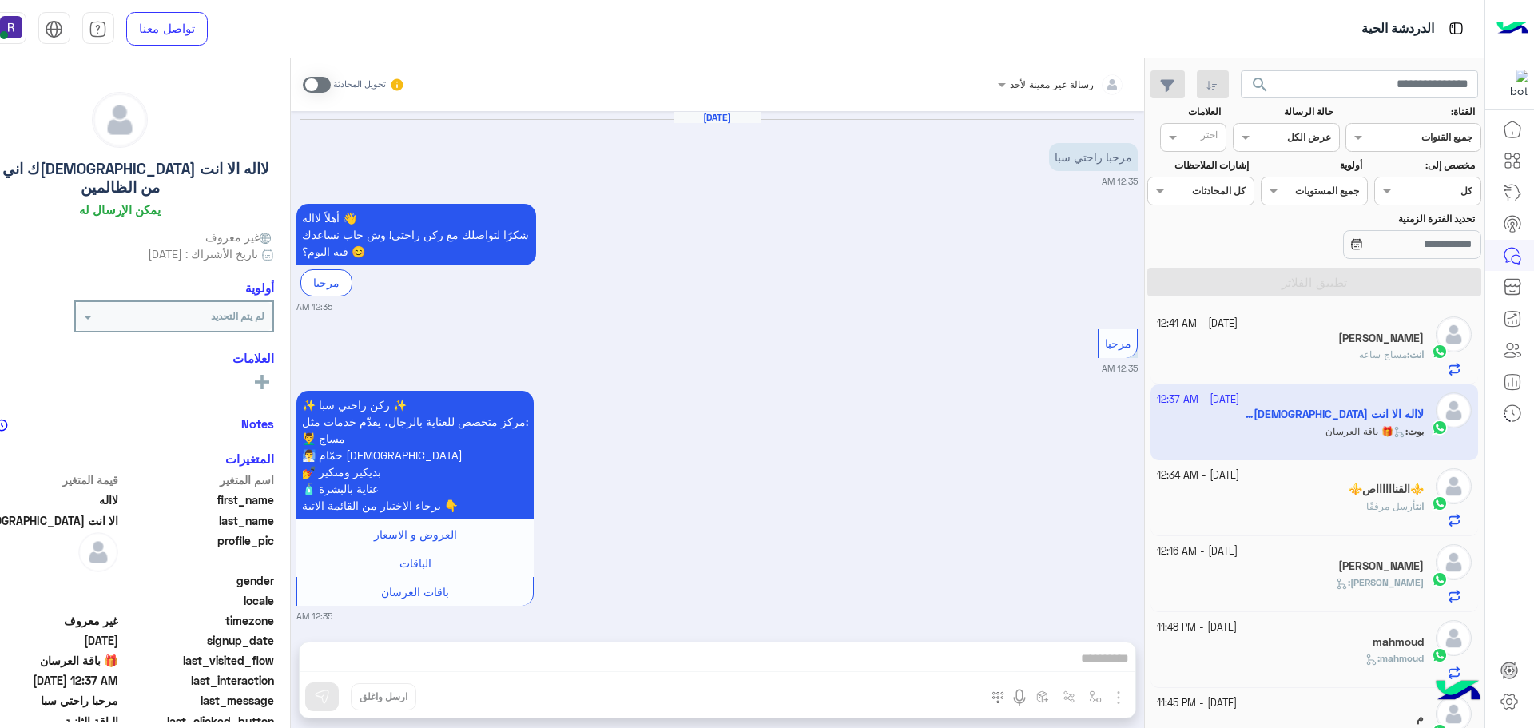
scroll to position [2659, 0]
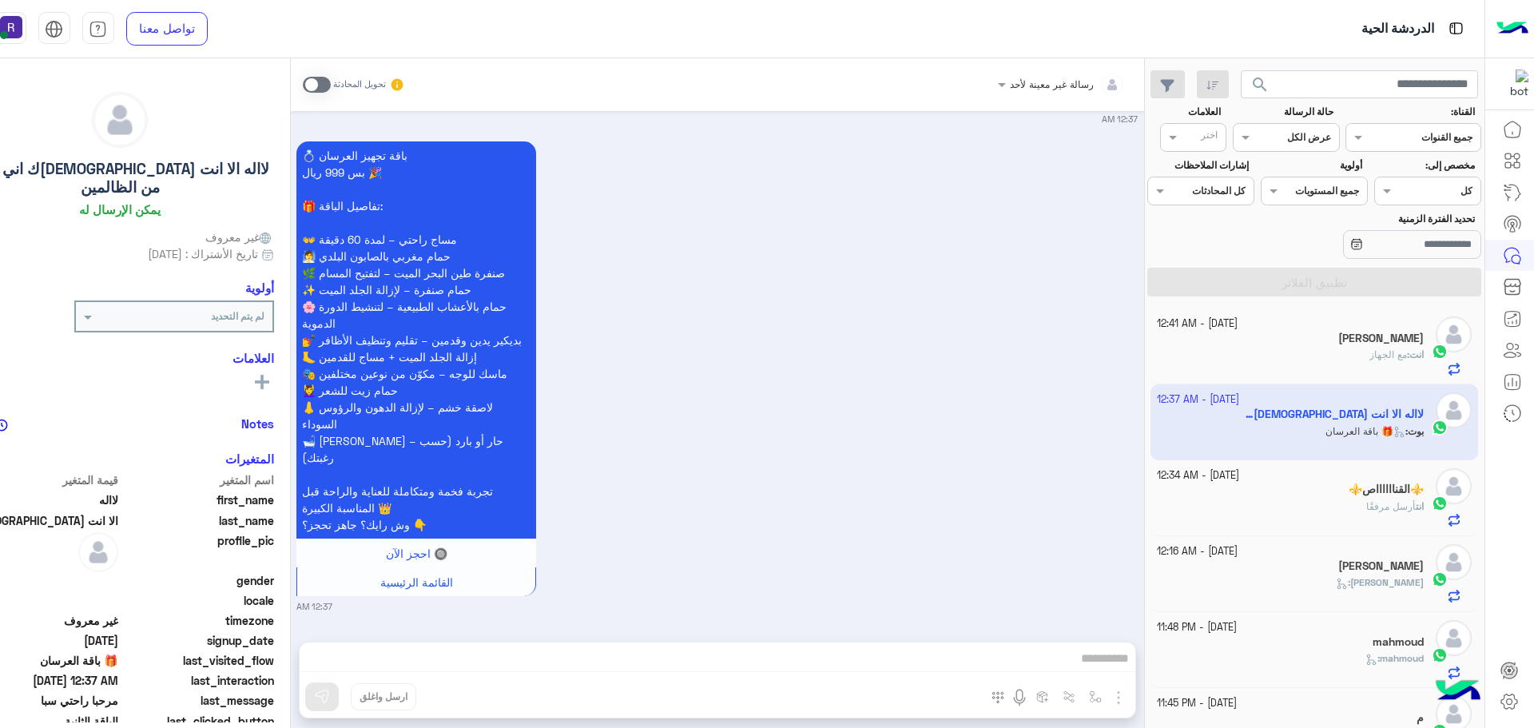
click at [331, 81] on span at bounding box center [317, 85] width 28 height 16
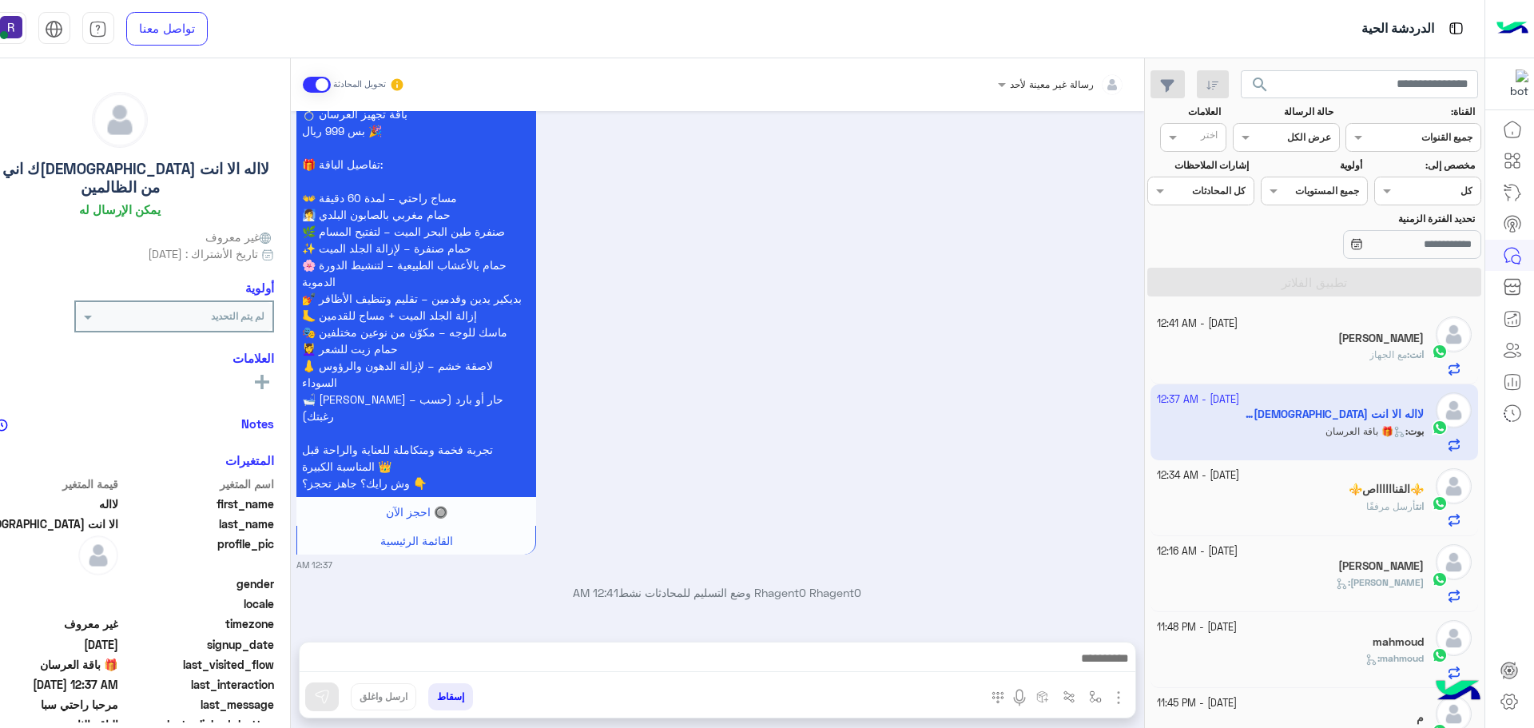
click at [1128, 697] on img "button" at bounding box center [1118, 697] width 19 height 19
click at [1128, 669] on button "الصور" at bounding box center [1094, 662] width 68 height 32
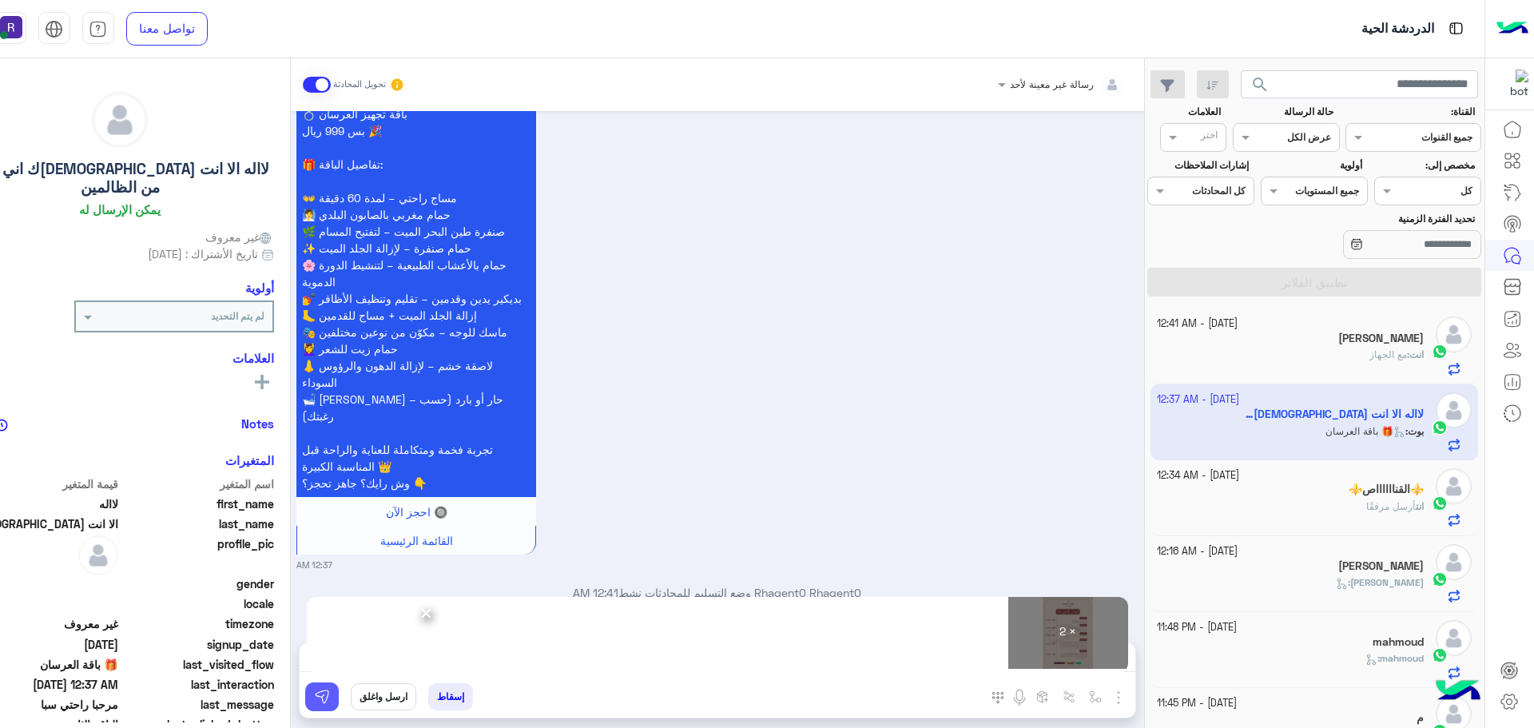
click at [330, 697] on img at bounding box center [322, 697] width 16 height 16
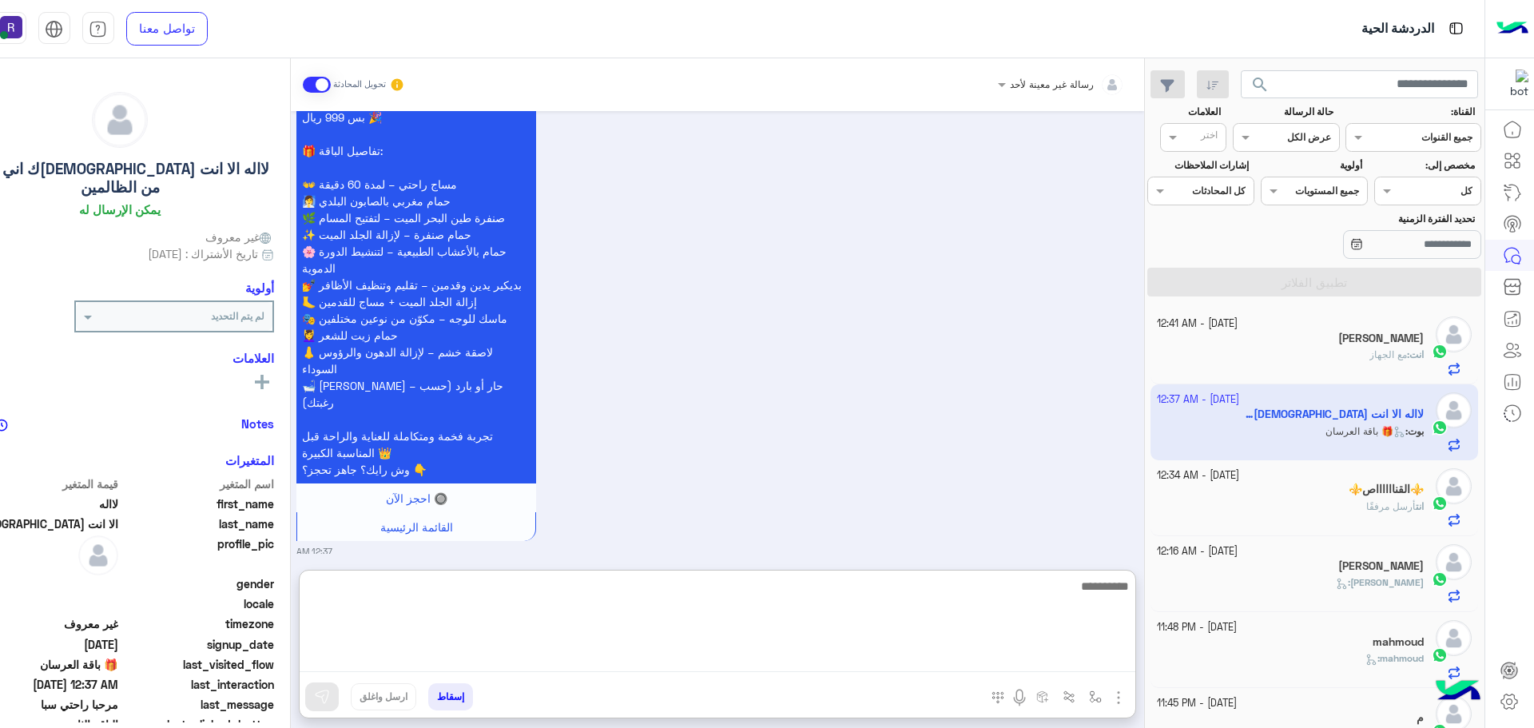
paste textarea "**********"
type textarea "**********"
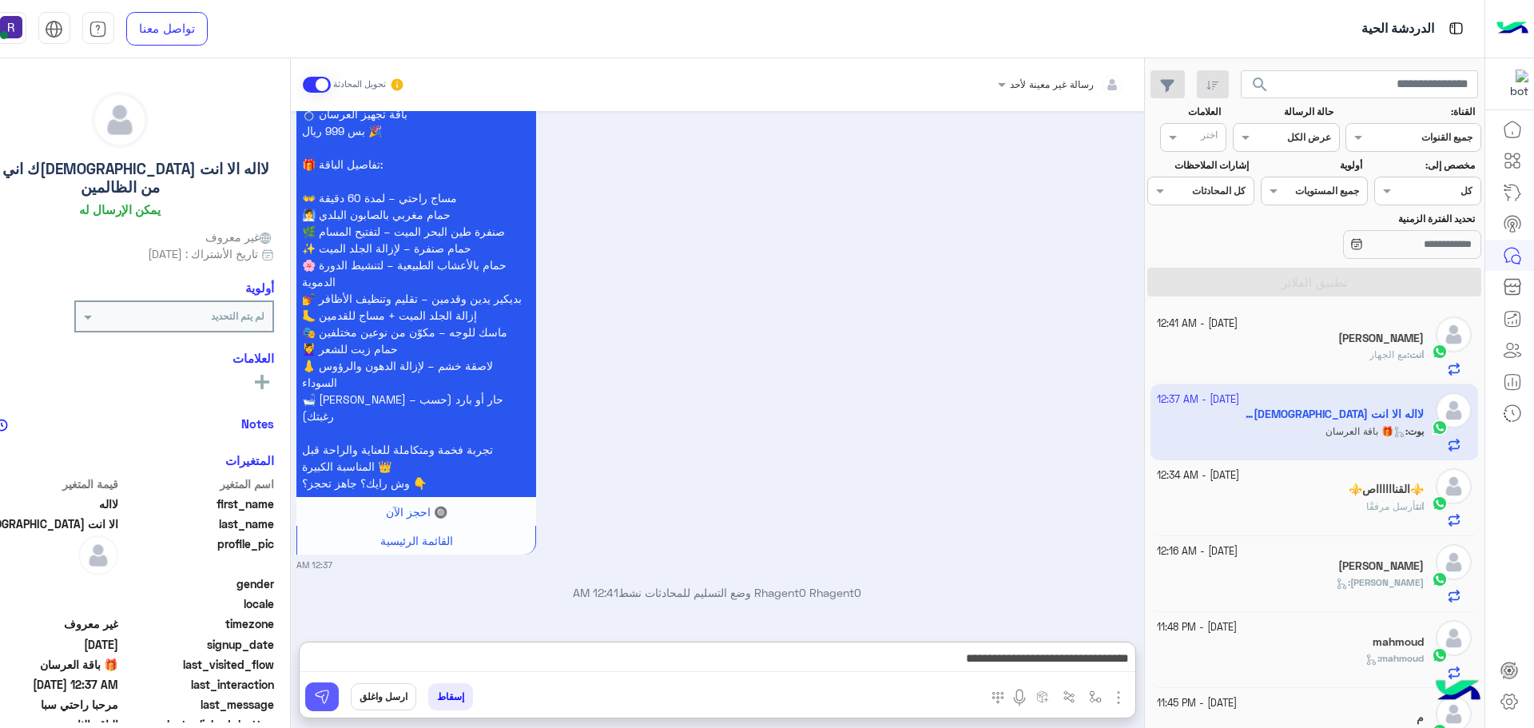
click at [330, 704] on img at bounding box center [322, 697] width 16 height 16
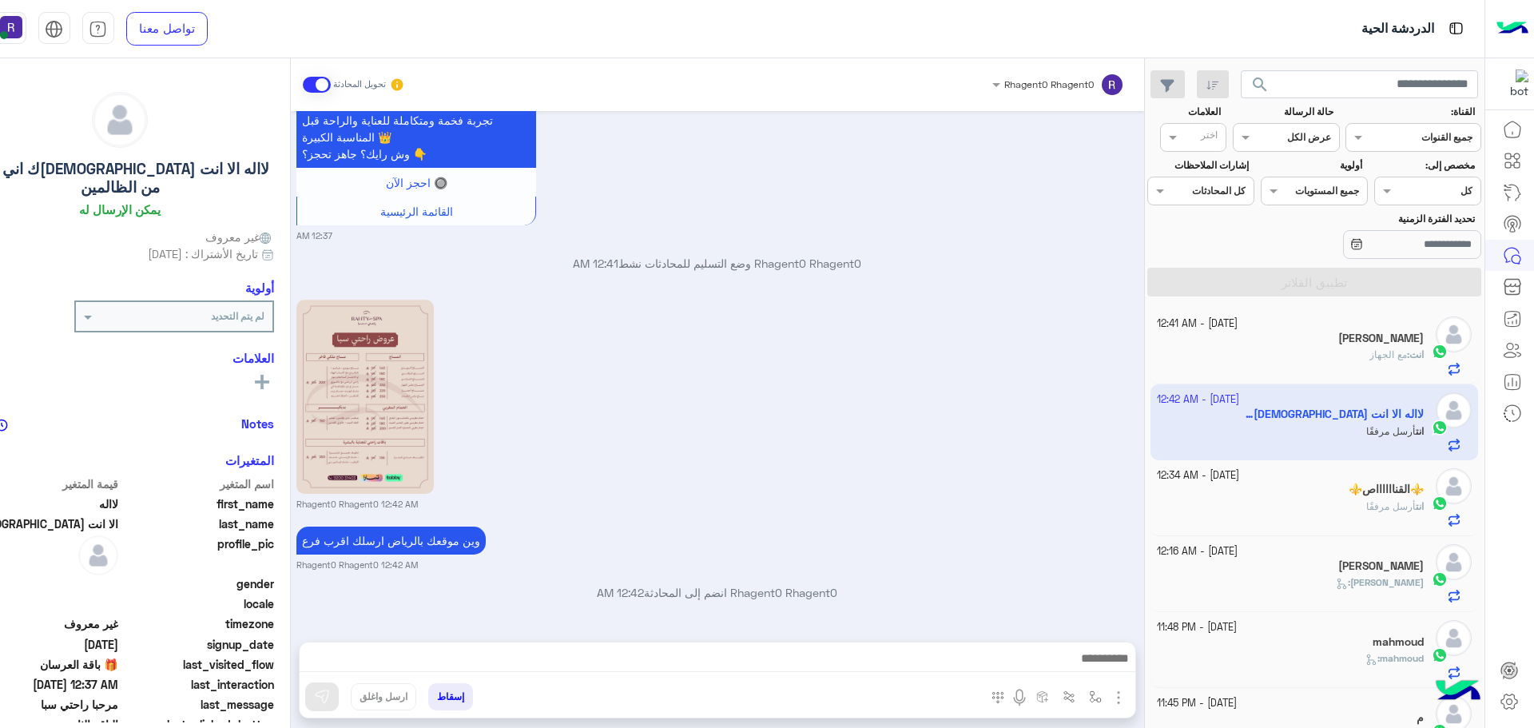
scroll to position [3257, 0]
